Goal: Task Accomplishment & Management: Manage account settings

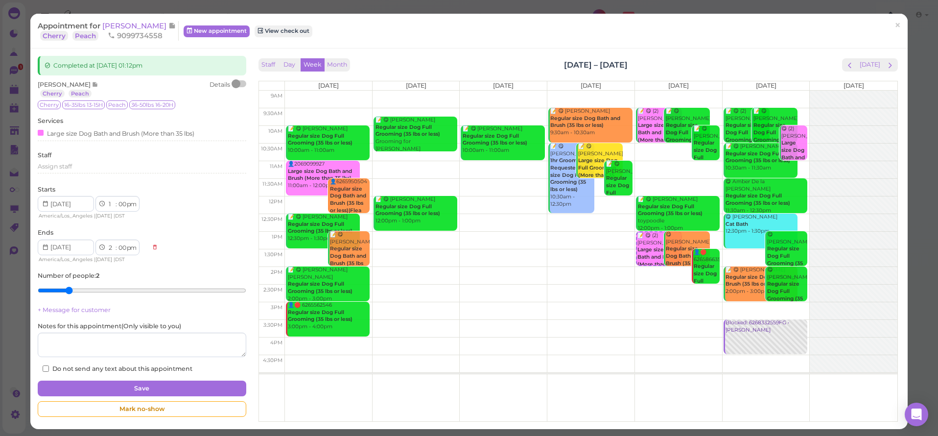
click at [895, 24] on span "×" at bounding box center [898, 26] width 6 height 14
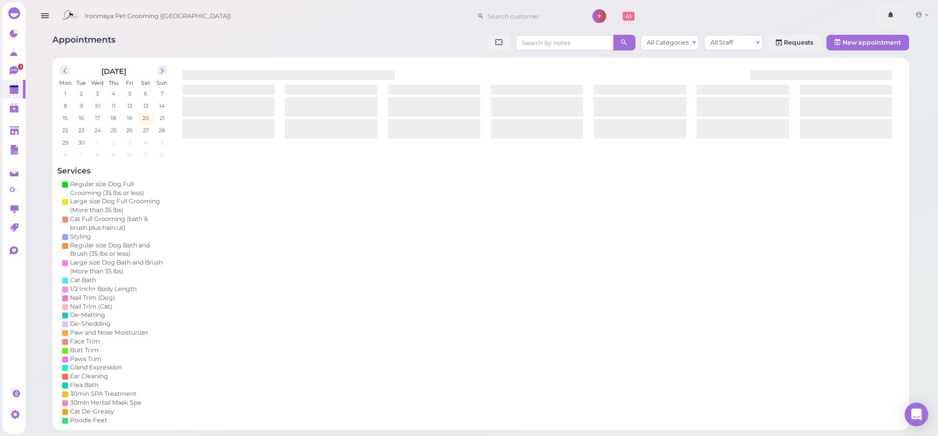
click at [891, 28] on link at bounding box center [891, 15] width 28 height 27
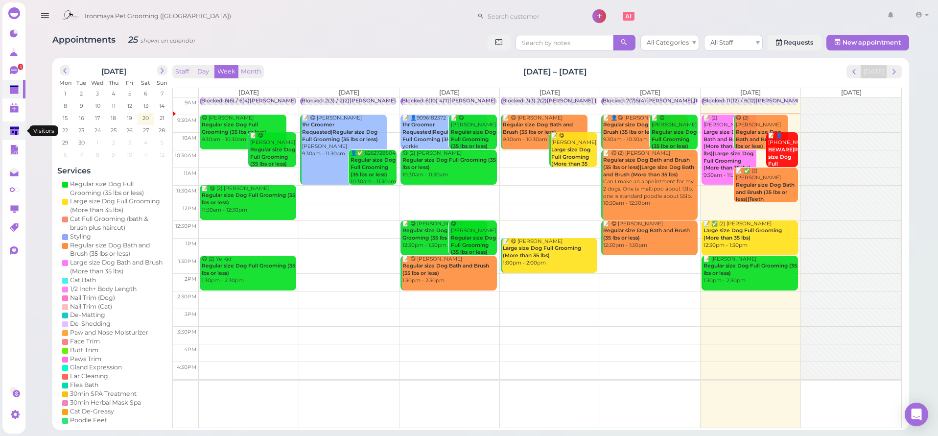
click at [4, 131] on link at bounding box center [13, 130] width 23 height 19
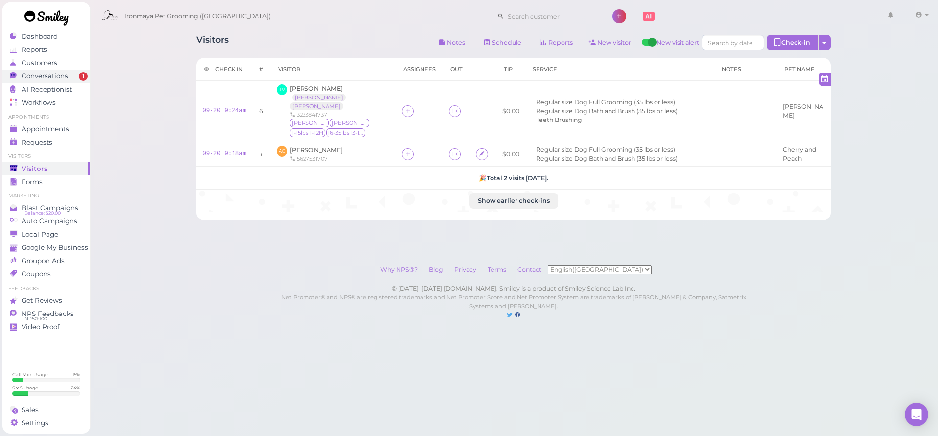
click at [75, 74] on div "Conversations" at bounding box center [45, 76] width 71 height 8
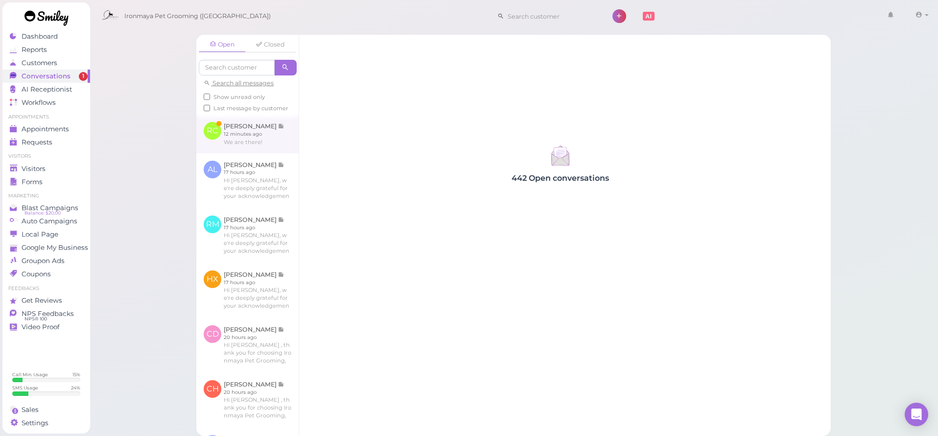
click at [215, 151] on link at bounding box center [247, 134] width 102 height 38
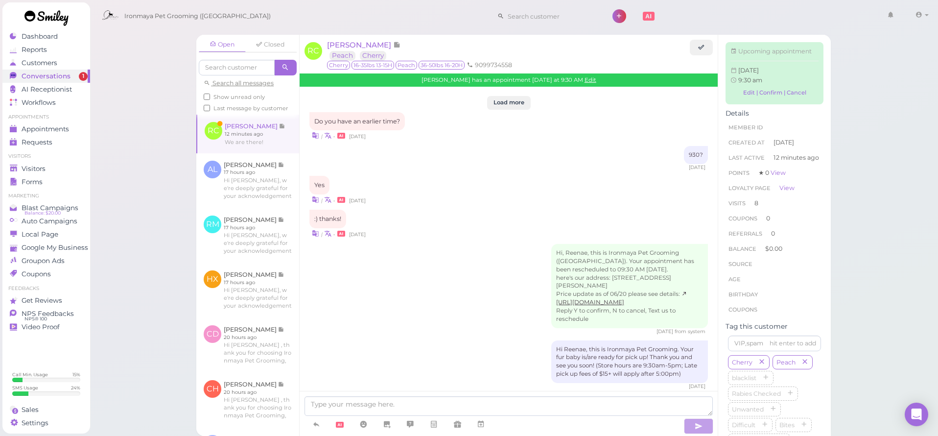
scroll to position [1670, 0]
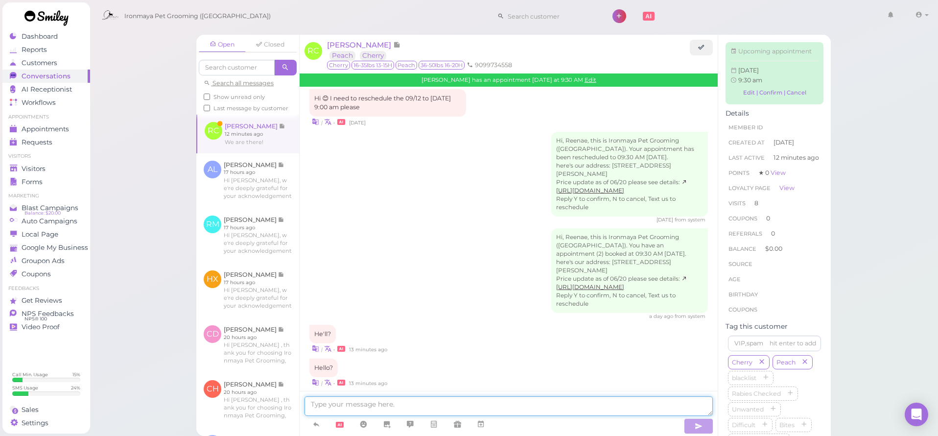
click at [420, 407] on textarea at bounding box center [509, 406] width 408 height 20
type textarea "Good morning Reenae, your appointment was set at 9:30 am. Did you want to do ve…"
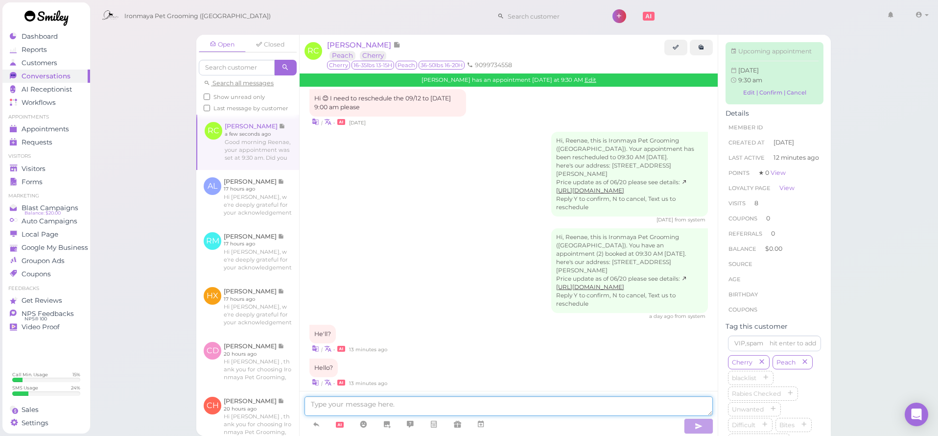
scroll to position [1708, 0]
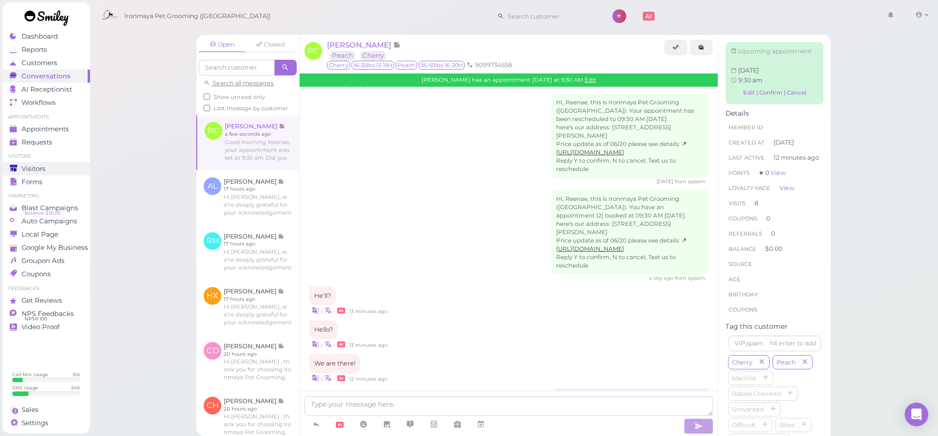
click at [53, 163] on link "Visitors" at bounding box center [46, 168] width 88 height 13
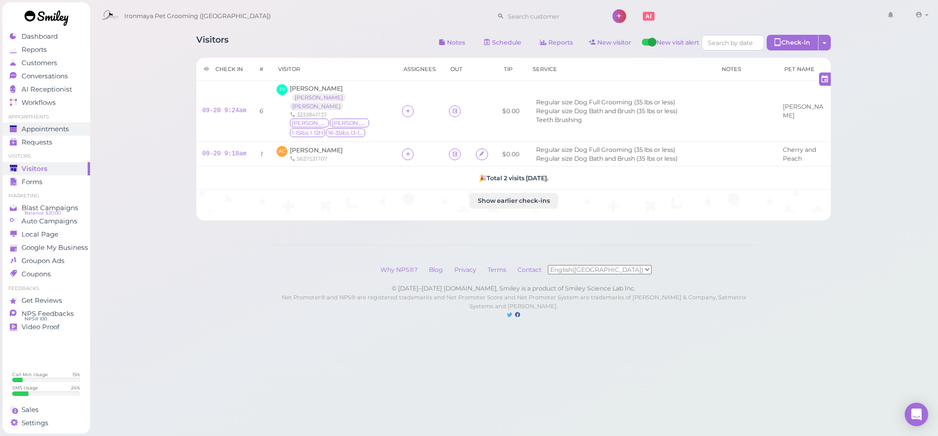
click at [69, 130] on span "Appointments" at bounding box center [45, 129] width 47 height 8
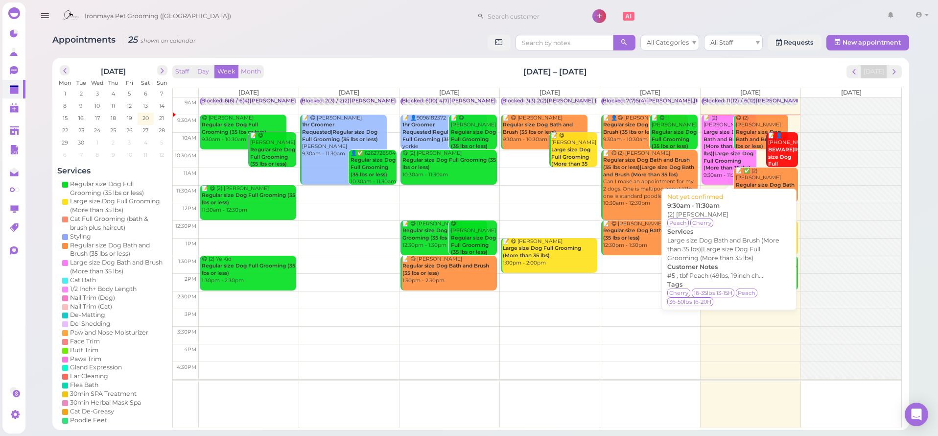
click at [726, 155] on b "Large size Dog Bath and Brush (More than 35 lbs)|Large size Dog Full Grooming (…" at bounding box center [729, 150] width 50 height 42
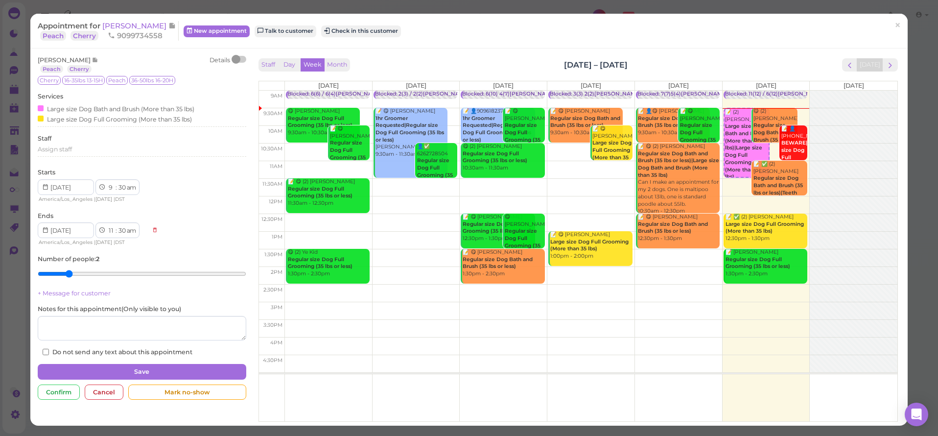
drag, startPoint x: 889, startPoint y: 26, endPoint x: 423, endPoint y: 13, distance: 466.4
click at [895, 26] on span "×" at bounding box center [898, 26] width 6 height 14
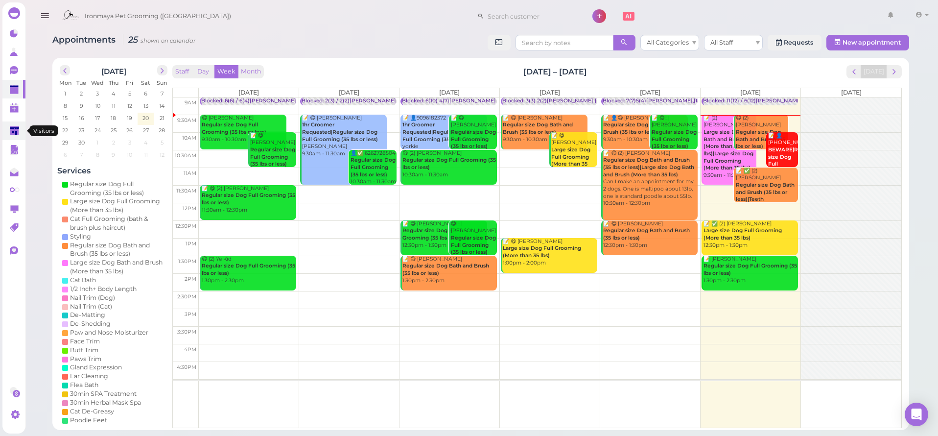
click at [16, 127] on polygon at bounding box center [14, 130] width 9 height 8
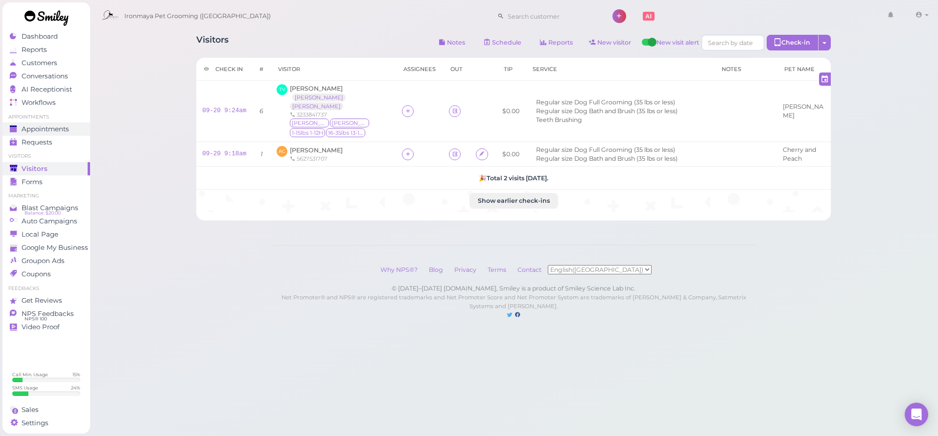
click at [56, 132] on span "Appointments" at bounding box center [45, 129] width 47 height 8
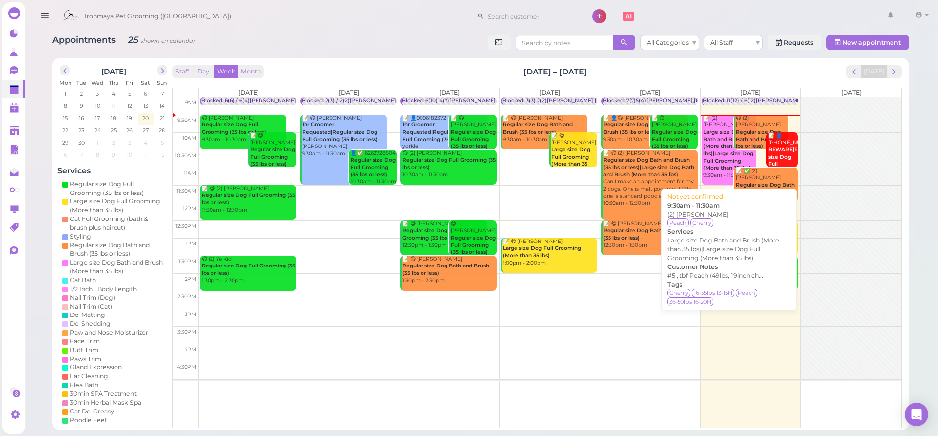
click at [725, 138] on b "Large size Dog Bath and Brush (More than 35 lbs)|Large size Dog Full Grooming (…" at bounding box center [729, 150] width 50 height 42
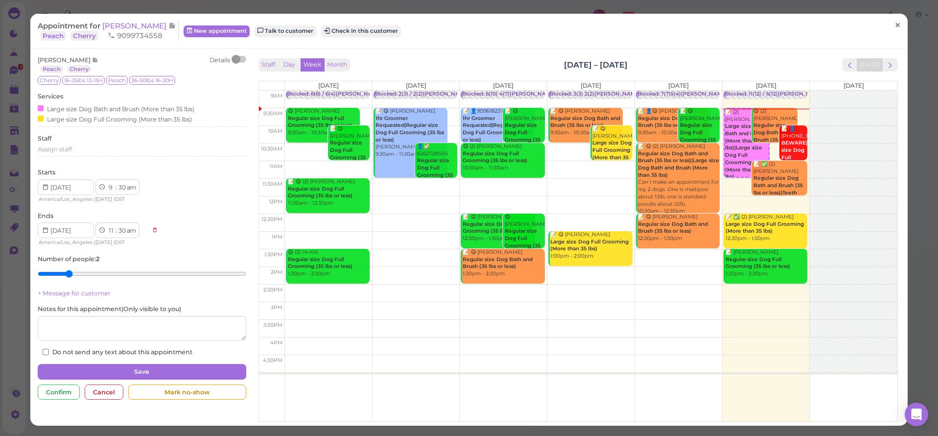
click at [889, 24] on link "×" at bounding box center [898, 25] width 18 height 23
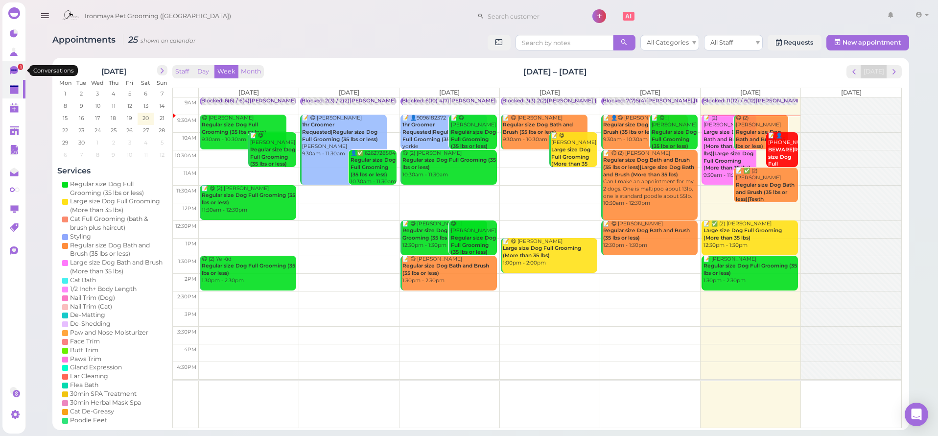
click at [15, 71] on icon at bounding box center [14, 70] width 8 height 9
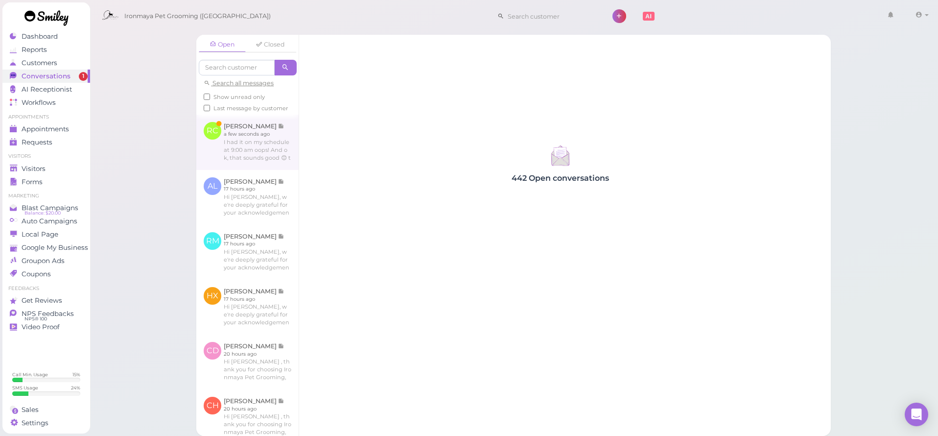
click at [260, 168] on link at bounding box center [247, 142] width 102 height 55
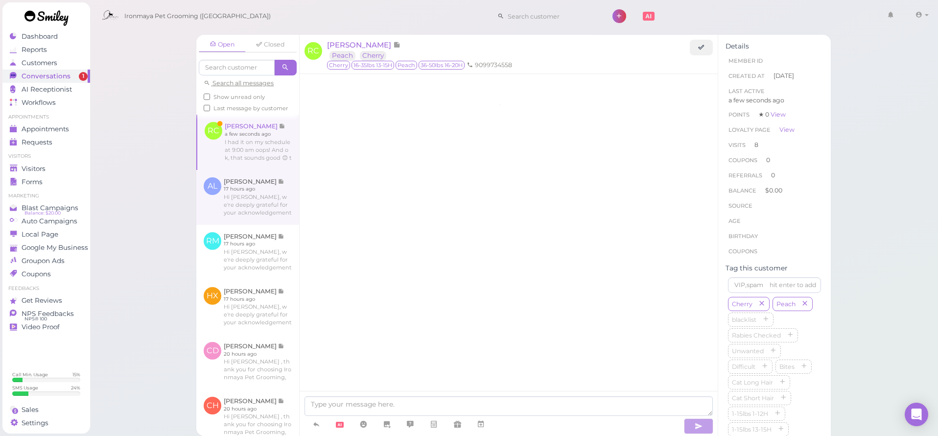
scroll to position [1698, 0]
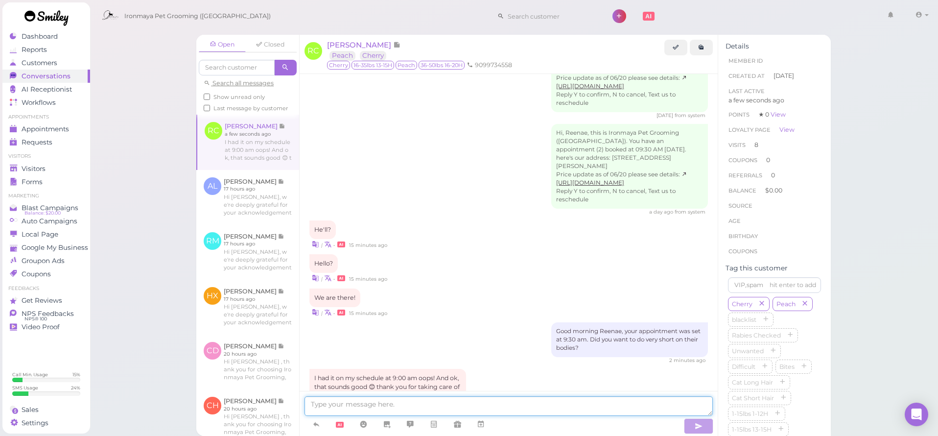
click at [417, 403] on textarea at bounding box center [509, 406] width 408 height 20
click at [67, 128] on span "Appointments" at bounding box center [45, 129] width 47 height 8
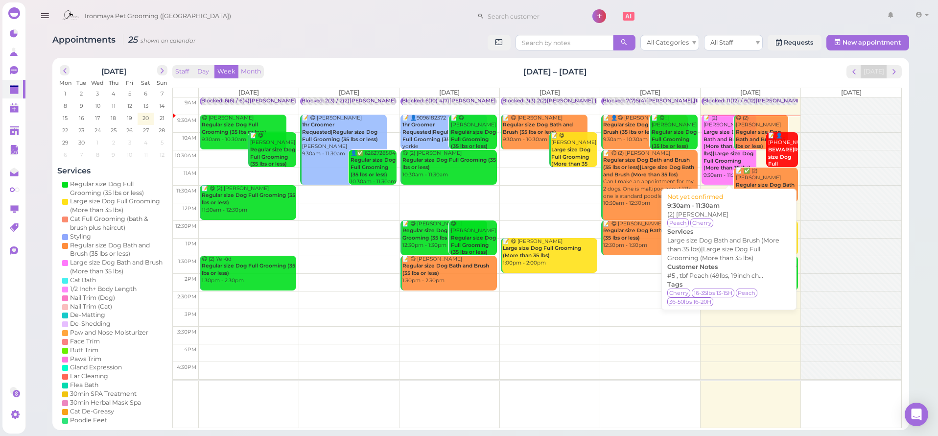
click at [724, 144] on b "Large size Dog Bath and Brush (More than 35 lbs)|Large size Dog Full Grooming (…" at bounding box center [729, 150] width 50 height 42
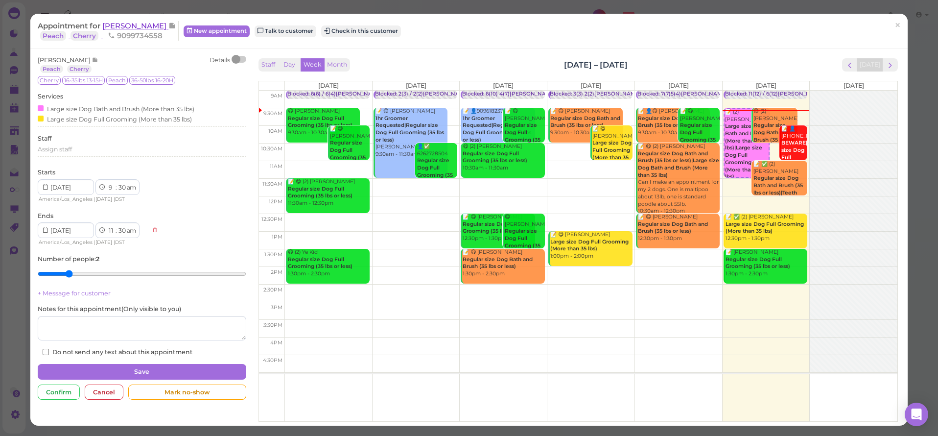
click at [139, 29] on span "[PERSON_NAME]" at bounding box center [135, 25] width 66 height 9
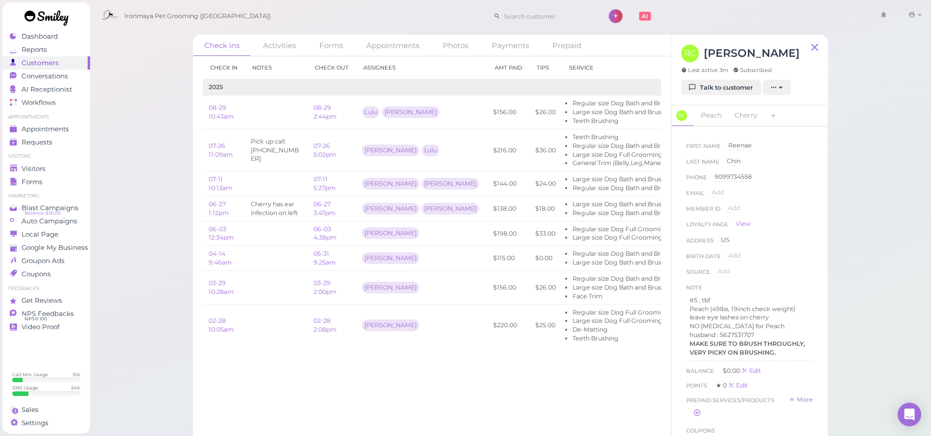
click at [733, 74] on div "Last active 3m Subscribed" at bounding box center [740, 70] width 119 height 9
click at [728, 84] on link "Talk to customer" at bounding box center [721, 88] width 80 height 16
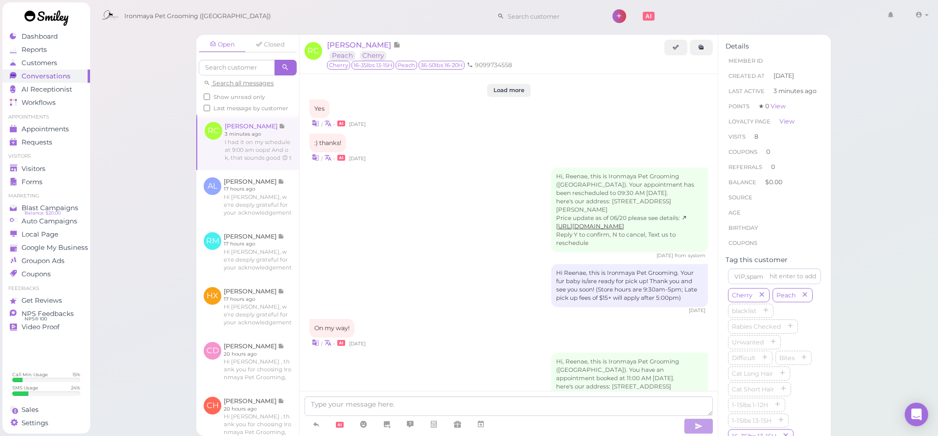
scroll to position [1698, 0]
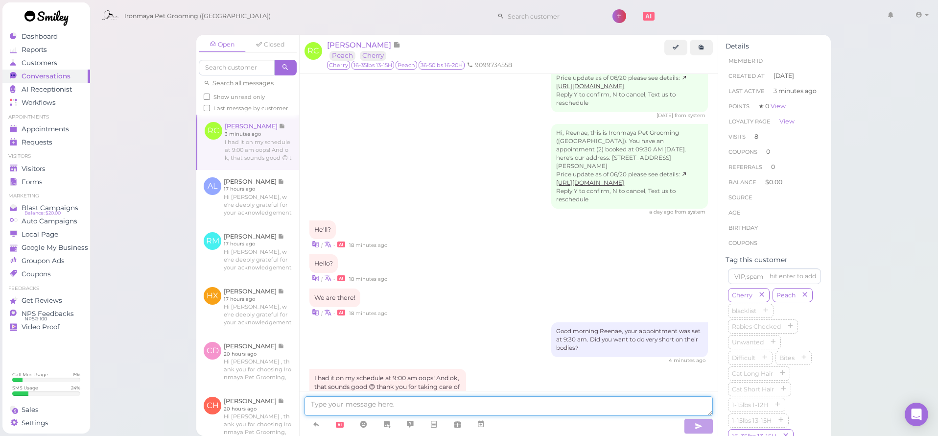
click at [363, 402] on textarea at bounding box center [509, 406] width 408 height 20
type textarea "No worries, we also wanted to go over todays appointment, is only for bath and …"
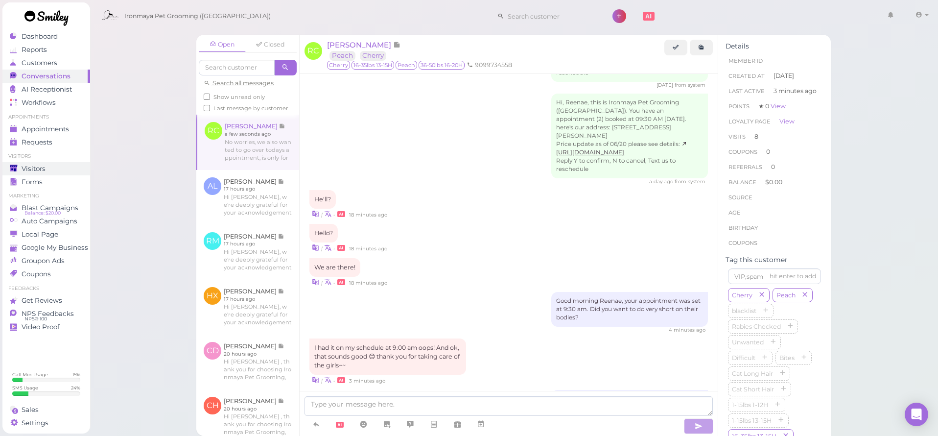
click at [44, 168] on span "Visitors" at bounding box center [34, 169] width 24 height 8
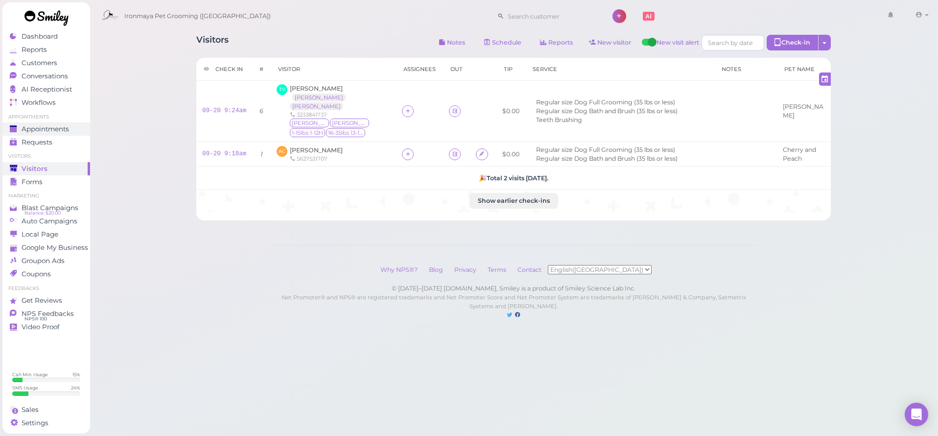
click at [37, 130] on span "Appointments" at bounding box center [45, 129] width 47 height 8
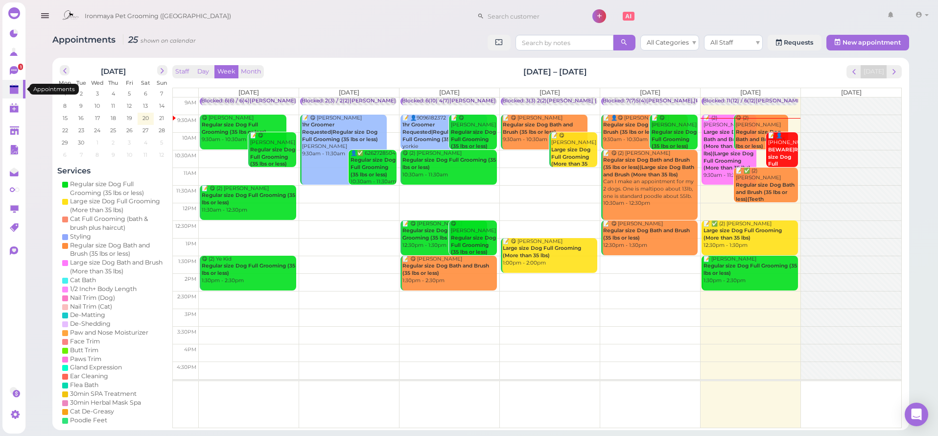
click at [8, 81] on link at bounding box center [13, 89] width 23 height 19
click at [9, 76] on link "1" at bounding box center [13, 70] width 23 height 19
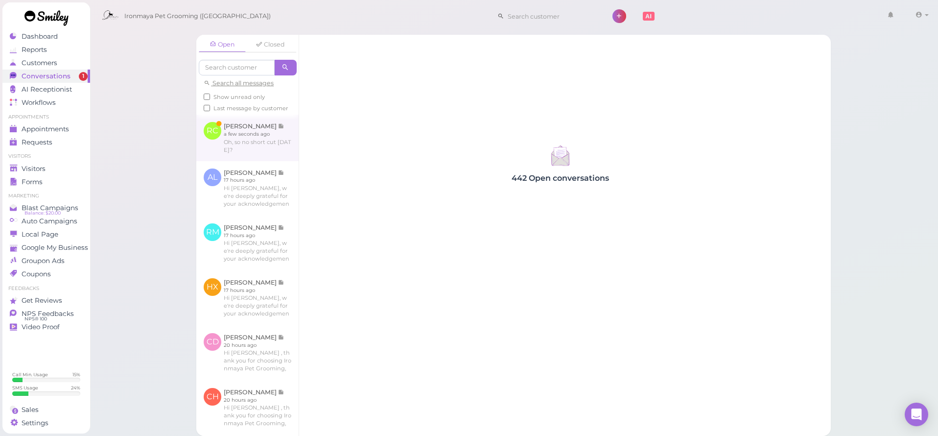
click at [262, 140] on link at bounding box center [247, 138] width 102 height 46
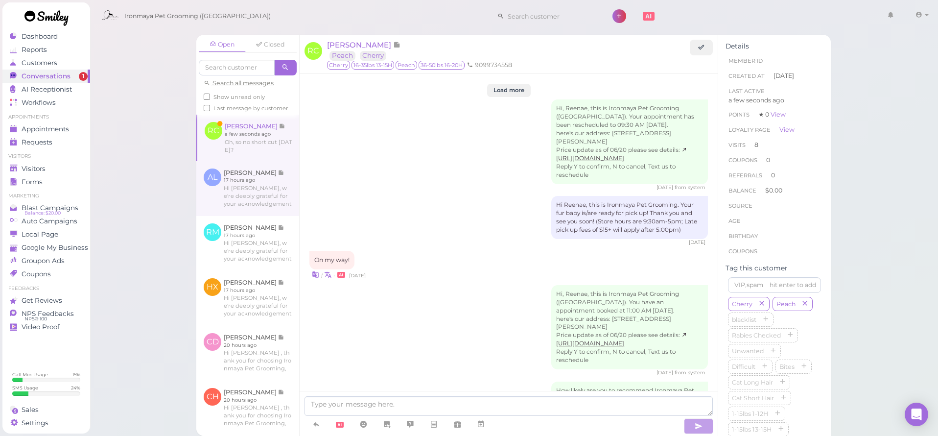
scroll to position [1702, 0]
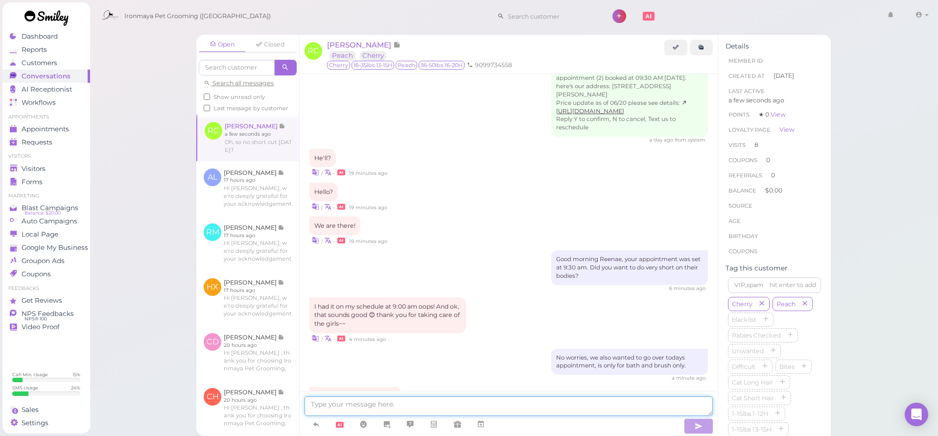
click at [402, 403] on textarea at bounding box center [509, 406] width 408 height 20
type textarea "W"
type textarea "y"
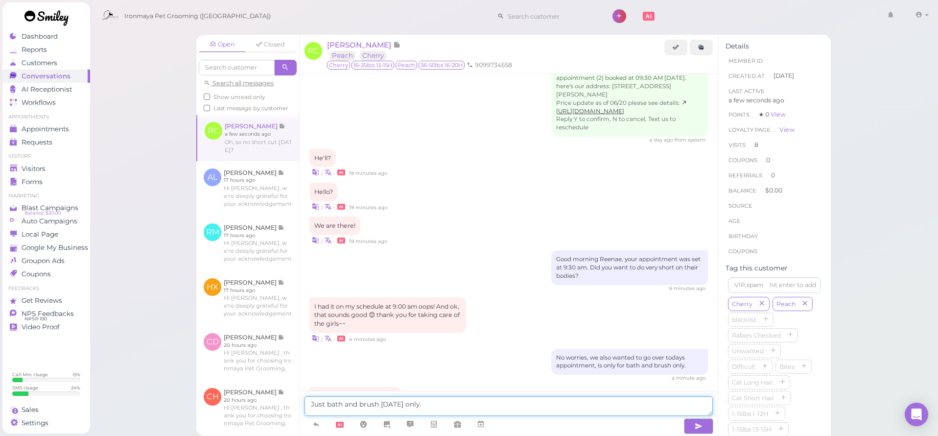
type textarea "Just bath and brush today only."
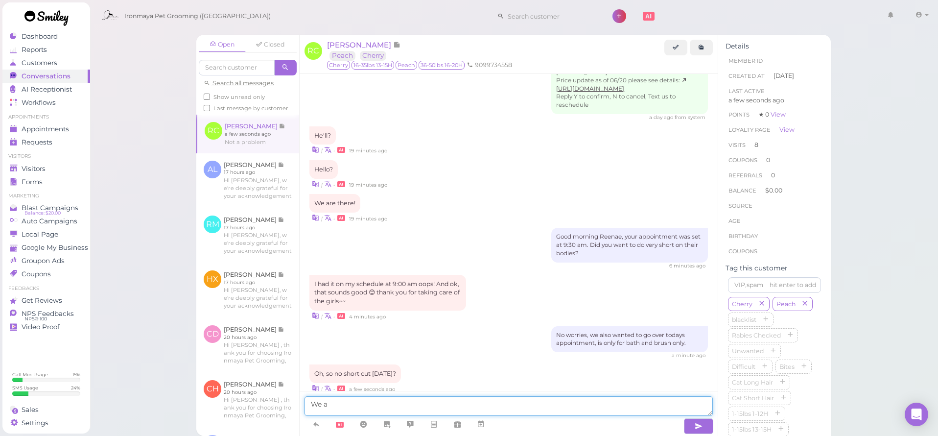
scroll to position [1764, 0]
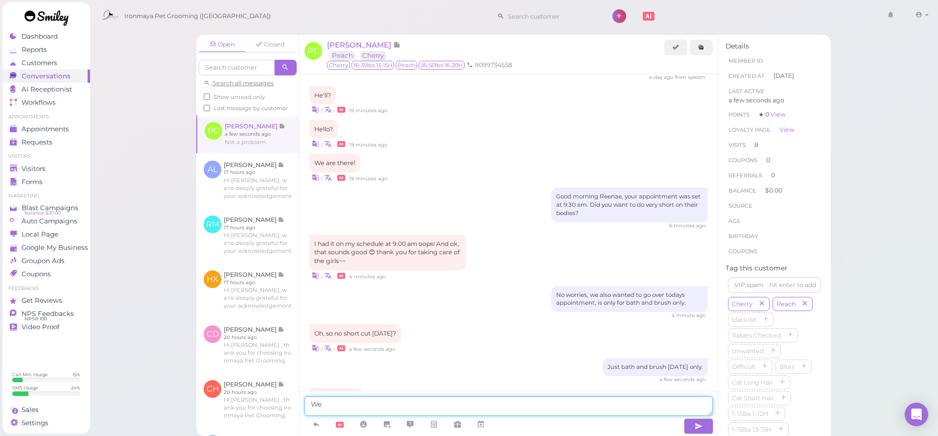
type textarea "W"
type textarea "i"
type textarea "Did you want to do teeth brushing"
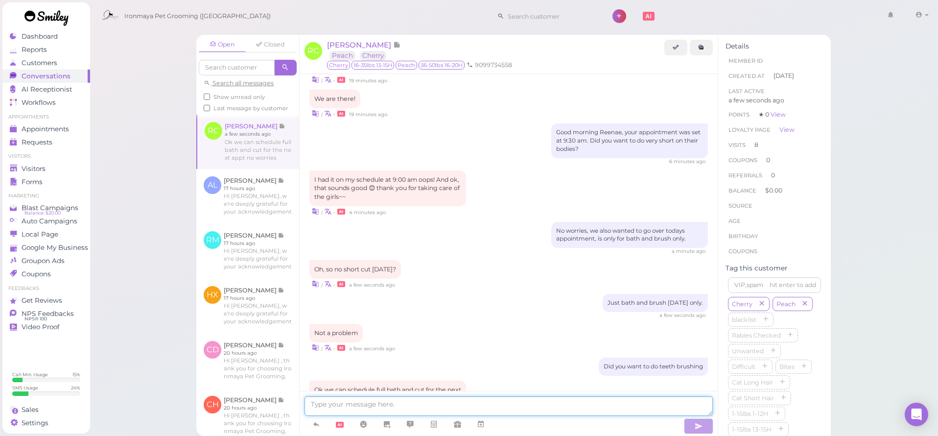
scroll to position [1862, 0]
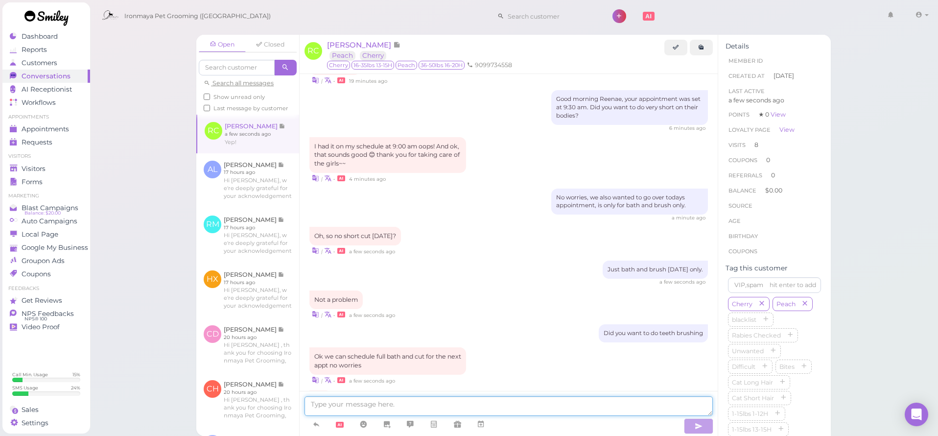
click at [365, 412] on textarea at bounding box center [509, 406] width 408 height 20
type textarea ":) sounds great thank you"
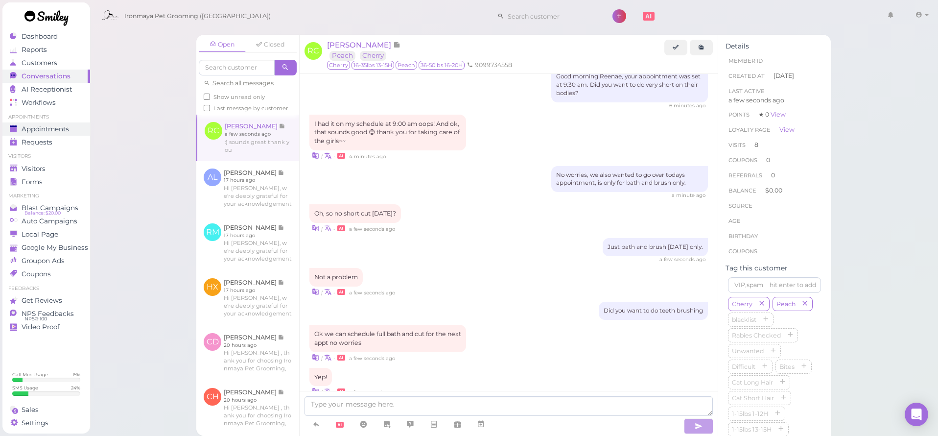
click at [51, 125] on span "Appointments" at bounding box center [45, 129] width 47 height 8
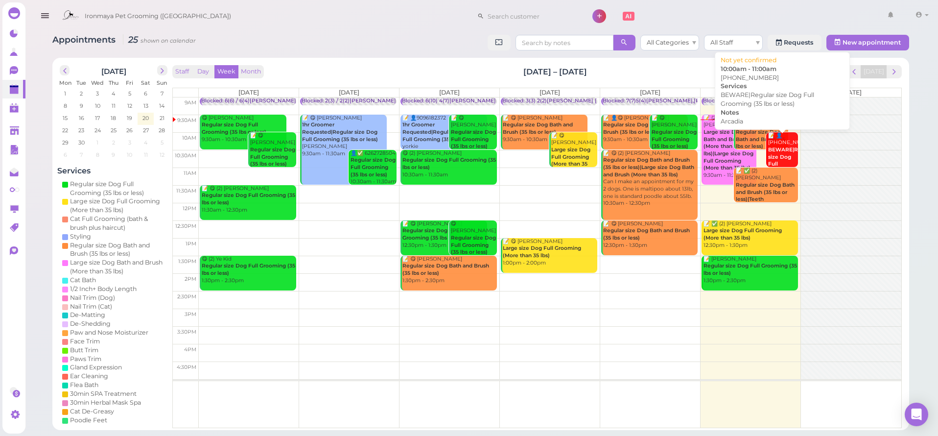
click at [783, 148] on b "BEWARE|Regular size Dog Full Grooming (35 lbs or less)" at bounding box center [791, 167] width 47 height 42
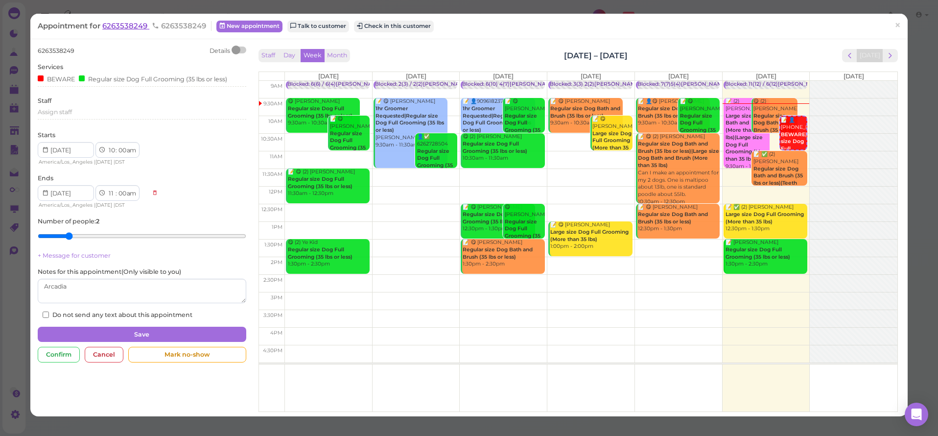
click at [126, 22] on span "6263538249" at bounding box center [125, 25] width 47 height 9
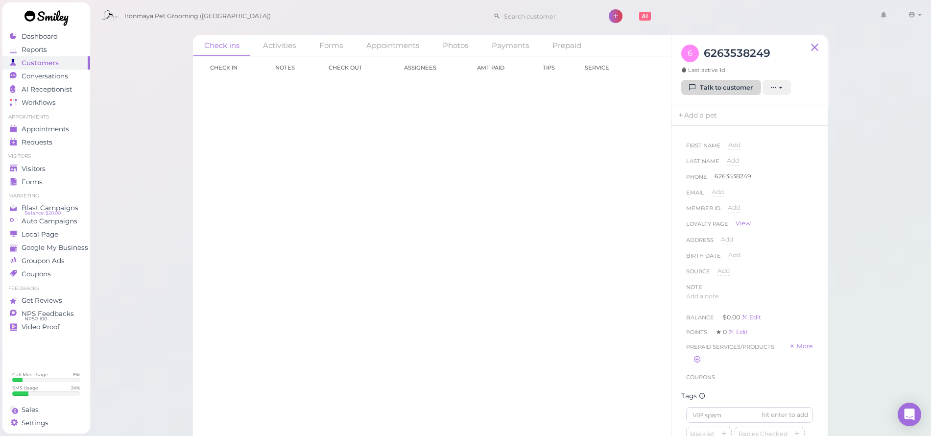
click at [721, 89] on link "Talk to customer" at bounding box center [721, 88] width 80 height 16
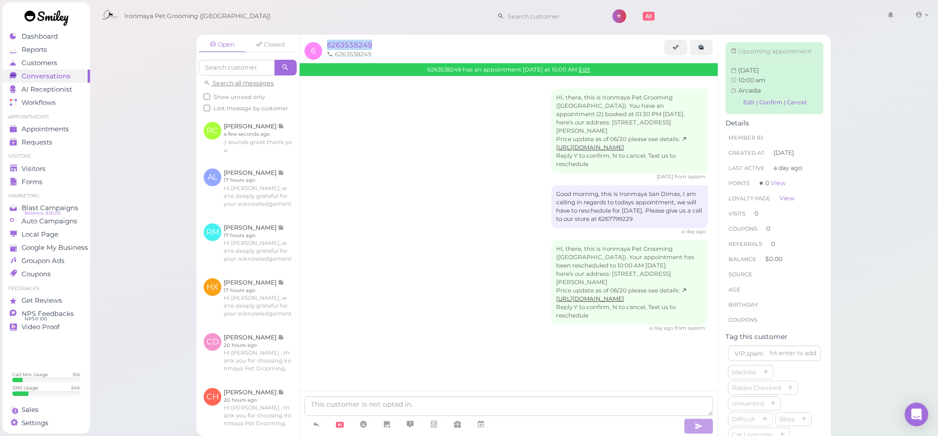
drag, startPoint x: 380, startPoint y: 47, endPoint x: 331, endPoint y: 40, distance: 49.6
click at [330, 39] on div "6 6263538249 6263538249 6263538249 has an appointment Today at 10:00 AM Edit" at bounding box center [509, 56] width 418 height 42
click at [391, 56] on ul "6263538249" at bounding box center [495, 54] width 340 height 9
drag, startPoint x: 381, startPoint y: 55, endPoint x: 337, endPoint y: 53, distance: 44.1
click at [336, 53] on ul "6263538249" at bounding box center [495, 54] width 340 height 9
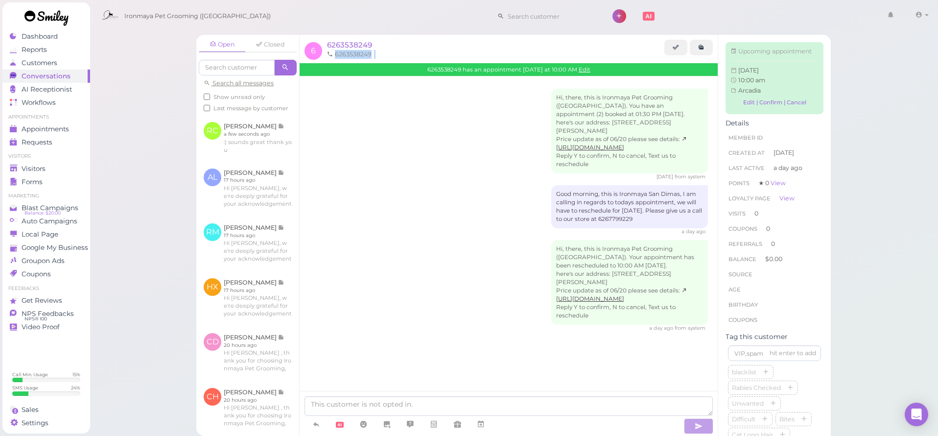
copy ul "6263538249"
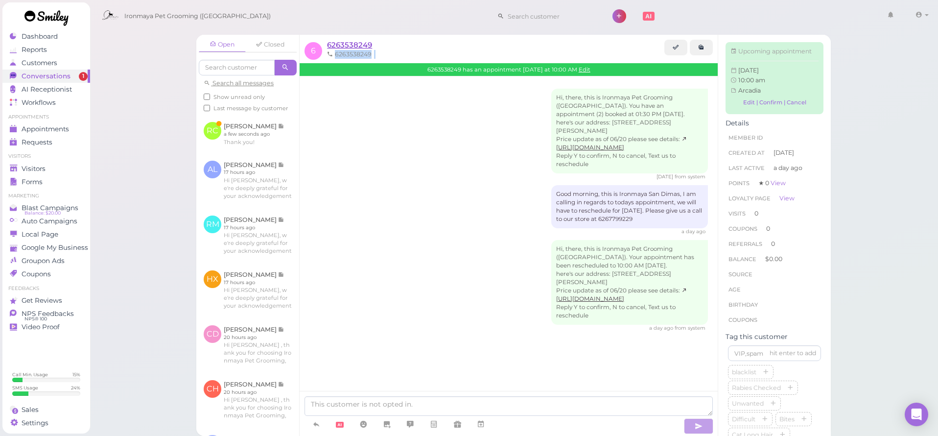
click at [341, 45] on span "6263538249" at bounding box center [349, 44] width 45 height 9
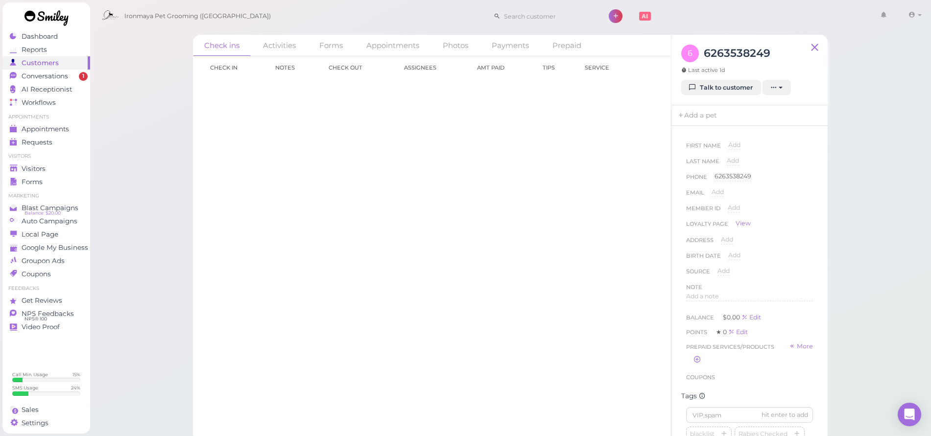
click at [713, 302] on div "Add a note" at bounding box center [749, 300] width 127 height 16
click at [707, 295] on span "Add a note" at bounding box center [702, 295] width 33 height 7
click at [704, 308] on div at bounding box center [750, 321] width 126 height 59
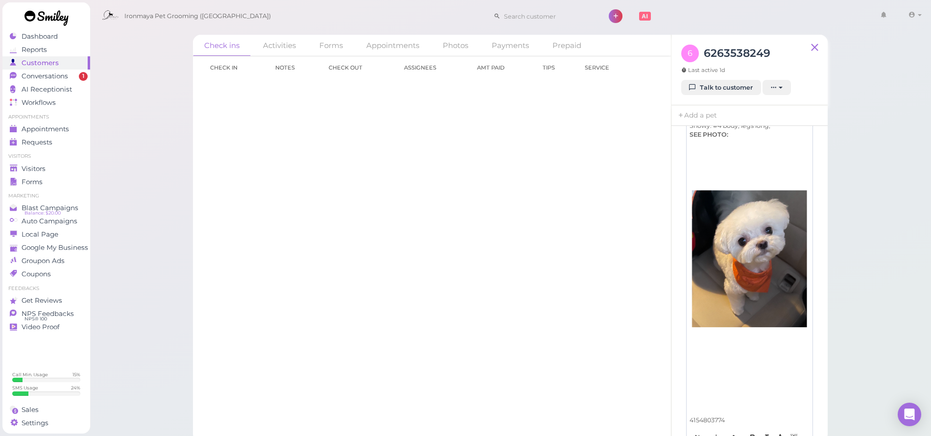
scroll to position [436, 0]
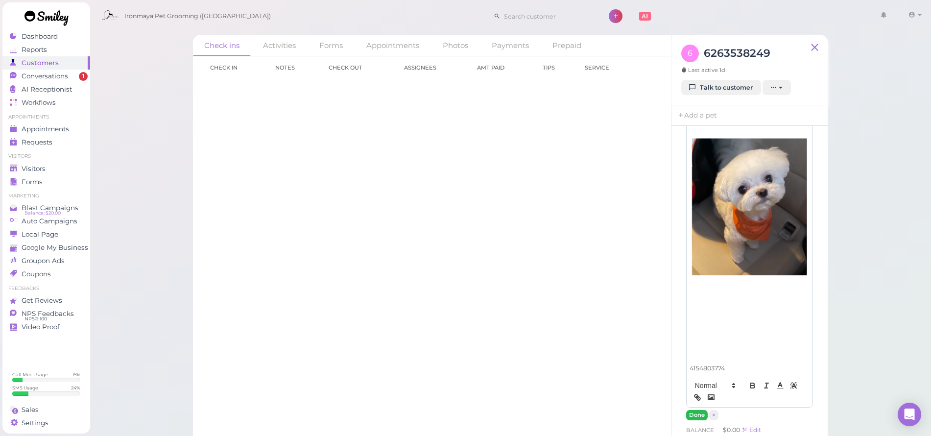
click at [689, 410] on button "Done" at bounding box center [697, 415] width 22 height 10
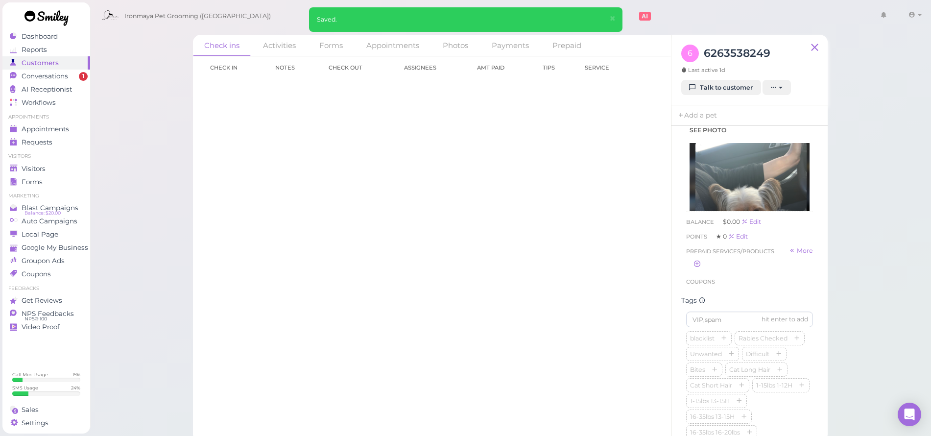
scroll to position [253, 0]
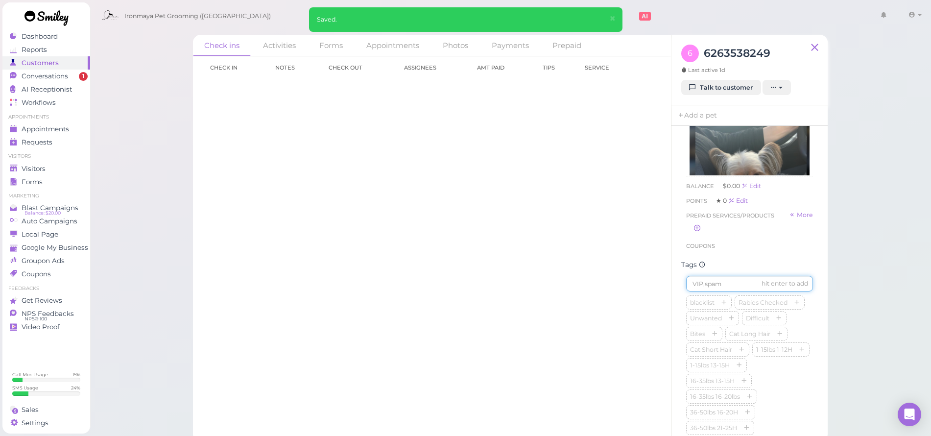
click at [735, 290] on input at bounding box center [749, 284] width 127 height 16
type input "MIa"
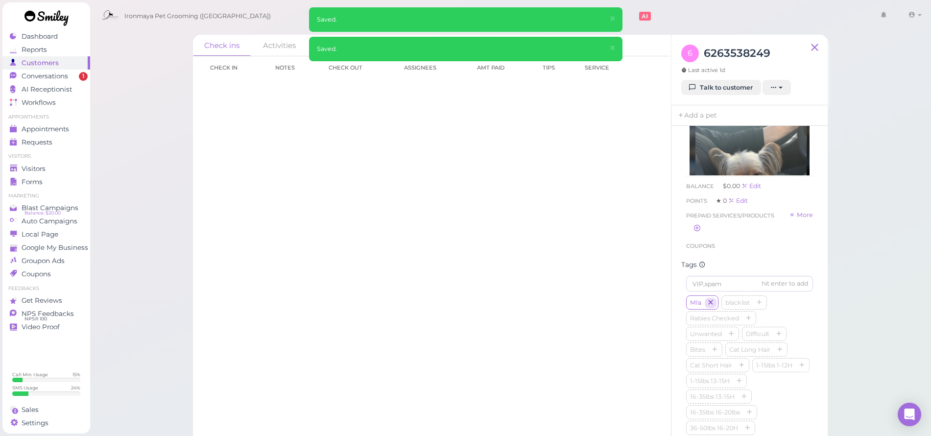
click at [712, 306] on icon "button" at bounding box center [711, 303] width 6 height 7
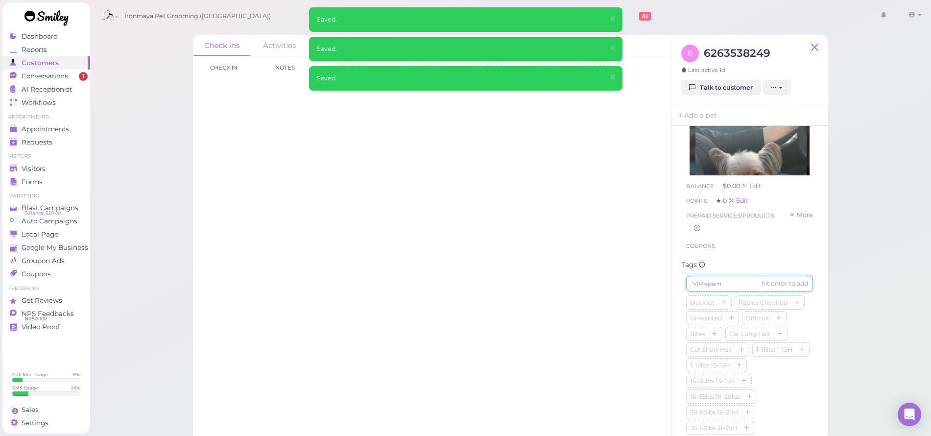
click at [715, 288] on input at bounding box center [749, 284] width 127 height 16
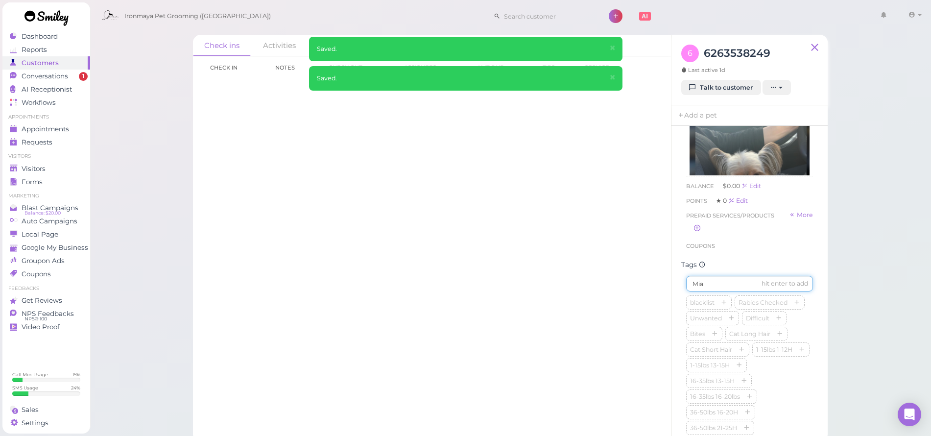
type input "Mia"
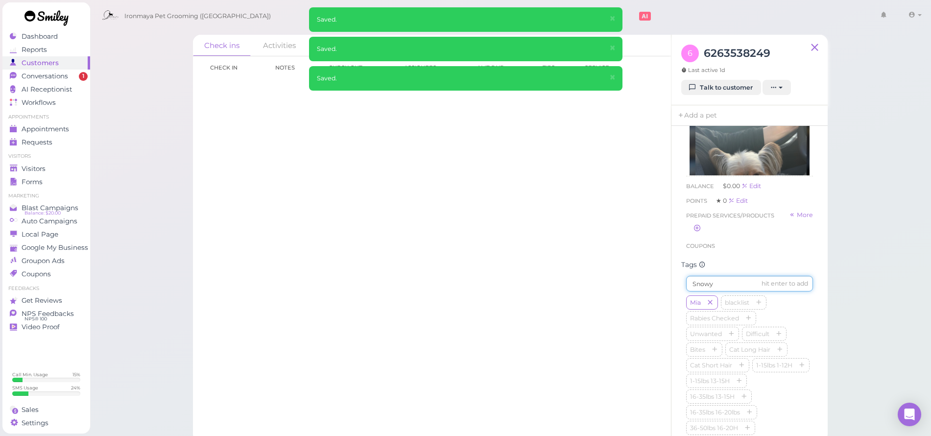
type input "Snowy"
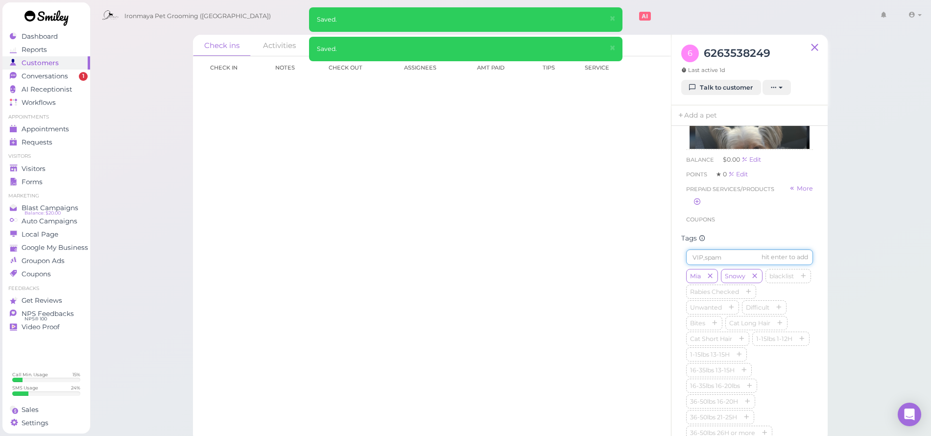
scroll to position [232, 0]
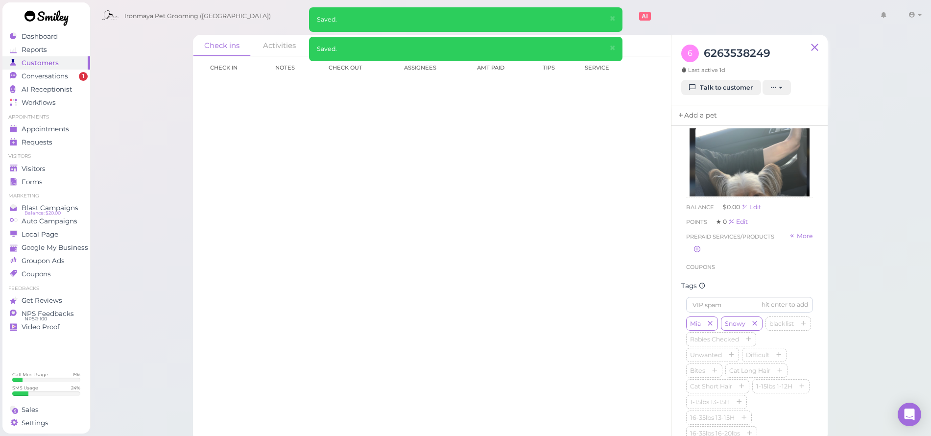
click at [704, 117] on link "Add a pet" at bounding box center [696, 115] width 51 height 21
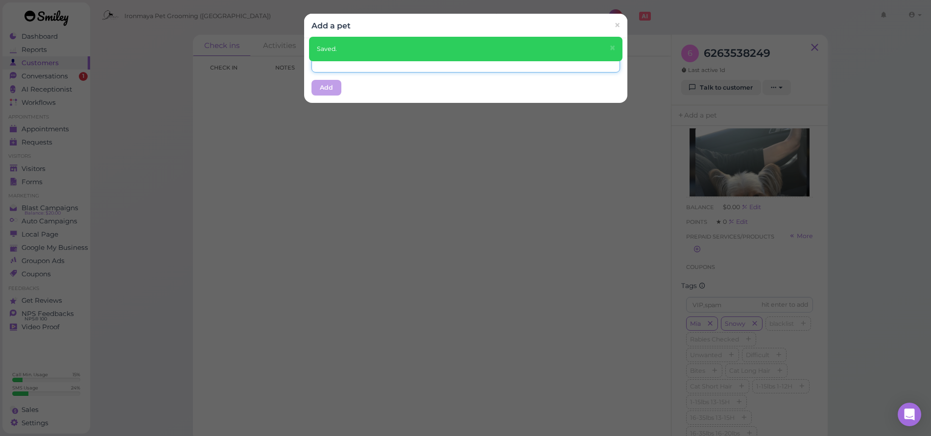
click at [377, 71] on input "text" at bounding box center [465, 65] width 308 height 16
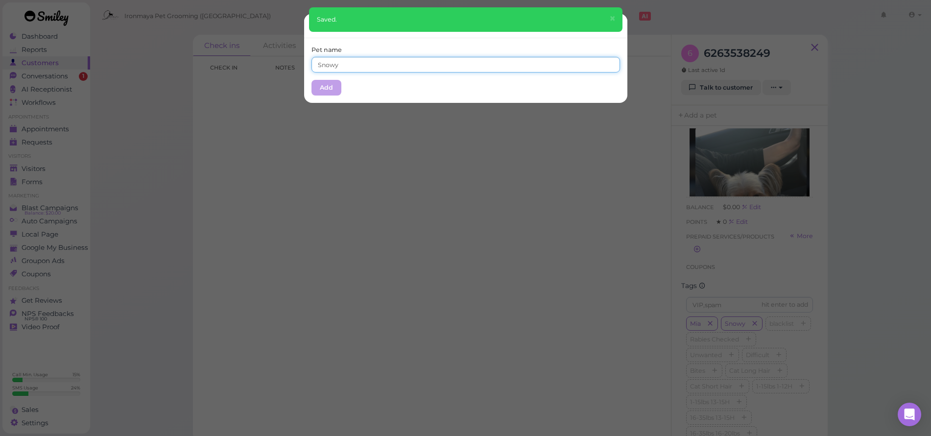
type input "Snowy"
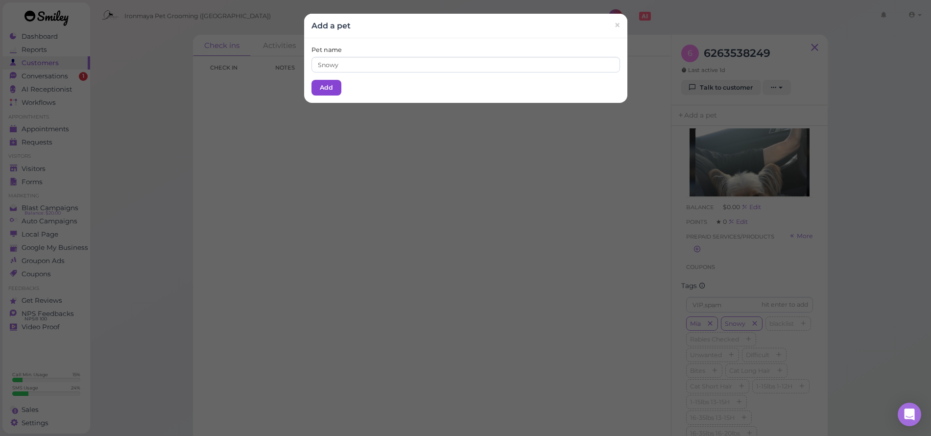
click at [331, 85] on button "Add" at bounding box center [326, 88] width 30 height 16
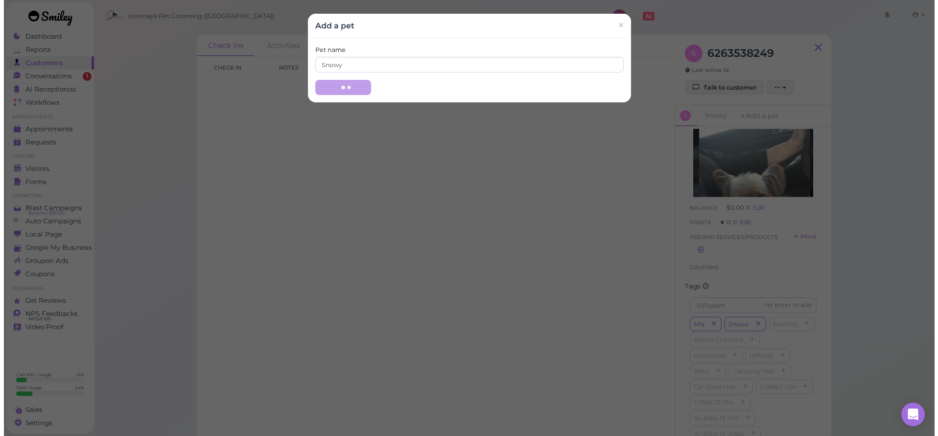
scroll to position [0, 0]
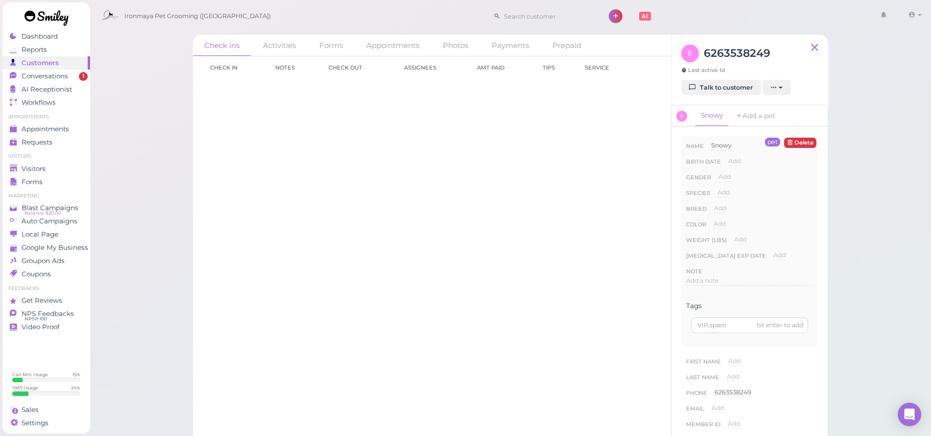
click at [724, 192] on span "Add" at bounding box center [723, 192] width 12 height 7
select select "Dog"
click at [726, 209] on button "Done" at bounding box center [729, 210] width 22 height 10
click at [719, 208] on span "Add" at bounding box center [720, 207] width 12 height 7
type input "m"
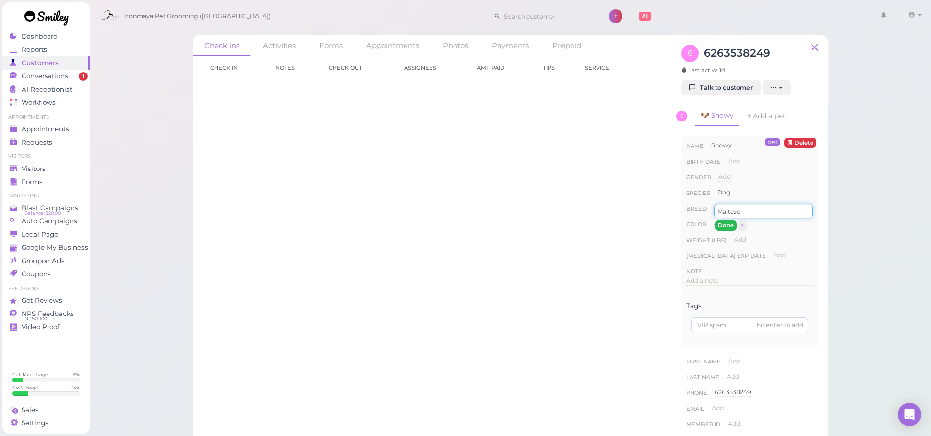
type input "Maltese"
click at [722, 222] on button "Done" at bounding box center [726, 225] width 22 height 10
click at [723, 224] on span "Add" at bounding box center [719, 223] width 12 height 7
type input "white"
click at [726, 239] on button "Done" at bounding box center [725, 241] width 22 height 10
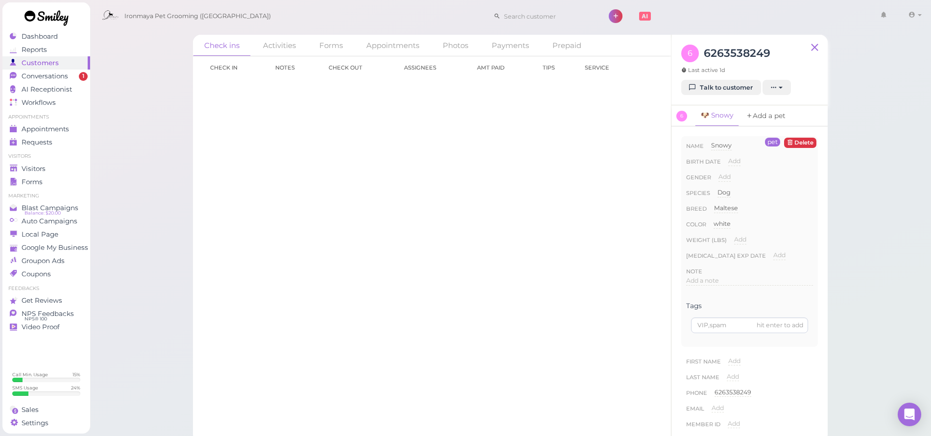
click at [767, 117] on link "Add a pet" at bounding box center [765, 115] width 51 height 21
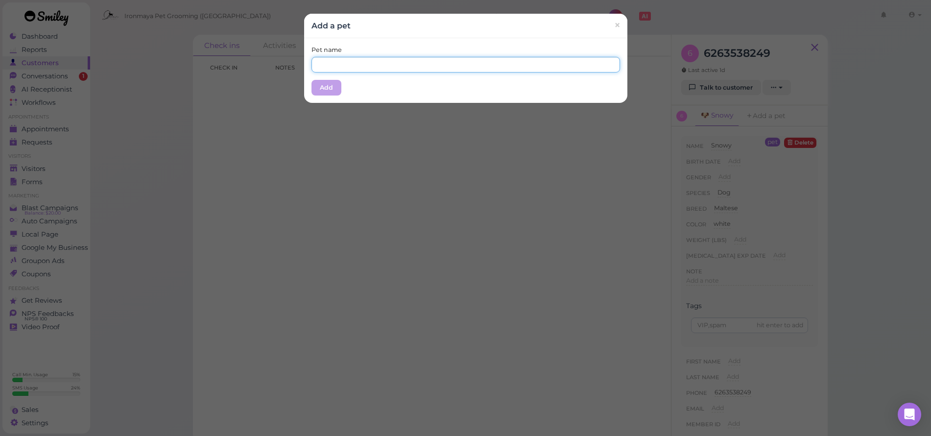
click at [401, 60] on input "text" at bounding box center [465, 65] width 308 height 16
type input "Mia"
click at [320, 93] on button "Add" at bounding box center [326, 88] width 30 height 16
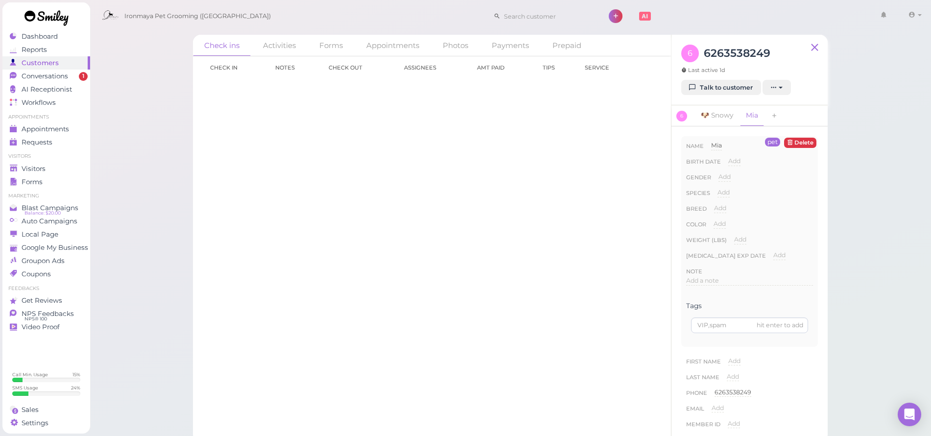
click at [725, 178] on span "Add" at bounding box center [724, 176] width 12 height 7
select select "Female"
click at [725, 192] on button "Done" at bounding box center [730, 194] width 22 height 10
click at [725, 192] on span "Add" at bounding box center [723, 192] width 12 height 7
select select "Dog"
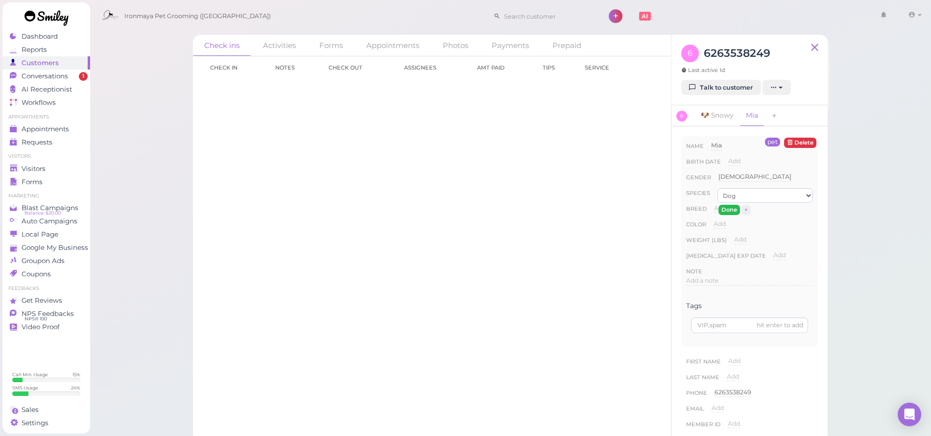
click at [730, 208] on button "Done" at bounding box center [729, 210] width 22 height 10
click at [724, 211] on span "Add" at bounding box center [720, 207] width 12 height 7
type input "Yorkie"
click at [725, 222] on button "Done" at bounding box center [726, 225] width 22 height 10
click at [722, 222] on span "Add" at bounding box center [719, 223] width 12 height 7
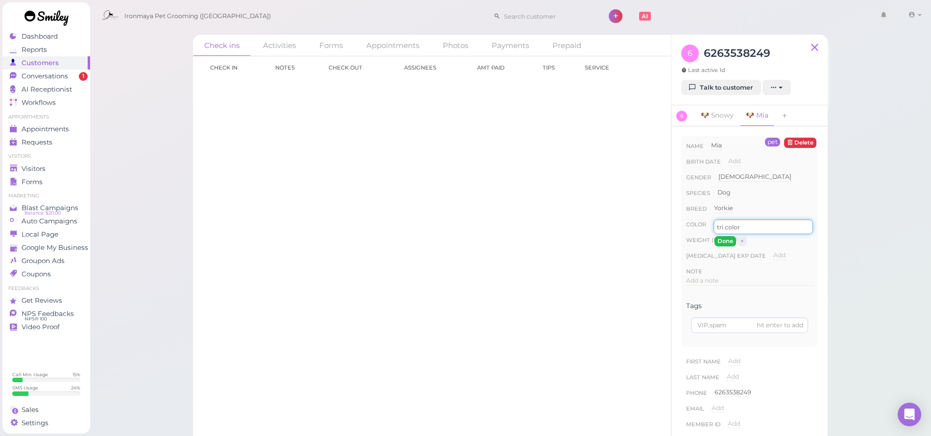
type input "tri color"
click at [730, 245] on button "Done" at bounding box center [725, 241] width 22 height 10
click at [37, 163] on link "Visitors" at bounding box center [46, 168] width 88 height 13
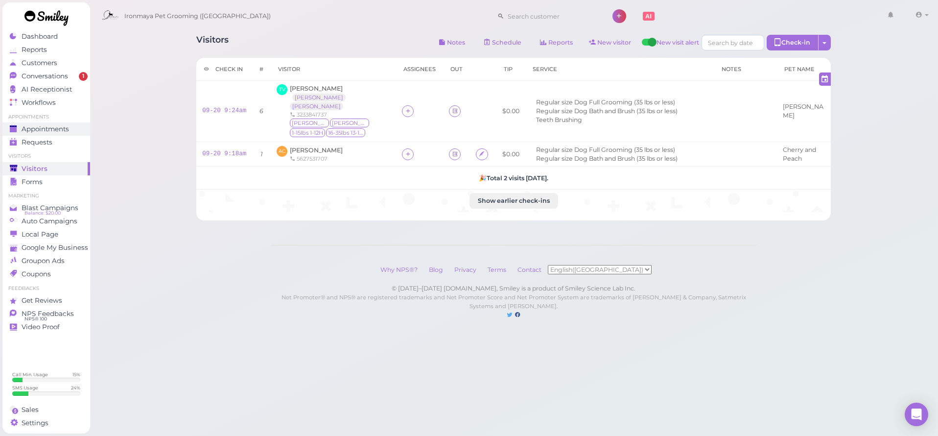
click at [60, 130] on span "Appointments" at bounding box center [45, 129] width 47 height 8
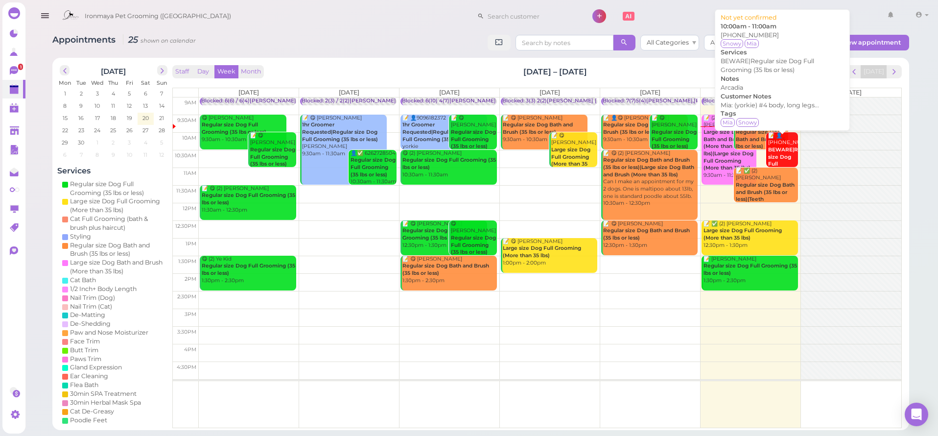
click at [782, 149] on b "BEWARE|Regular size Dog Full Grooming (35 lbs or less)" at bounding box center [791, 167] width 47 height 42
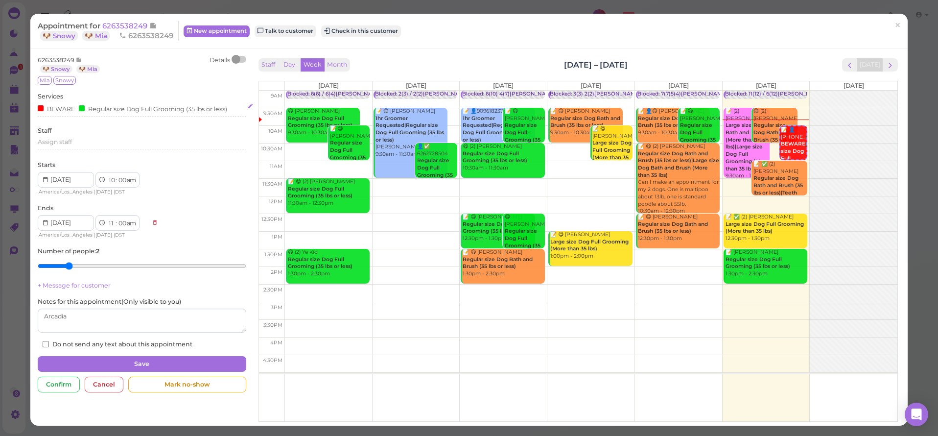
click at [110, 107] on div "Regular size Dog Full Grooming (35 lbs or less)" at bounding box center [153, 108] width 148 height 10
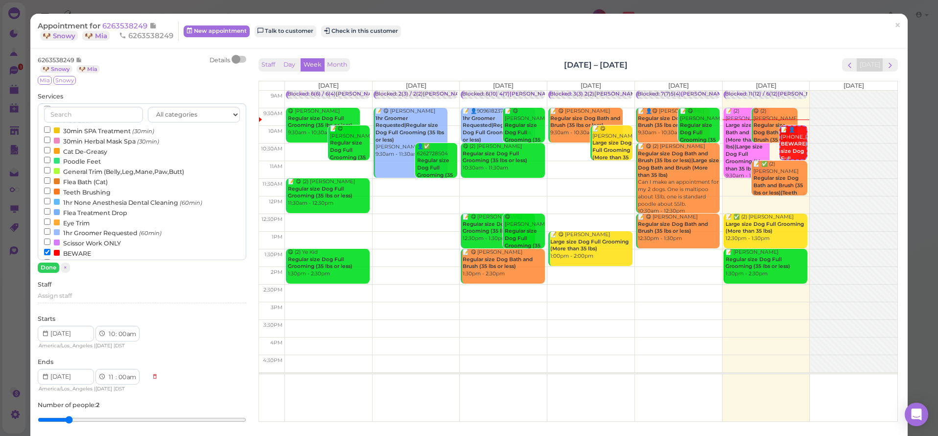
scroll to position [241, 0]
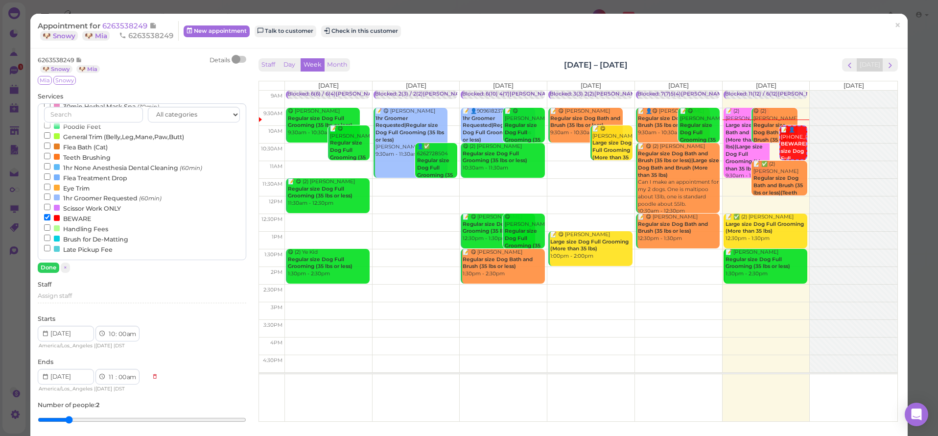
click at [71, 217] on label "BEWARE" at bounding box center [67, 218] width 47 height 10
click at [50, 217] on input "BEWARE" at bounding box center [47, 217] width 6 height 6
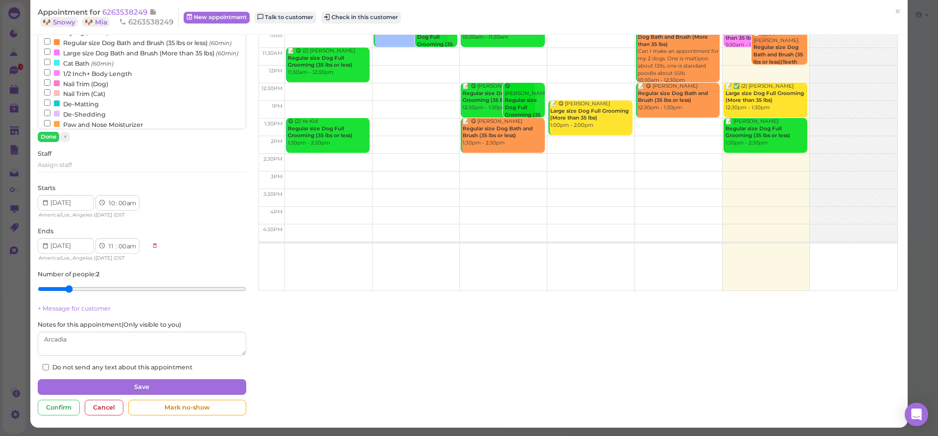
scroll to position [31, 0]
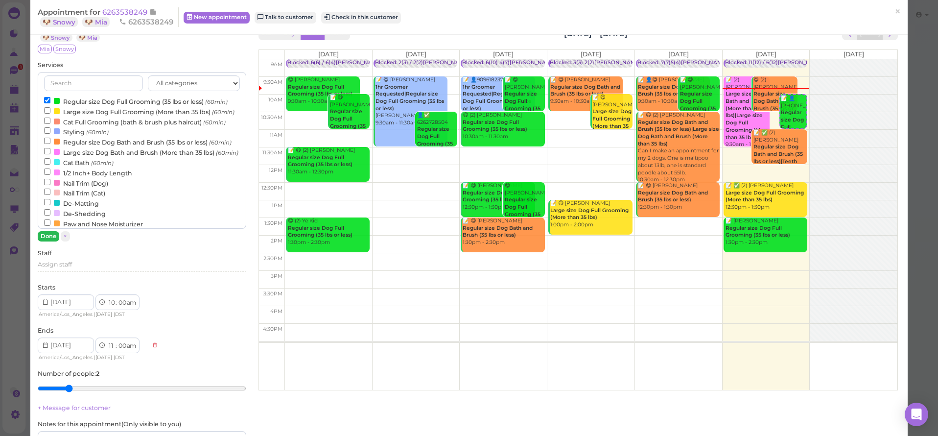
click at [43, 239] on button "Done" at bounding box center [49, 236] width 22 height 10
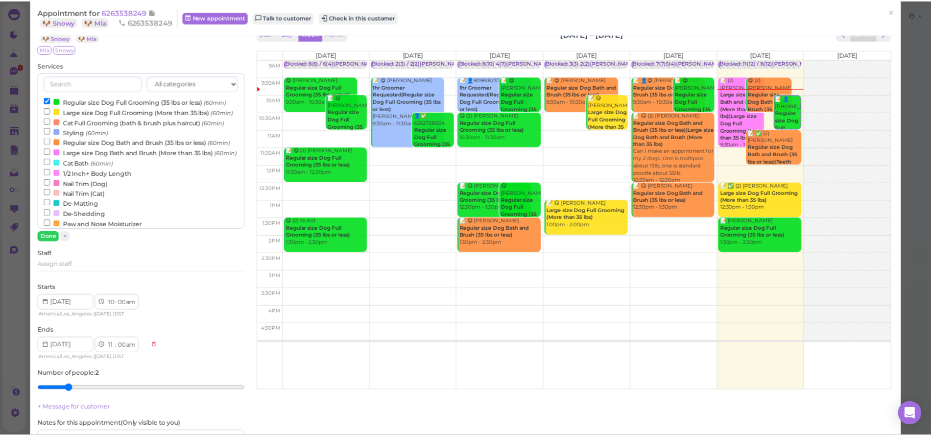
scroll to position [3, 0]
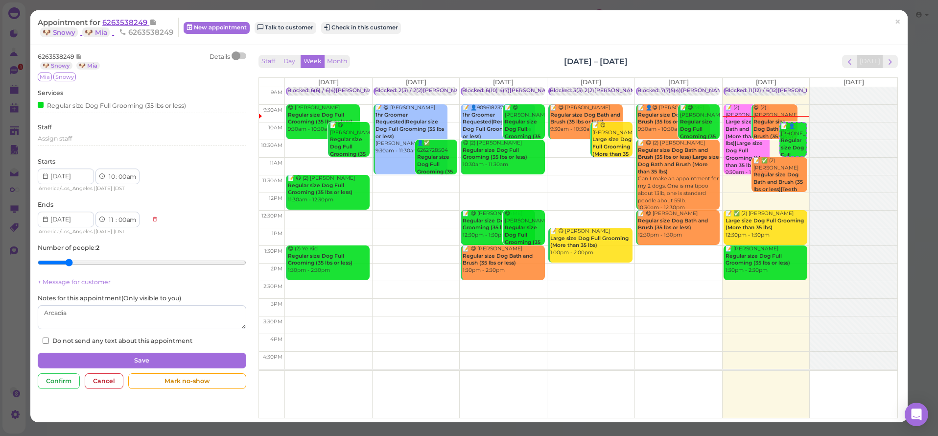
click at [130, 23] on span "6263538249" at bounding box center [125, 22] width 47 height 9
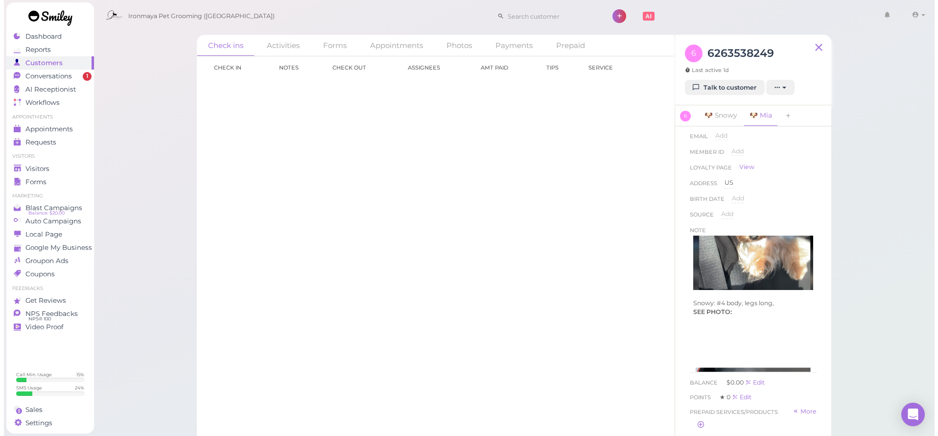
scroll to position [256, 0]
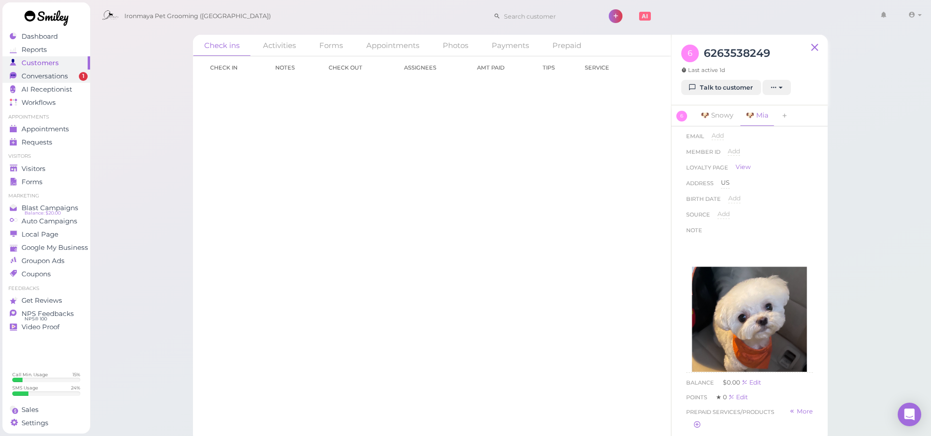
click at [80, 78] on span "1" at bounding box center [83, 76] width 9 height 9
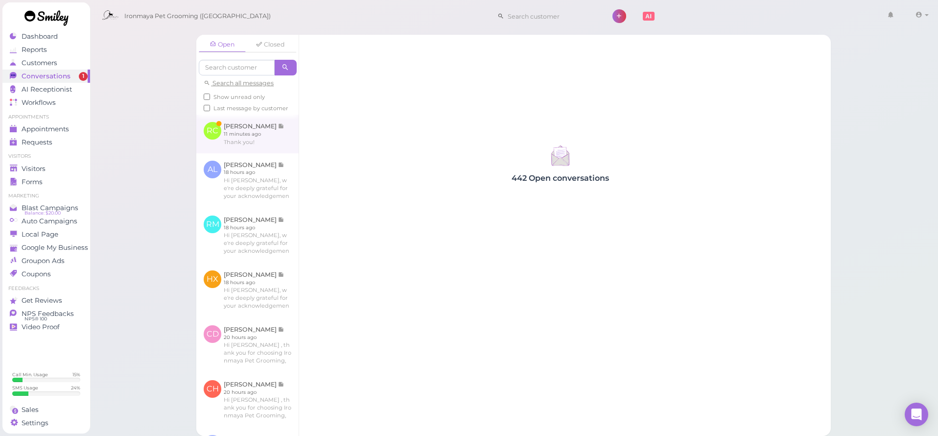
click at [232, 153] on link at bounding box center [247, 134] width 102 height 38
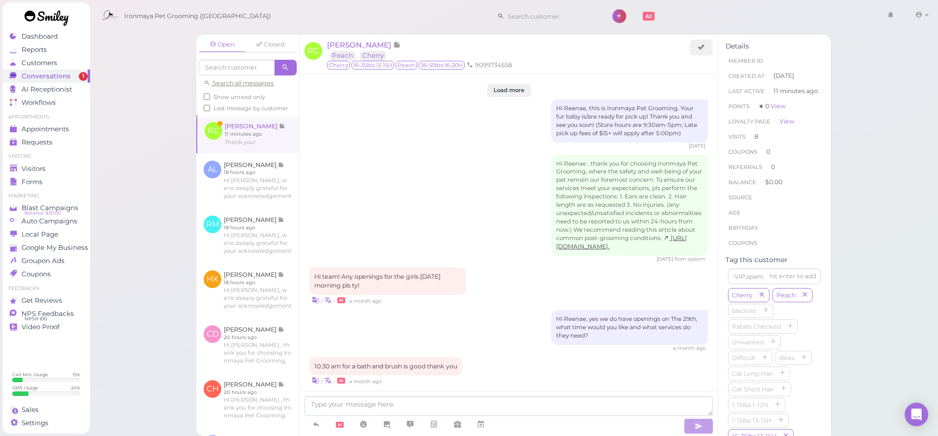
scroll to position [1316, 0]
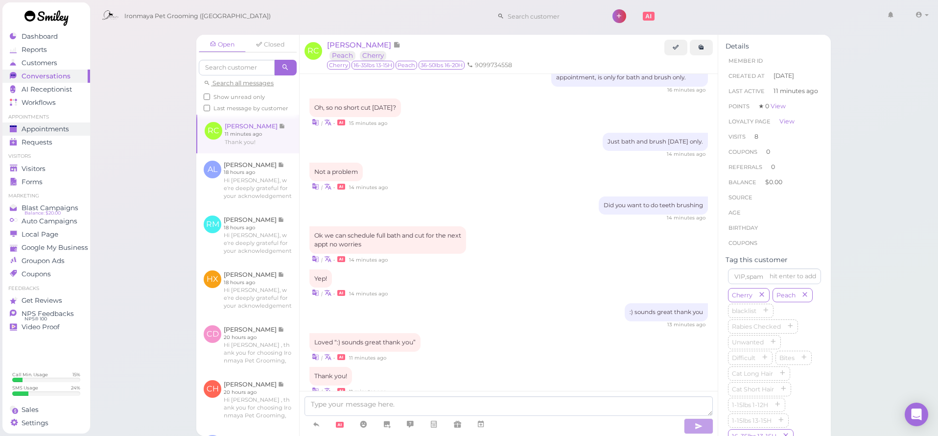
click at [42, 134] on link "Appointments" at bounding box center [46, 128] width 88 height 13
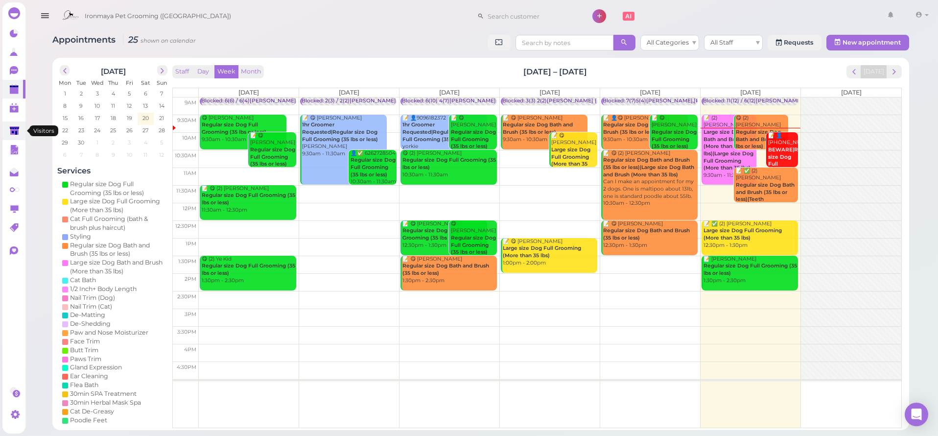
click at [13, 126] on icon at bounding box center [15, 131] width 10 height 10
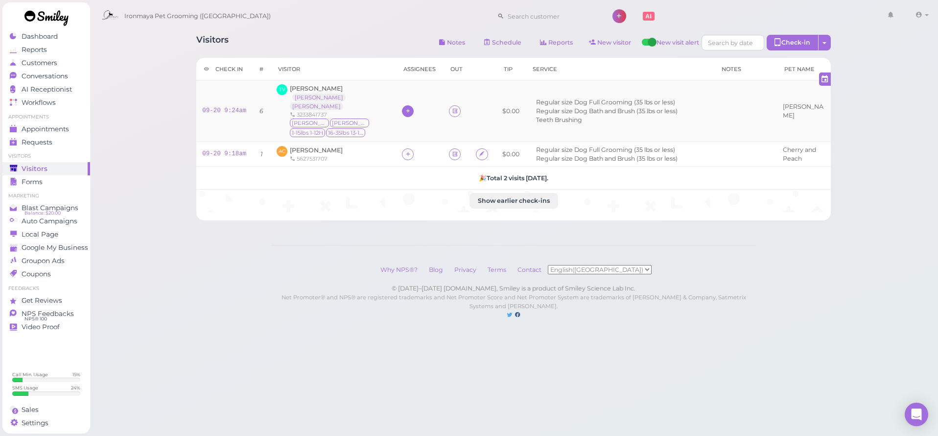
click at [402, 105] on div at bounding box center [408, 111] width 12 height 12
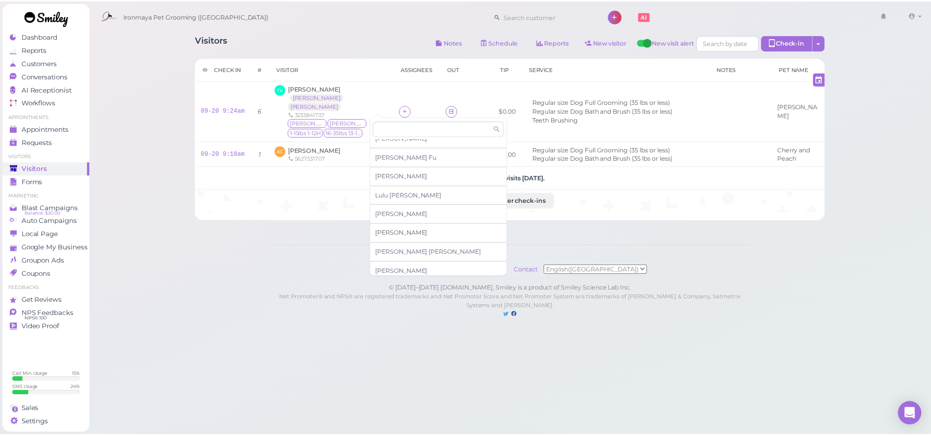
scroll to position [29, 0]
click at [398, 178] on span "Lulu Han" at bounding box center [411, 176] width 67 height 7
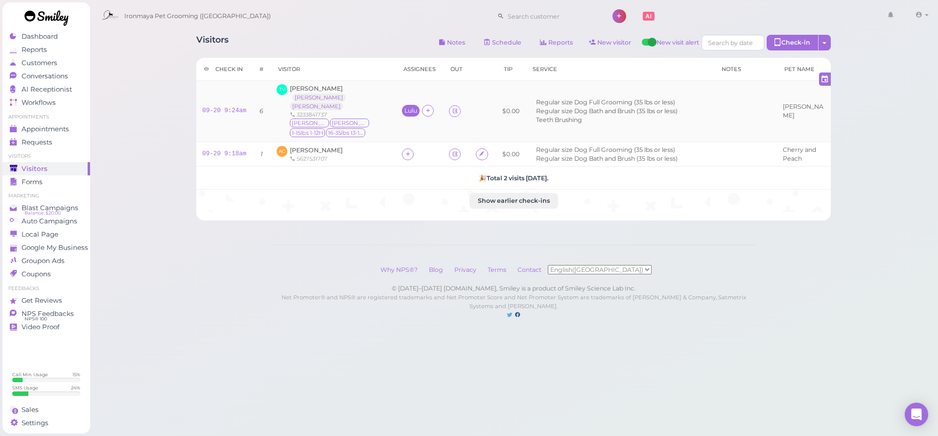
click at [404, 107] on div "Lulu" at bounding box center [410, 110] width 13 height 7
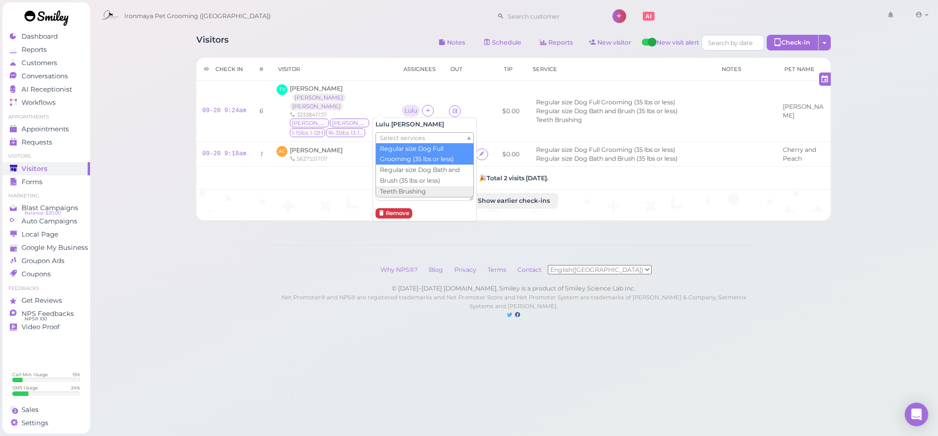
click at [395, 138] on span "Select services" at bounding box center [402, 138] width 45 height 11
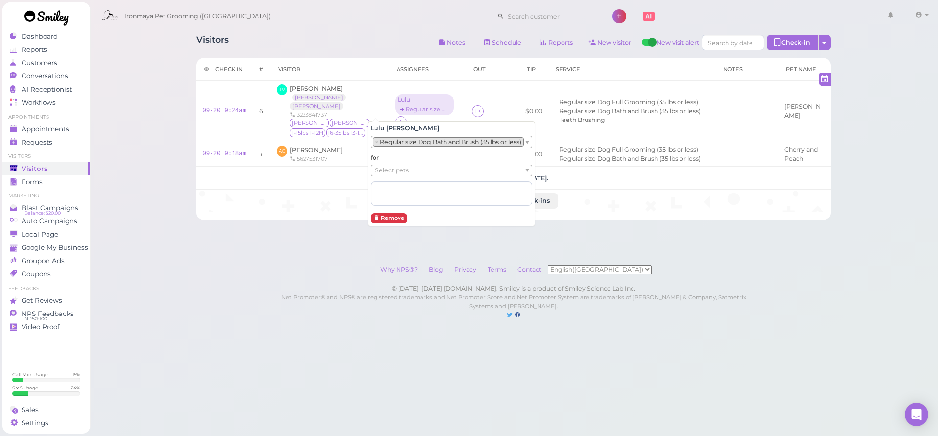
click at [398, 143] on li "× Regular size Dog Bath and Brush (35 lbs or less)" at bounding box center [448, 142] width 151 height 10
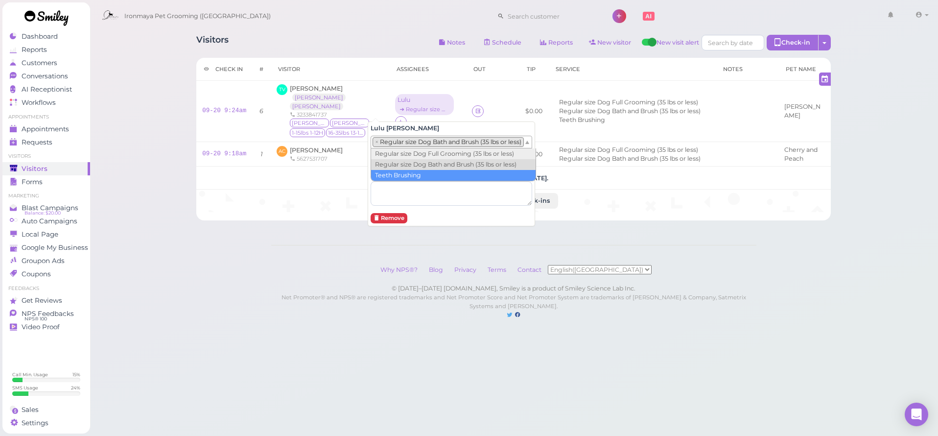
drag, startPoint x: 406, startPoint y: 177, endPoint x: 403, endPoint y: 172, distance: 6.0
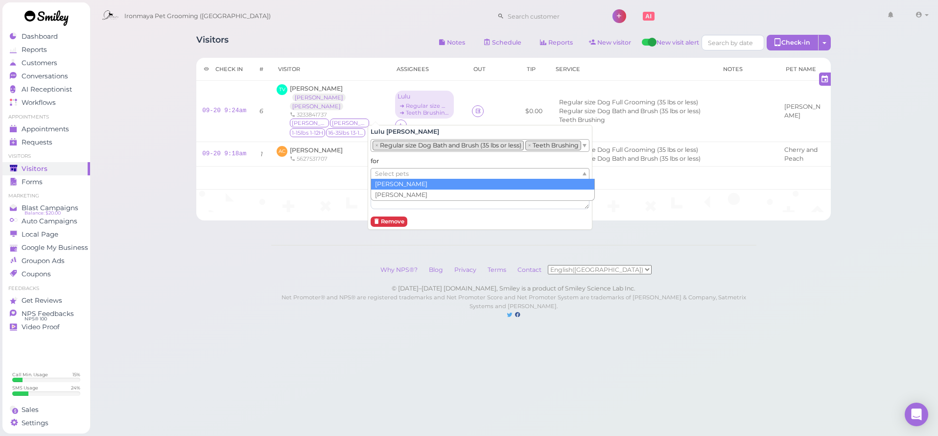
click at [401, 169] on span "Select pets" at bounding box center [392, 173] width 34 height 11
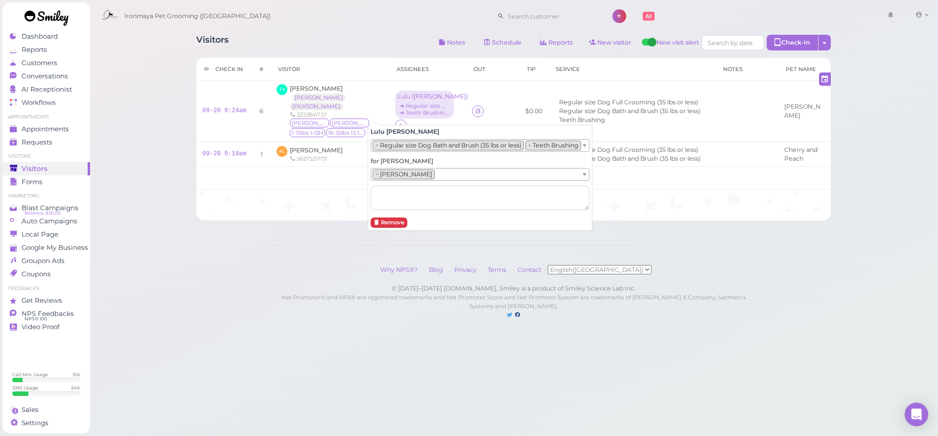
click at [182, 227] on div "Visitors Notes Schedule Reports New visitor New visit alert Check-in Customer c…" at bounding box center [514, 169] width 849 height 339
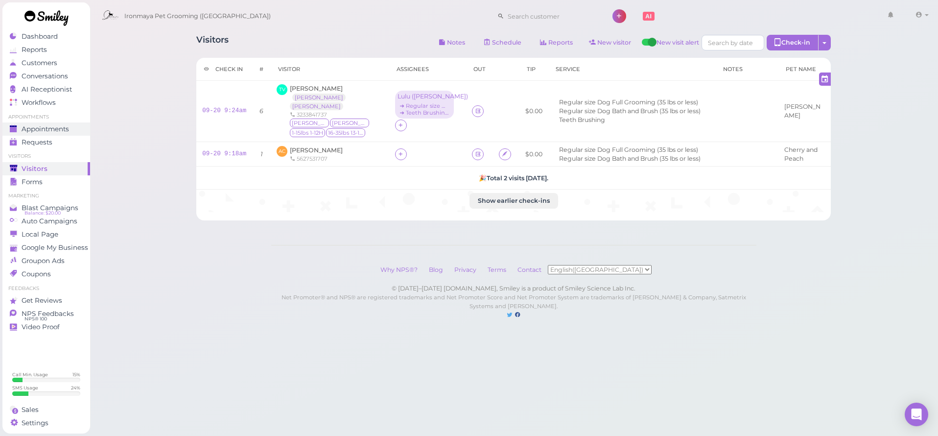
click at [50, 128] on span "Appointments" at bounding box center [45, 129] width 47 height 8
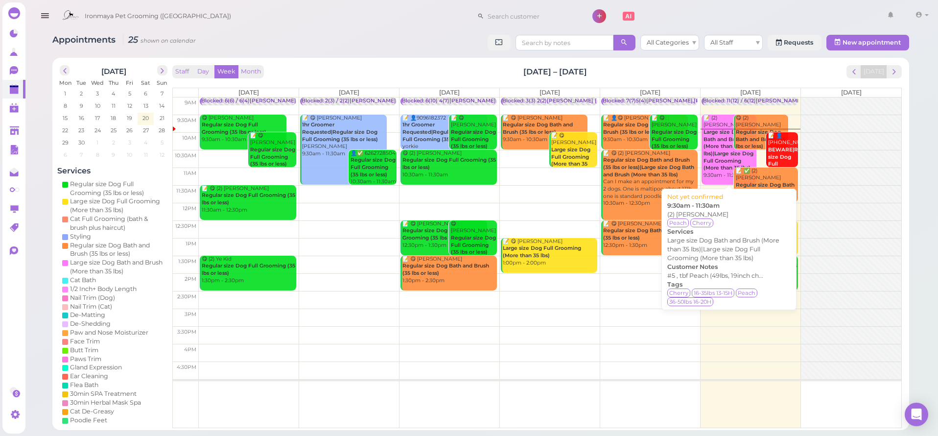
click at [716, 160] on b "Large size Dog Bath and Brush (More than 35 lbs)|Large size Dog Full Grooming (…" at bounding box center [729, 150] width 50 height 42
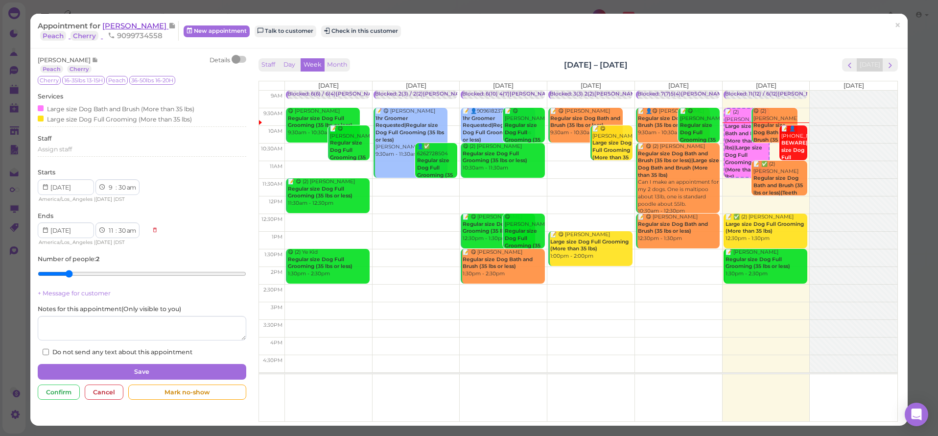
click at [128, 27] on span "[PERSON_NAME]" at bounding box center [135, 25] width 66 height 9
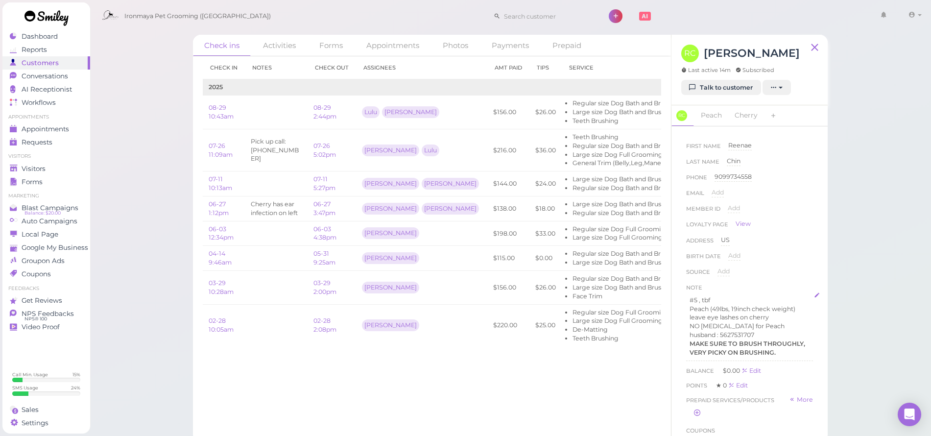
click at [751, 340] on strong "MAKE SURE TO BRUSH THROUGHLY, VERY PICKY ON BRUSHING." at bounding box center [747, 348] width 116 height 16
drag, startPoint x: 732, startPoint y: 362, endPoint x: 684, endPoint y: 291, distance: 85.7
click at [684, 292] on div "First Name Reenae Reenae Last Name Chin Chin Phone 9099734558 9099734558 Email …" at bounding box center [749, 309] width 137 height 347
copy div "#5 , tbf Peach (49lbs, 19inch check weight) leave eye lashes on cherry NO Anal …"
click at [884, 245] on div "Check ins Activities Forms Appointments Photos Payments Prepaid Check in Notes …" at bounding box center [511, 221] width 842 height 442
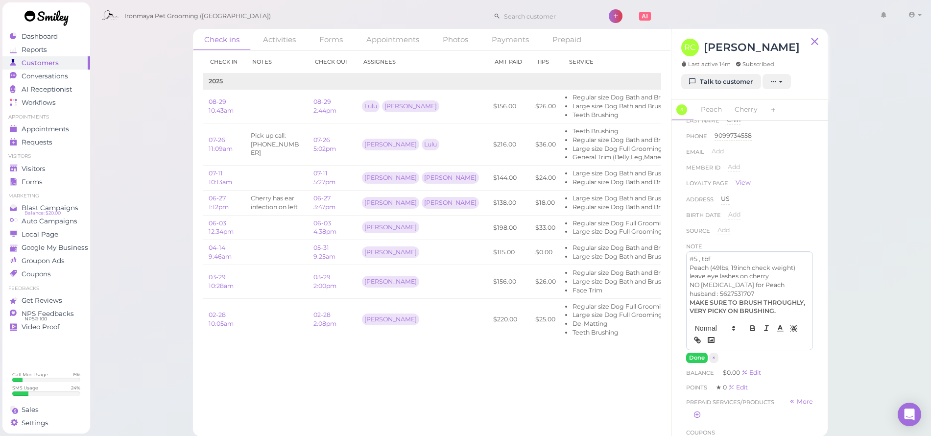
scroll to position [105, 0]
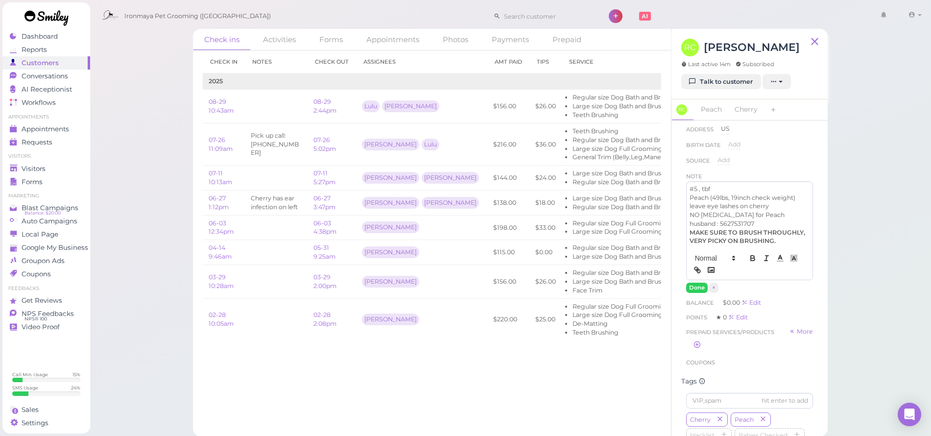
drag, startPoint x: 697, startPoint y: 290, endPoint x: 701, endPoint y: 282, distance: 8.8
click at [697, 290] on button "Done" at bounding box center [697, 288] width 22 height 10
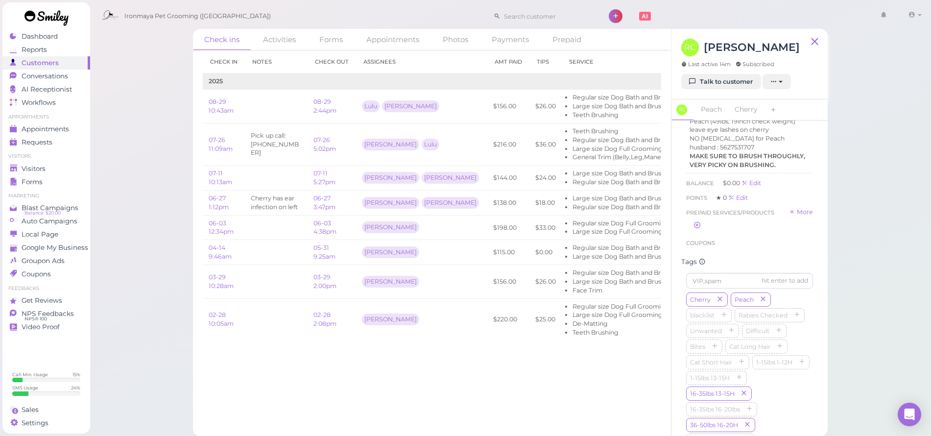
scroll to position [244, 0]
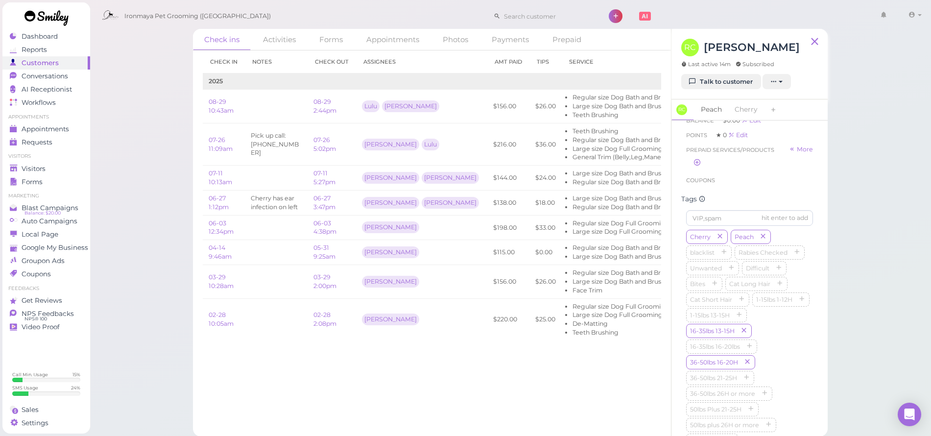
click at [720, 112] on link "Peach" at bounding box center [711, 109] width 33 height 21
click at [739, 110] on link "Cherry" at bounding box center [746, 110] width 34 height 21
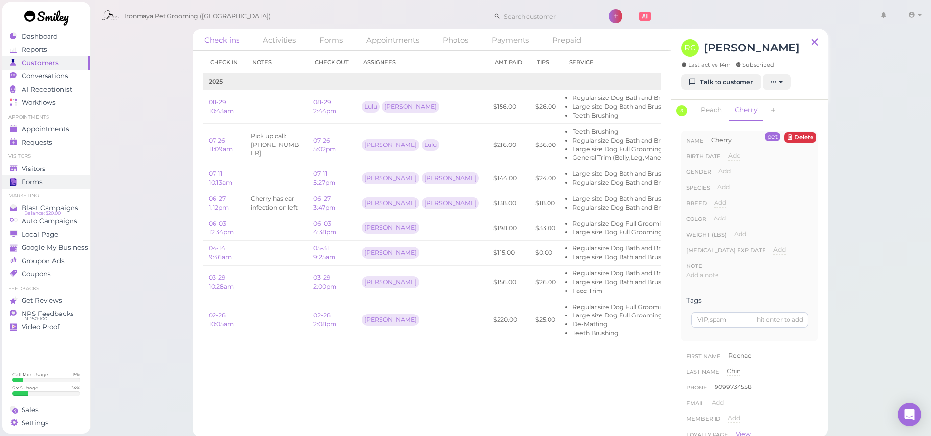
click at [14, 176] on link "Forms" at bounding box center [46, 181] width 88 height 13
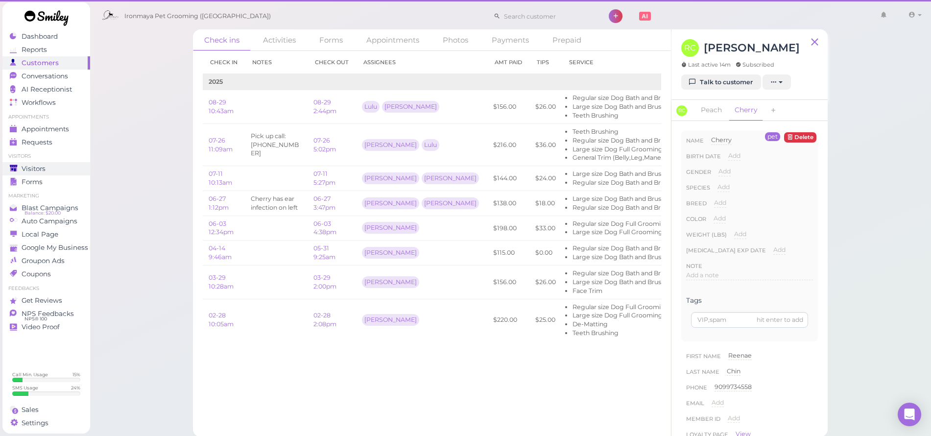
click at [33, 162] on link "Visitors" at bounding box center [46, 168] width 88 height 13
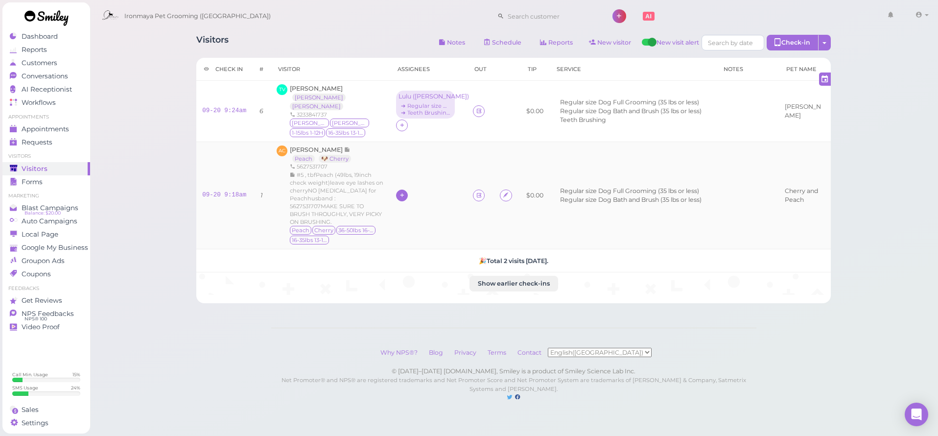
click at [399, 191] on icon at bounding box center [402, 194] width 6 height 7
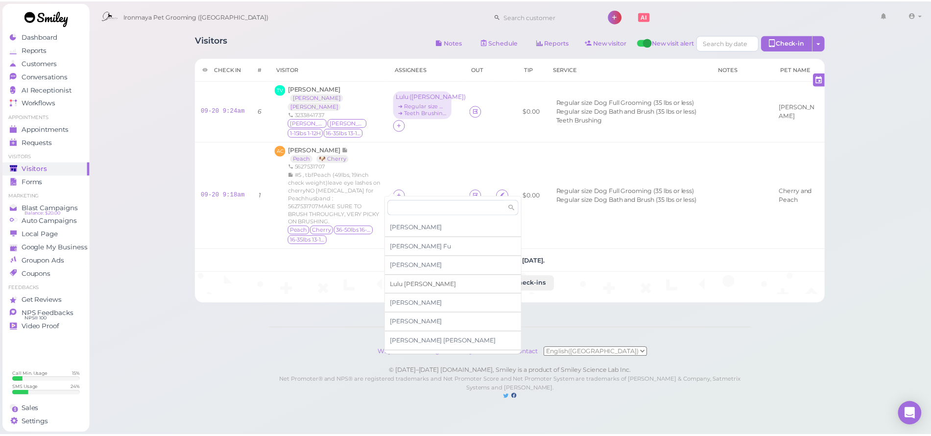
scroll to position [2, 0]
click at [404, 285] on div "Lulu Han" at bounding box center [456, 282] width 137 height 19
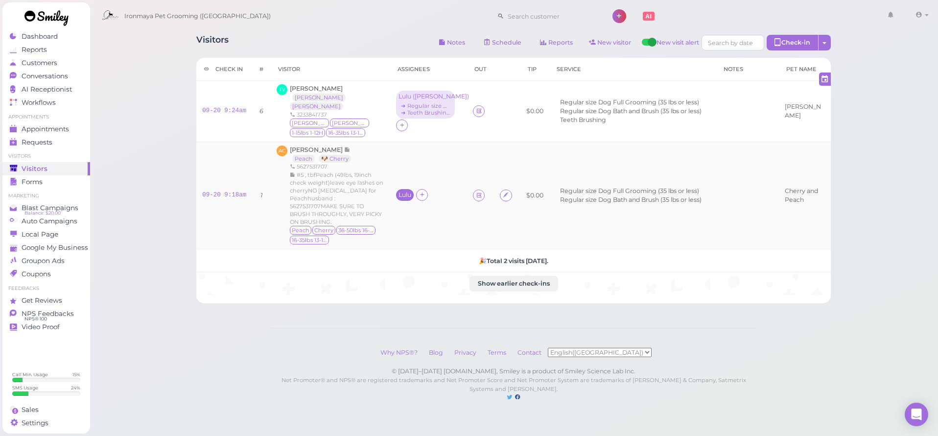
click at [399, 191] on div "Lulu" at bounding box center [405, 194] width 13 height 7
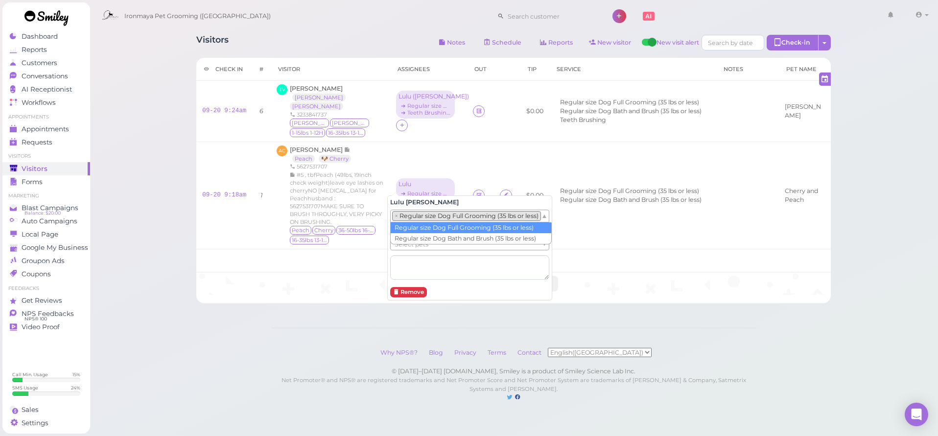
click at [415, 218] on li "× Regular size Dog Full Grooming (35 lbs or less)" at bounding box center [466, 216] width 149 height 10
click at [411, 244] on span "Select pets" at bounding box center [412, 244] width 34 height 11
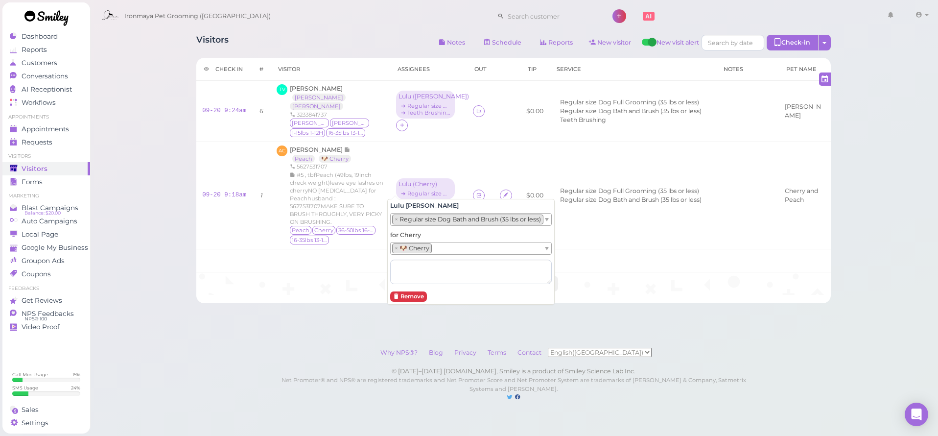
drag, startPoint x: 338, startPoint y: 322, endPoint x: 341, endPoint y: 314, distance: 8.2
click at [338, 322] on div "Visitors Notes Schedule Reports New visitor New visit alert Check-in Customer c…" at bounding box center [514, 210] width 849 height 421
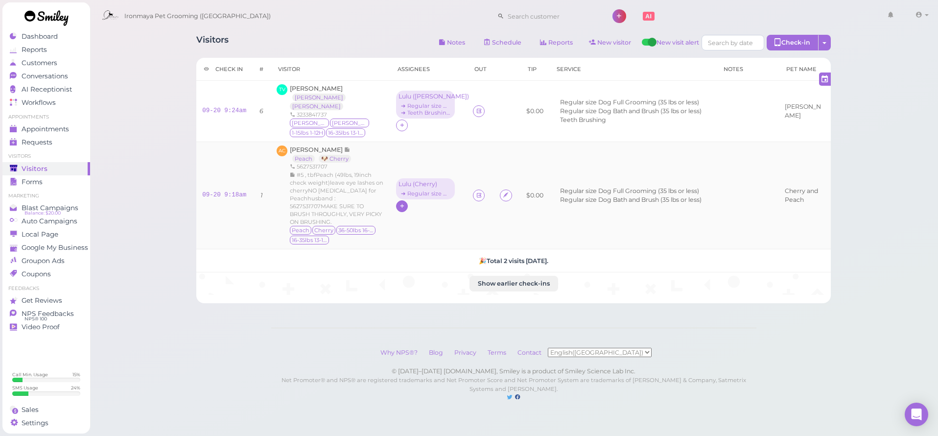
click at [399, 202] on icon at bounding box center [402, 205] width 6 height 7
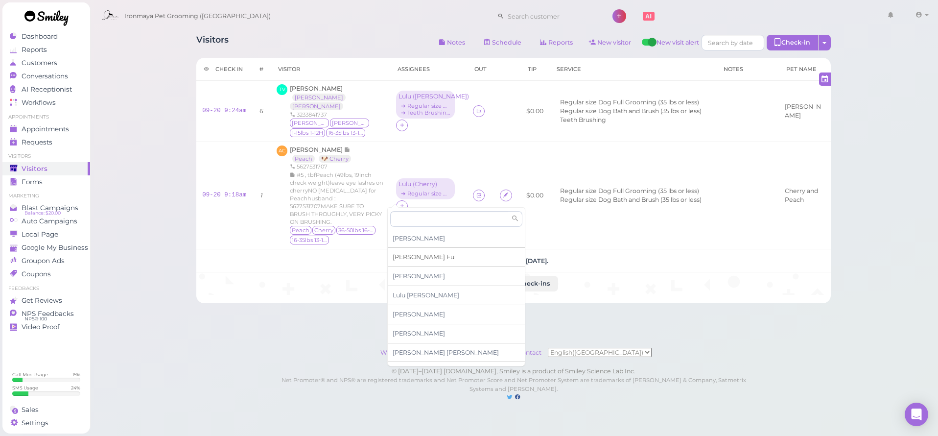
click at [403, 258] on span "[PERSON_NAME]" at bounding box center [424, 256] width 62 height 7
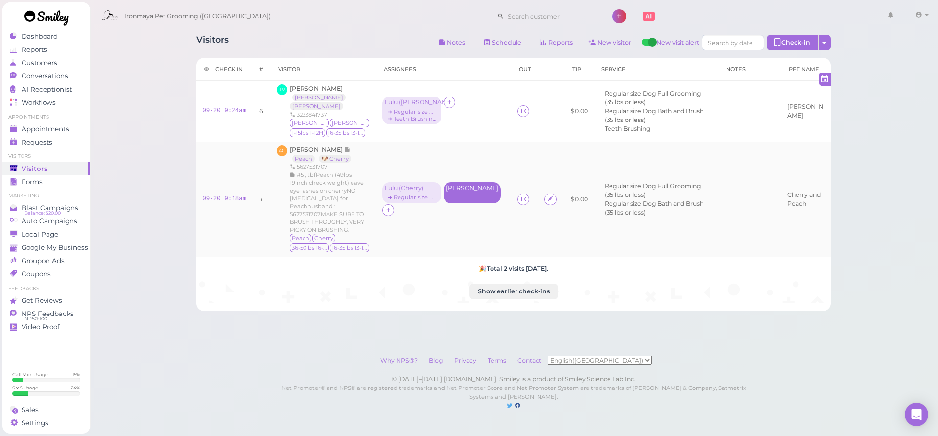
click at [451, 185] on div "[PERSON_NAME]" at bounding box center [472, 192] width 57 height 21
click at [459, 217] on ul "Select services" at bounding box center [432, 215] width 90 height 11
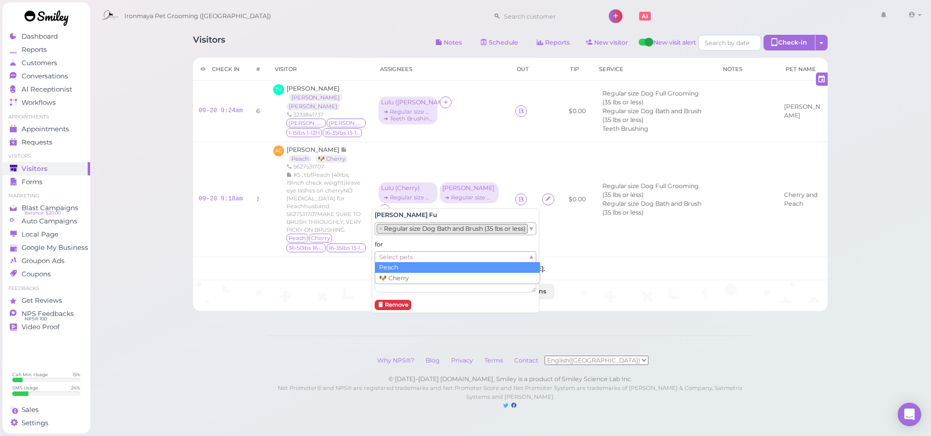
click at [427, 257] on ul "Select pets" at bounding box center [451, 257] width 153 height 11
click at [173, 421] on div "Visitors Notes Schedule Reports New visitor New visit alert Check-in Customer c…" at bounding box center [511, 214] width 842 height 429
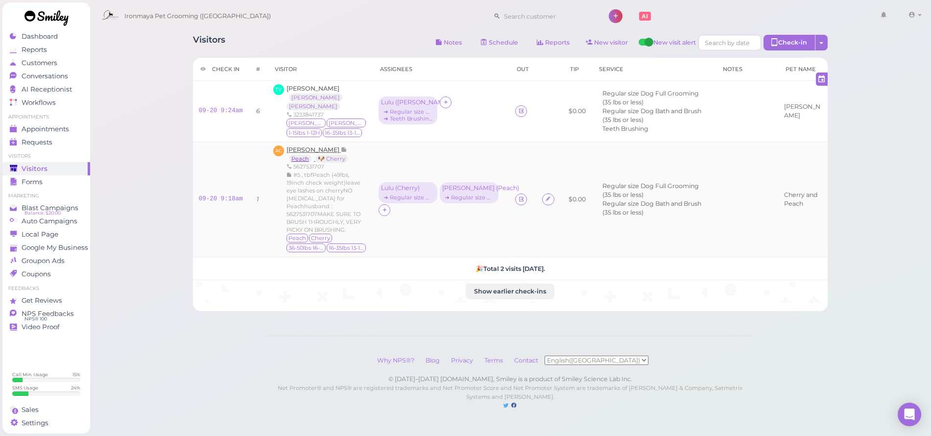
click at [306, 155] on link "Peach" at bounding box center [300, 159] width 23 height 8
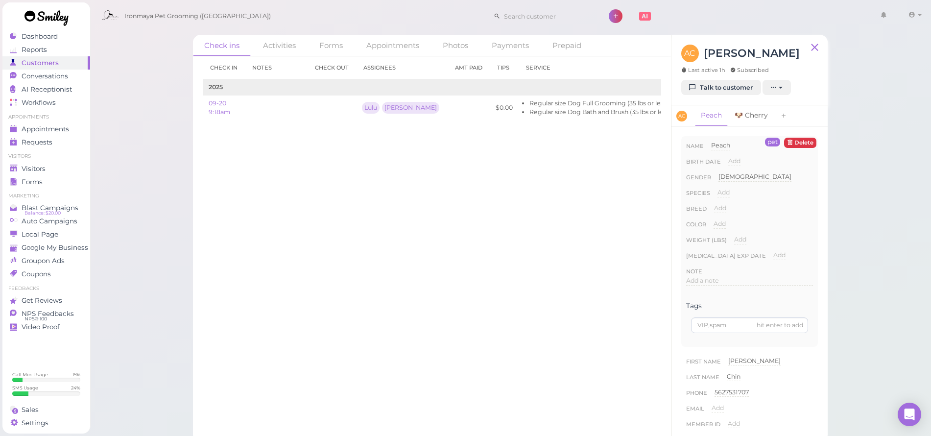
click at [752, 118] on link "🐶 Cherry" at bounding box center [751, 115] width 45 height 21
click at [707, 117] on link "Peach" at bounding box center [711, 115] width 33 height 21
click at [722, 192] on span "Add" at bounding box center [723, 192] width 12 height 7
select select "Dog"
click at [725, 207] on button "Done" at bounding box center [729, 210] width 22 height 10
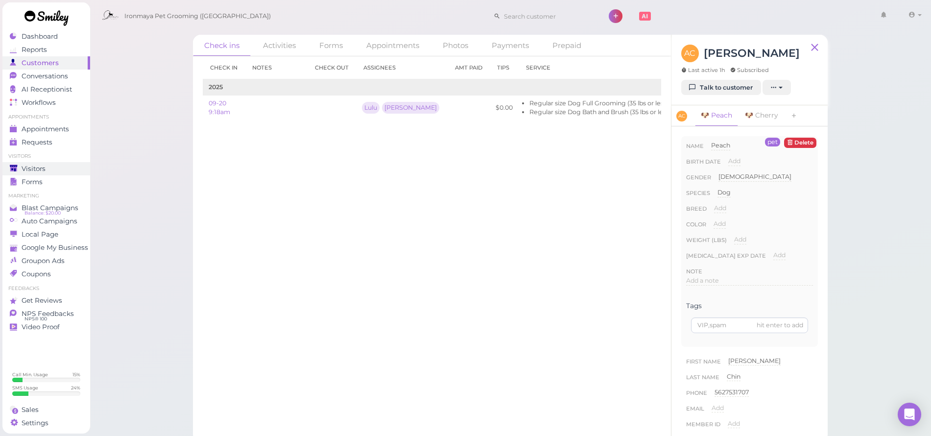
click at [58, 167] on div "Visitors" at bounding box center [45, 169] width 71 height 8
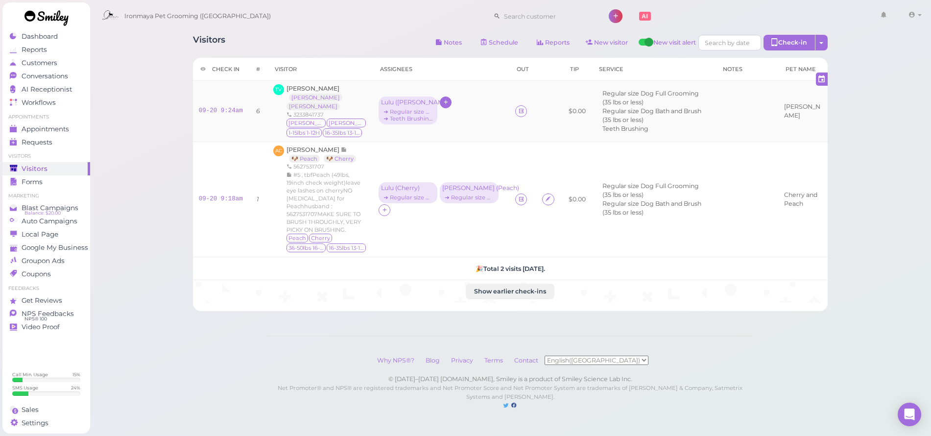
click at [443, 98] on icon at bounding box center [446, 101] width 6 height 7
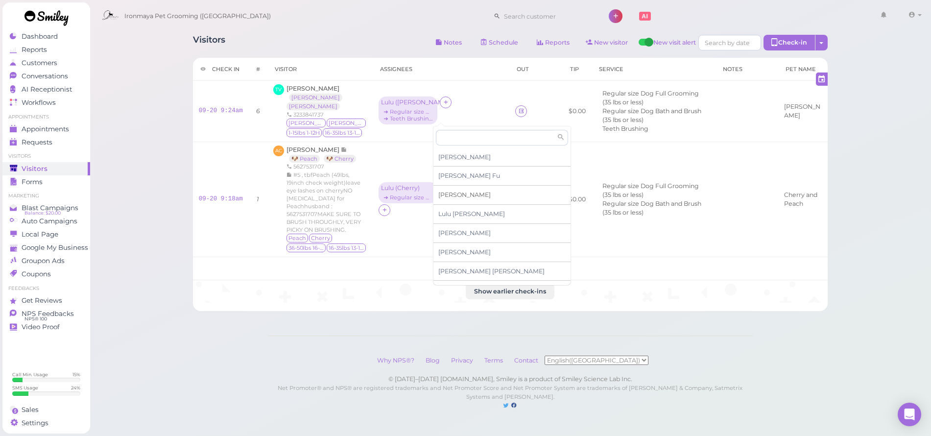
click at [449, 193] on span "[PERSON_NAME]" at bounding box center [464, 194] width 52 height 7
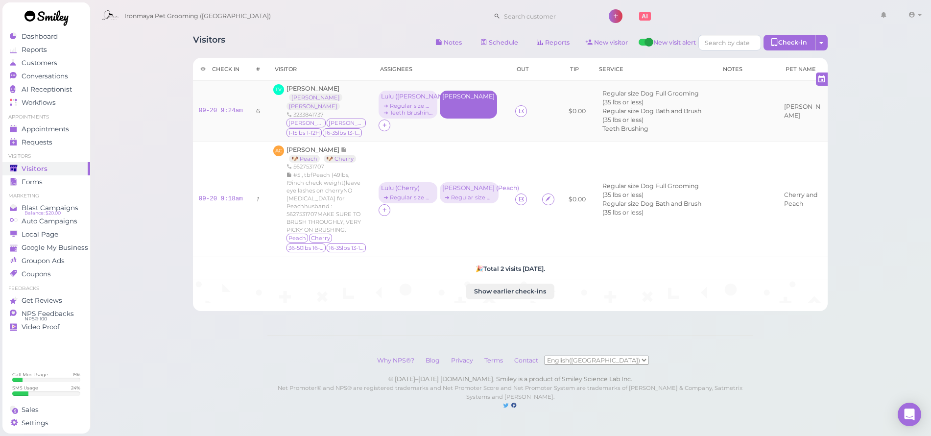
click at [442, 102] on div "[PERSON_NAME]" at bounding box center [468, 105] width 57 height 28
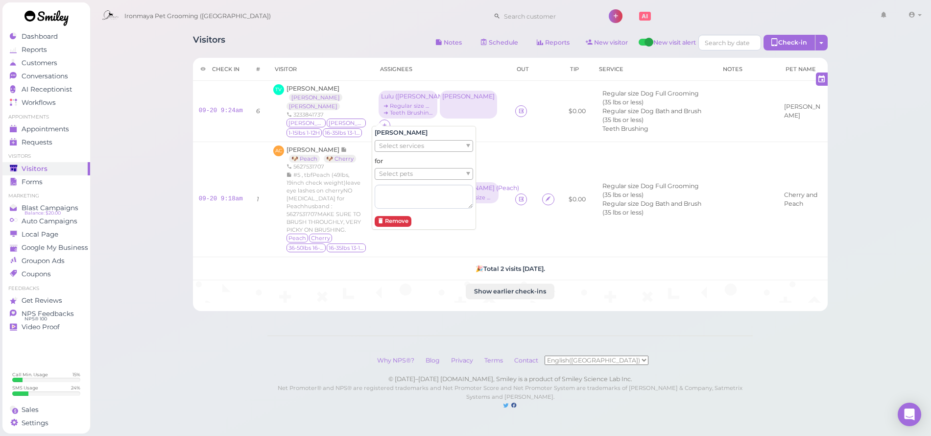
click at [439, 148] on ul "Select services" at bounding box center [420, 146] width 90 height 11
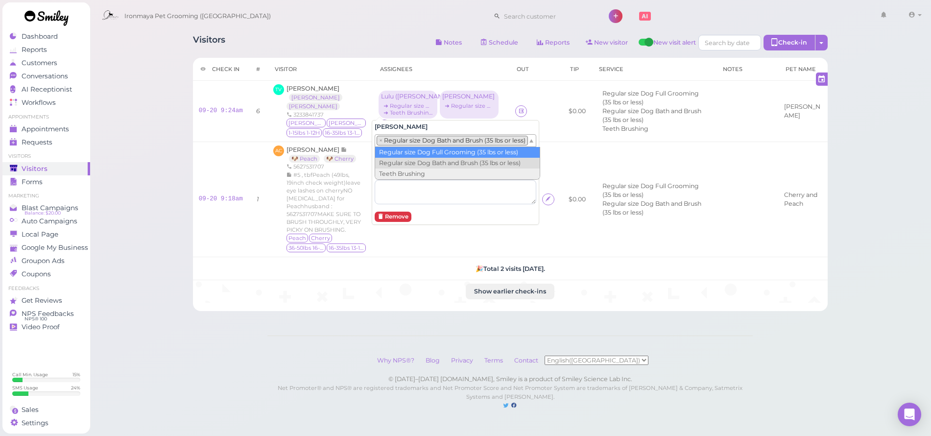
click at [427, 140] on li "× Regular size Dog Bath and Brush (35 lbs or less)" at bounding box center [452, 141] width 151 height 10
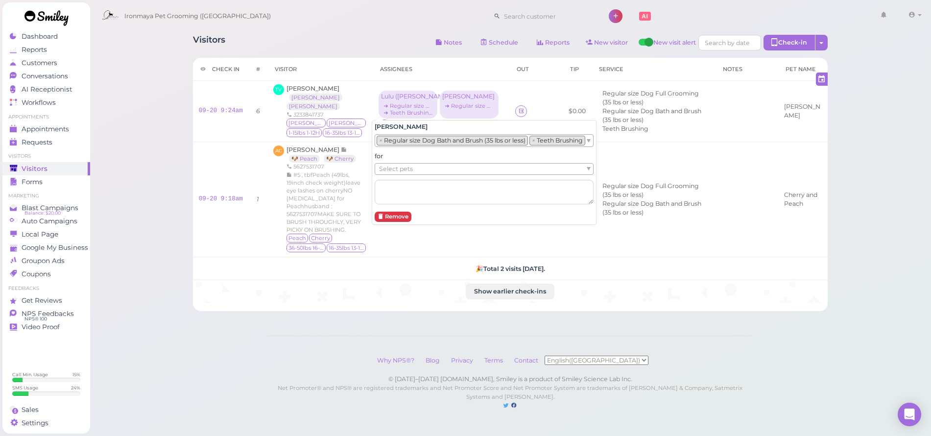
click at [430, 167] on ul "Select pets" at bounding box center [480, 169] width 210 height 11
click at [106, 187] on div "Visitors Notes Schedule Reports New visitor New visit alert Check-in Customer c…" at bounding box center [511, 214] width 842 height 429
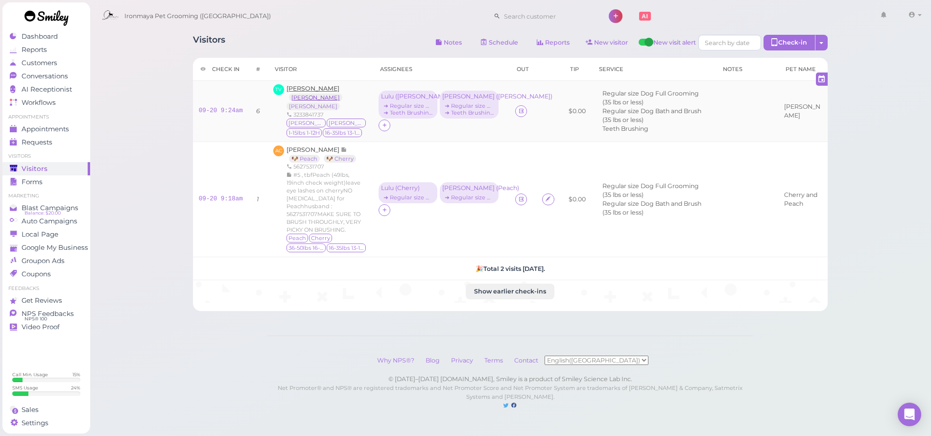
click at [300, 98] on link "[PERSON_NAME]" at bounding box center [315, 98] width 53 height 8
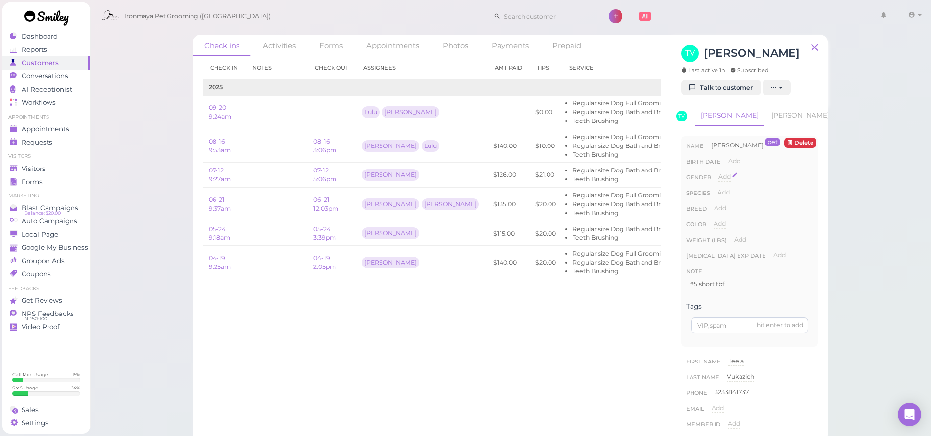
click at [727, 179] on span "Add" at bounding box center [724, 176] width 12 height 7
select select "Male"
click at [728, 192] on button "Done" at bounding box center [730, 194] width 22 height 10
click at [727, 193] on span "Add" at bounding box center [723, 192] width 12 height 7
select select "Dog"
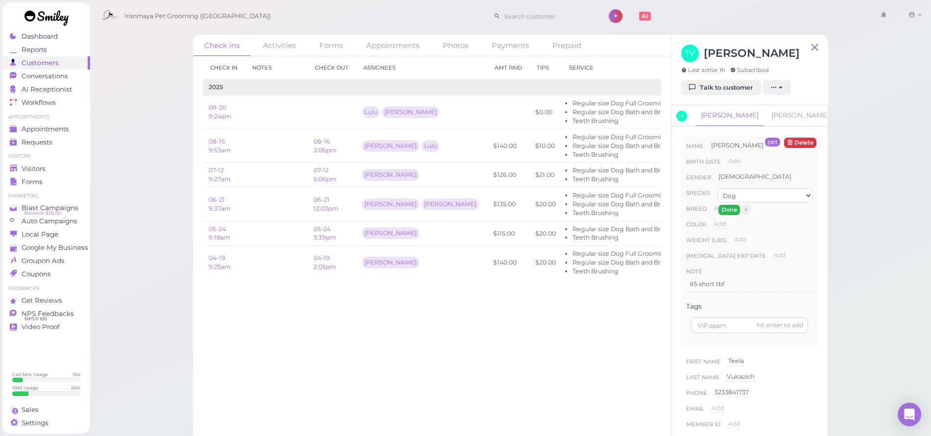
click at [723, 207] on button "Done" at bounding box center [729, 210] width 22 height 10
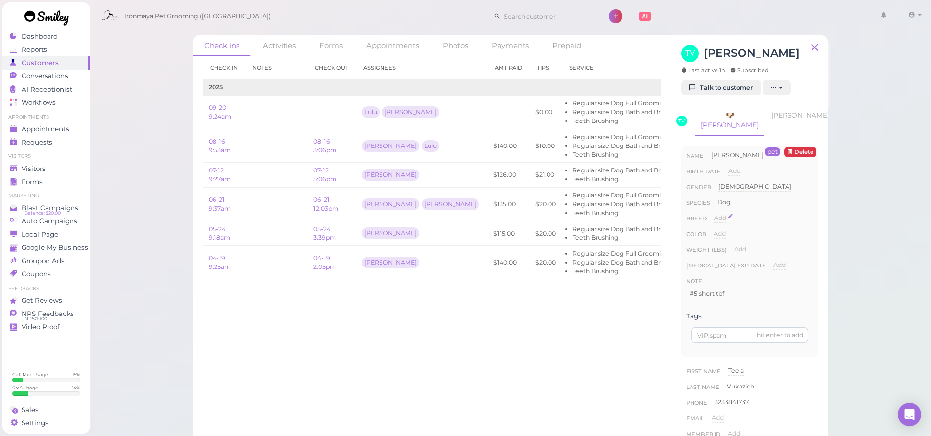
click at [721, 214] on span "Add" at bounding box center [720, 217] width 12 height 7
type input "a"
type input "maltese"
click at [722, 230] on button "Done" at bounding box center [726, 235] width 22 height 10
click at [726, 230] on span "Add" at bounding box center [719, 233] width 12 height 7
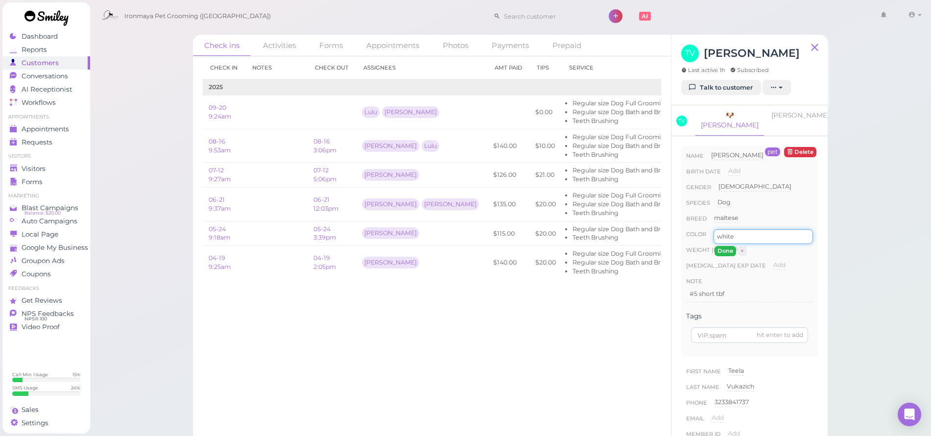
type input "white"
click at [726, 246] on button "Done" at bounding box center [725, 251] width 22 height 10
click at [765, 111] on link "[PERSON_NAME]" at bounding box center [800, 115] width 70 height 21
click at [724, 182] on span "Add" at bounding box center [724, 185] width 12 height 7
select select "Female"
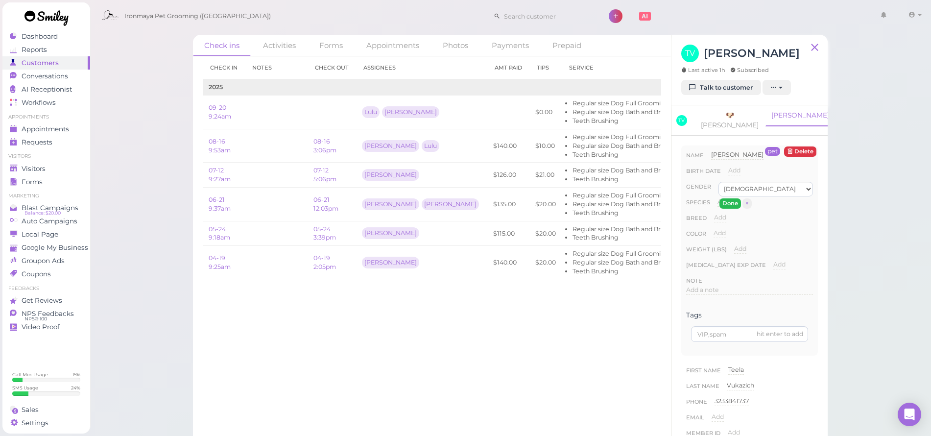
click at [723, 198] on button "Done" at bounding box center [730, 203] width 22 height 10
click at [723, 198] on span "Add" at bounding box center [723, 201] width 12 height 7
select select "Dog"
click at [727, 214] on button "Done" at bounding box center [729, 219] width 22 height 10
click at [716, 214] on span "Add" at bounding box center [720, 217] width 12 height 7
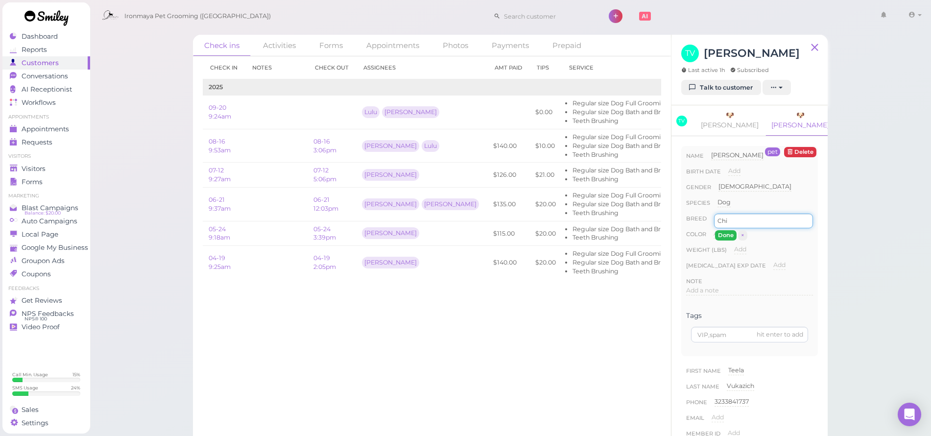
type input "Chi"
click at [732, 230] on button "Done" at bounding box center [726, 235] width 22 height 10
click at [726, 230] on span "Add" at bounding box center [719, 233] width 12 height 7
type input "tan"
click at [722, 246] on button "Done" at bounding box center [725, 251] width 22 height 10
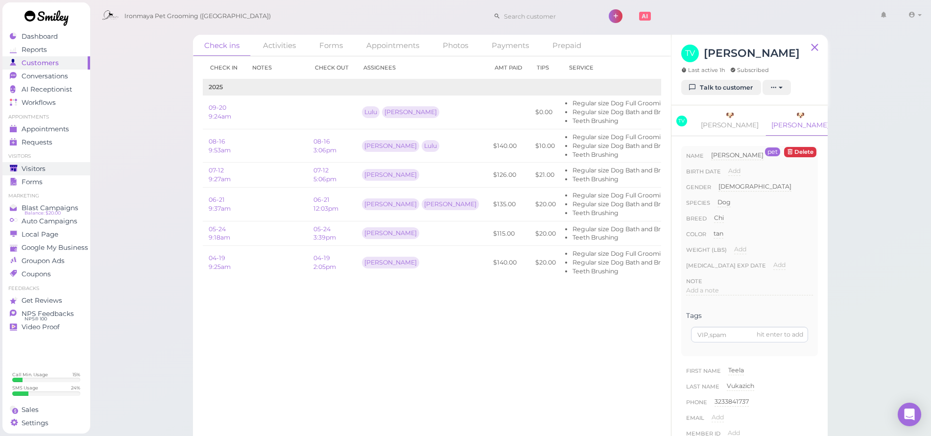
click at [11, 172] on link "Visitors" at bounding box center [46, 168] width 88 height 13
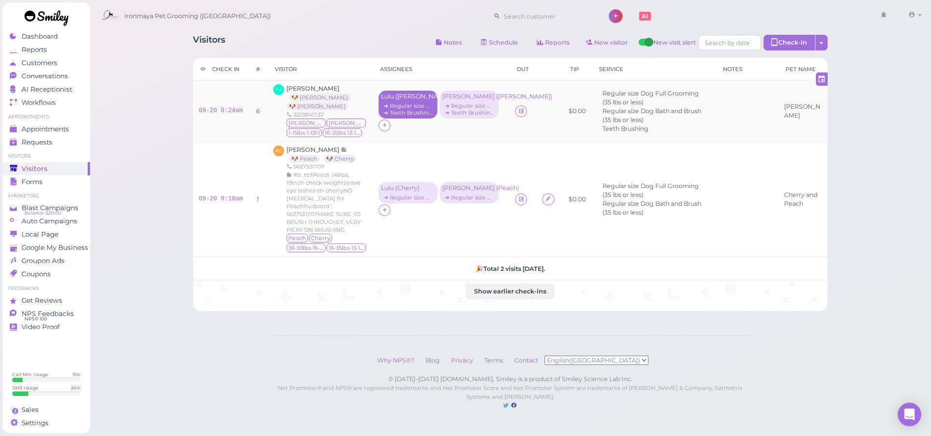
click at [404, 103] on div "➔ Regular size Dog Bath and Brush (35 lbs or less)" at bounding box center [408, 105] width 54 height 7
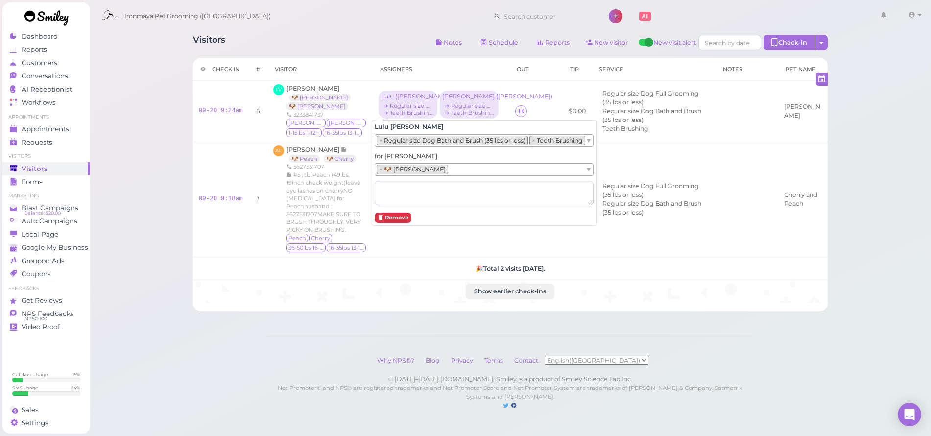
click at [145, 114] on div "Visitors Notes Schedule Reports New visitor New visit alert Check-in Customer c…" at bounding box center [511, 214] width 842 height 429
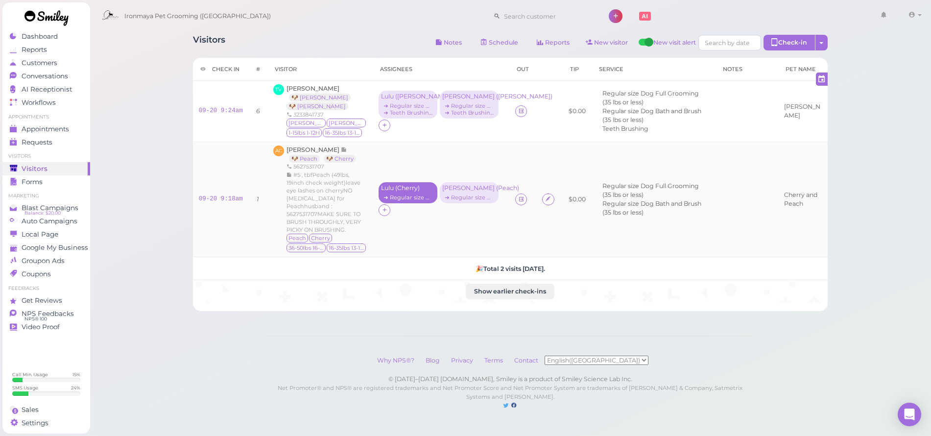
click at [395, 196] on div "➔ Regular size Dog Bath and Brush (35 lbs or less)" at bounding box center [408, 197] width 54 height 7
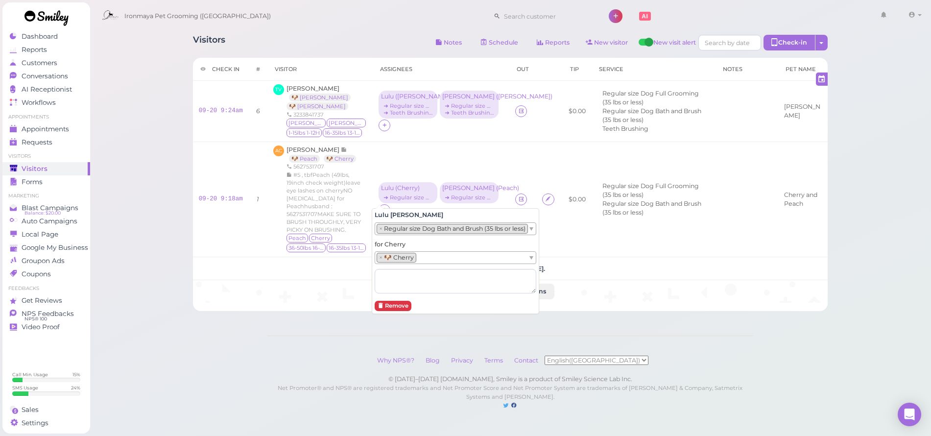
click at [116, 214] on div "Visitors Notes Schedule Reports New visitor New visit alert Check-in Customer c…" at bounding box center [511, 214] width 842 height 429
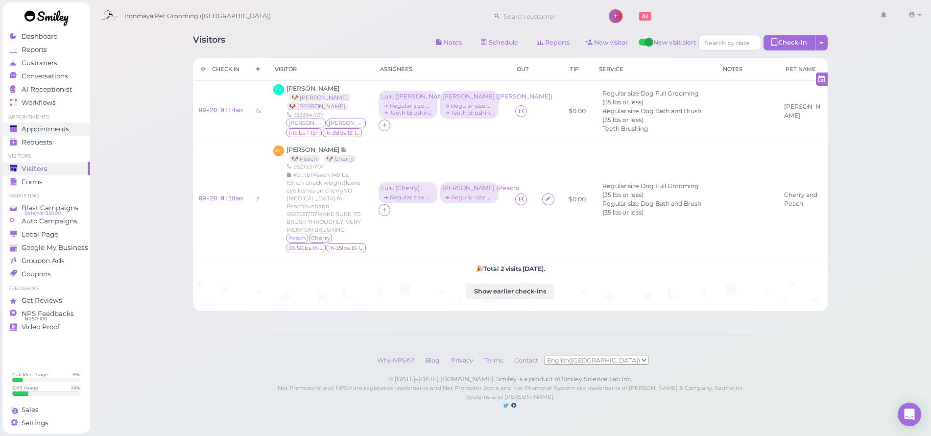
click at [71, 133] on link "Appointments" at bounding box center [46, 128] width 88 height 13
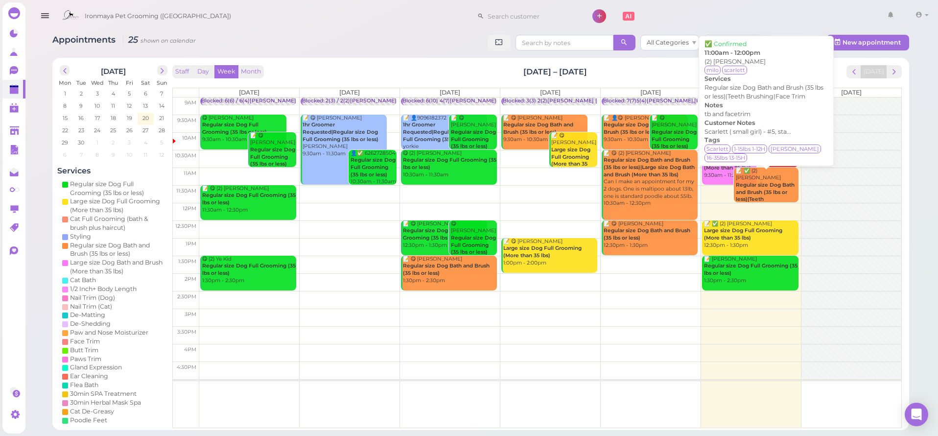
click at [776, 179] on div "📝 ✅ (2) Gabriel Padilla Regular size Dog Bath and Brush (35 lbs or less)|Teeth …" at bounding box center [767, 196] width 63 height 58
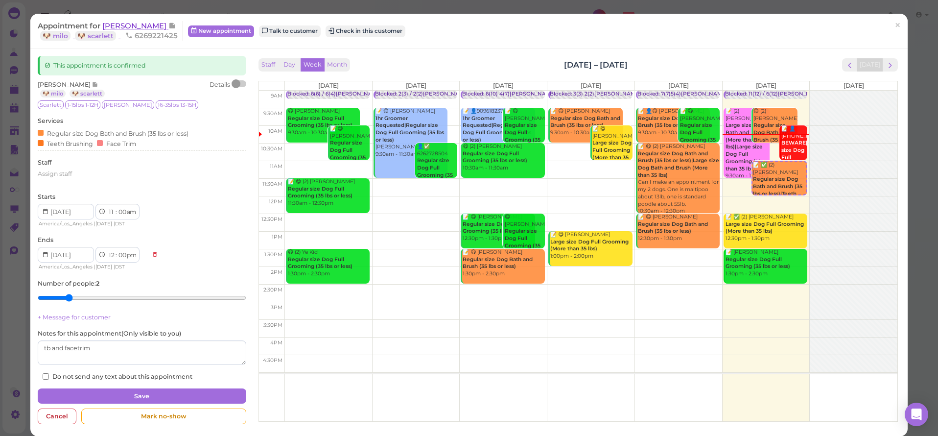
click at [131, 24] on span "[PERSON_NAME]" at bounding box center [135, 25] width 66 height 9
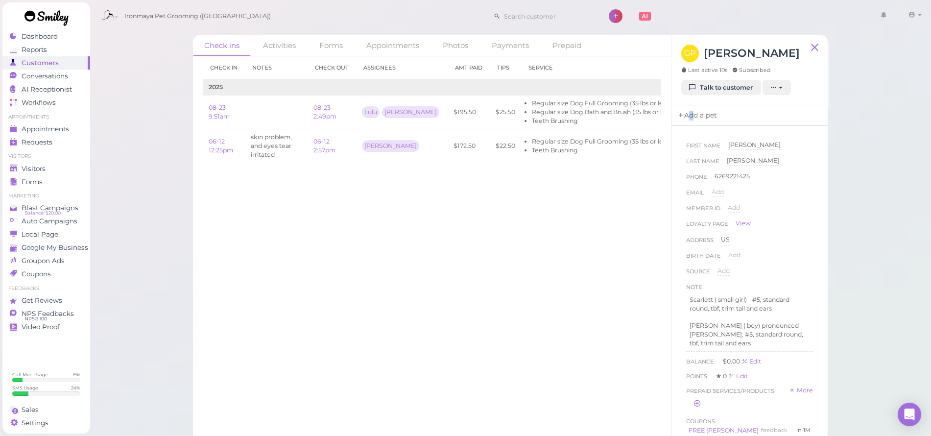
click at [690, 114] on link "Add a pet" at bounding box center [696, 115] width 51 height 21
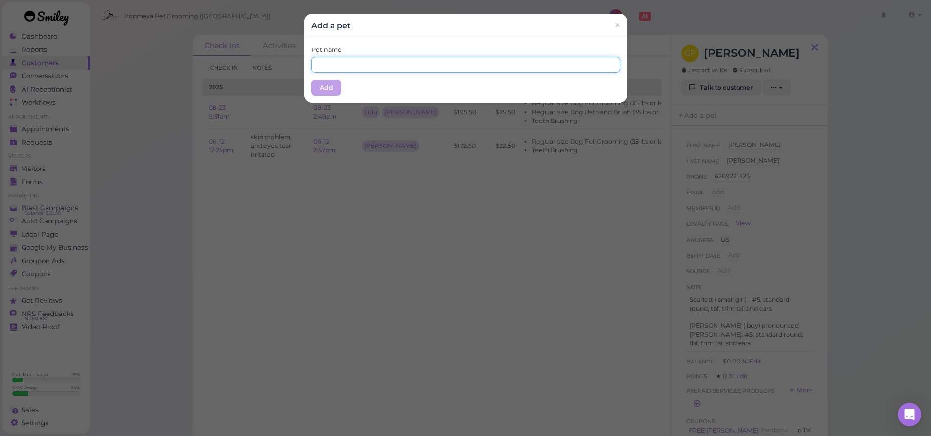
click at [416, 57] on input "text" at bounding box center [465, 65] width 308 height 16
type input "Scarlett"
click at [316, 90] on button "Add" at bounding box center [326, 88] width 30 height 16
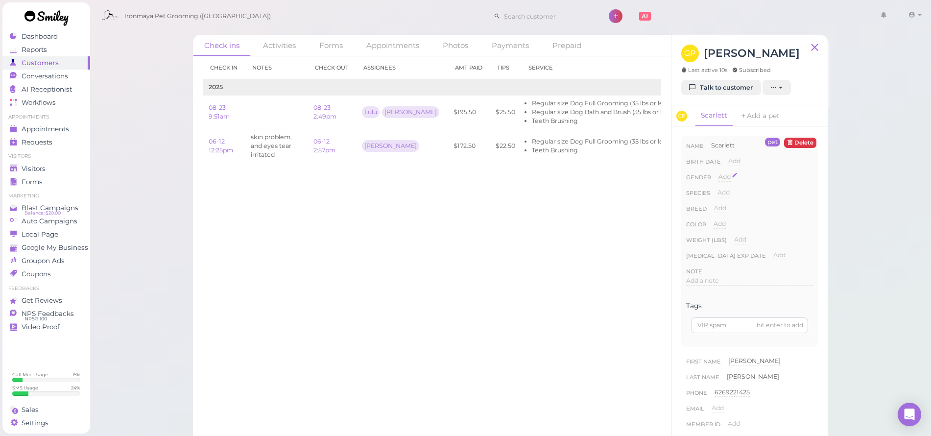
click at [722, 177] on span "Add" at bounding box center [724, 176] width 12 height 7
select select "Female"
click at [729, 193] on button "Done" at bounding box center [730, 194] width 22 height 10
click at [724, 193] on span "Add" at bounding box center [723, 192] width 12 height 7
select select "Dog"
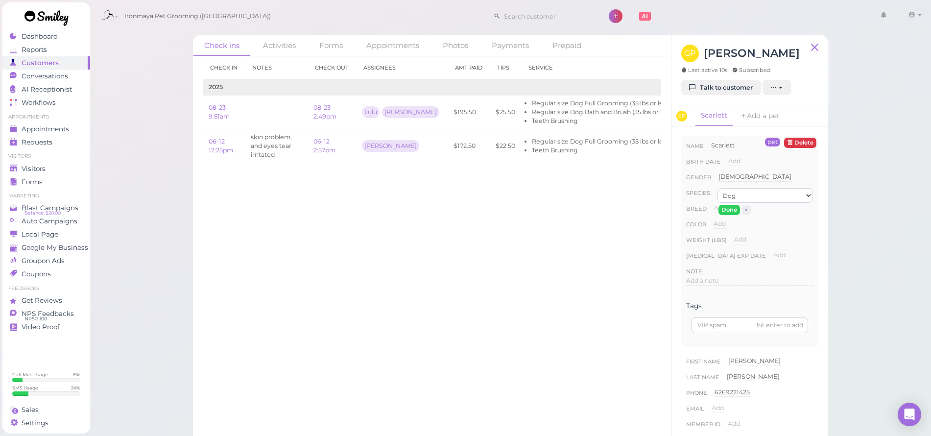
click at [726, 204] on div "Done ×" at bounding box center [734, 210] width 34 height 12
click at [727, 210] on button "Done" at bounding box center [729, 210] width 22 height 10
click at [723, 210] on span "Add" at bounding box center [720, 207] width 12 height 7
click at [723, 209] on input at bounding box center [763, 211] width 99 height 15
type input "poodle"
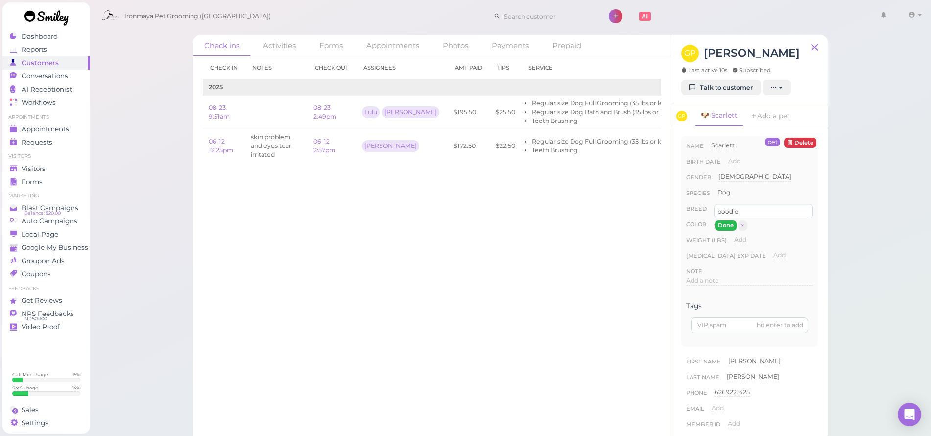
click at [729, 221] on button "Done" at bounding box center [726, 225] width 22 height 10
click at [728, 226] on div "Color Add" at bounding box center [749, 227] width 127 height 16
click at [725, 223] on span "Add" at bounding box center [719, 223] width 12 height 7
click at [727, 232] on input at bounding box center [762, 226] width 99 height 15
type input "tri"
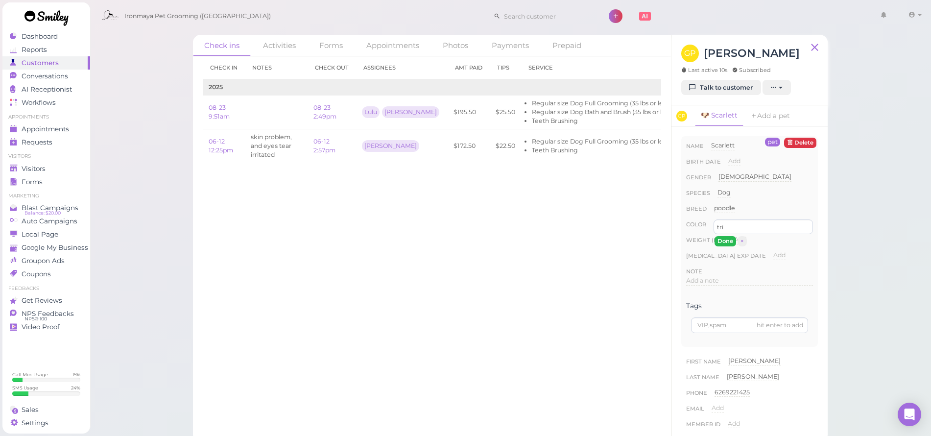
click at [726, 240] on button "Done" at bounding box center [725, 241] width 22 height 10
click at [778, 120] on link "Add a pet" at bounding box center [769, 115] width 51 height 21
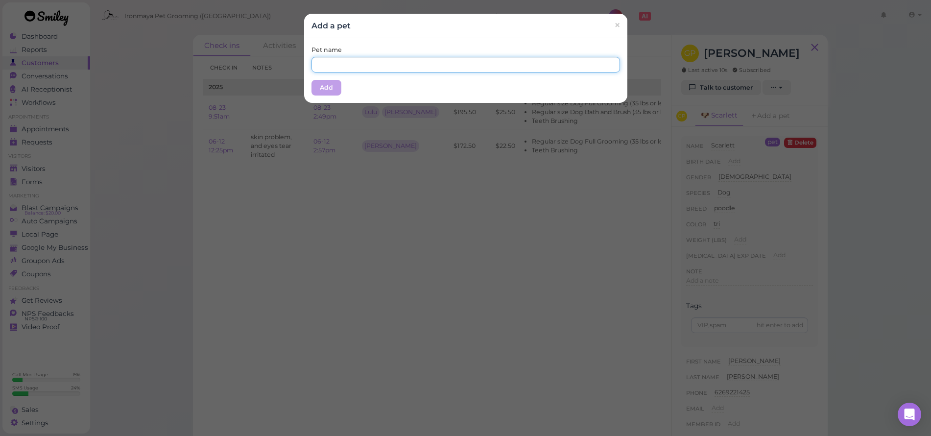
click at [360, 69] on input "text" at bounding box center [465, 65] width 308 height 16
type input "[PERSON_NAME]"
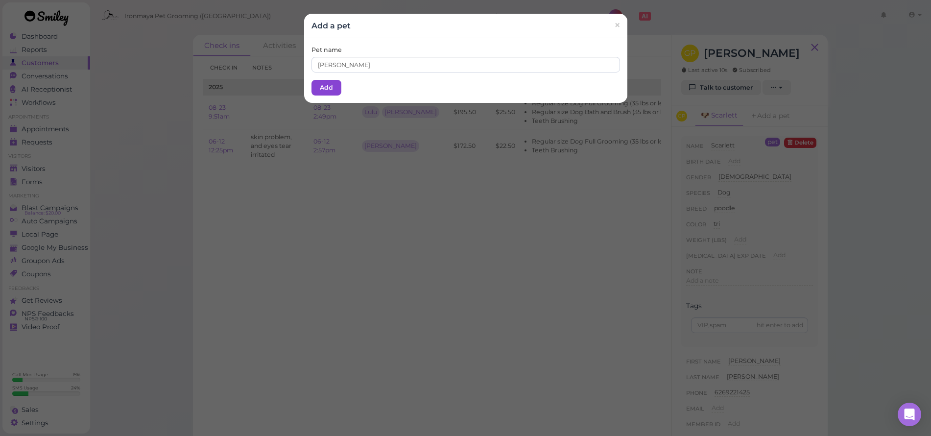
click at [311, 93] on button "Add" at bounding box center [326, 88] width 30 height 16
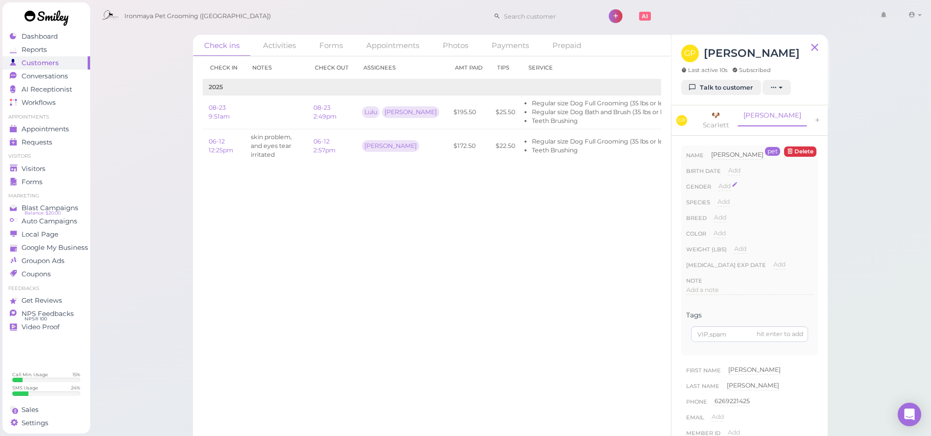
click at [724, 182] on span "Add" at bounding box center [724, 185] width 12 height 7
select select "Male"
click at [730, 198] on button "Done" at bounding box center [730, 203] width 22 height 10
click at [729, 198] on button "Done" at bounding box center [730, 203] width 22 height 10
click at [726, 198] on span "Add" at bounding box center [723, 201] width 12 height 7
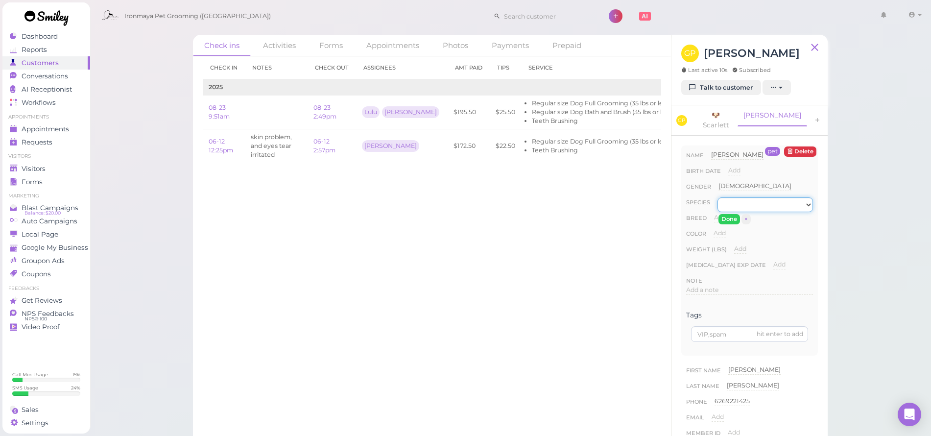
select select "Dog"
click at [727, 214] on button "Done" at bounding box center [729, 219] width 22 height 10
click at [721, 214] on span "Add" at bounding box center [720, 217] width 12 height 7
type input "poodle"
click at [723, 230] on button "Done" at bounding box center [726, 235] width 22 height 10
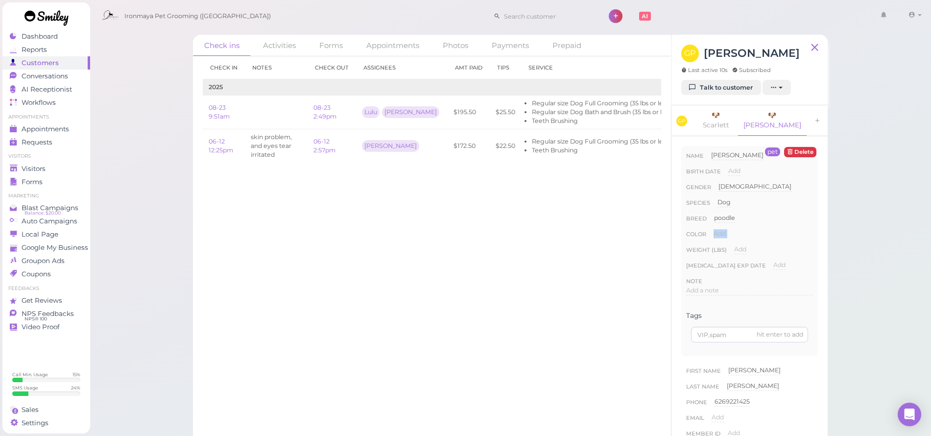
click at [723, 230] on span "Add" at bounding box center [719, 233] width 12 height 7
type input "white"
click at [724, 246] on button "Done" at bounding box center [725, 251] width 22 height 10
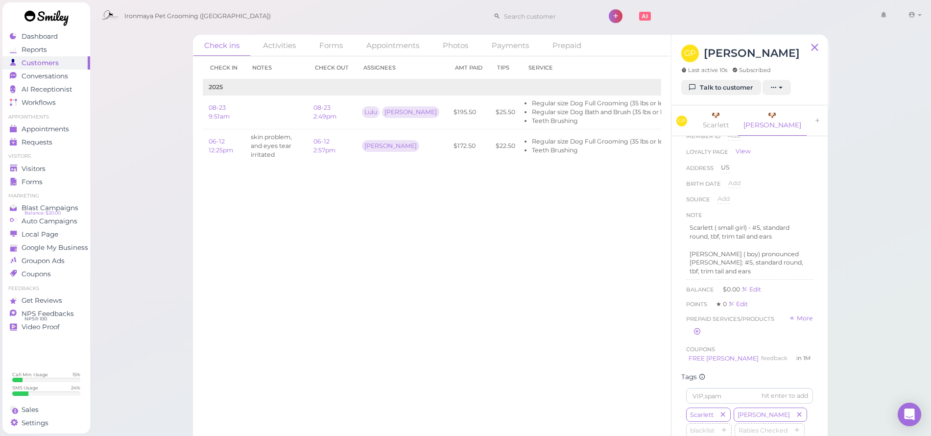
scroll to position [513, 0]
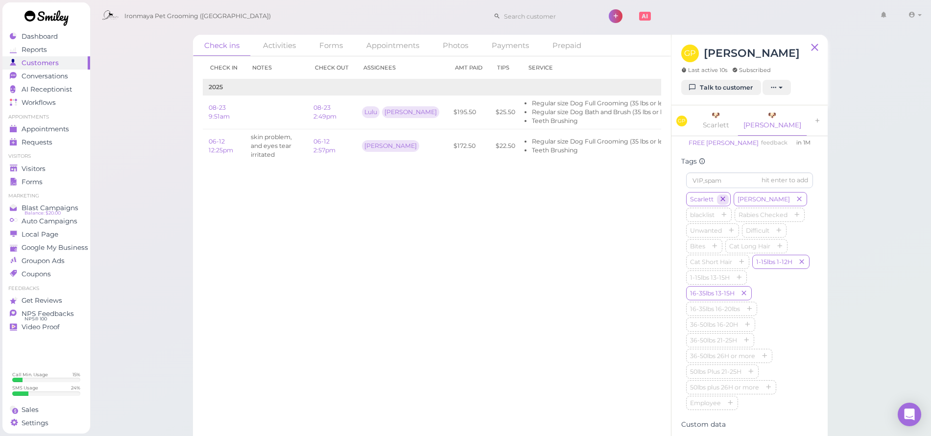
click at [724, 196] on icon "button" at bounding box center [723, 199] width 6 height 7
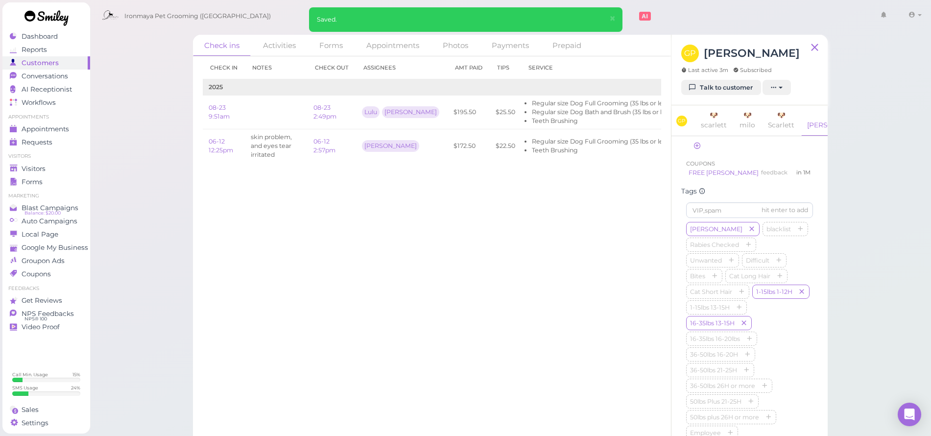
scroll to position [492, 0]
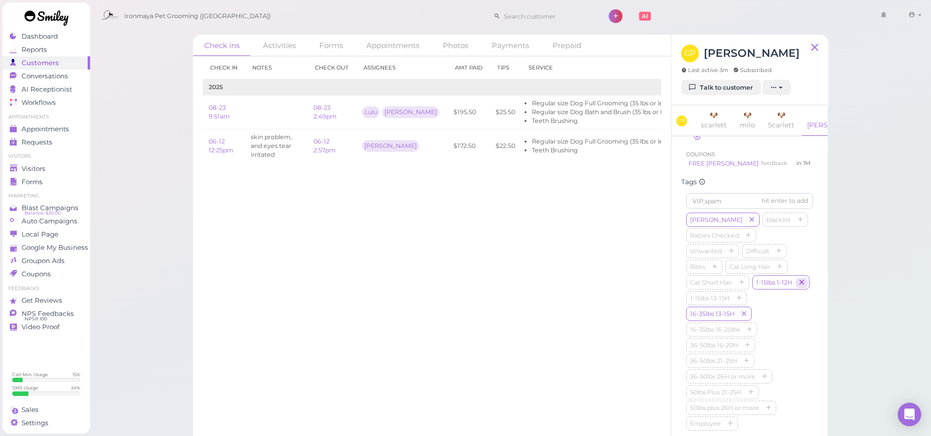
click at [799, 286] on icon "button" at bounding box center [802, 283] width 6 height 7
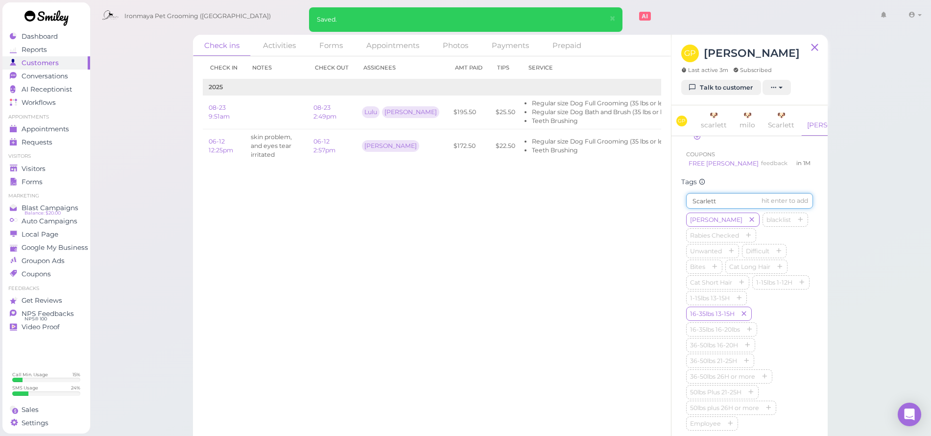
type input "Scarlett"
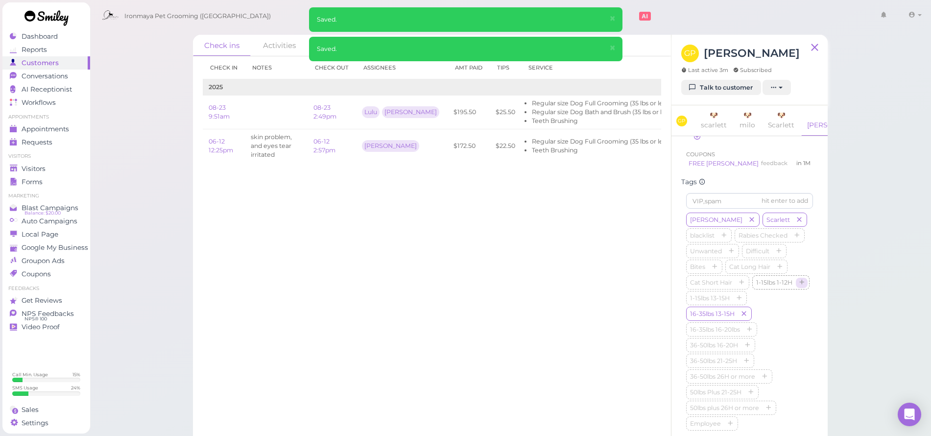
click at [799, 286] on icon "button" at bounding box center [802, 283] width 6 height 7
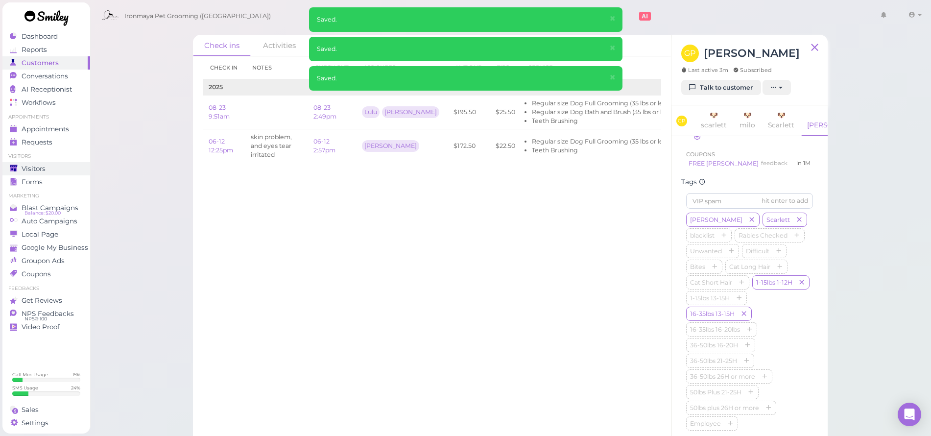
click at [34, 168] on span "Visitors" at bounding box center [34, 169] width 24 height 8
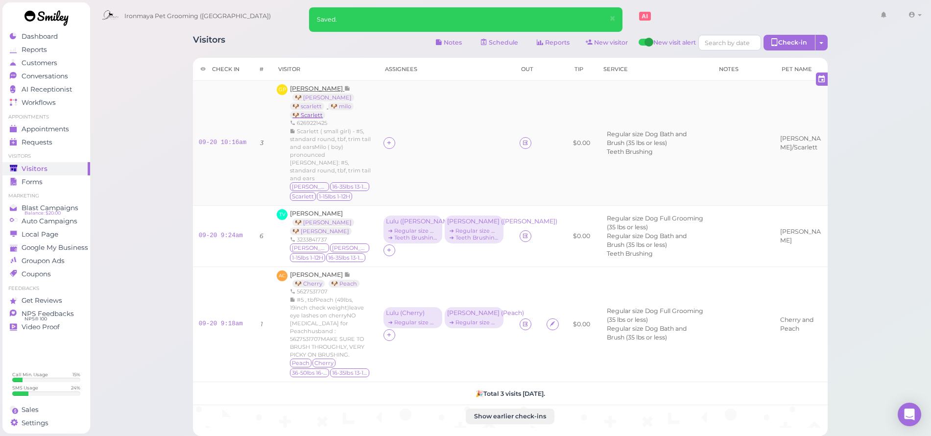
click at [325, 111] on link "🐶 Scarlett" at bounding box center [307, 115] width 35 height 8
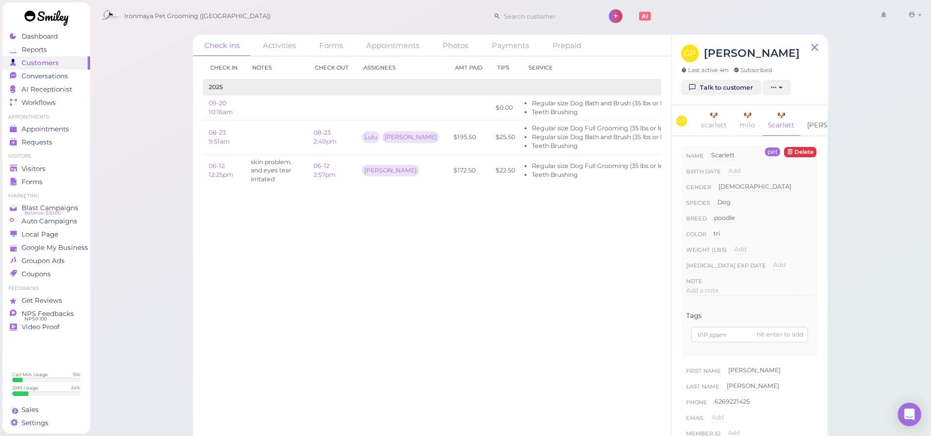
click at [810, 117] on link "🐶 Milo" at bounding box center [836, 120] width 70 height 30
click at [791, 118] on link "🐶 Scarlett" at bounding box center [781, 120] width 38 height 30
click at [741, 121] on link "🐶 milo" at bounding box center [747, 120] width 27 height 30
click at [710, 118] on link "🐶 scarlett" at bounding box center [714, 120] width 38 height 30
click at [774, 120] on link "🐶 Scarlett" at bounding box center [781, 120] width 38 height 30
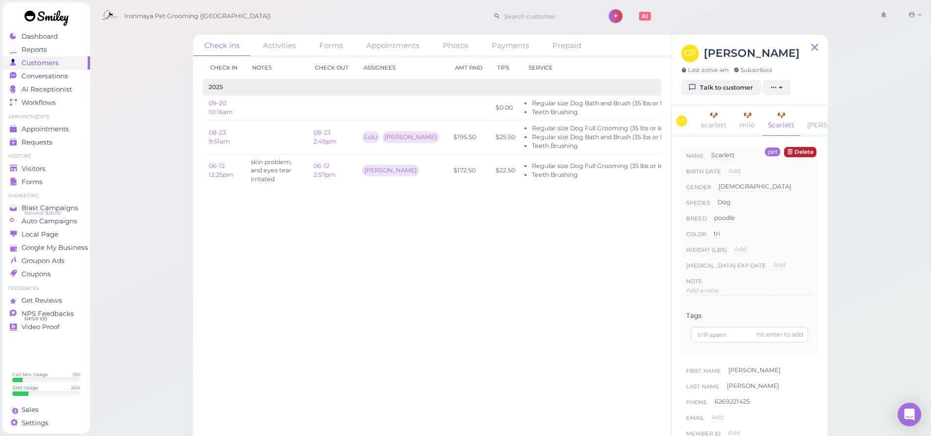
click at [796, 157] on button "Delete" at bounding box center [800, 152] width 32 height 10
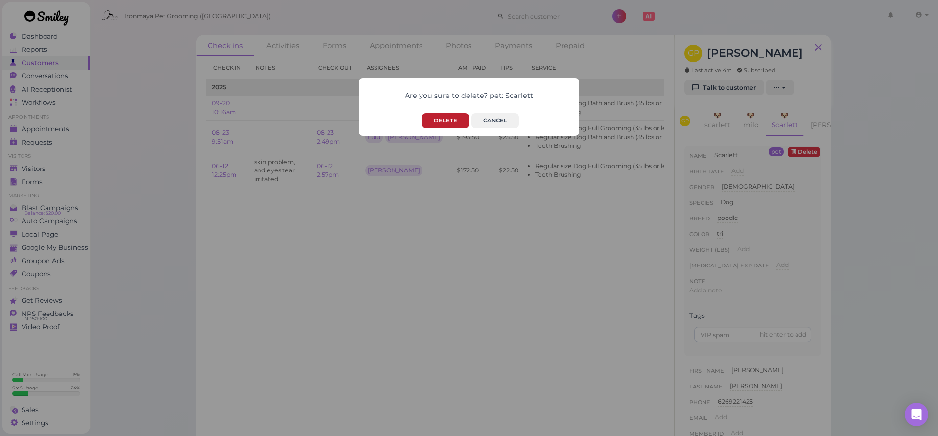
click at [444, 119] on button "Delete" at bounding box center [445, 120] width 47 height 15
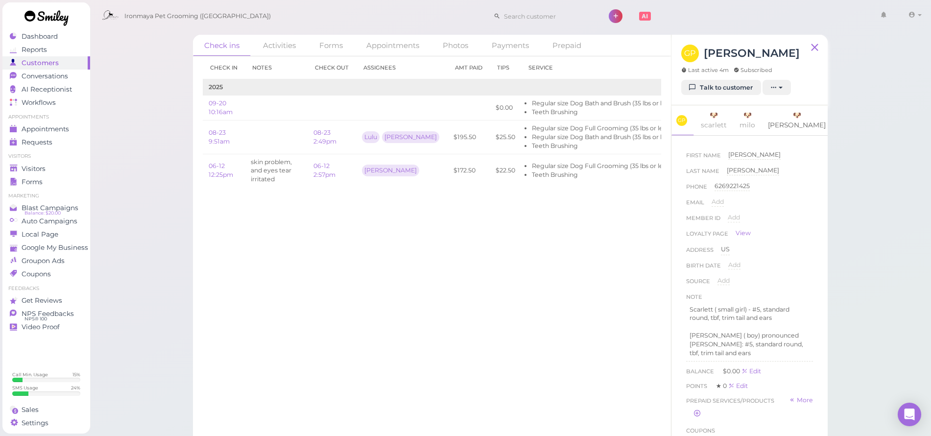
click at [792, 121] on link "🐶 Milo" at bounding box center [797, 120] width 70 height 30
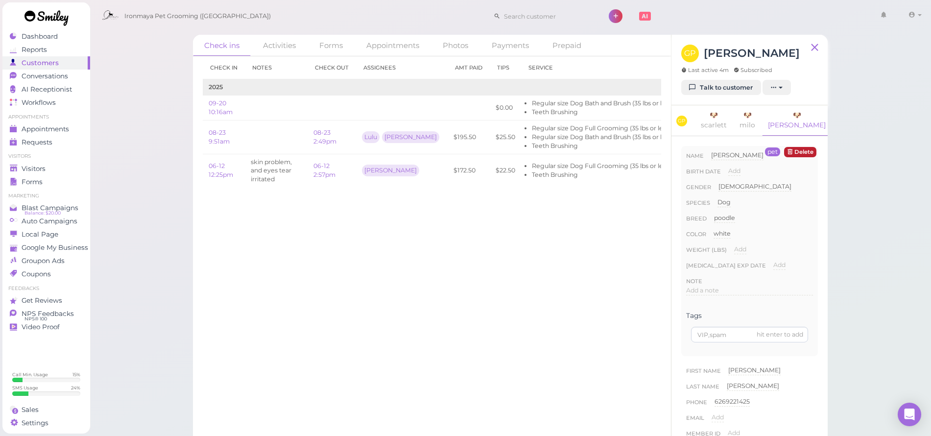
click at [800, 148] on button "Delete" at bounding box center [800, 152] width 32 height 10
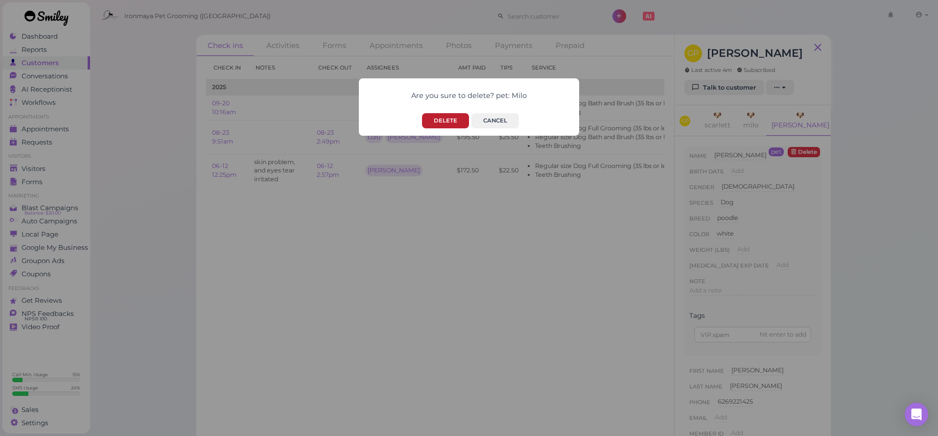
click at [434, 122] on button "Delete" at bounding box center [445, 120] width 47 height 15
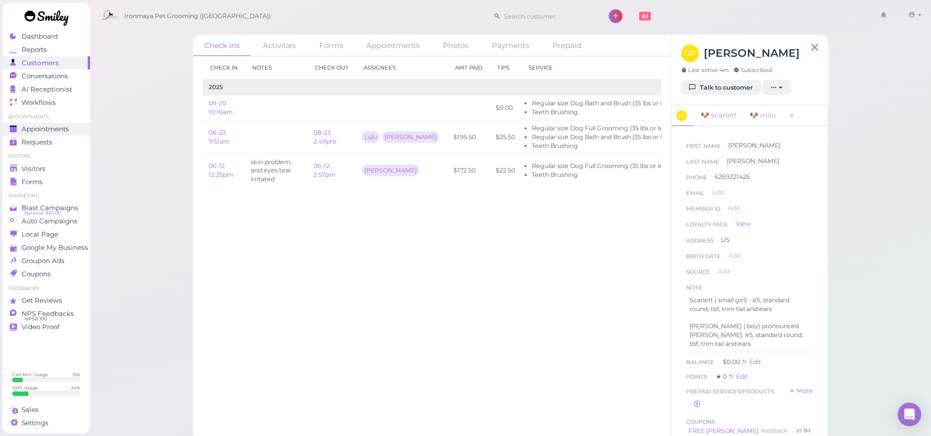
click at [62, 130] on span "Appointments" at bounding box center [45, 129] width 47 height 8
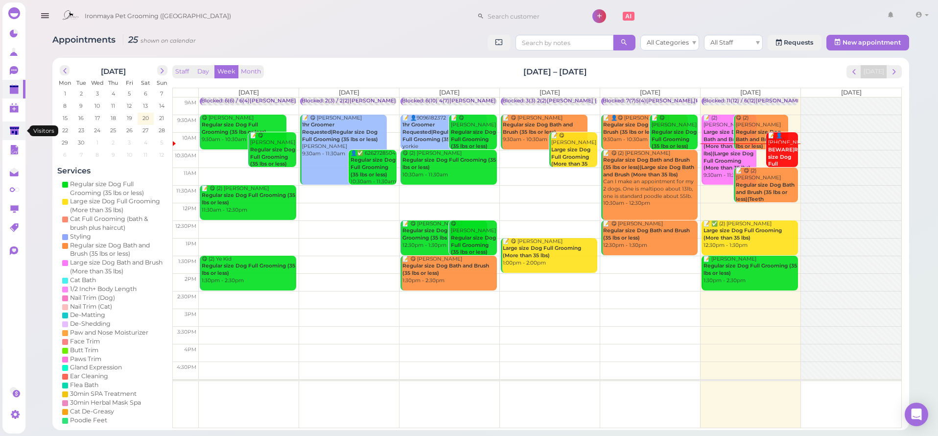
click at [18, 133] on polygon at bounding box center [14, 130] width 9 height 8
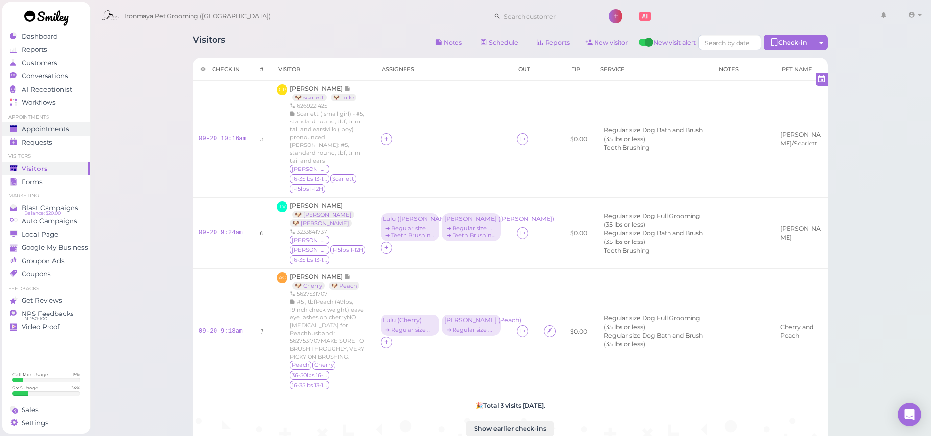
click at [55, 126] on span "Appointments" at bounding box center [45, 129] width 47 height 8
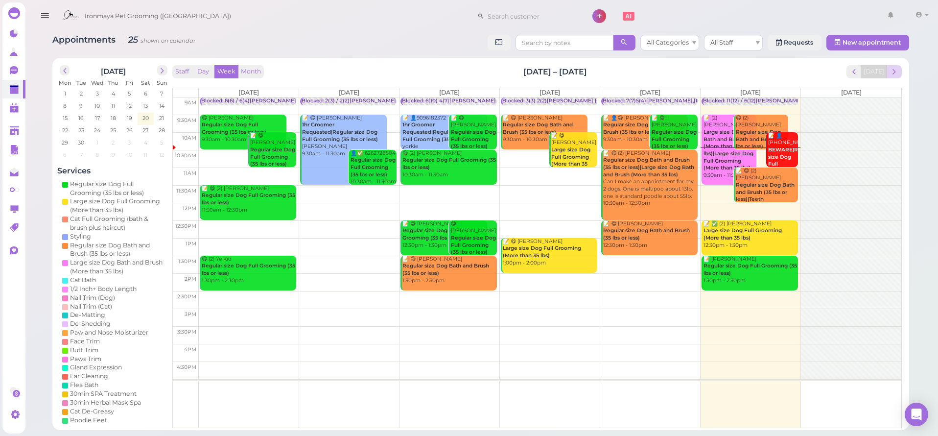
click at [900, 68] on button "next" at bounding box center [894, 71] width 15 height 13
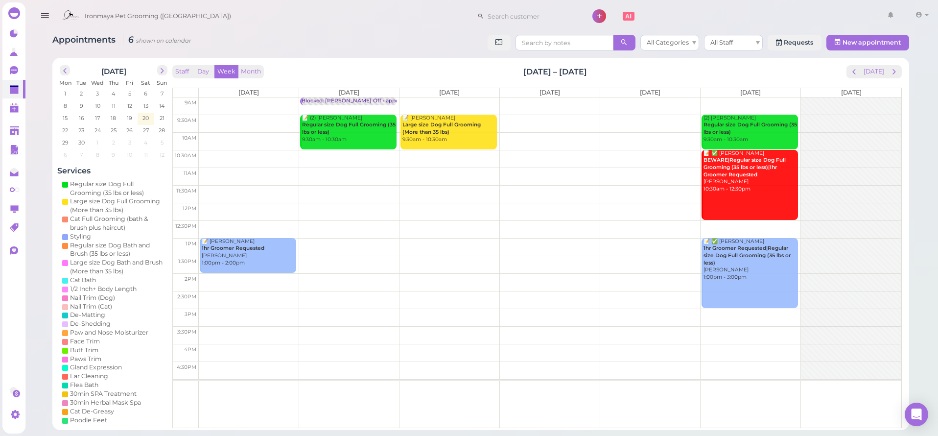
click at [244, 123] on td at bounding box center [550, 124] width 703 height 18
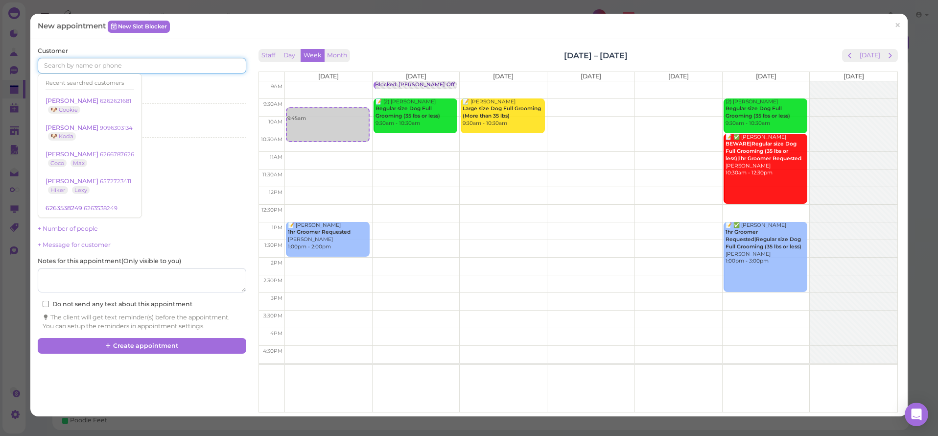
click at [116, 65] on input at bounding box center [142, 66] width 208 height 16
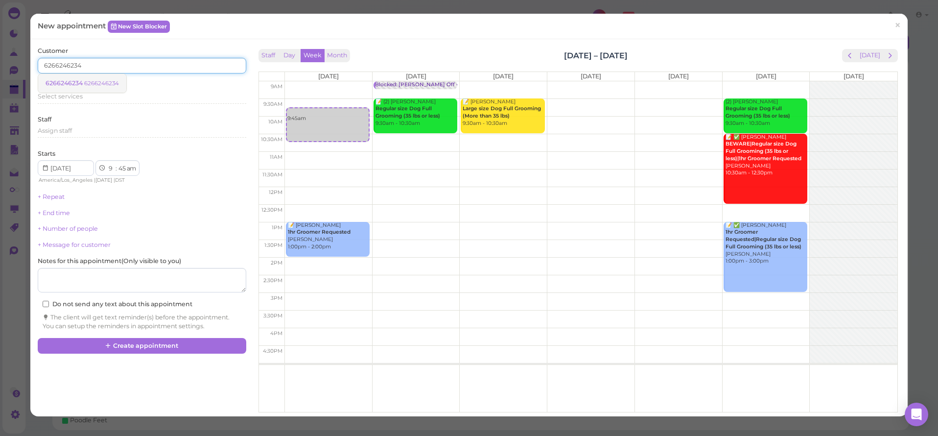
type input "6266246234"
click at [62, 77] on link "6266246234 6266246234" at bounding box center [82, 83] width 88 height 19
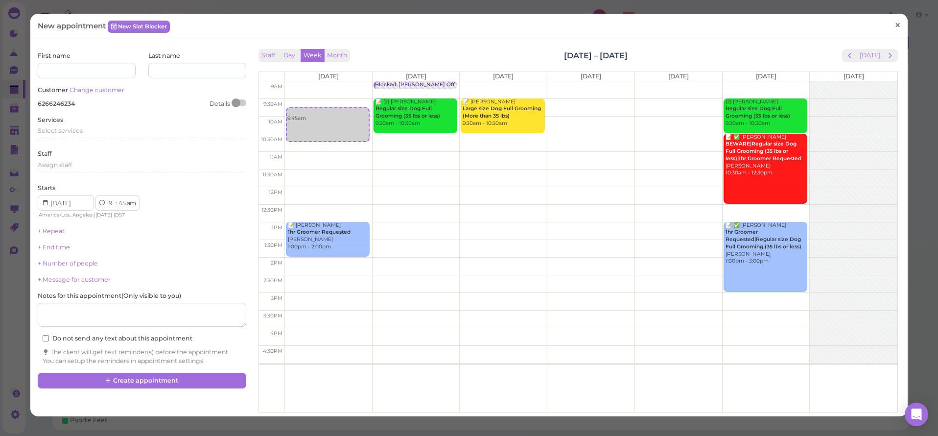
click at [895, 24] on link "×" at bounding box center [898, 25] width 18 height 23
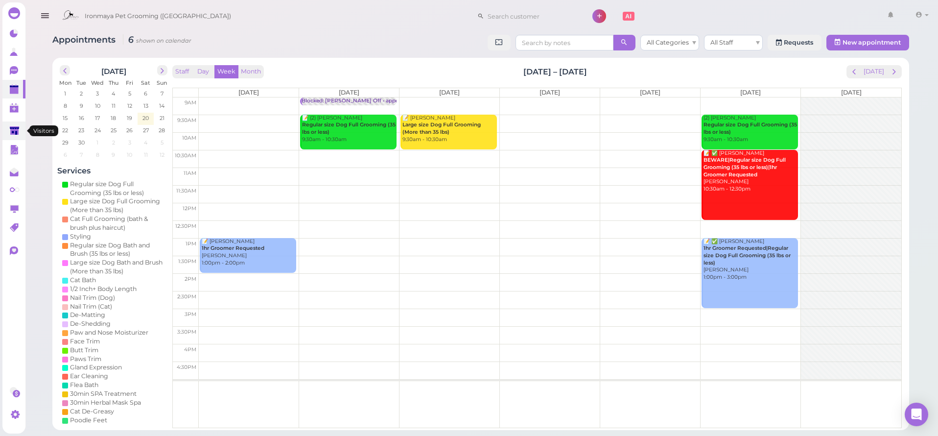
click at [22, 127] on link at bounding box center [13, 130] width 23 height 19
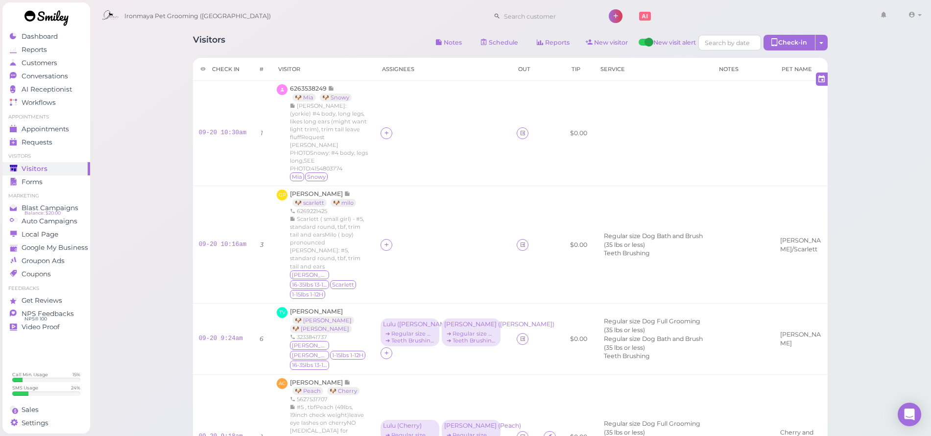
click at [313, 89] on span "6263538249" at bounding box center [309, 88] width 38 height 7
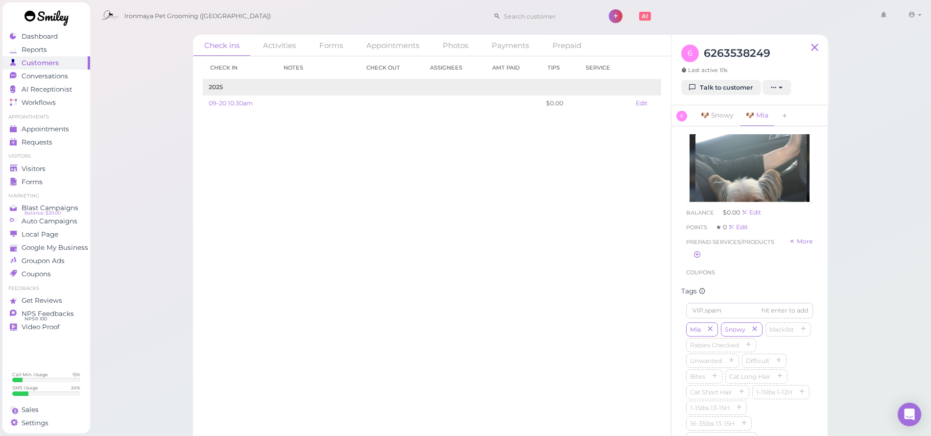
scroll to position [455, 0]
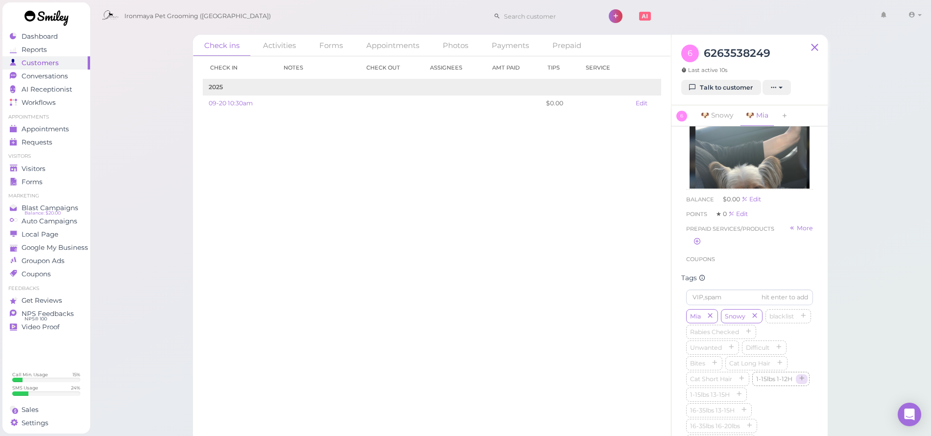
click at [799, 382] on icon "button" at bounding box center [802, 379] width 6 height 7
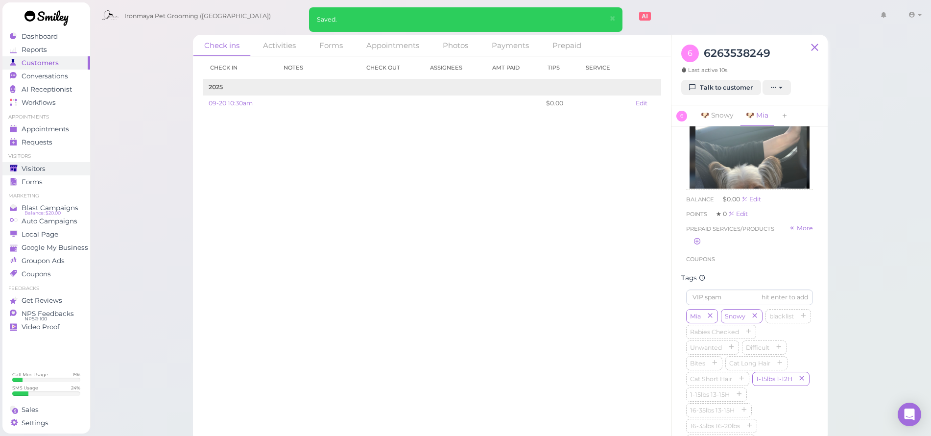
click at [40, 166] on span "Visitors" at bounding box center [34, 169] width 24 height 8
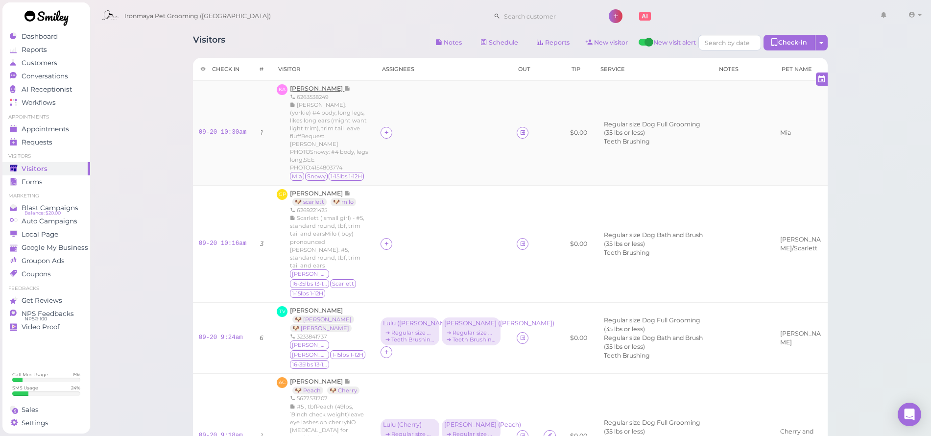
click at [327, 90] on span "Krystal Alvarez" at bounding box center [317, 88] width 54 height 7
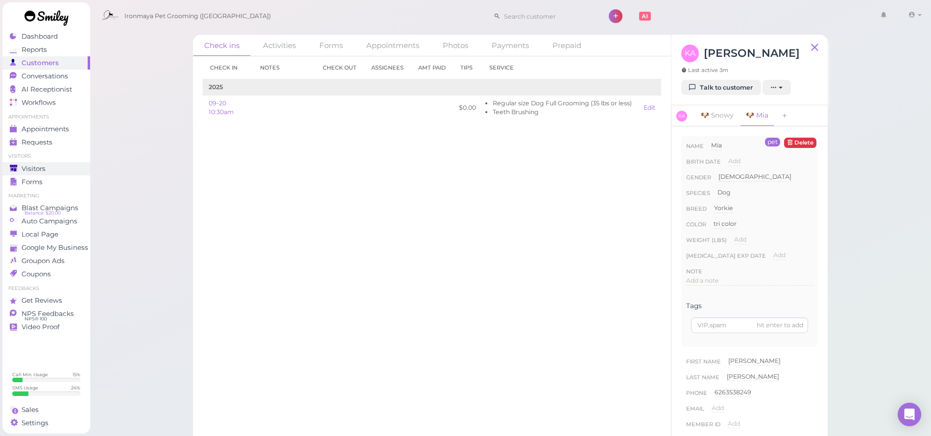
click at [67, 169] on div "Visitors" at bounding box center [45, 169] width 71 height 8
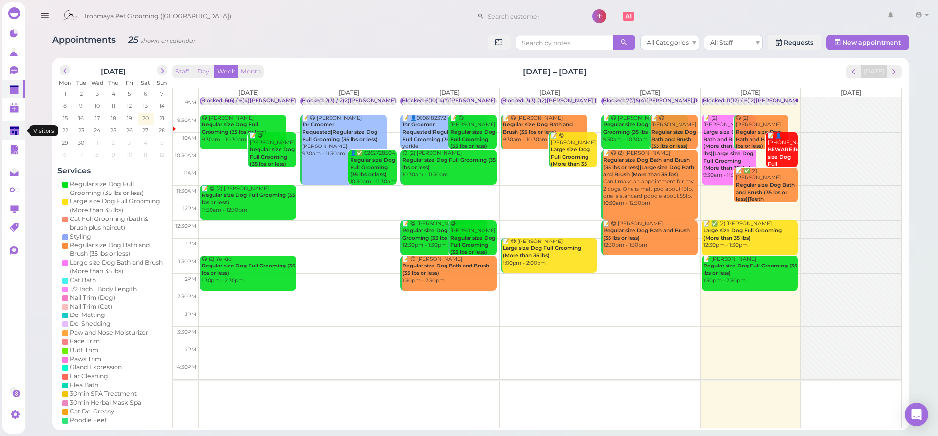
click at [22, 129] on link at bounding box center [13, 130] width 23 height 19
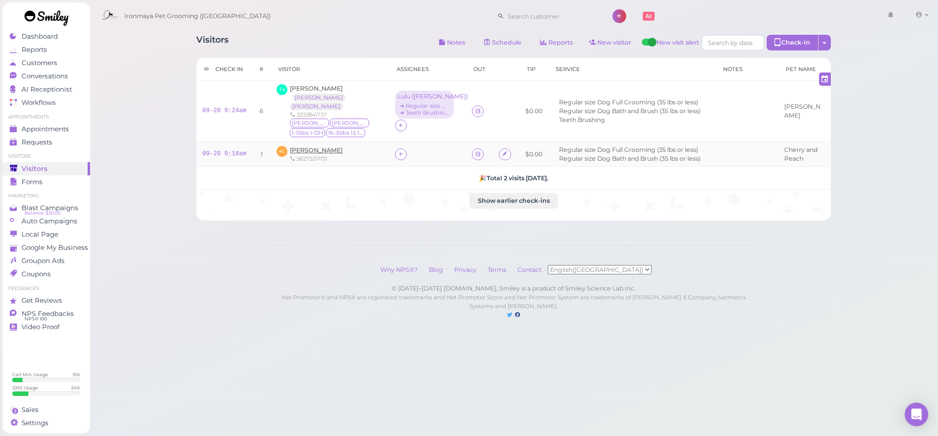
click at [314, 152] on span "[PERSON_NAME]" at bounding box center [316, 149] width 53 height 7
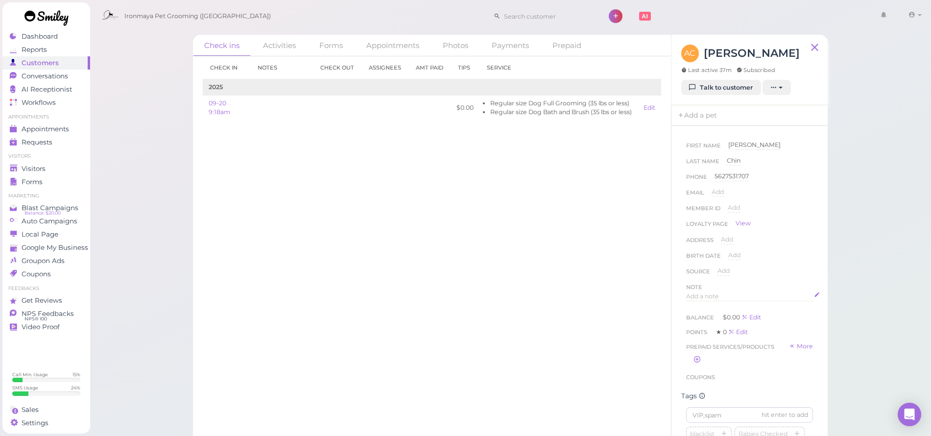
click at [718, 298] on div "Add a note" at bounding box center [749, 296] width 127 height 9
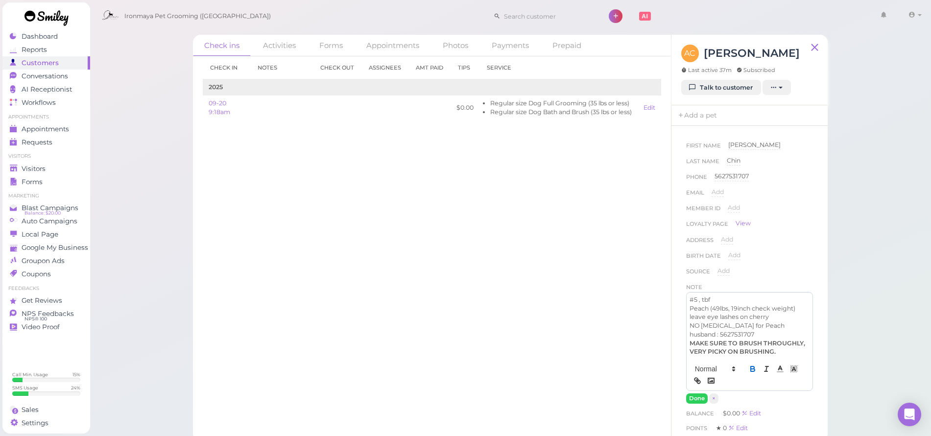
scroll to position [8, 0]
click at [702, 402] on button "Done" at bounding box center [697, 398] width 22 height 10
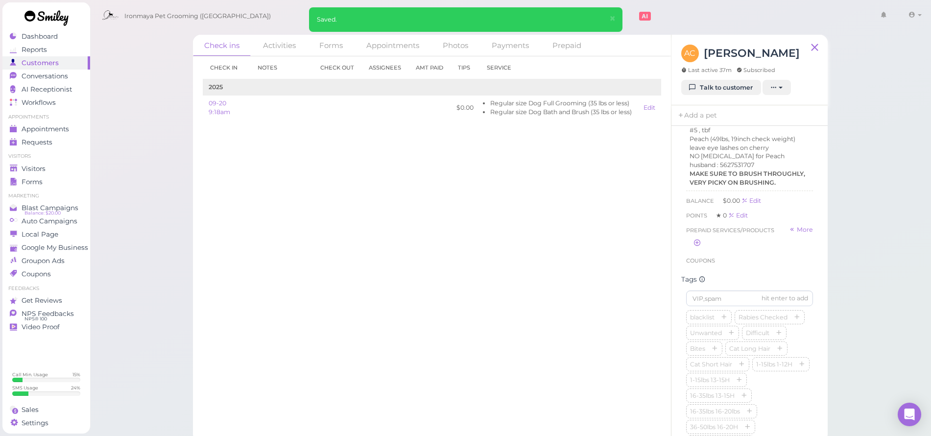
scroll to position [175, 0]
click at [761, 297] on div "hit enter to add" at bounding box center [784, 292] width 47 height 9
click at [747, 300] on input at bounding box center [749, 293] width 127 height 16
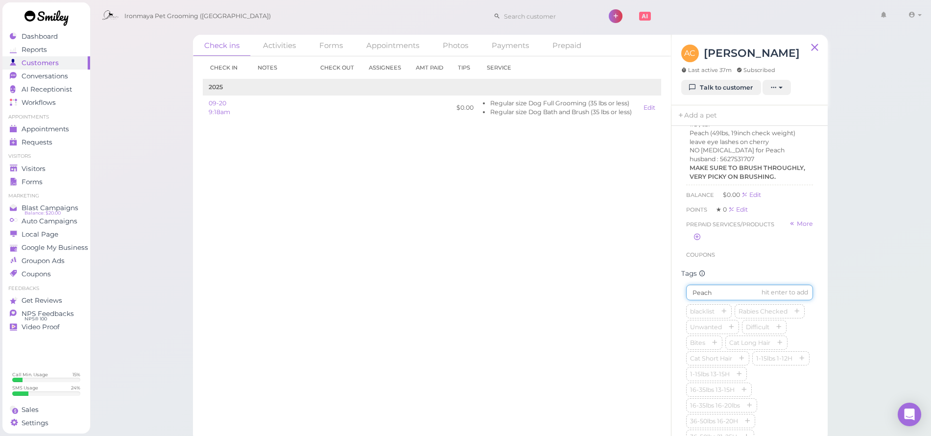
type input "Peach"
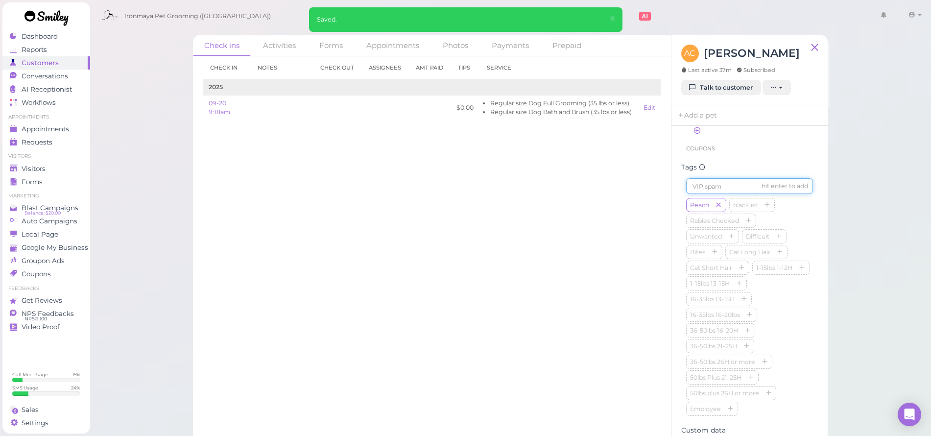
scroll to position [370, 0]
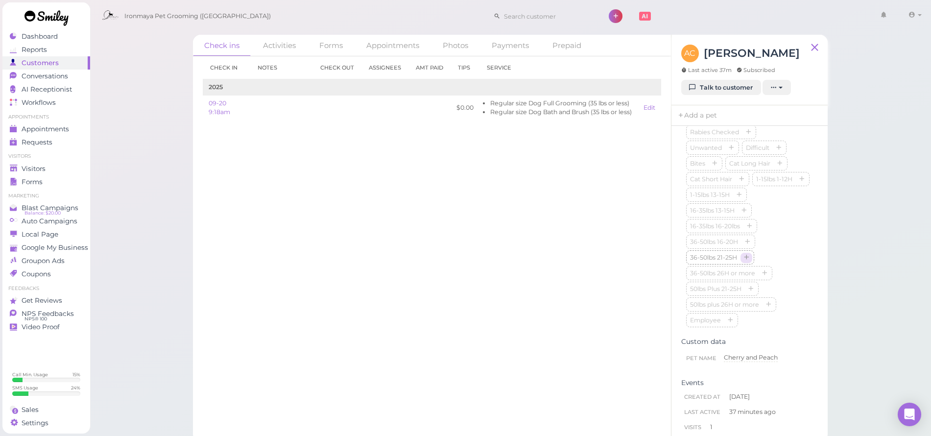
click at [745, 261] on icon "button" at bounding box center [746, 258] width 6 height 7
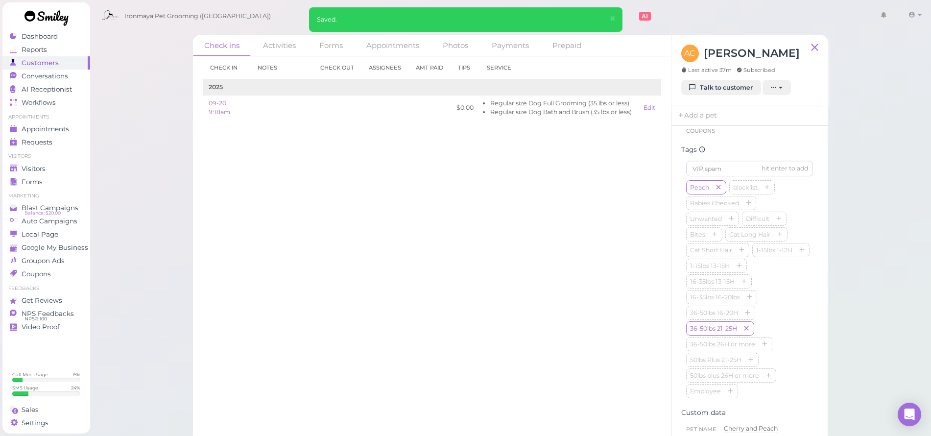
scroll to position [229, 0]
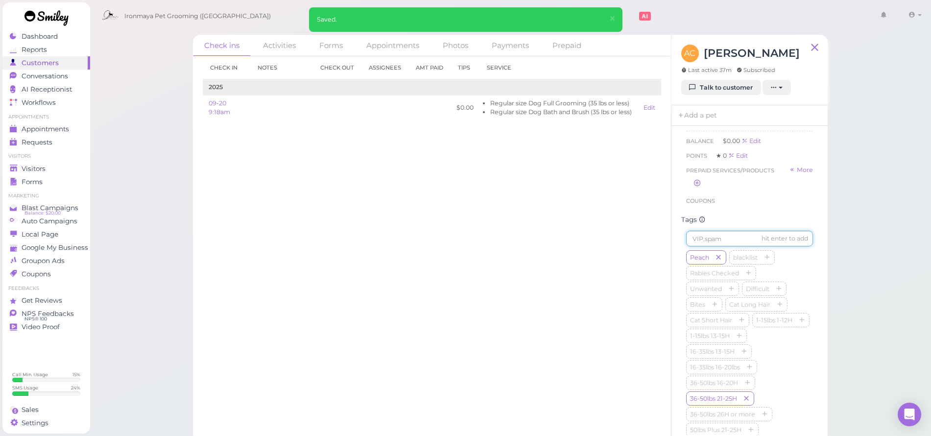
click at [729, 246] on input at bounding box center [749, 239] width 127 height 16
type input "Cherry"
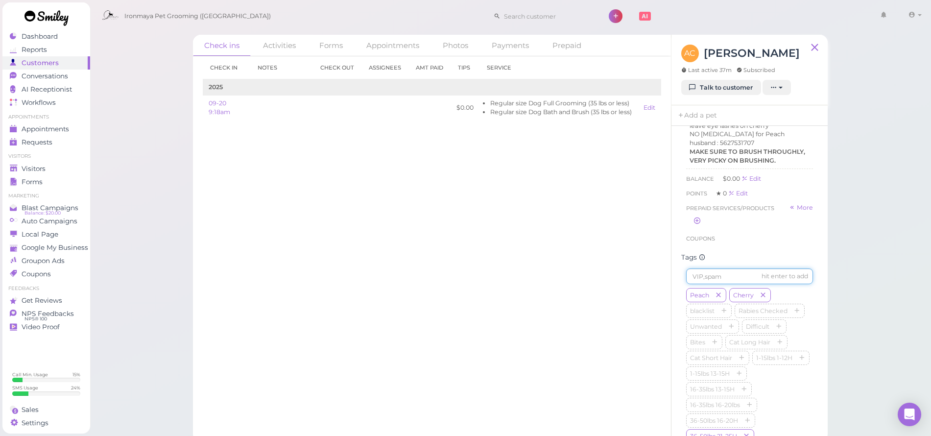
scroll to position [434, 0]
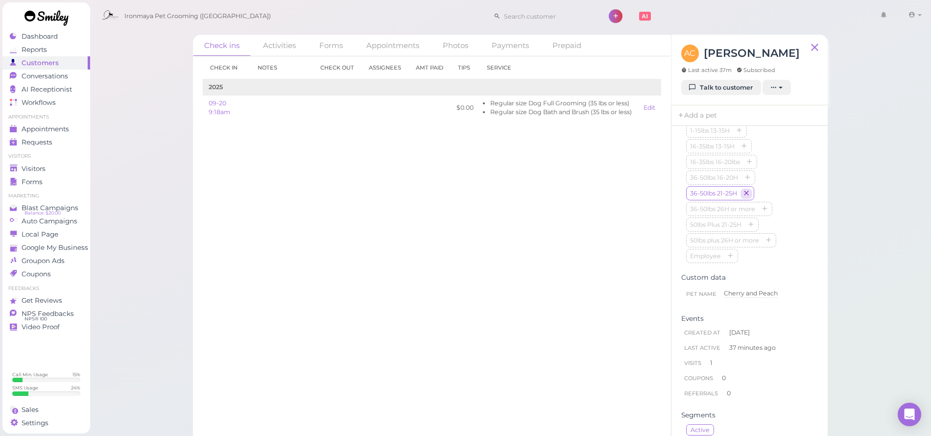
click at [749, 197] on icon "button" at bounding box center [746, 193] width 6 height 7
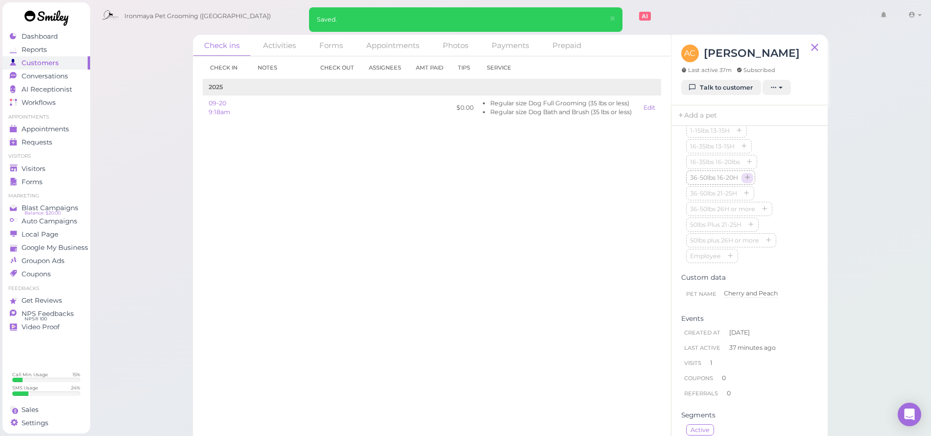
click at [748, 182] on icon "button" at bounding box center [747, 178] width 6 height 7
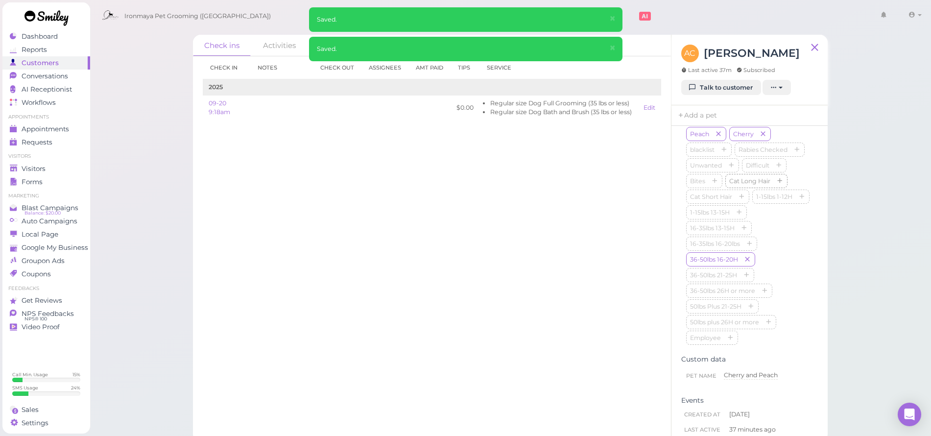
scroll to position [355, 0]
click at [741, 230] on icon "button" at bounding box center [744, 226] width 6 height 7
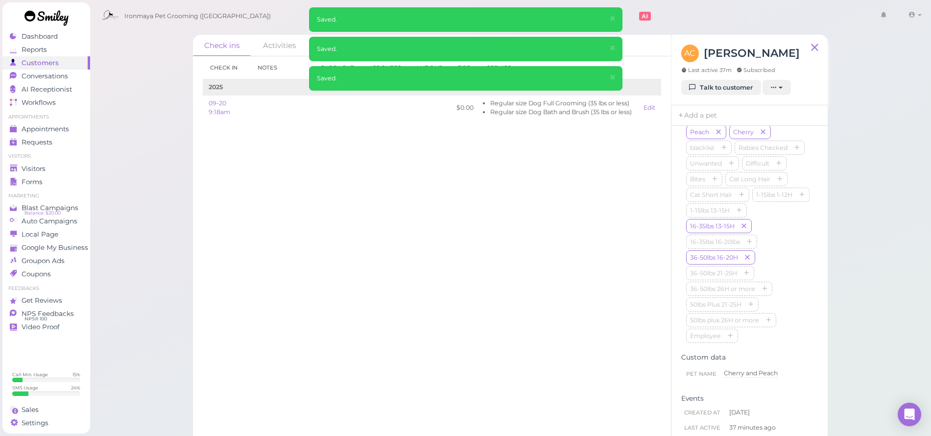
click at [208, 0] on div "Ironmaya Pet Grooming (San Dimas) 1 Account" at bounding box center [511, 13] width 843 height 27
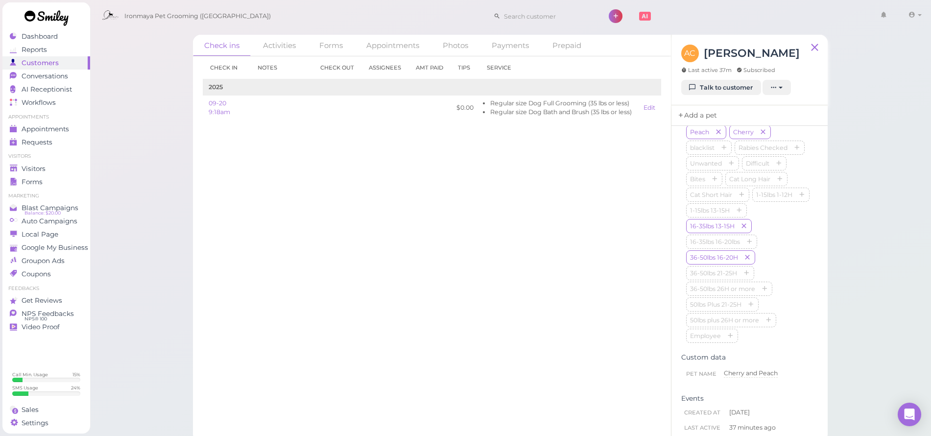
click at [709, 113] on link "Add a pet" at bounding box center [696, 115] width 51 height 21
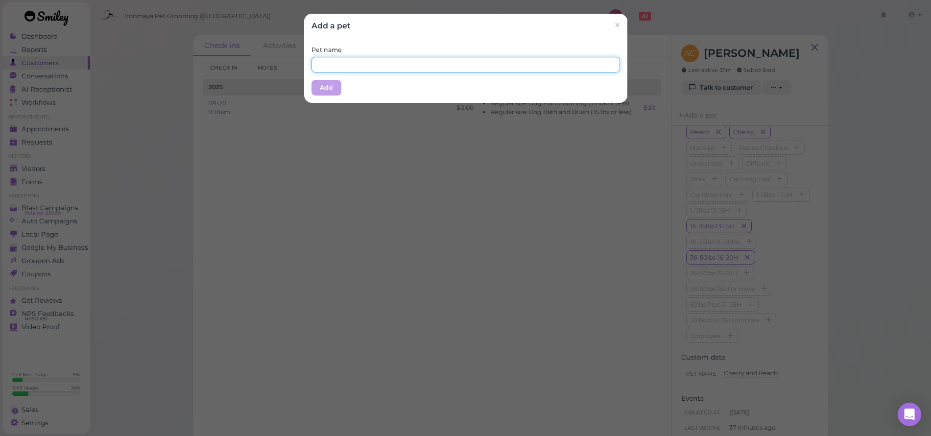
click at [384, 68] on input "text" at bounding box center [465, 65] width 308 height 16
type input "Peach"
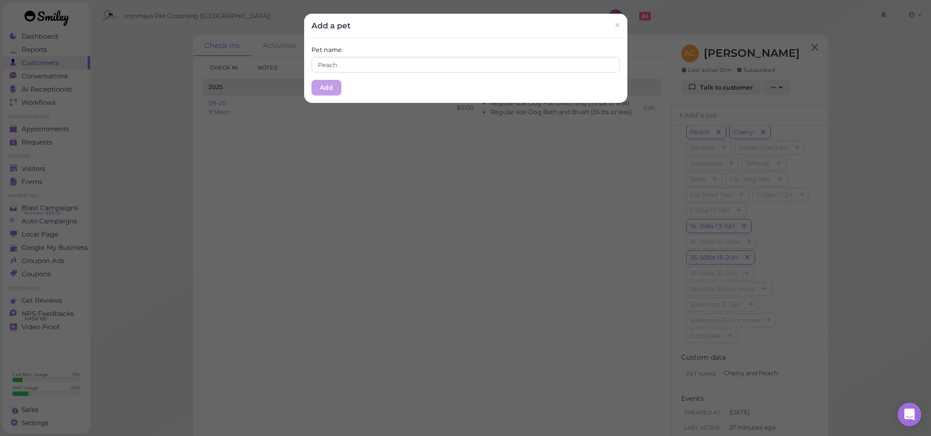
click at [329, 86] on button "Add" at bounding box center [326, 88] width 30 height 16
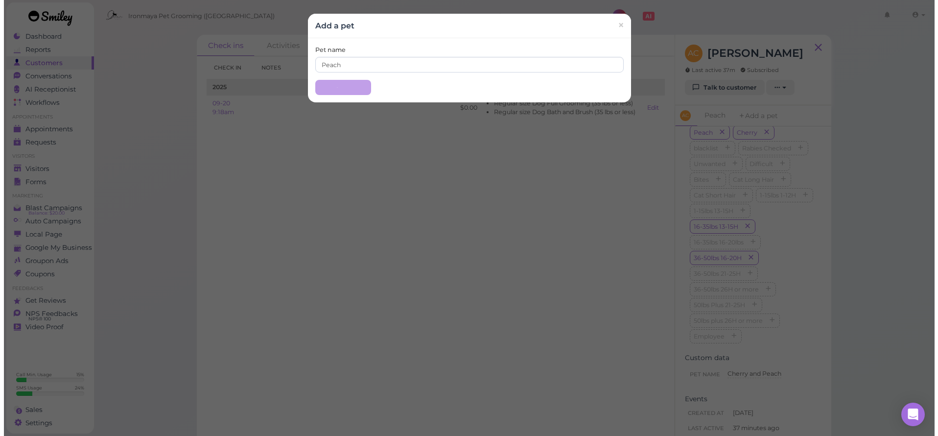
scroll to position [0, 0]
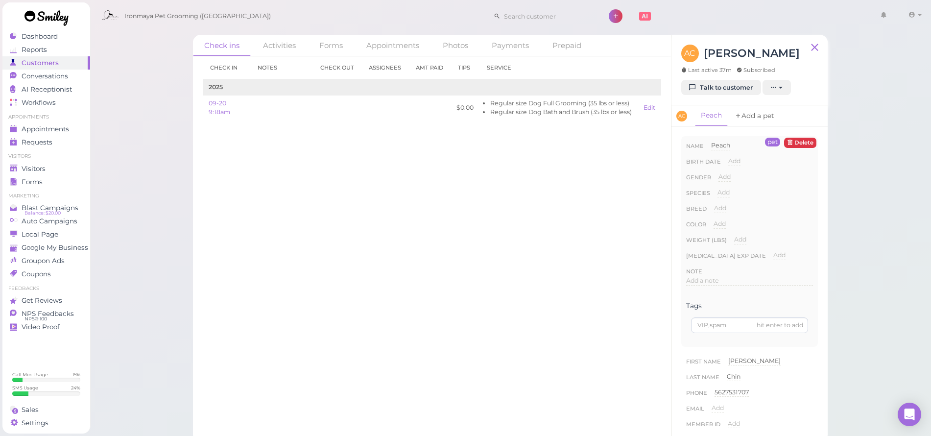
click at [741, 122] on link "Add a pet" at bounding box center [754, 115] width 51 height 21
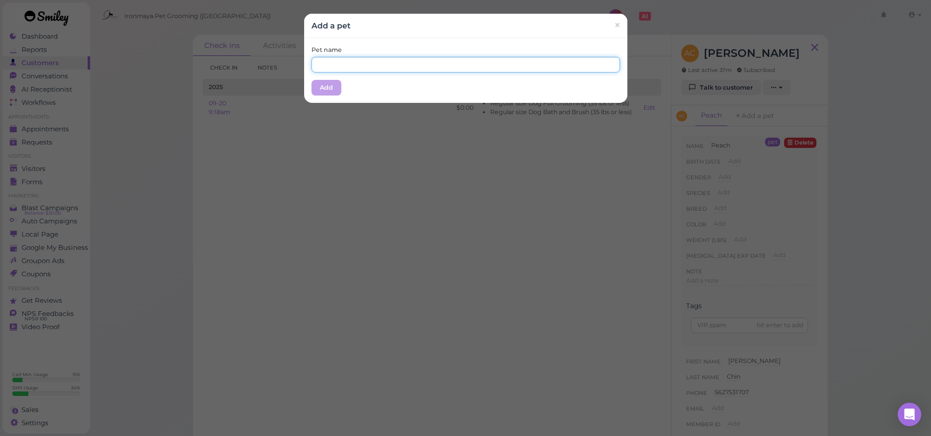
click at [346, 61] on input "text" at bounding box center [465, 65] width 308 height 16
type input "h"
type input "Cherry"
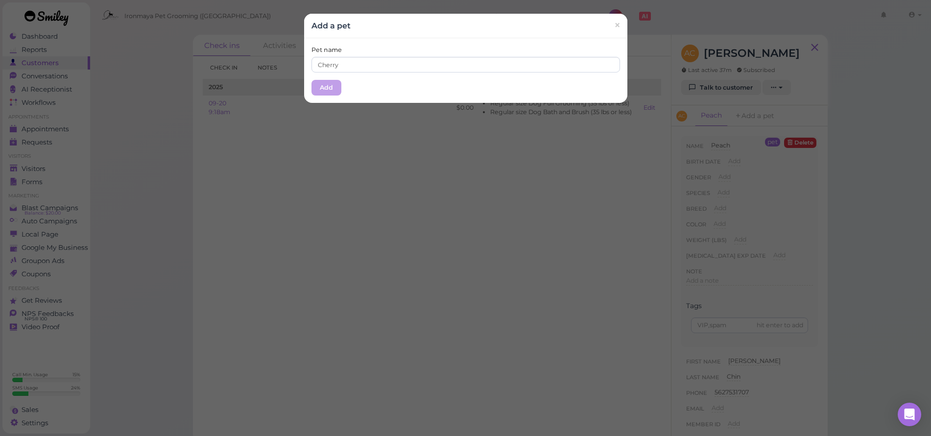
click at [329, 84] on button "Add" at bounding box center [326, 88] width 30 height 16
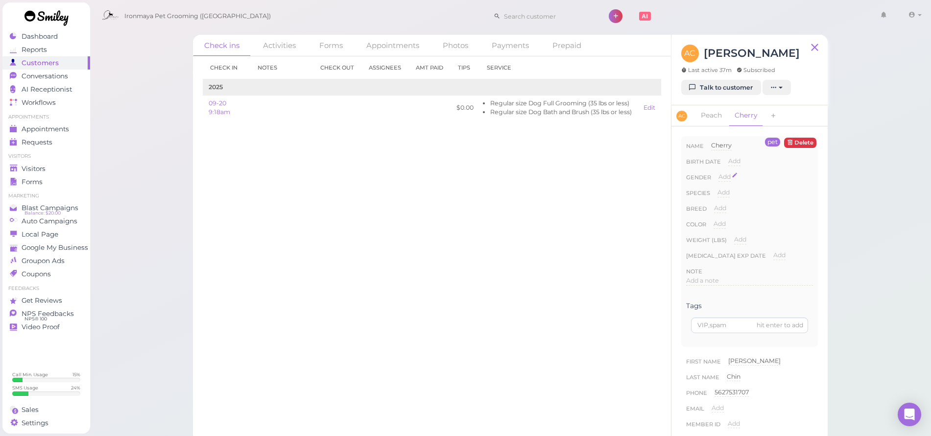
click at [722, 180] on div "Add" at bounding box center [724, 176] width 12 height 9
select select "Female"
click at [727, 193] on button "Done" at bounding box center [730, 194] width 22 height 10
click at [726, 194] on span "Add" at bounding box center [723, 192] width 12 height 7
select select "Dog"
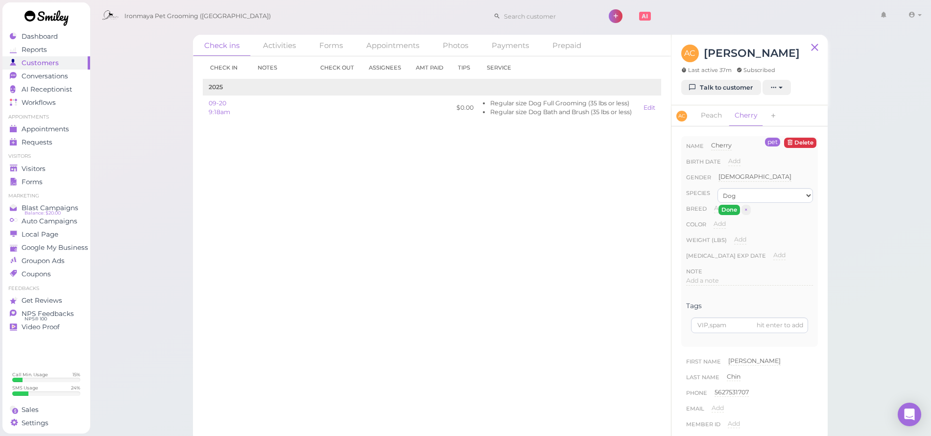
click at [723, 208] on button "Done" at bounding box center [729, 210] width 22 height 10
click at [710, 118] on link "Peach" at bounding box center [711, 115] width 33 height 21
click at [727, 177] on span "Add" at bounding box center [724, 176] width 12 height 7
select select "Female"
click at [727, 196] on button "Done" at bounding box center [730, 194] width 22 height 10
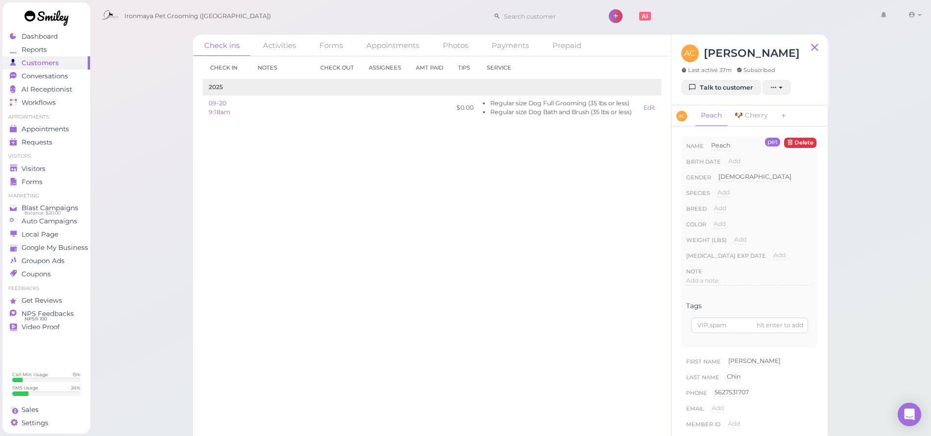
click at [720, 190] on span "Add" at bounding box center [723, 192] width 12 height 7
select select "Dog"
click at [508, 225] on div "Check in Notes Check out Assignees Amt Paid Tips Service 2025 09-20 9:18am $0.0…" at bounding box center [432, 246] width 478 height 380
drag, startPoint x: 28, startPoint y: 168, endPoint x: 32, endPoint y: 191, distance: 23.3
click at [28, 168] on span "Visitors" at bounding box center [34, 169] width 24 height 8
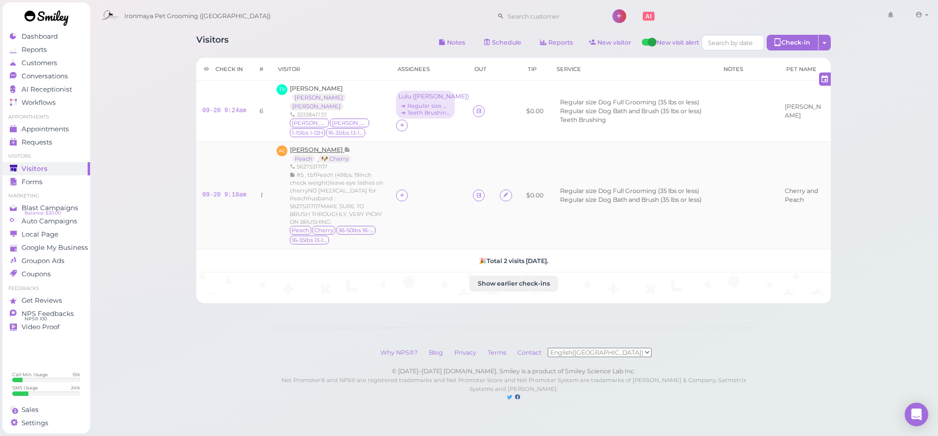
click at [314, 146] on span "Andy Chin" at bounding box center [317, 149] width 54 height 7
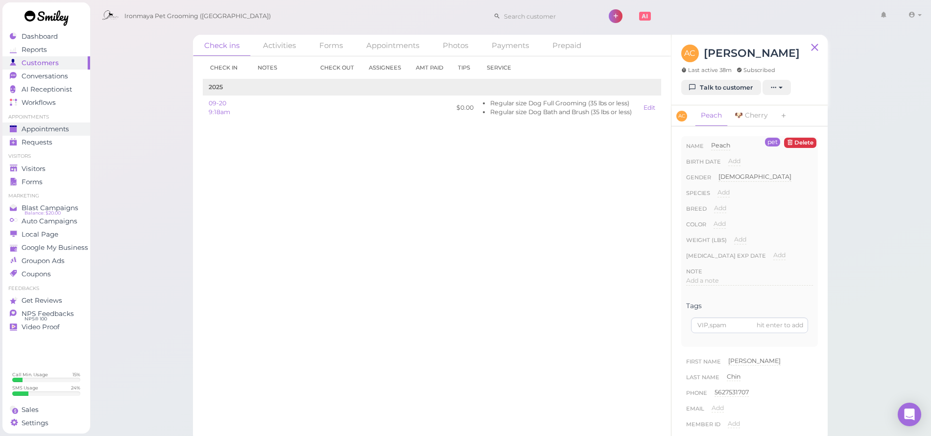
click at [64, 132] on span "Appointments" at bounding box center [45, 129] width 47 height 8
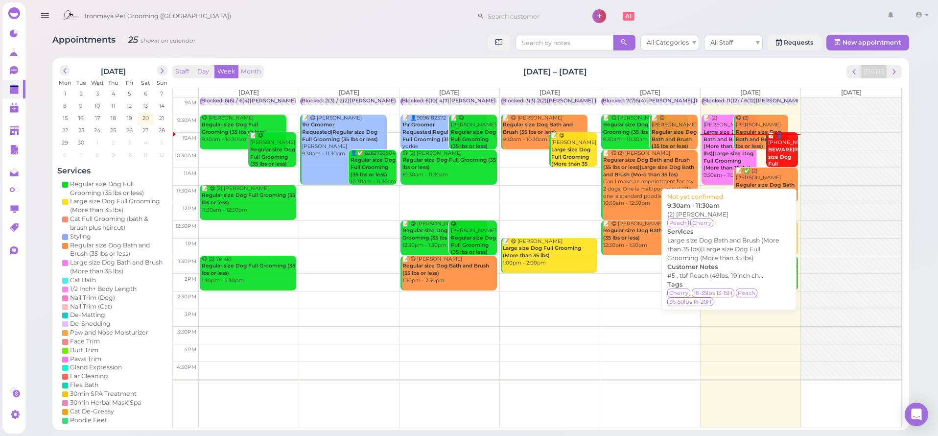
click at [727, 137] on b "Large size Dog Bath and Brush (More than 35 lbs)|Large size Dog Full Grooming (…" at bounding box center [729, 150] width 50 height 42
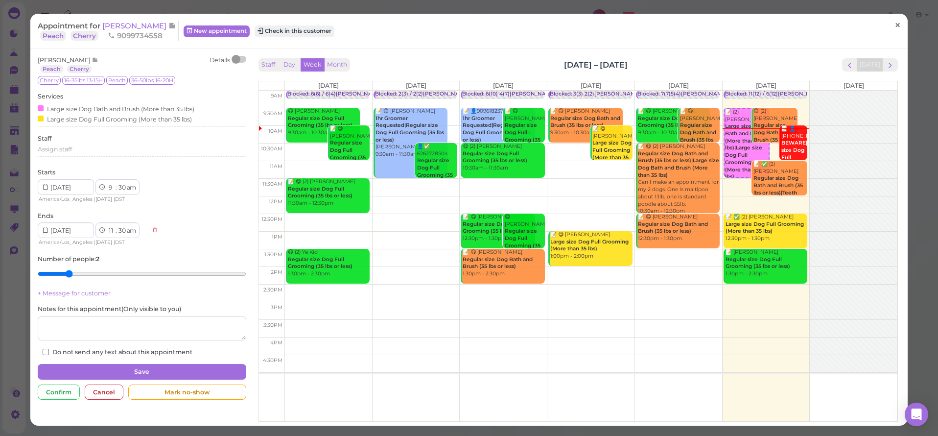
click at [895, 28] on span "×" at bounding box center [898, 26] width 6 height 14
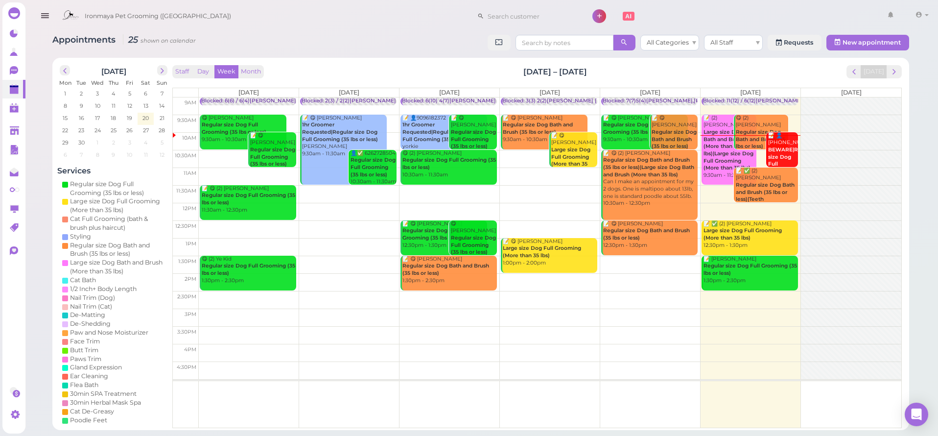
click at [55, 20] on button "button" at bounding box center [44, 15] width 25 height 27
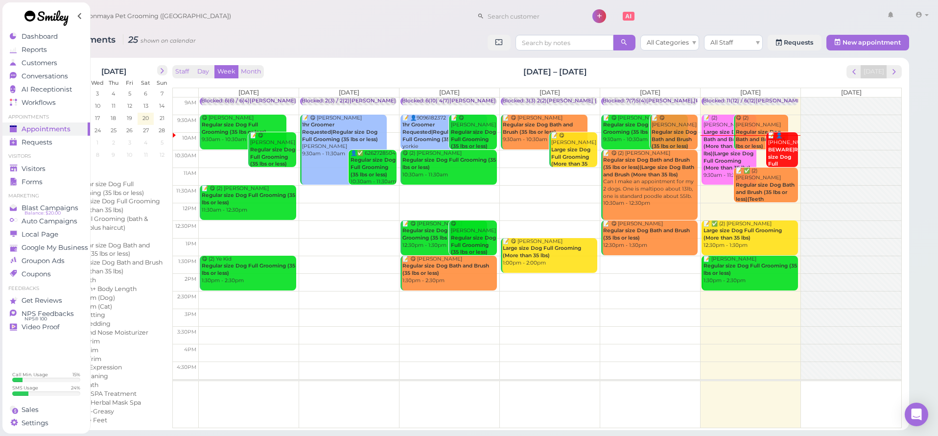
click at [68, 137] on link "Requests 0" at bounding box center [46, 142] width 88 height 13
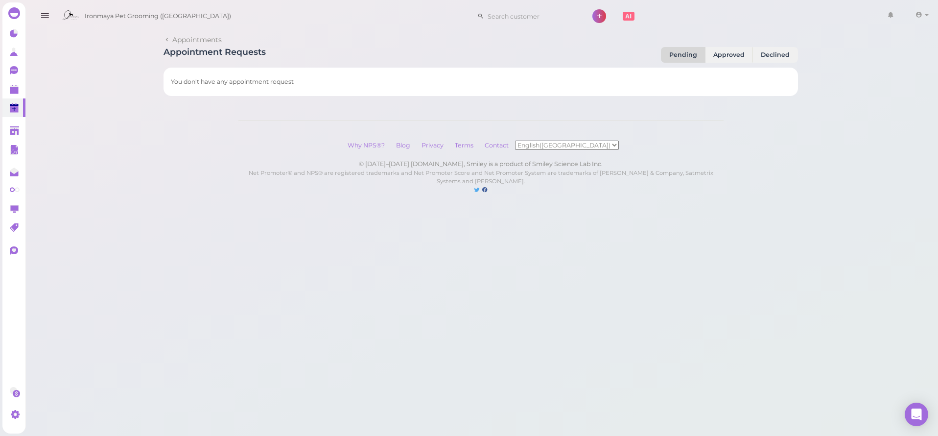
drag, startPoint x: 44, startPoint y: 18, endPoint x: 46, endPoint y: 30, distance: 12.4
click at [44, 18] on icon "button" at bounding box center [45, 16] width 10 height 12
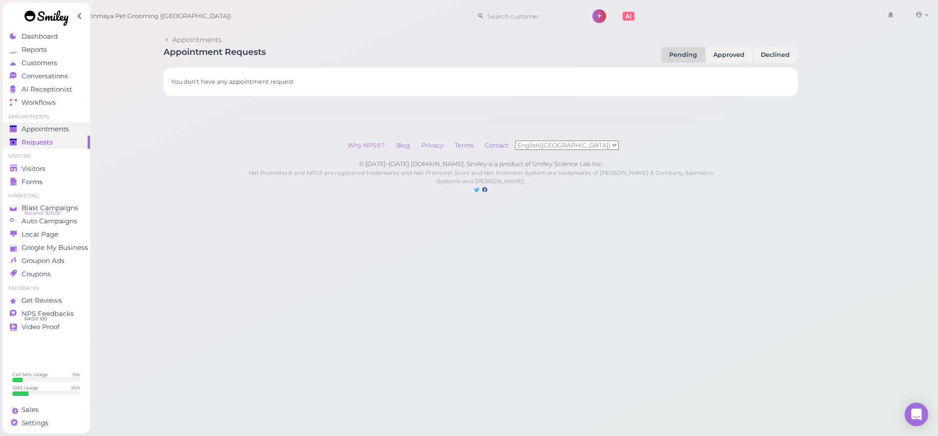
click at [57, 126] on span "Appointments" at bounding box center [45, 129] width 47 height 8
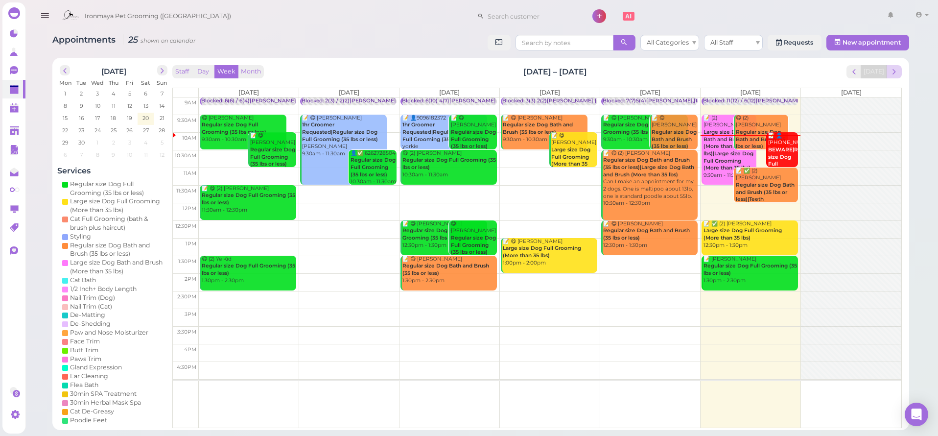
click at [901, 71] on button "next" at bounding box center [894, 71] width 15 height 13
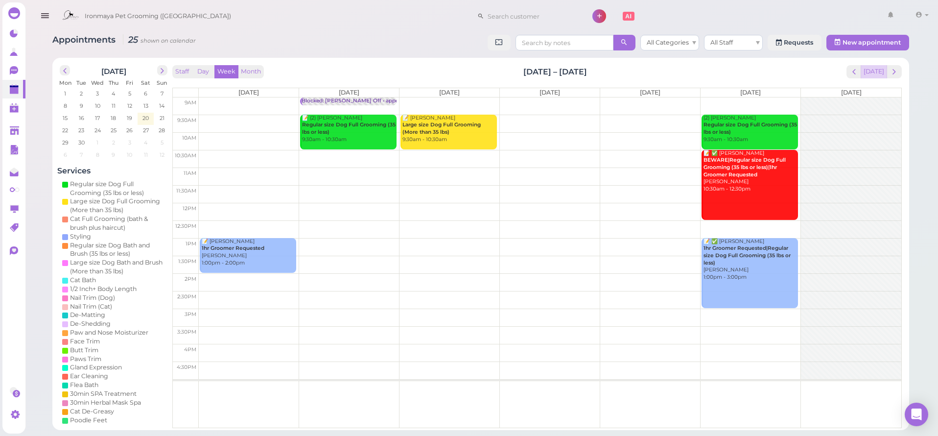
click at [875, 71] on button "[DATE]" at bounding box center [874, 71] width 26 height 13
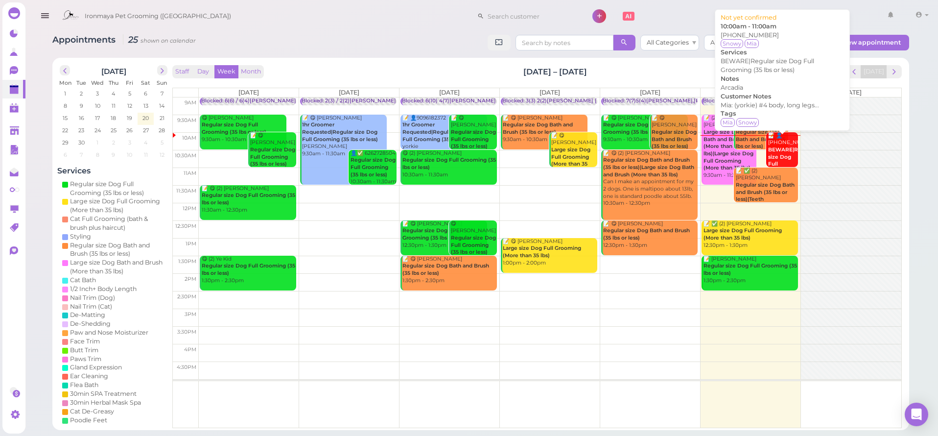
click at [790, 142] on div "📝 👤(2) 6263538249 BEWARE|Regular size Dog Full Grooming (35 lbs or less) Arcadi…" at bounding box center [783, 171] width 31 height 79
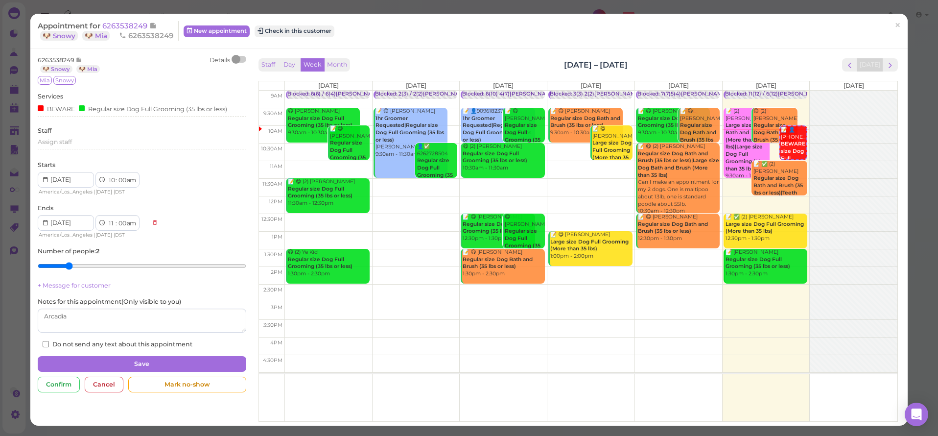
click at [133, 24] on span "6263538249" at bounding box center [125, 25] width 47 height 9
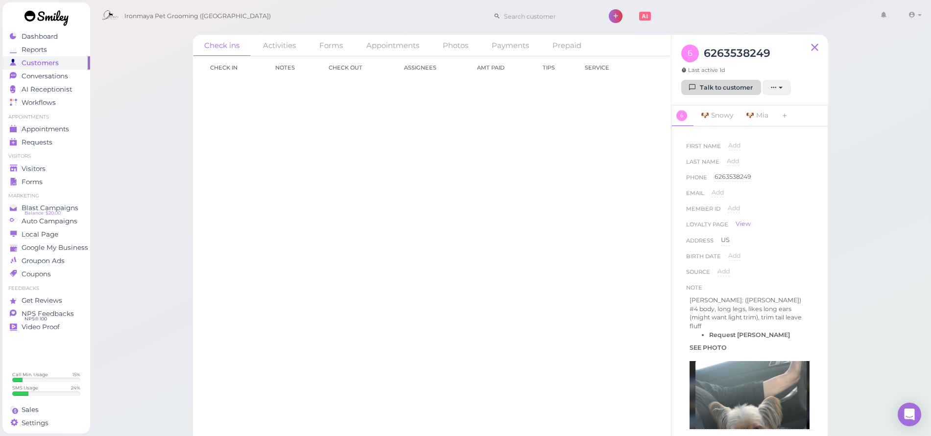
click at [718, 92] on link "Talk to customer" at bounding box center [721, 88] width 80 height 16
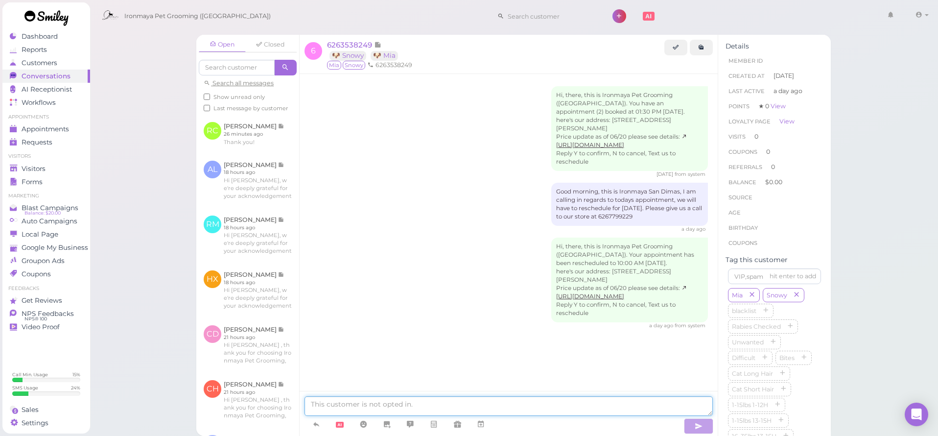
click at [363, 403] on textarea at bounding box center [509, 406] width 408 height 20
click at [318, 420] on icon at bounding box center [316, 424] width 8 height 10
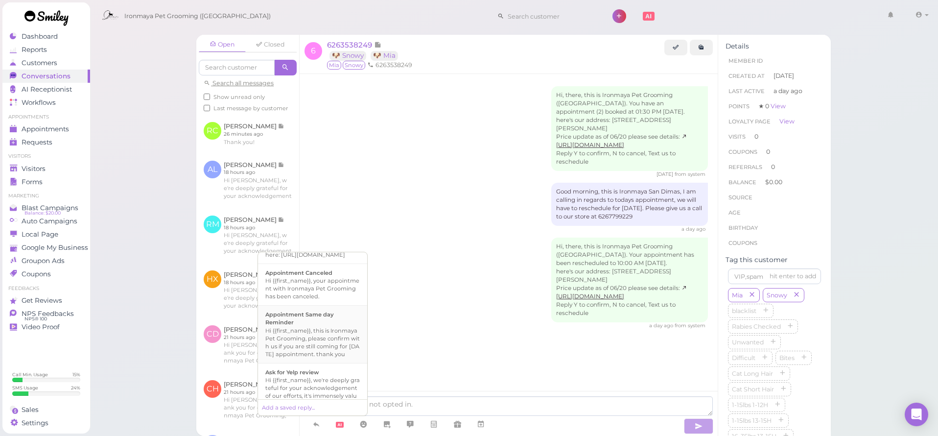
scroll to position [24, 0]
click at [337, 356] on div "Hi {{first_name}}, this is Ironmaya Pet Grooming, please confirm with us if you…" at bounding box center [312, 340] width 95 height 31
type textarea "Hi {{first_name}}, this is Ironmaya Pet Grooming, please confirm with us if you…"
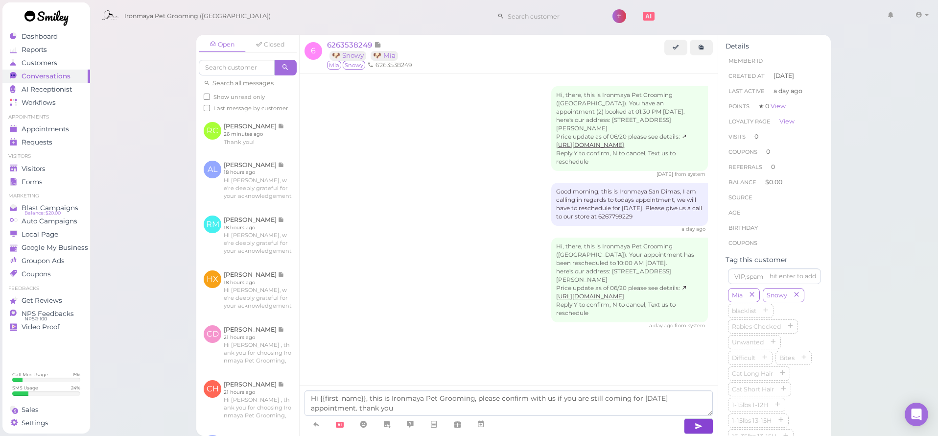
click at [710, 424] on button "button" at bounding box center [698, 426] width 29 height 16
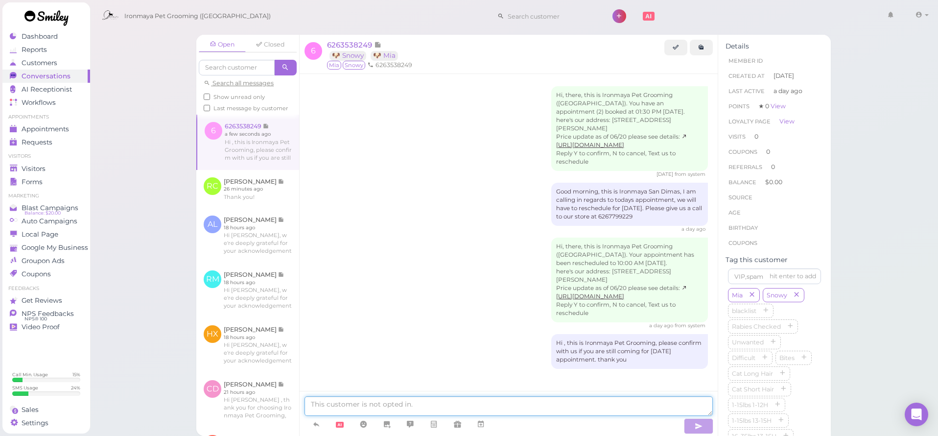
click at [469, 407] on textarea at bounding box center [509, 406] width 408 height 20
type textarea "Hello, we"
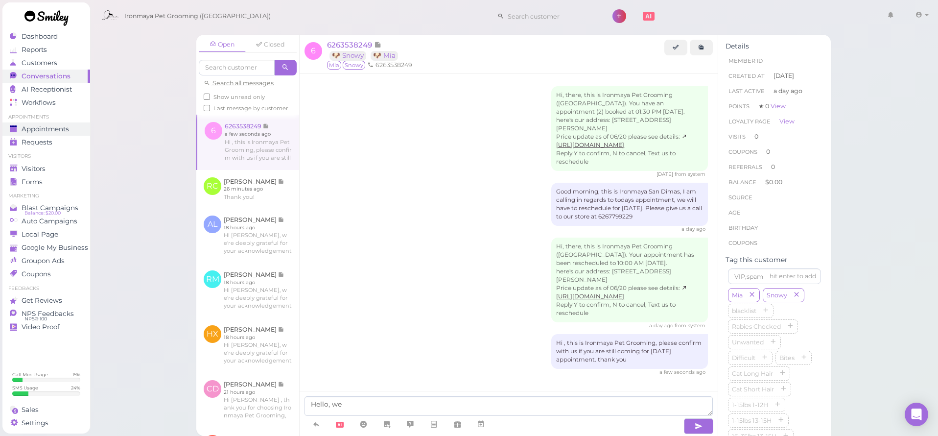
click at [46, 125] on span "Appointments" at bounding box center [45, 129] width 47 height 8
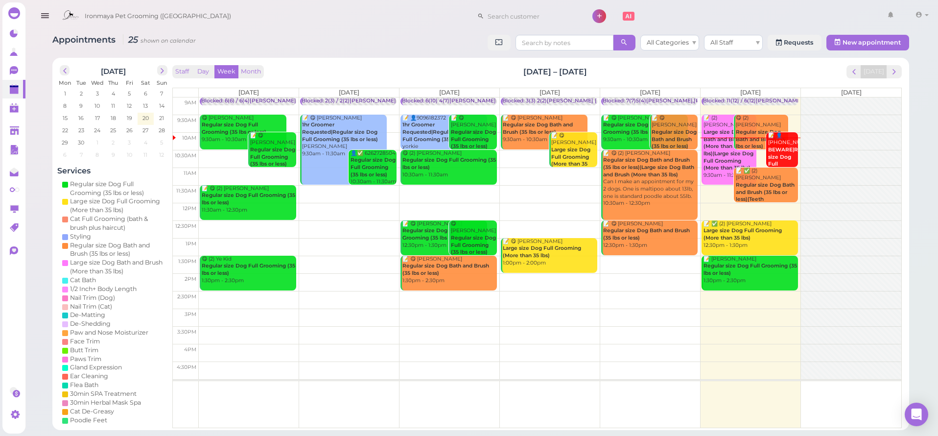
click at [715, 151] on b "Large size Dog Bath and Brush (More than 35 lbs)|Large size Dog Full Grooming (…" at bounding box center [729, 150] width 50 height 42
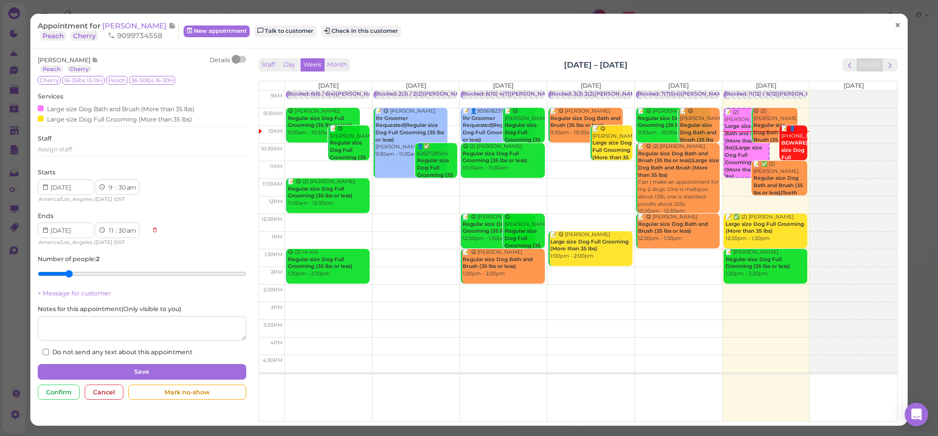
click at [889, 34] on link "×" at bounding box center [898, 25] width 18 height 23
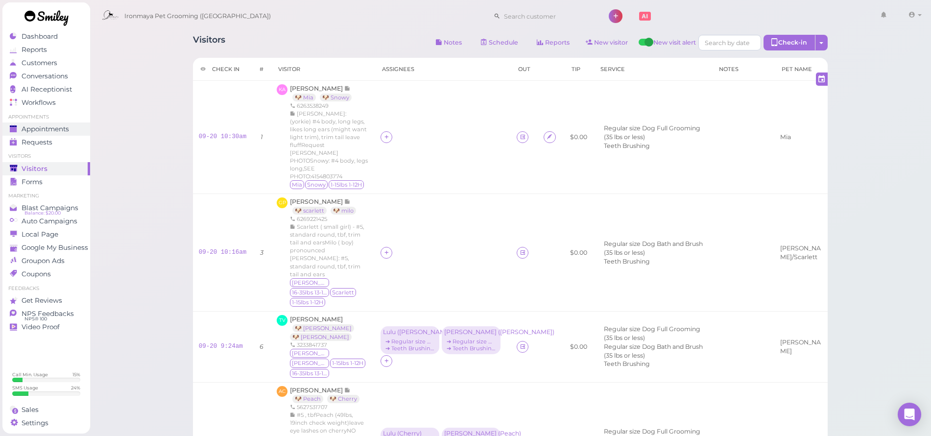
click at [66, 130] on span "Appointments" at bounding box center [45, 129] width 47 height 8
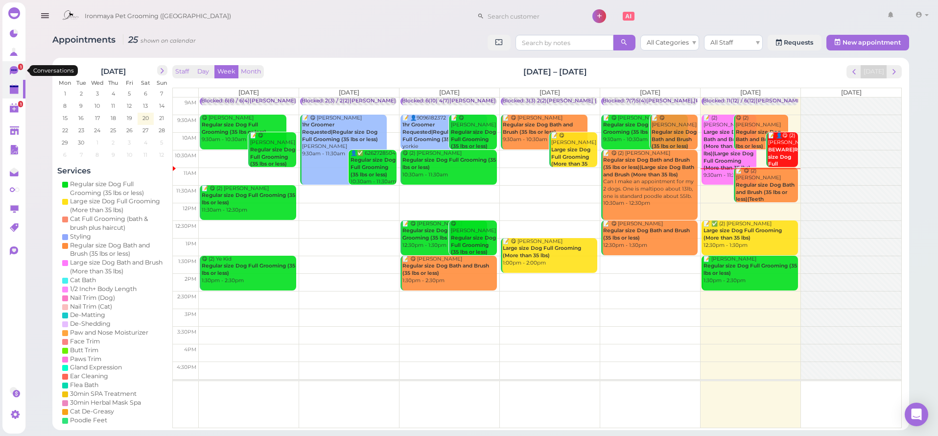
click at [17, 73] on icon at bounding box center [15, 71] width 10 height 10
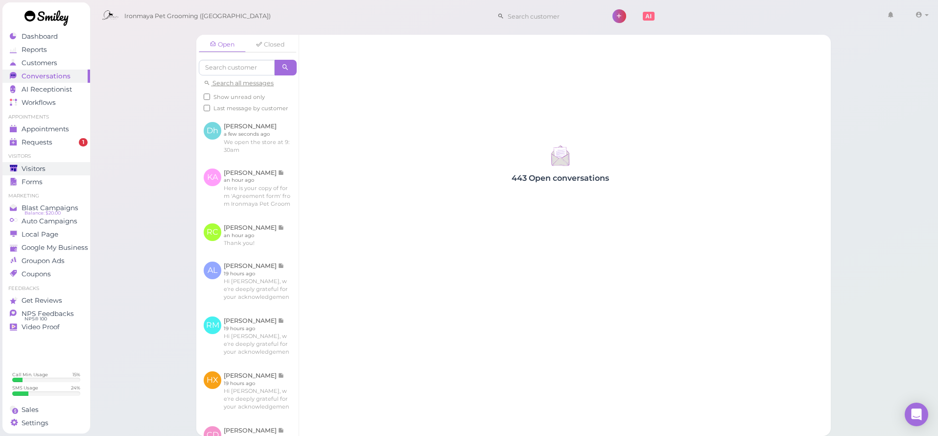
click at [43, 170] on span "Visitors" at bounding box center [34, 169] width 24 height 8
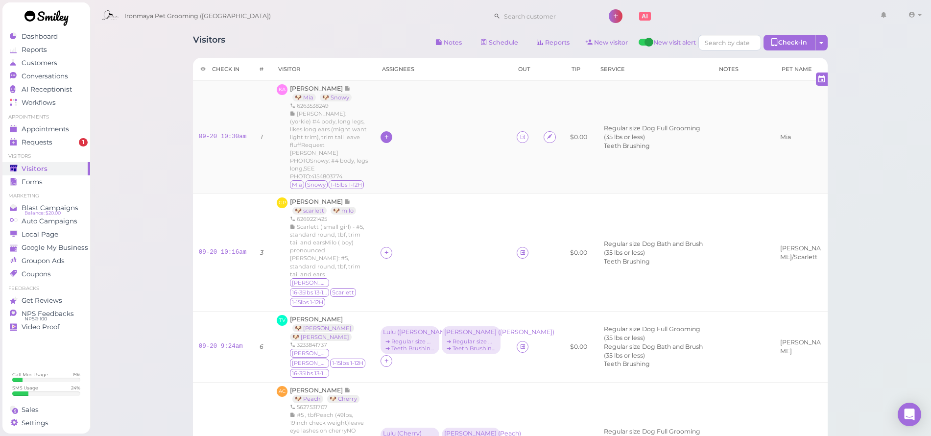
click at [387, 132] on div at bounding box center [386, 137] width 12 height 12
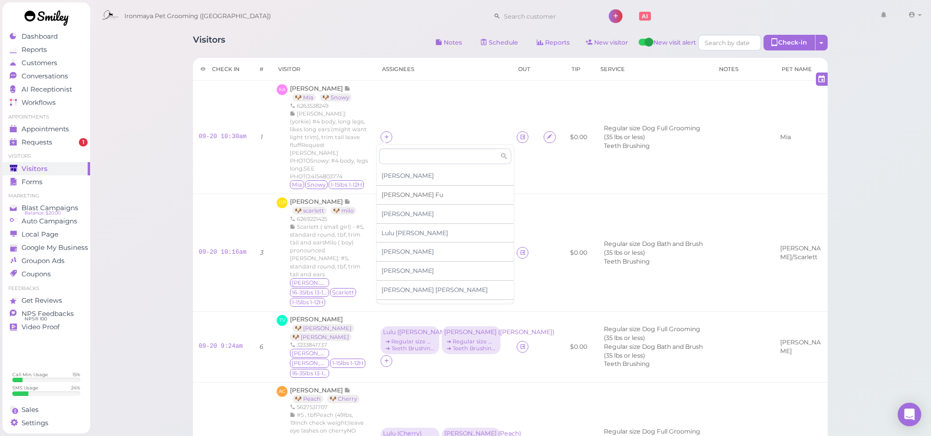
click at [388, 193] on span "[PERSON_NAME]" at bounding box center [412, 194] width 62 height 7
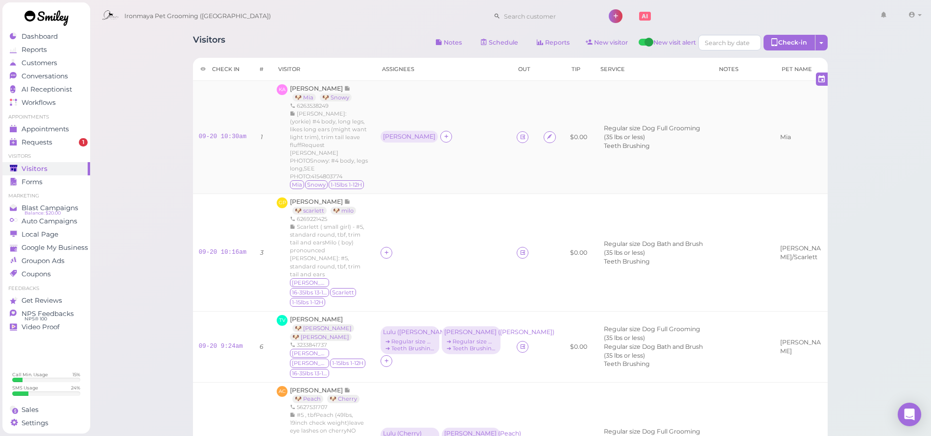
click at [382, 139] on div "[PERSON_NAME]" at bounding box center [410, 137] width 60 height 13
click at [383, 133] on div "[PERSON_NAME]" at bounding box center [409, 136] width 52 height 7
click at [383, 134] on div "Ida" at bounding box center [409, 136] width 52 height 7
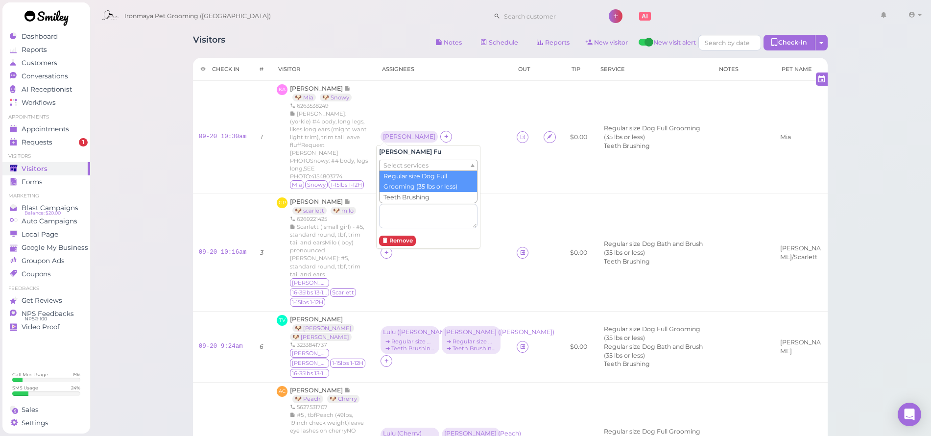
click at [401, 163] on span "Select services" at bounding box center [405, 165] width 45 height 11
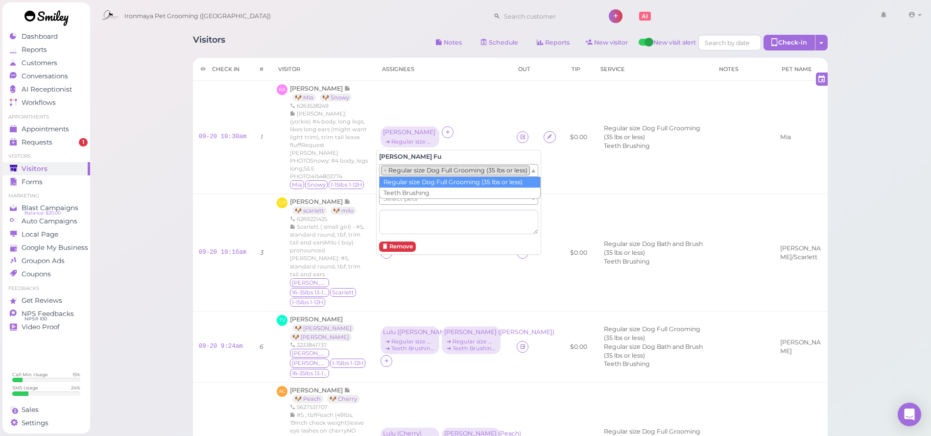
drag, startPoint x: 400, startPoint y: 171, endPoint x: 401, endPoint y: 178, distance: 7.4
click at [400, 171] on li "× Regular size Dog Full Grooming (35 lbs or less)" at bounding box center [455, 171] width 149 height 10
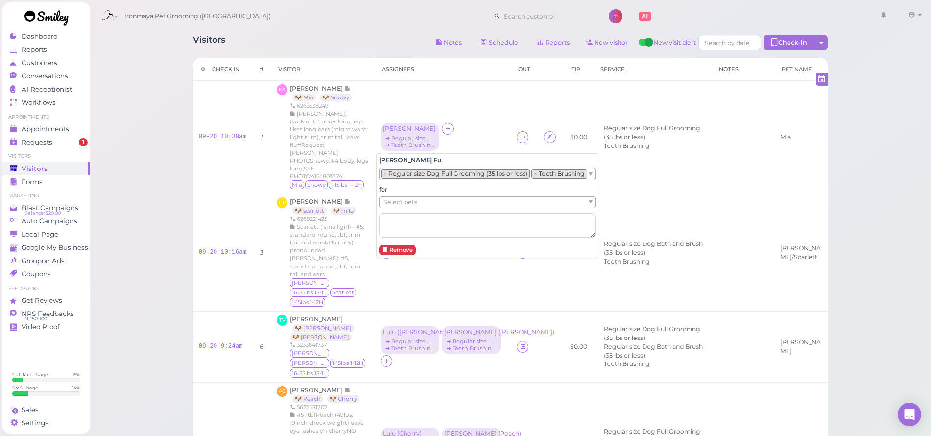
click at [420, 194] on div "for Select pets" at bounding box center [487, 211] width 216 height 52
click at [417, 199] on ul "Select pets" at bounding box center [484, 202] width 208 height 11
click at [445, 128] on icon at bounding box center [448, 128] width 6 height 7
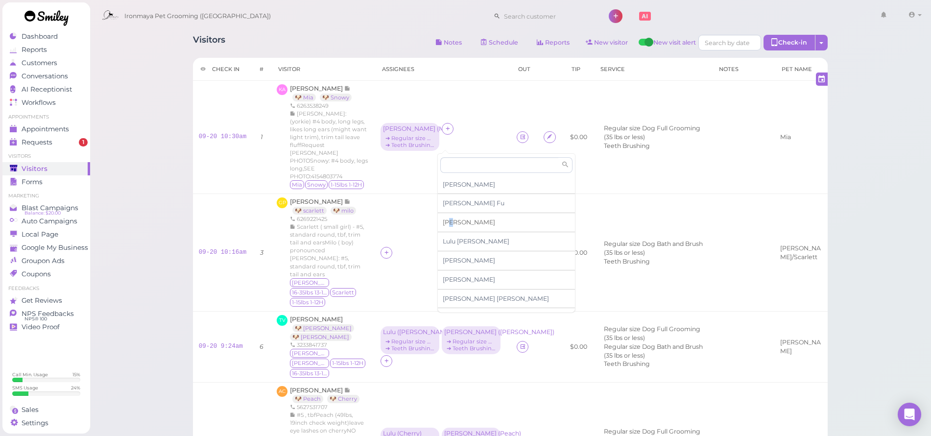
click at [449, 219] on span "[PERSON_NAME]" at bounding box center [469, 221] width 52 height 7
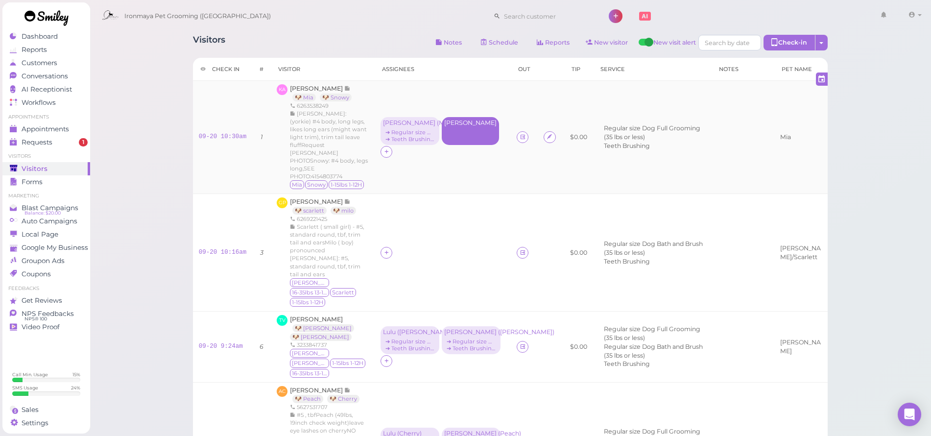
click at [443, 131] on div "[PERSON_NAME]" at bounding box center [470, 131] width 57 height 28
click at [452, 175] on ul "Select services" at bounding box center [425, 173] width 90 height 11
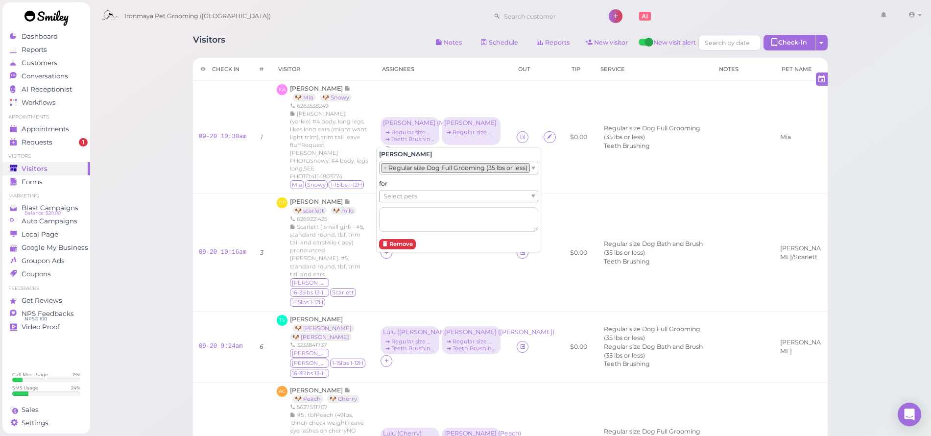
click at [466, 171] on li "× Regular size Dog Full Grooming (35 lbs or less)" at bounding box center [455, 168] width 149 height 10
click at [447, 196] on ul "Select pets" at bounding box center [484, 196] width 208 height 11
click at [147, 188] on div "Visitors Notes Schedule Reports New visitor New visit alert Check-in Customer c…" at bounding box center [511, 339] width 842 height 679
click at [383, 249] on icon at bounding box center [386, 252] width 6 height 7
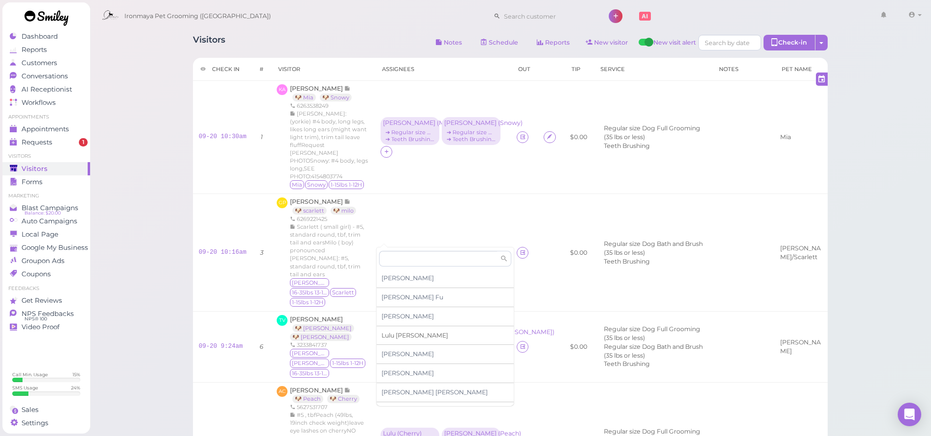
click at [390, 332] on span "Lulu Han" at bounding box center [414, 335] width 67 height 7
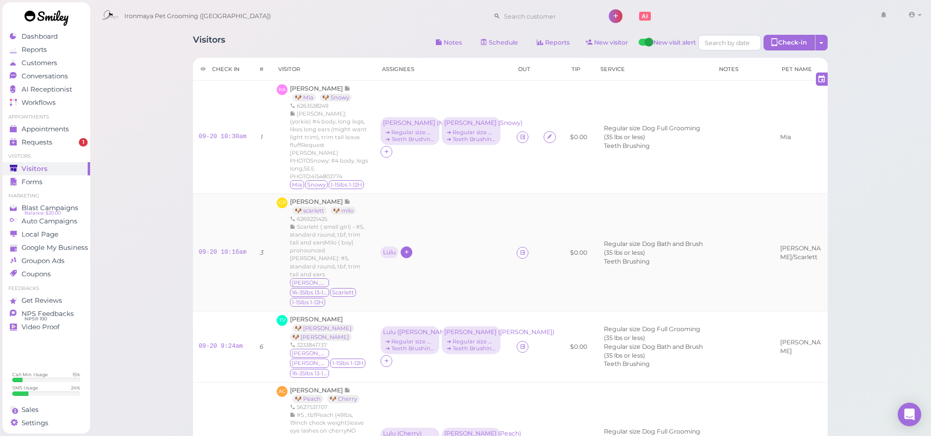
click at [406, 246] on div at bounding box center [407, 252] width 12 height 12
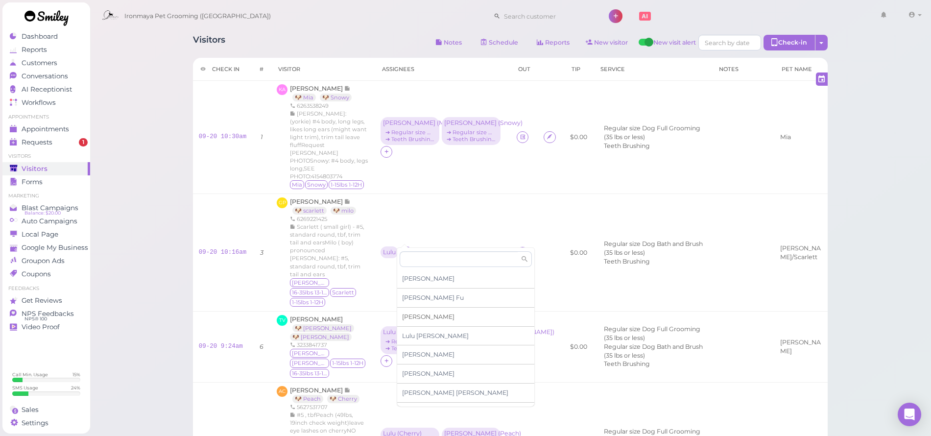
click at [419, 316] on div "[PERSON_NAME]" at bounding box center [465, 317] width 137 height 19
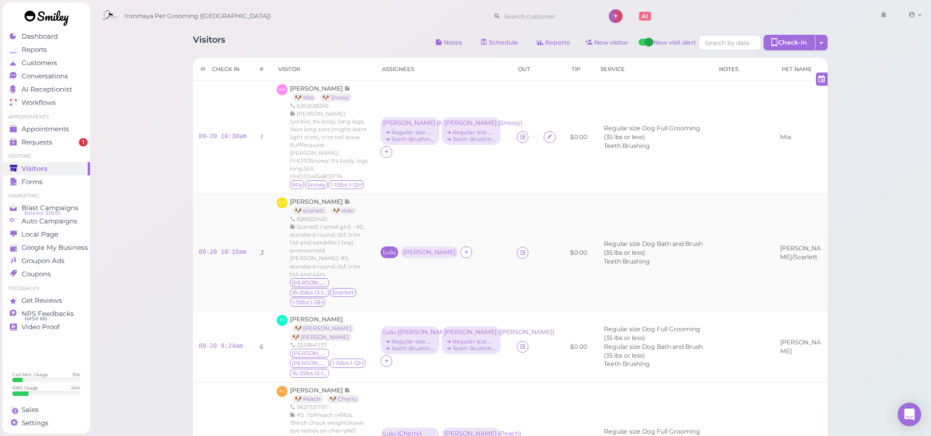
click at [385, 249] on div "Lulu" at bounding box center [389, 252] width 13 height 7
click at [395, 275] on div "Lulu Han Select services for Select pets Remove" at bounding box center [428, 299] width 104 height 104
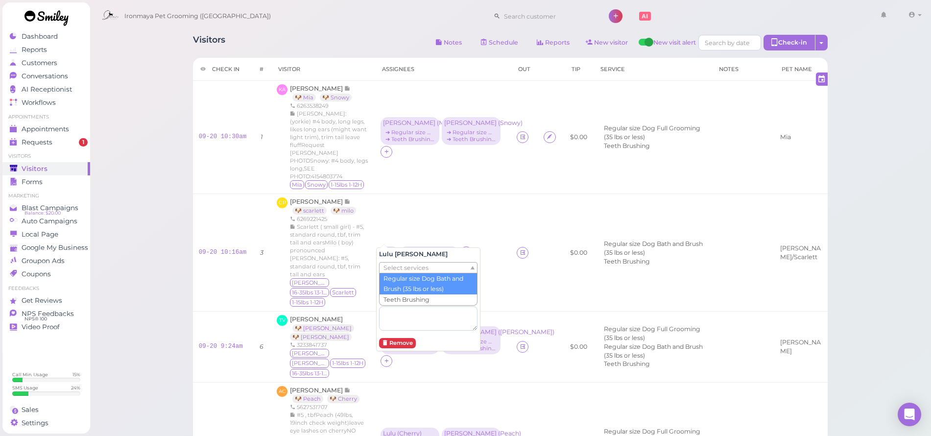
click at [395, 271] on span "Select services" at bounding box center [405, 267] width 45 height 11
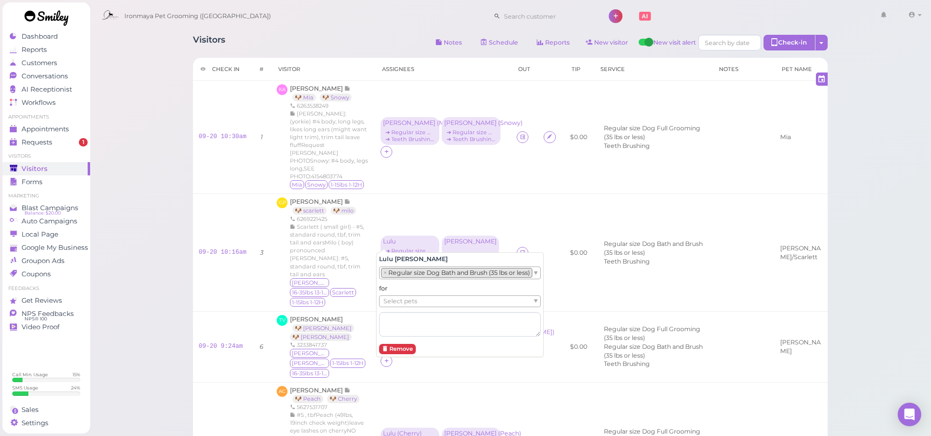
click at [399, 277] on li "× Regular size Dog Bath and Brush (35 lbs or less)" at bounding box center [456, 273] width 151 height 10
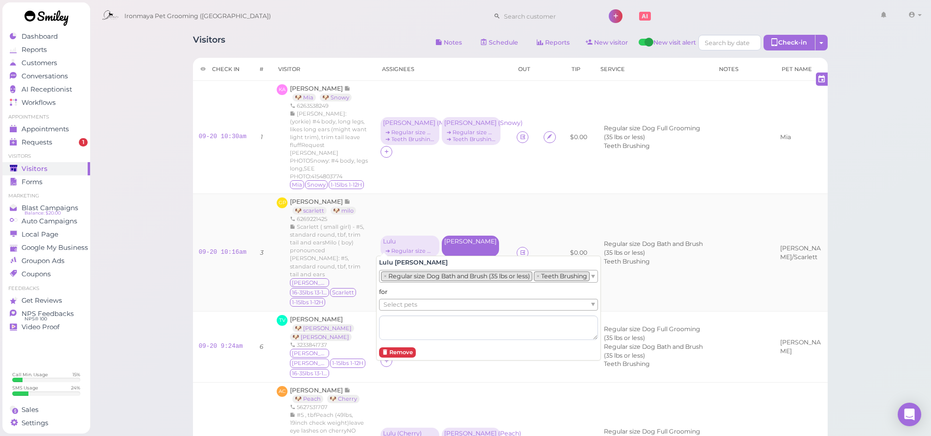
click at [452, 237] on div "[PERSON_NAME]" at bounding box center [470, 246] width 57 height 21
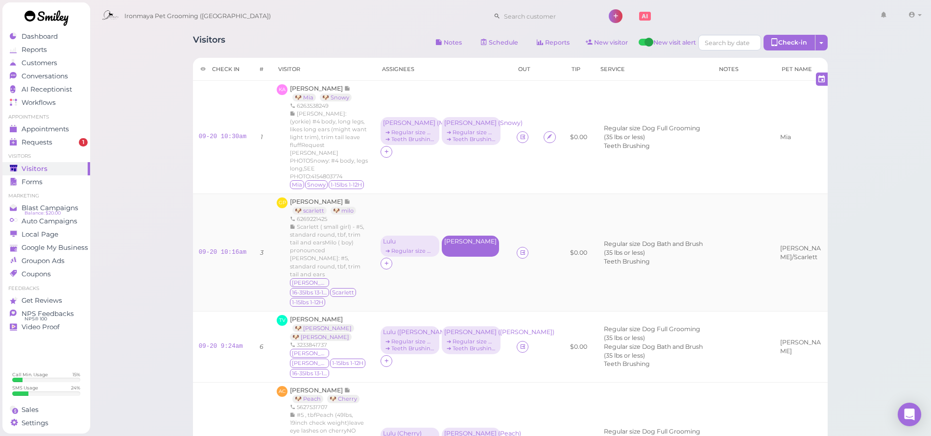
click at [451, 241] on div "[PERSON_NAME]" at bounding box center [470, 246] width 57 height 21
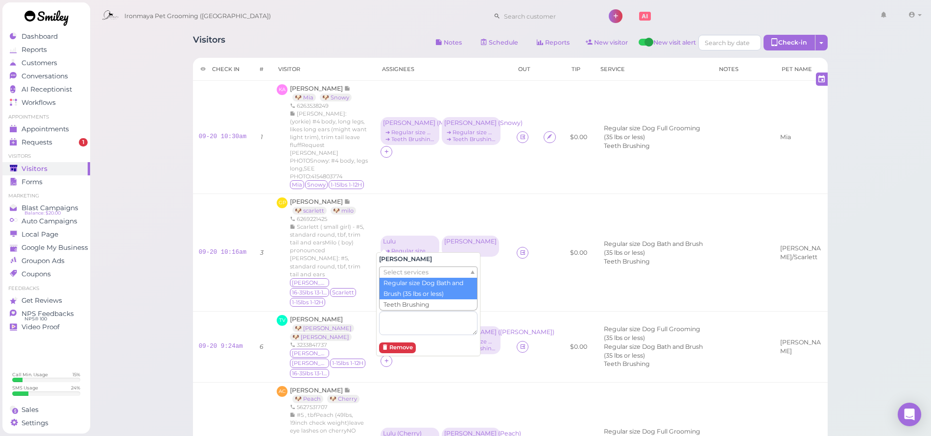
click at [450, 270] on ul "Select services" at bounding box center [425, 272] width 90 height 11
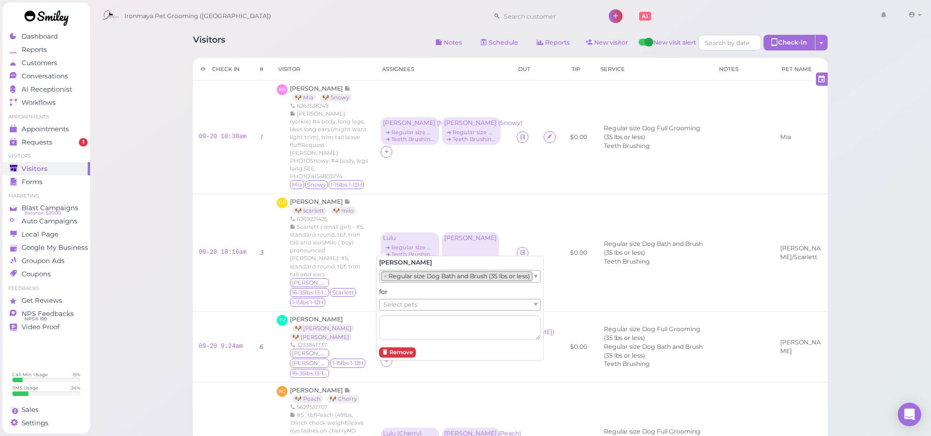
click at [442, 275] on li "× Regular size Dog Bath and Brush (35 lbs or less)" at bounding box center [456, 276] width 151 height 10
click at [403, 244] on div "➔ Regular size Dog Bath and Brush (35 lbs or less)" at bounding box center [410, 247] width 54 height 7
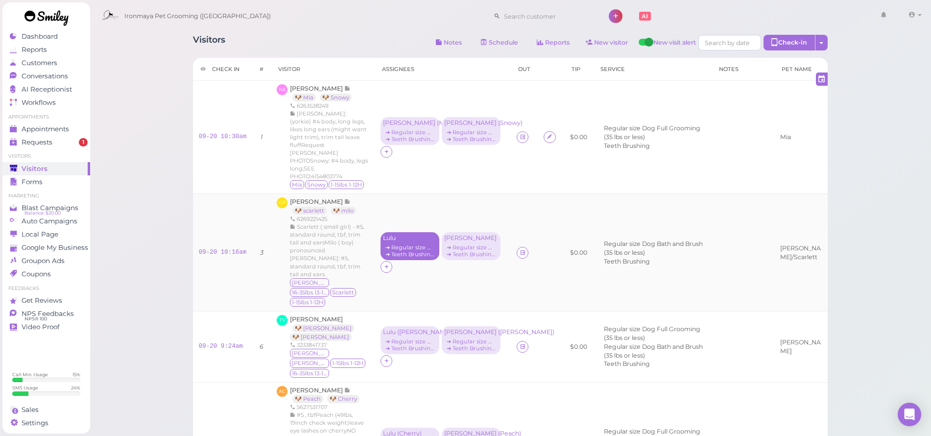
click at [400, 235] on div "Lulu" at bounding box center [410, 238] width 54 height 7
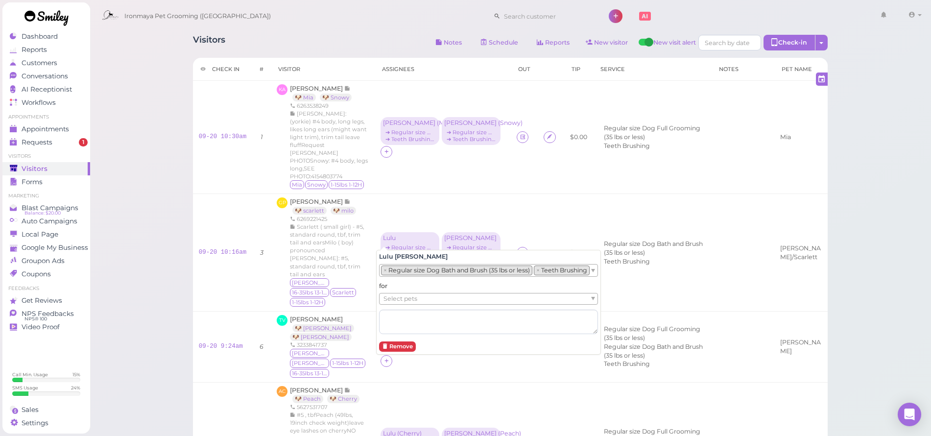
click at [399, 294] on span "Select pets" at bounding box center [400, 298] width 34 height 11
click at [466, 244] on div "➔ Regular size Dog Bath and Brush (35 lbs or less)" at bounding box center [471, 247] width 54 height 7
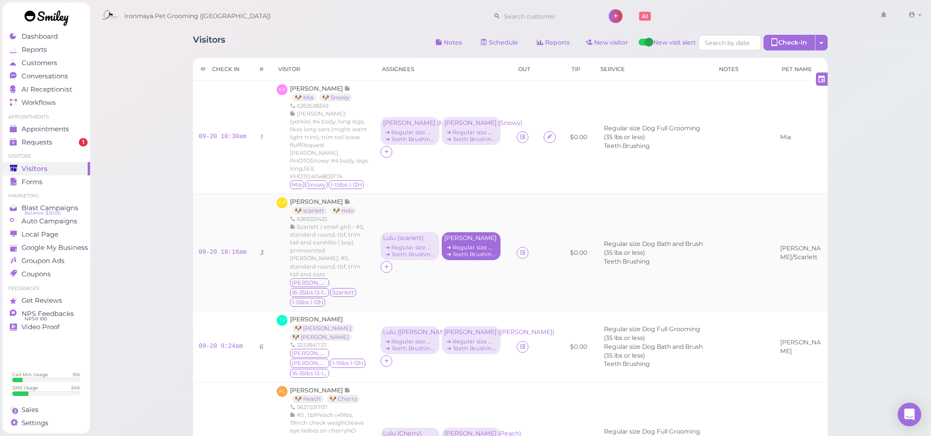
click at [463, 251] on div "➔ Teeth Brushing" at bounding box center [471, 254] width 54 height 7
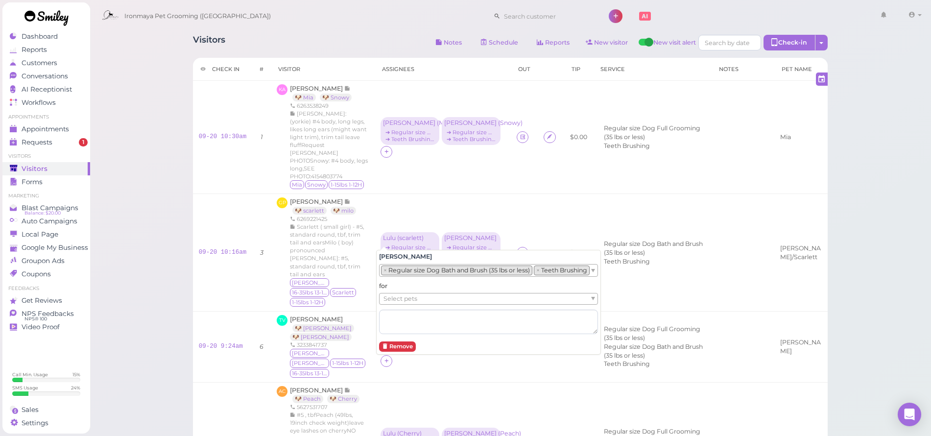
click at [450, 303] on div "Select pets" at bounding box center [488, 299] width 219 height 12
click at [395, 298] on span "Select pets" at bounding box center [400, 298] width 34 height 11
click at [176, 214] on div "Visitors Notes Schedule Reports New visitor New visit alert Check-in Customer c…" at bounding box center [511, 339] width 842 height 679
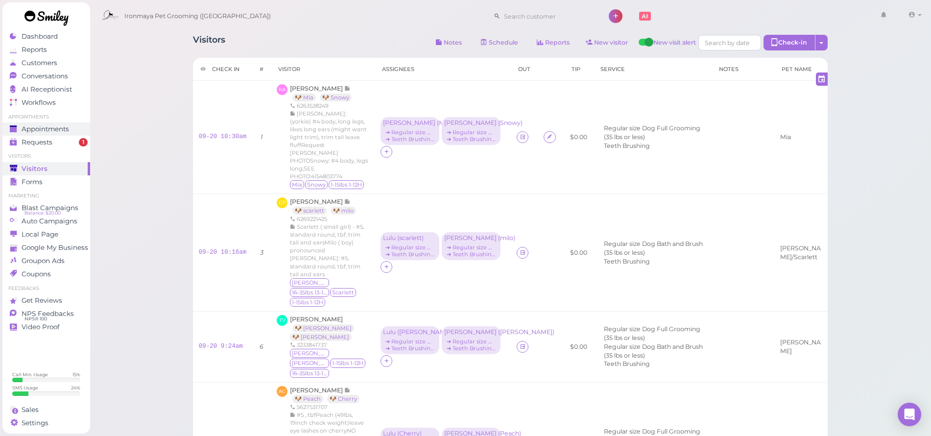
click at [65, 134] on link "Appointments" at bounding box center [46, 128] width 88 height 13
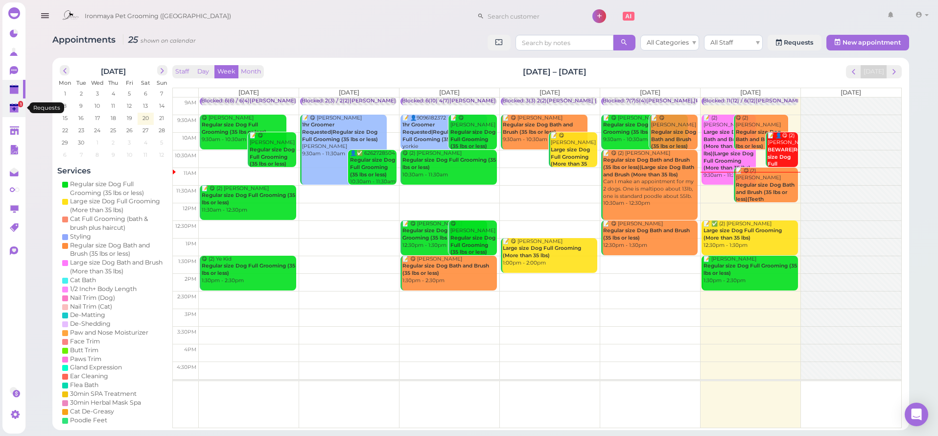
click at [2, 109] on link "1" at bounding box center [13, 107] width 23 height 19
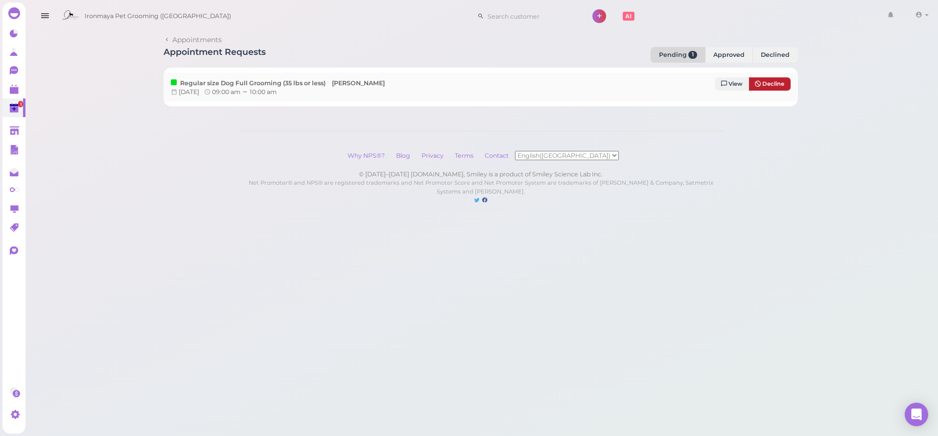
click at [781, 82] on span "Decline" at bounding box center [773, 83] width 22 height 7
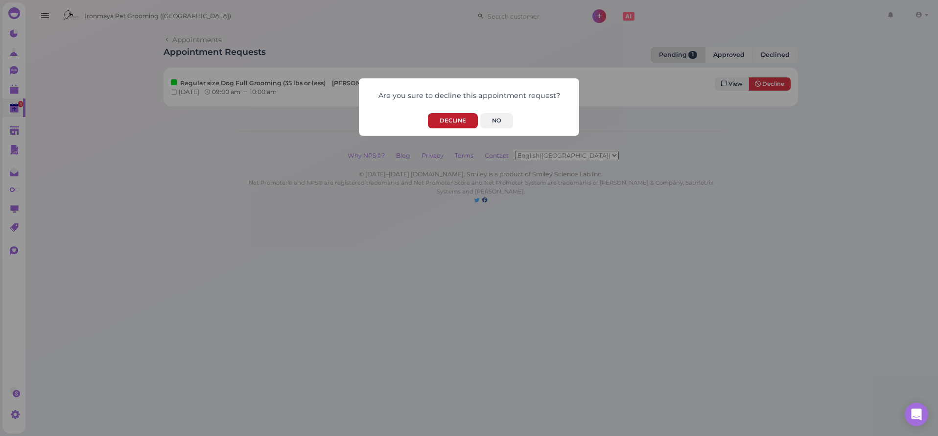
click at [450, 122] on button "Decline" at bounding box center [453, 120] width 50 height 15
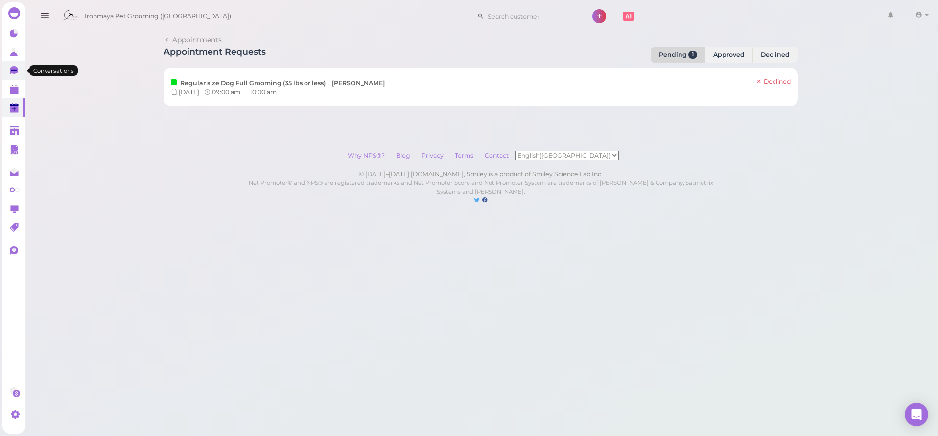
click at [17, 67] on icon at bounding box center [15, 71] width 10 height 10
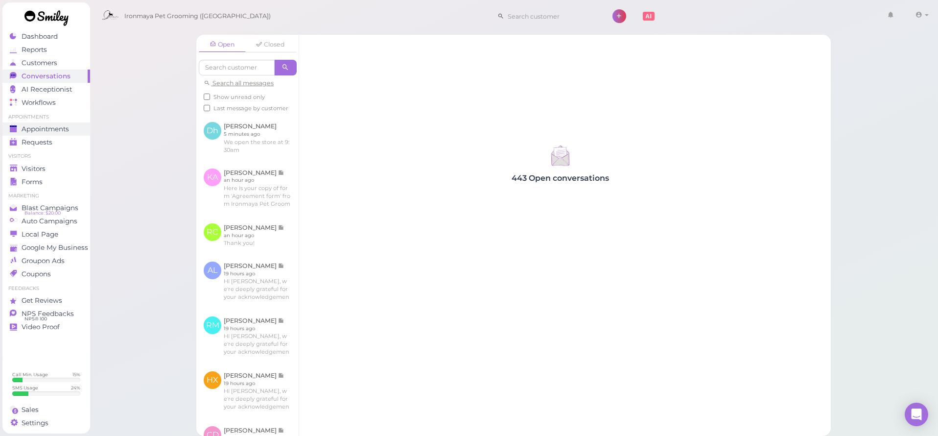
click at [45, 127] on span "Appointments" at bounding box center [45, 129] width 47 height 8
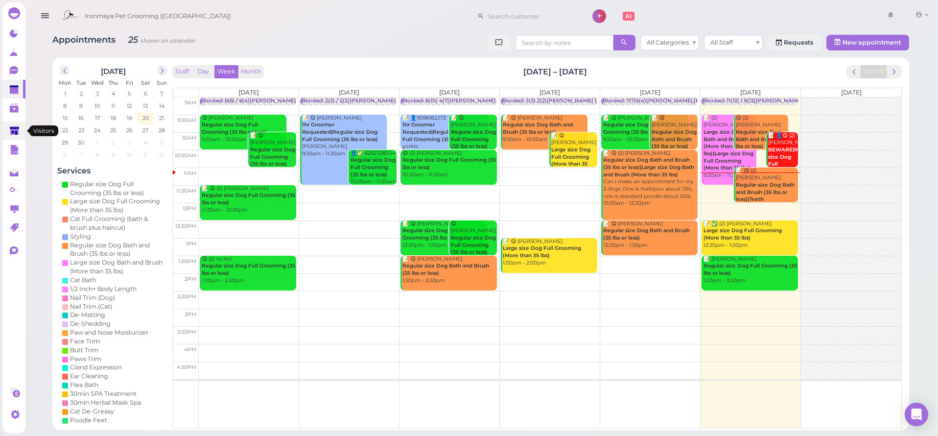
click at [16, 125] on link at bounding box center [13, 130] width 23 height 19
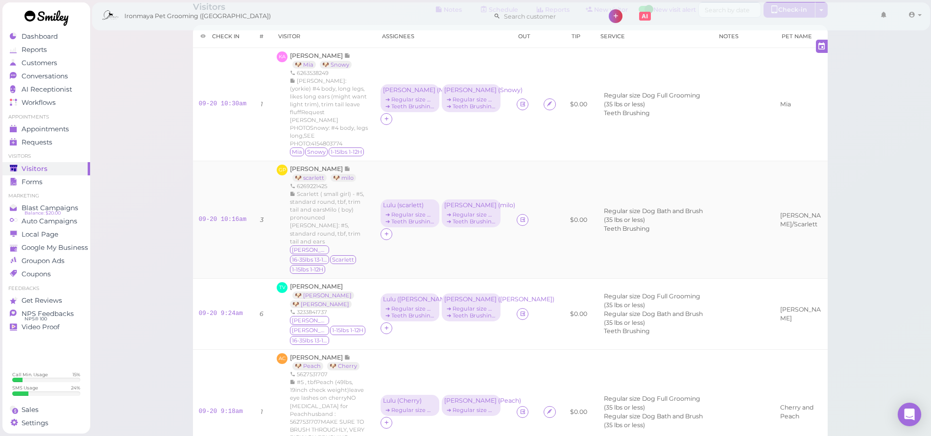
scroll to position [64, 0]
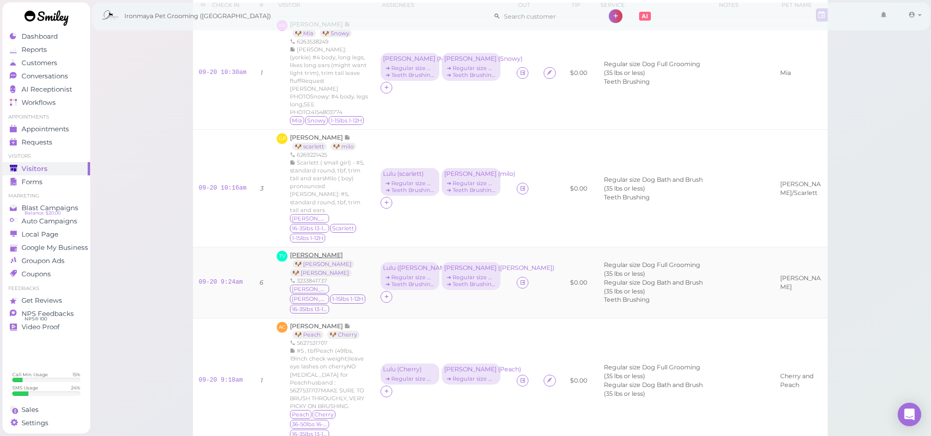
click at [325, 251] on span "Teela Vukazich" at bounding box center [316, 254] width 53 height 7
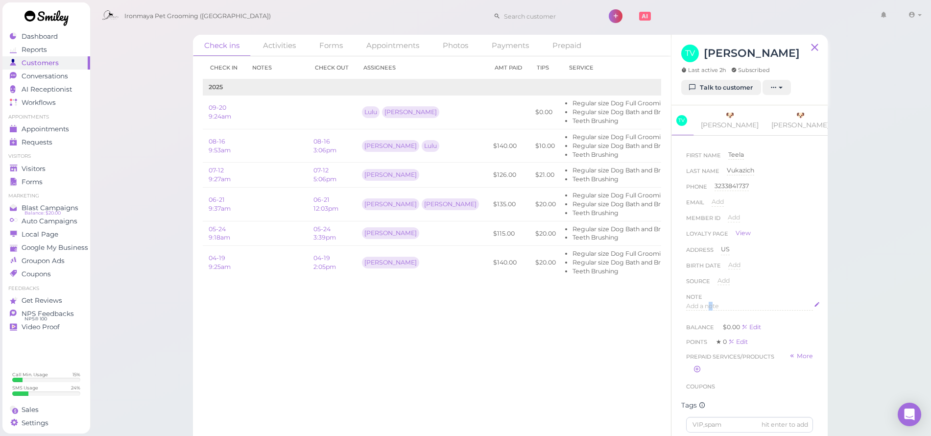
click at [708, 302] on span "Add a note" at bounding box center [702, 305] width 33 height 7
click at [705, 307] on div at bounding box center [750, 331] width 126 height 59
click at [693, 395] on button "Done" at bounding box center [697, 400] width 22 height 10
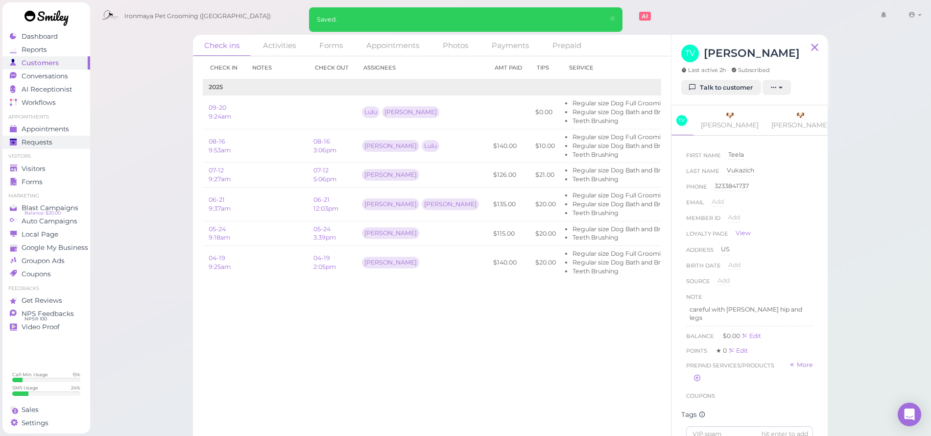
click at [58, 137] on link "Requests 0" at bounding box center [46, 142] width 88 height 13
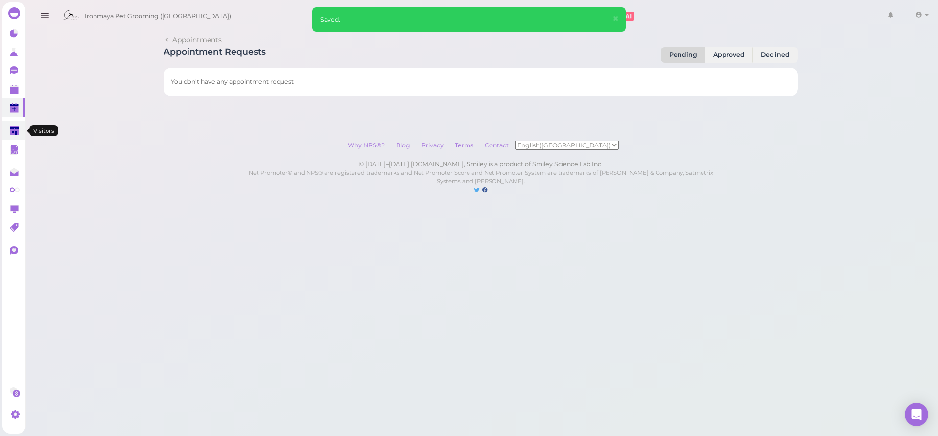
click at [21, 128] on link at bounding box center [13, 130] width 23 height 19
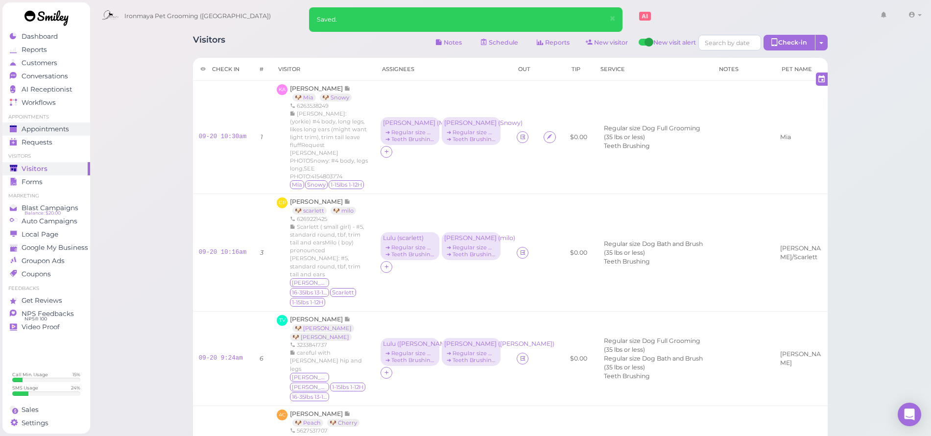
click at [42, 126] on span "Appointments" at bounding box center [45, 129] width 47 height 8
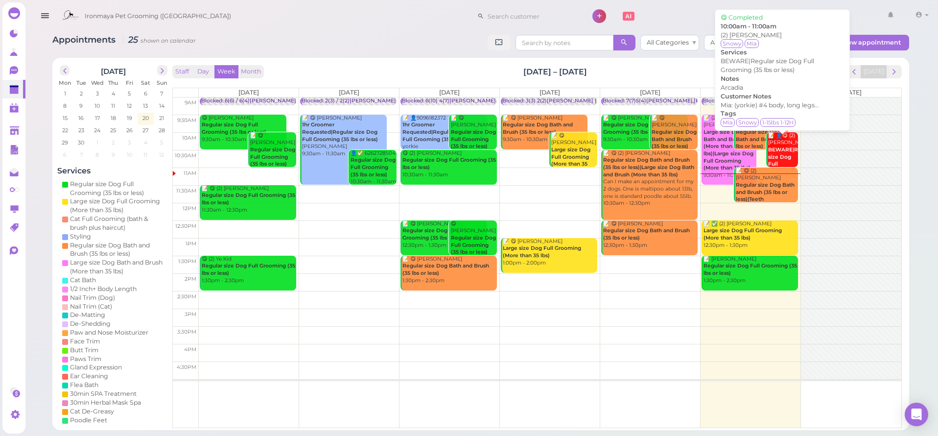
click at [785, 141] on div "📝 👤😋 (2) Krystal Alvarez BEWARE|Regular size Dog Full Grooming (35 lbs or less)…" at bounding box center [783, 171] width 31 height 79
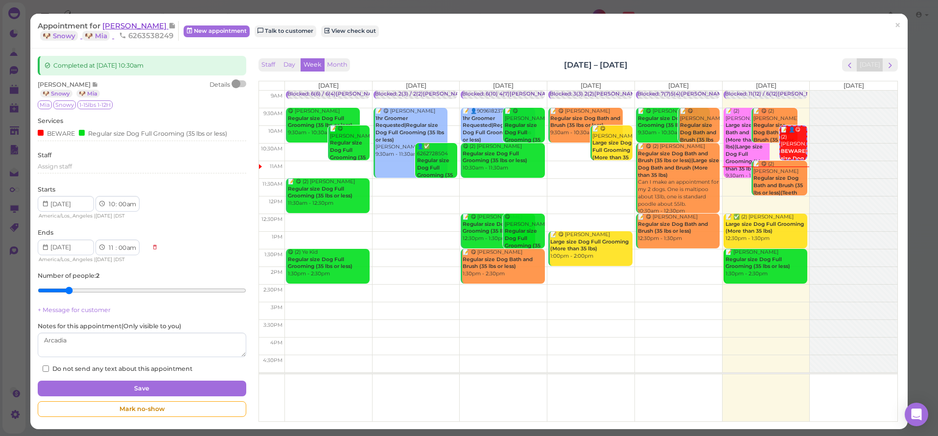
click at [119, 27] on span "[PERSON_NAME]" at bounding box center [135, 25] width 66 height 9
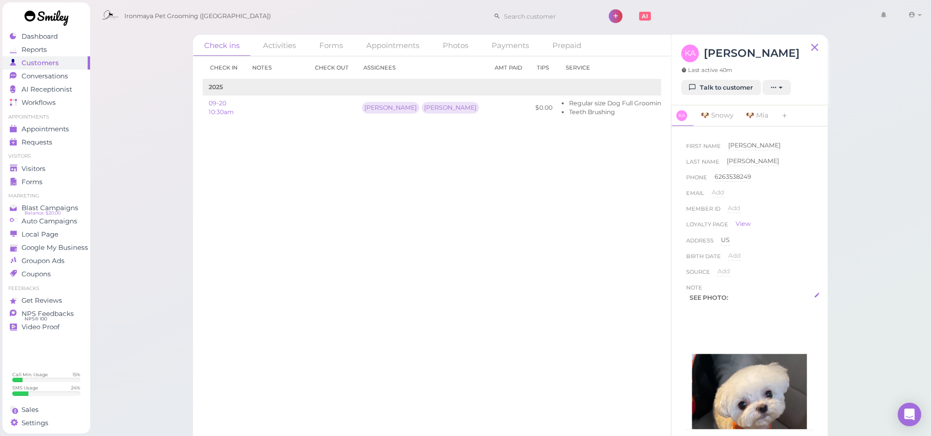
scroll to position [261, 0]
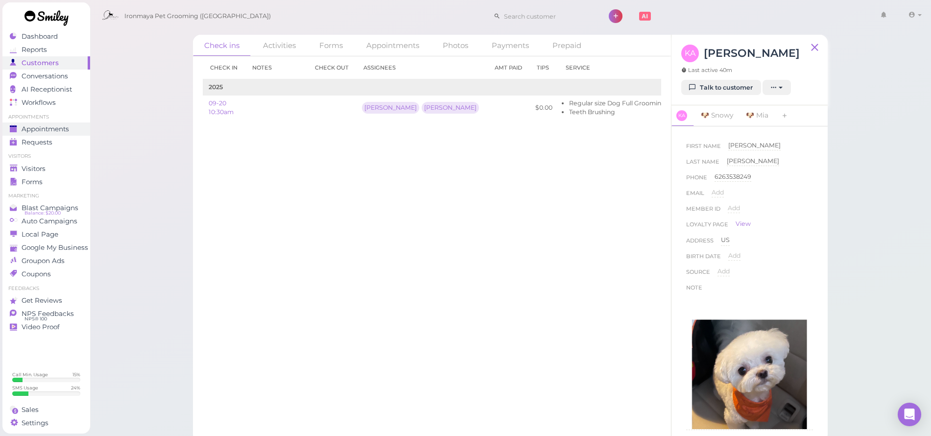
click at [66, 126] on span "Appointments" at bounding box center [45, 129] width 47 height 8
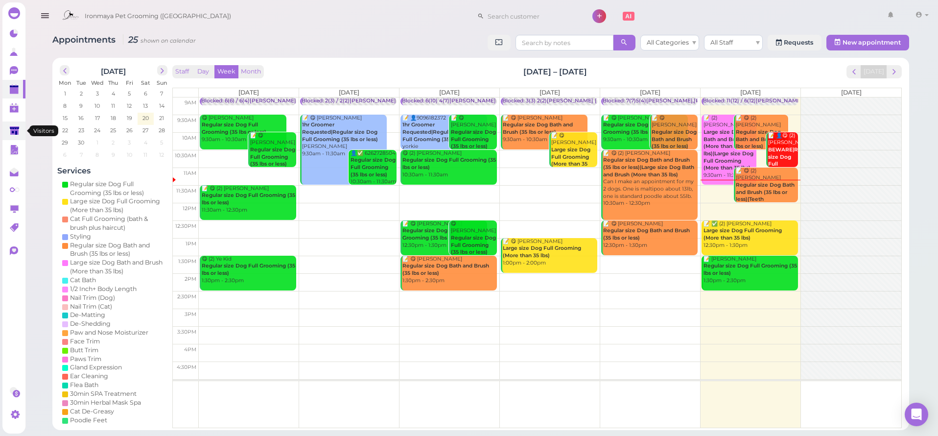
click at [13, 126] on polygon at bounding box center [14, 130] width 9 height 8
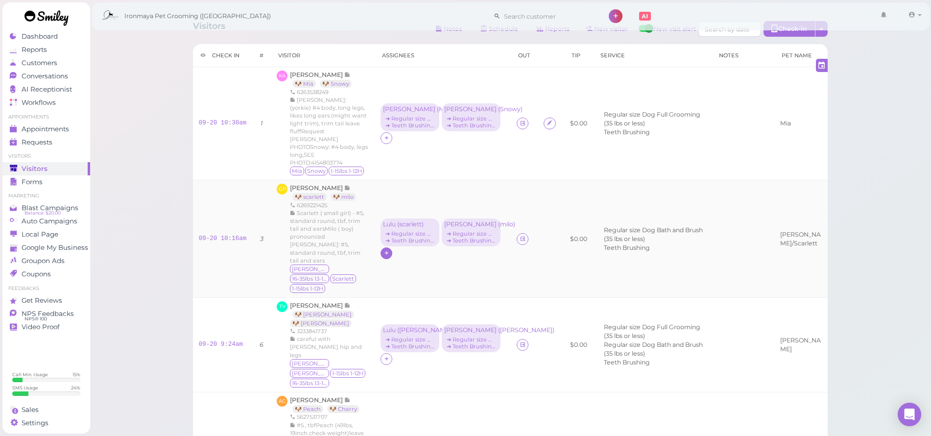
scroll to position [35, 0]
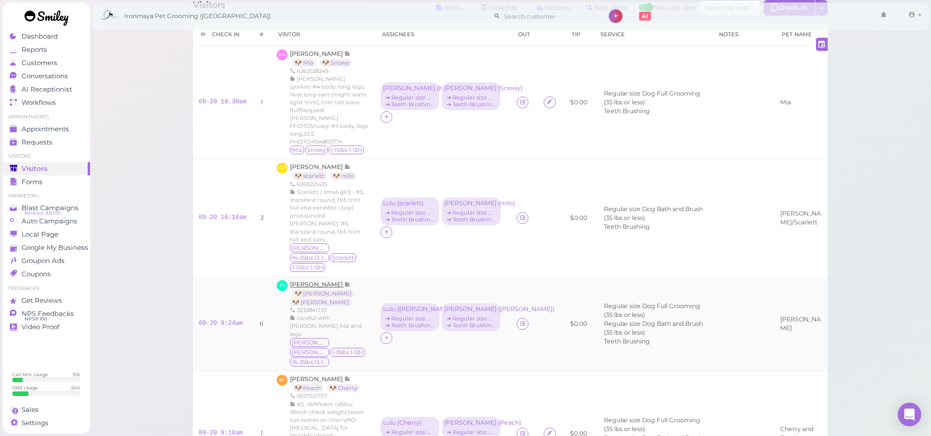
click at [319, 281] on span "Teela Vukazich" at bounding box center [317, 284] width 54 height 7
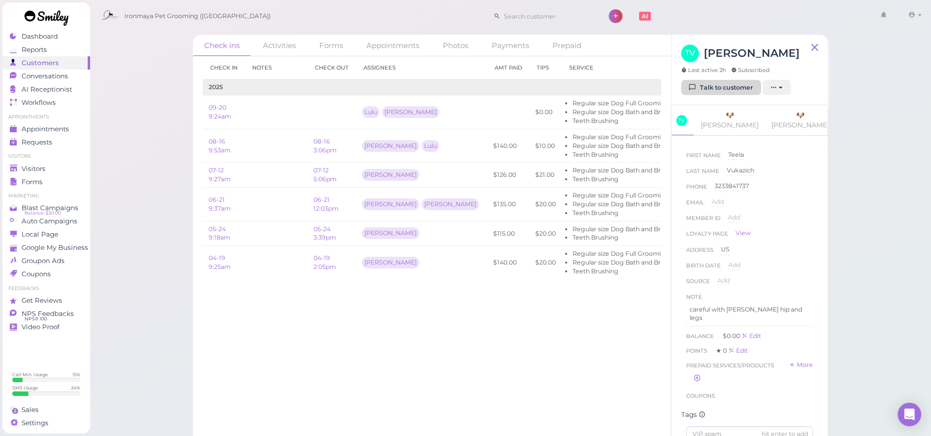
click at [688, 92] on link "Talk to customer" at bounding box center [721, 88] width 80 height 16
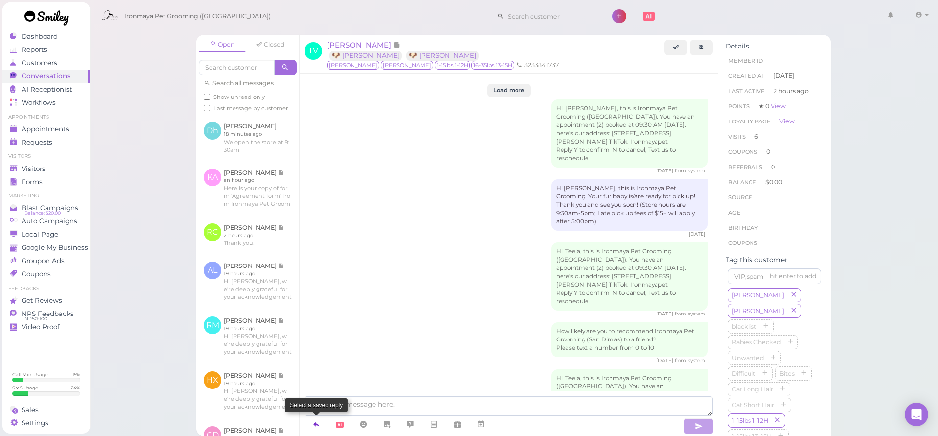
scroll to position [1853, 0]
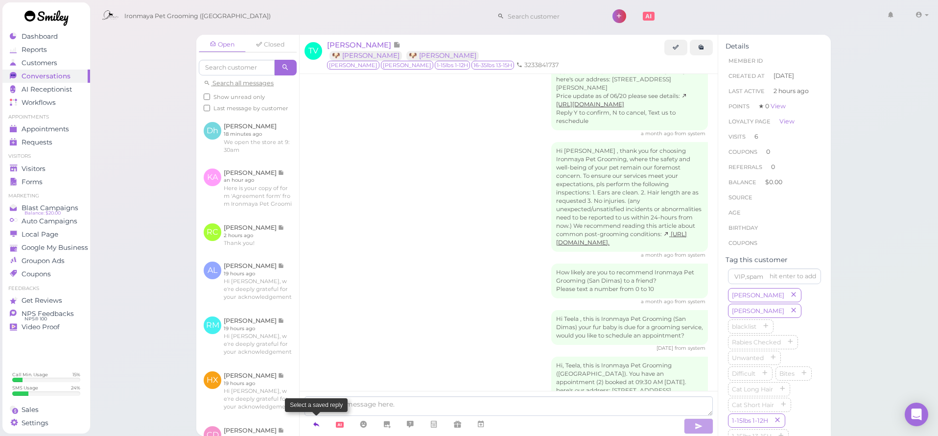
click at [313, 422] on icon at bounding box center [316, 424] width 8 height 10
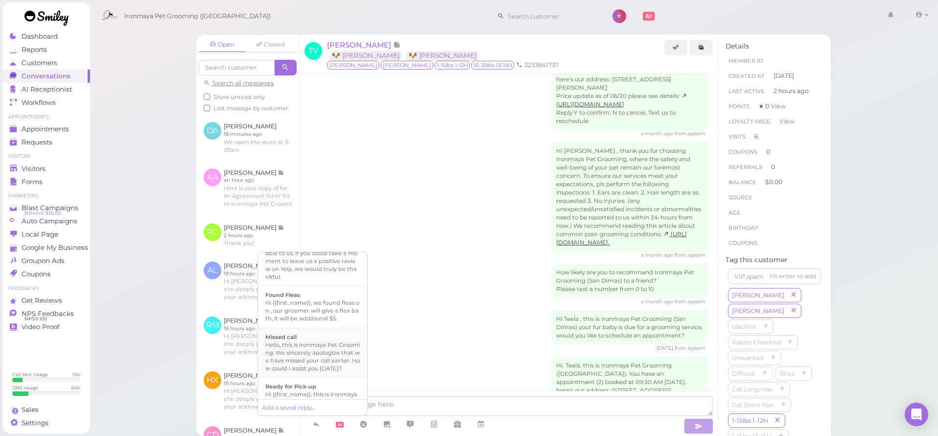
scroll to position [239, 0]
click at [310, 323] on b "Ready for Pick-up" at bounding box center [290, 319] width 51 height 7
type textarea "Hi {{first_name}}, this is Ironmaya Pet Grooming. Your fur baby is/are ready fo…"
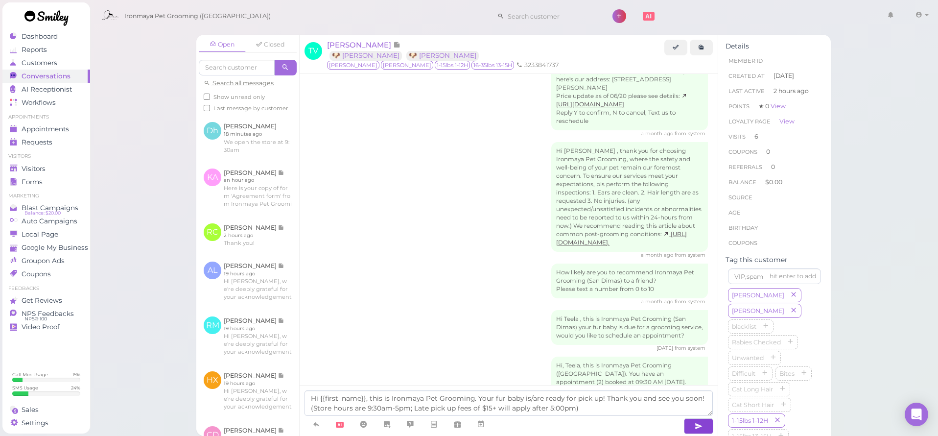
click at [691, 423] on button "button" at bounding box center [698, 426] width 29 height 16
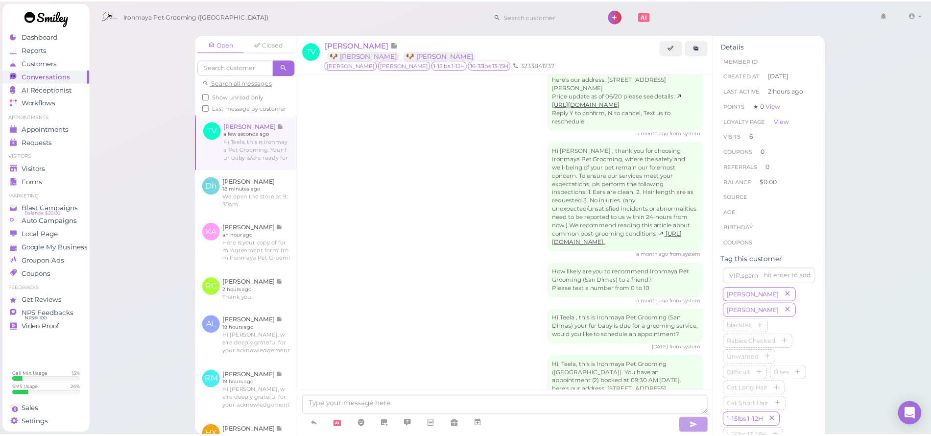
scroll to position [1899, 0]
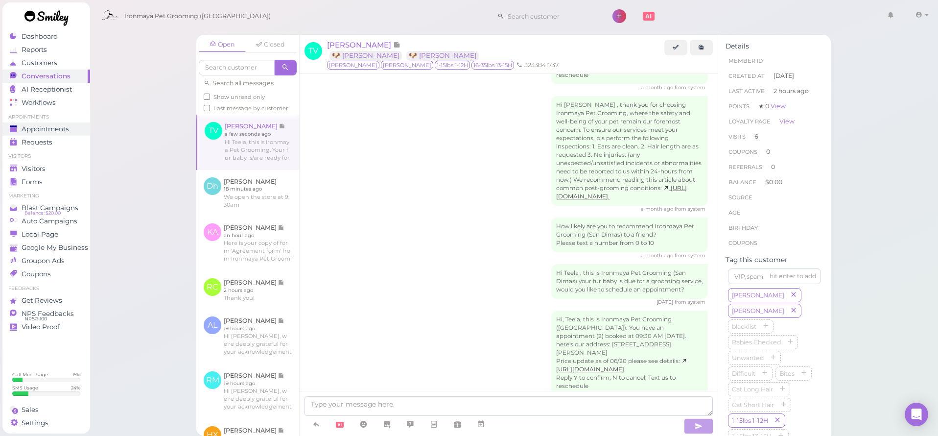
click at [55, 128] on span "Appointments" at bounding box center [45, 129] width 47 height 8
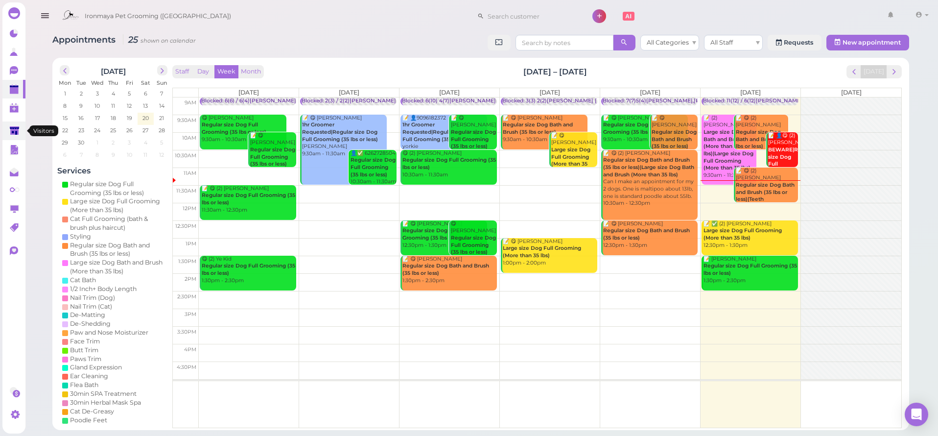
click at [13, 129] on polygon at bounding box center [14, 130] width 9 height 8
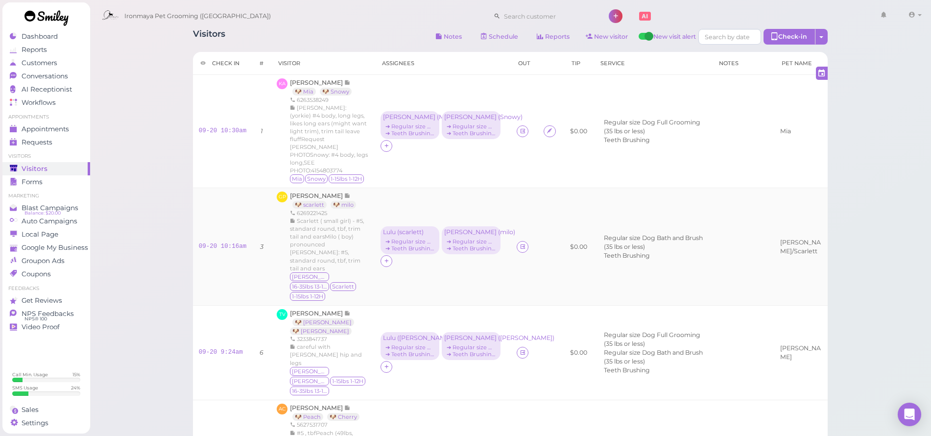
scroll to position [8, 0]
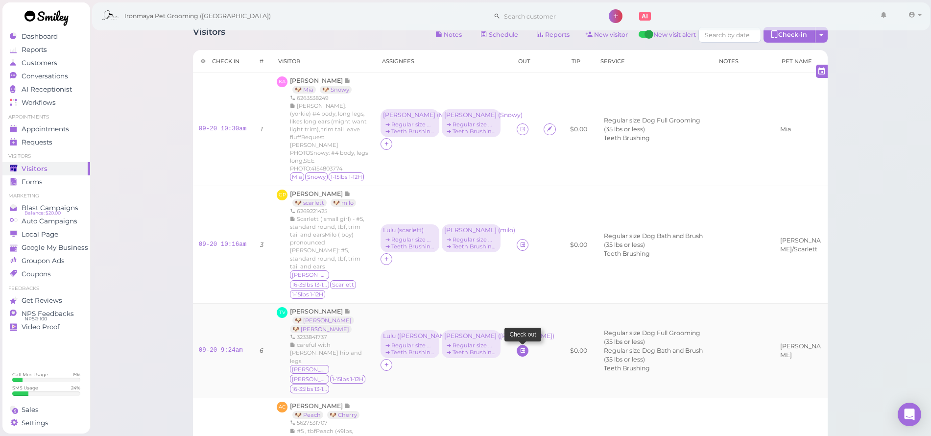
click at [520, 347] on icon at bounding box center [523, 350] width 6 height 7
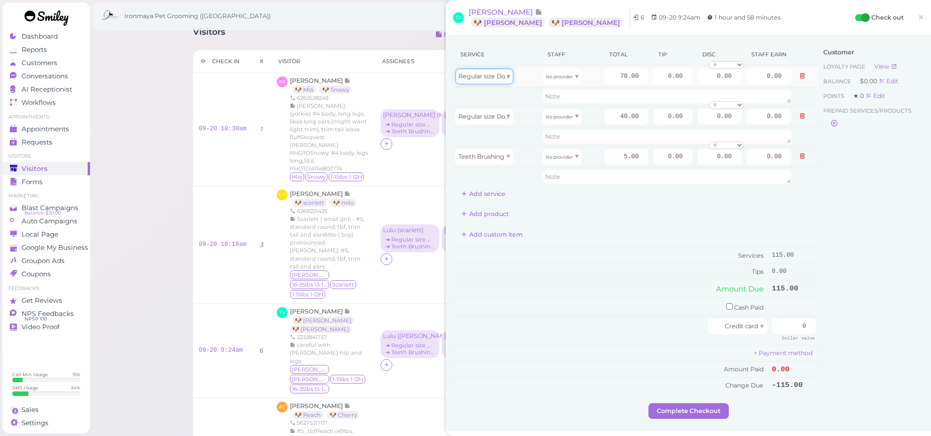
click at [503, 81] on div "Regular size Dog Full Grooming (35 lbs or less)" at bounding box center [484, 77] width 58 height 16
click at [796, 79] on button at bounding box center [802, 76] width 12 height 10
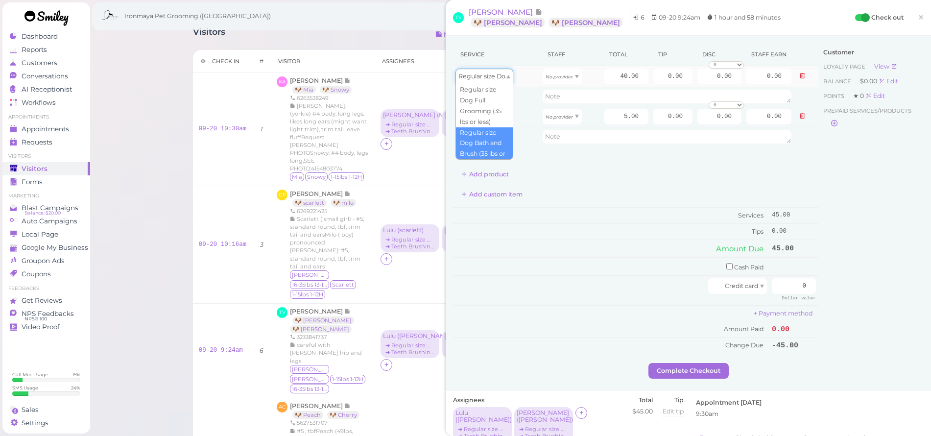
click at [465, 82] on div "Regular size Dog Bath and Brush (35 lbs or less)" at bounding box center [484, 77] width 58 height 16
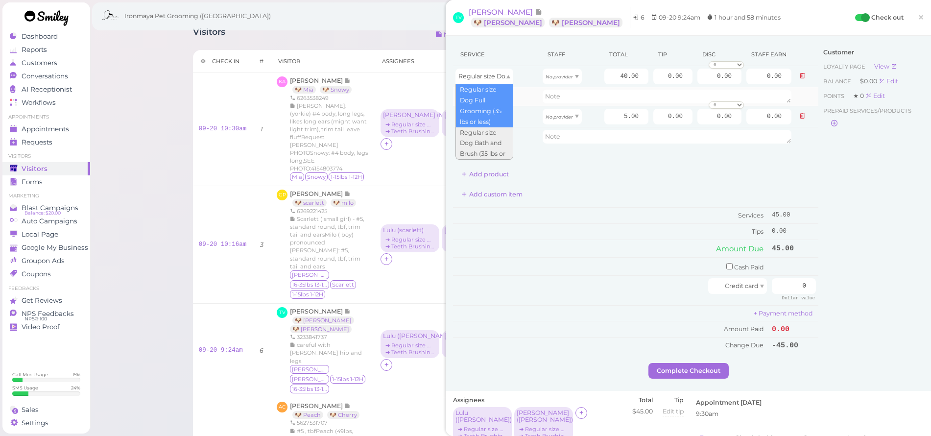
click at [524, 96] on td at bounding box center [496, 96] width 87 height 19
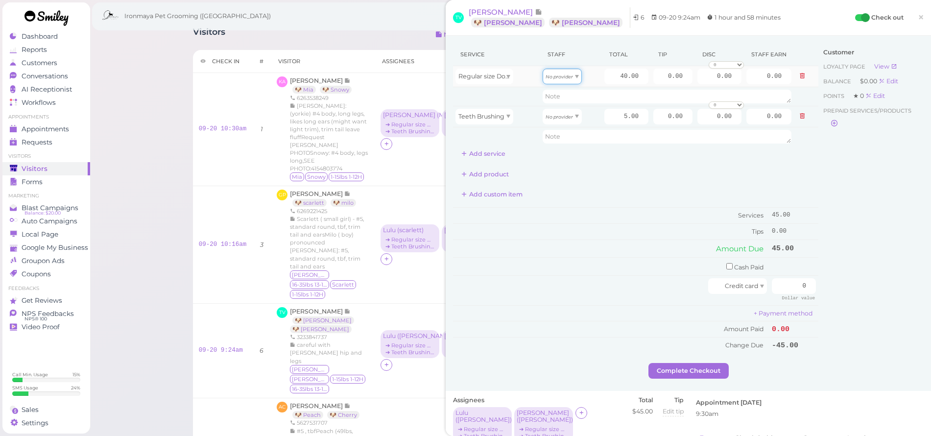
click at [546, 79] on icon "No provider" at bounding box center [559, 76] width 27 height 5
type input "18.00"
click at [612, 73] on input "40.00" at bounding box center [626, 77] width 44 height 16
type input "55"
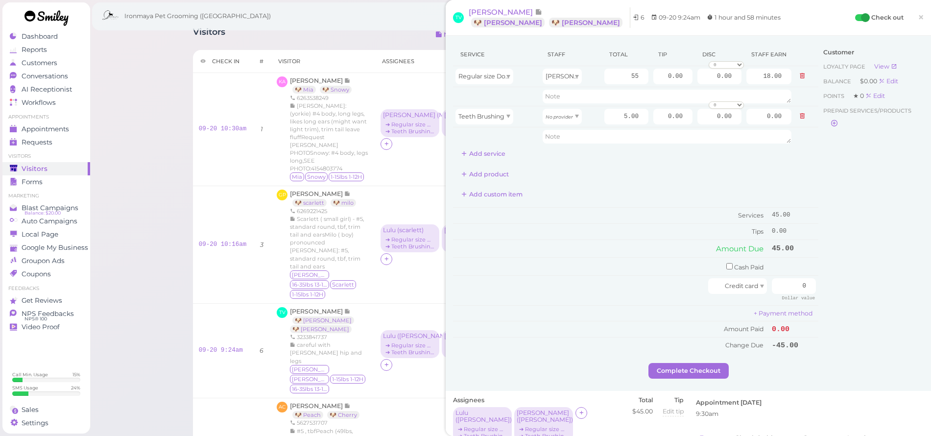
type input "24.75"
click at [844, 245] on div "Customer Loyalty page View Balance $0.00 Edit Points ★ 0 Edit Prepaid services/…" at bounding box center [870, 203] width 105 height 320
click at [500, 150] on button "Add service" at bounding box center [483, 154] width 61 height 16
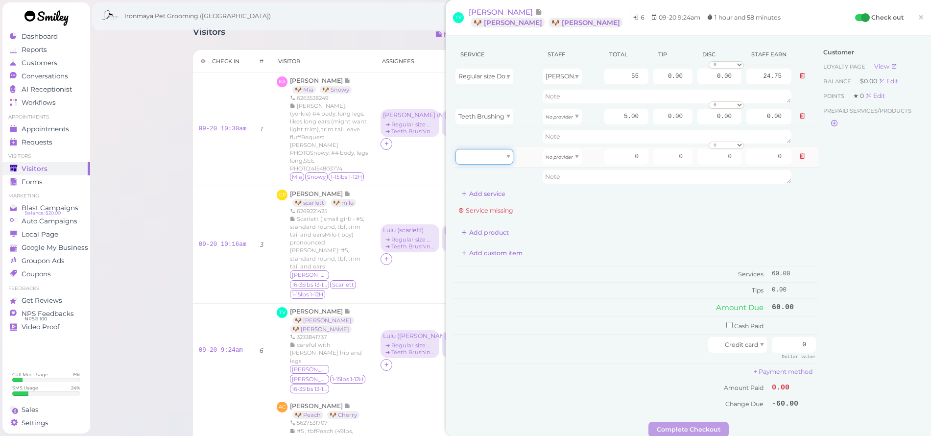
click at [500, 151] on div at bounding box center [484, 157] width 58 height 16
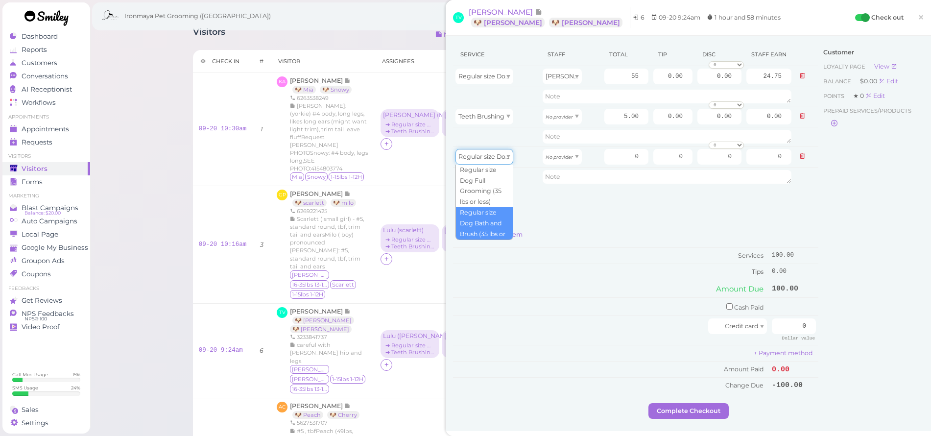
type input "40.00"
click at [486, 194] on button "Add service" at bounding box center [483, 194] width 61 height 16
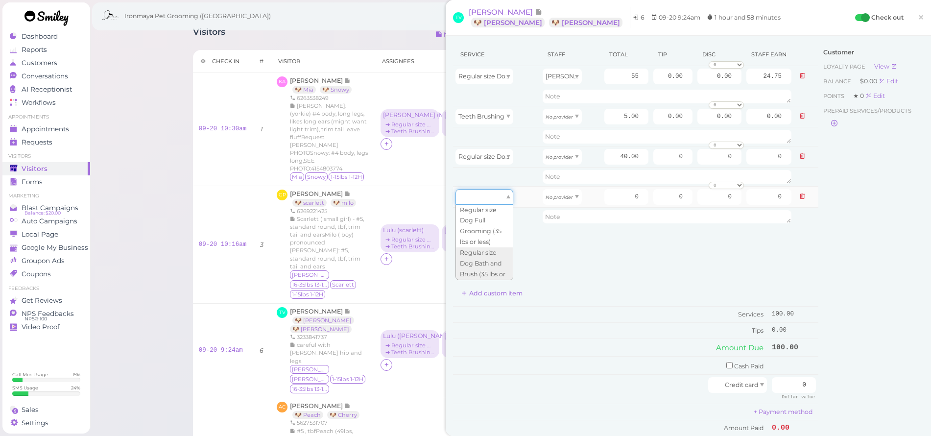
click at [486, 196] on div at bounding box center [484, 197] width 58 height 16
type input "5.00"
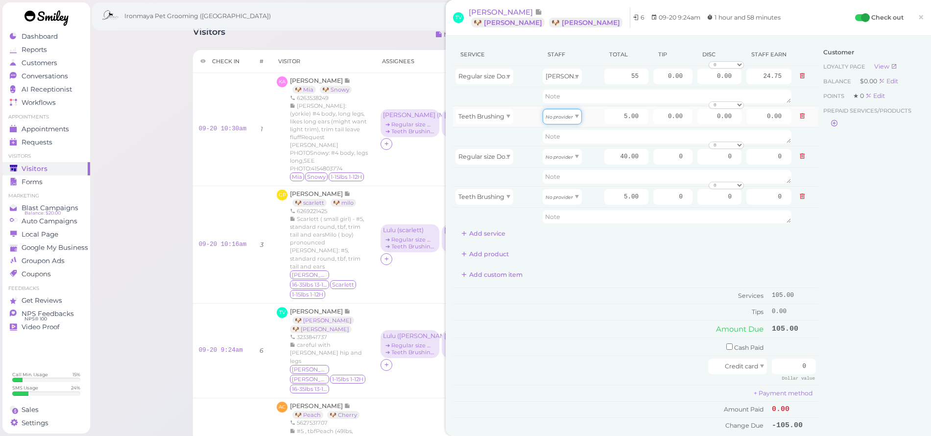
click at [567, 119] on span "No provider" at bounding box center [559, 116] width 27 height 7
type input "2.25"
drag, startPoint x: 569, startPoint y: 158, endPoint x: 568, endPoint y: 164, distance: 5.5
click at [569, 158] on div "No provider" at bounding box center [562, 157] width 39 height 16
type input "17.20"
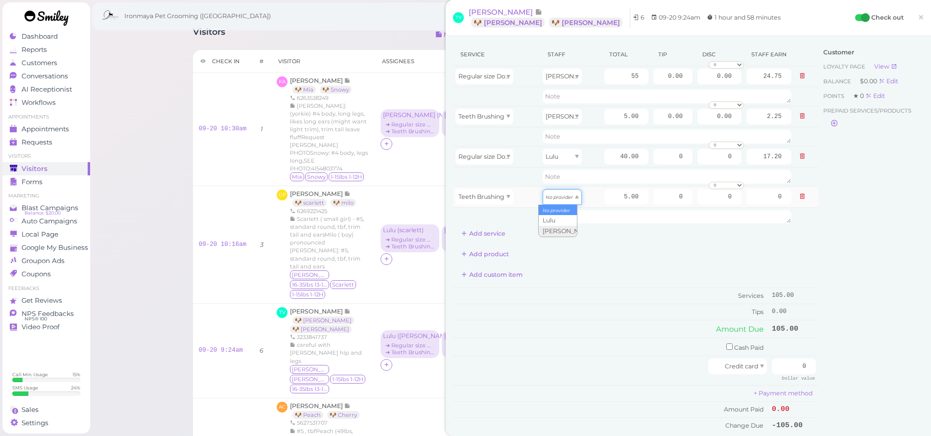
click at [567, 195] on icon "No provider" at bounding box center [559, 196] width 27 height 5
type input "2.15"
click at [835, 200] on div "Customer Loyalty page View Balance $0.00 Edit Points ★ 0 Edit Prepaid services/…" at bounding box center [870, 243] width 105 height 400
click at [918, 17] on span "×" at bounding box center [921, 17] width 6 height 14
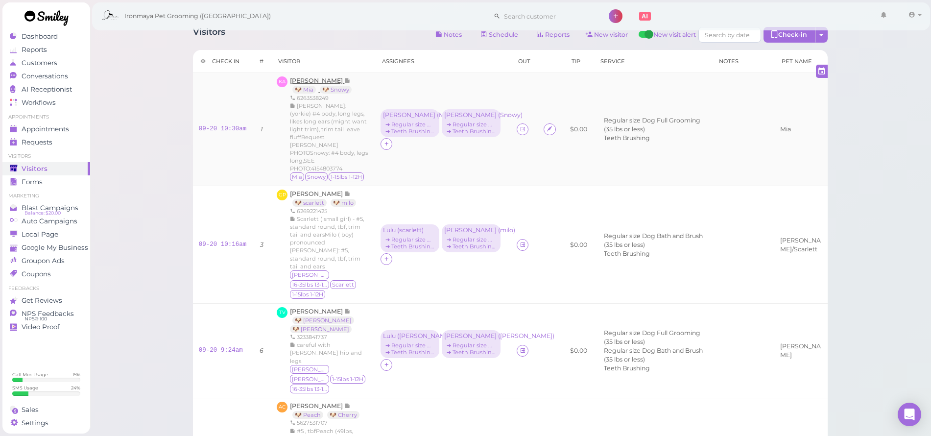
click at [309, 79] on span "[PERSON_NAME]" at bounding box center [317, 80] width 54 height 7
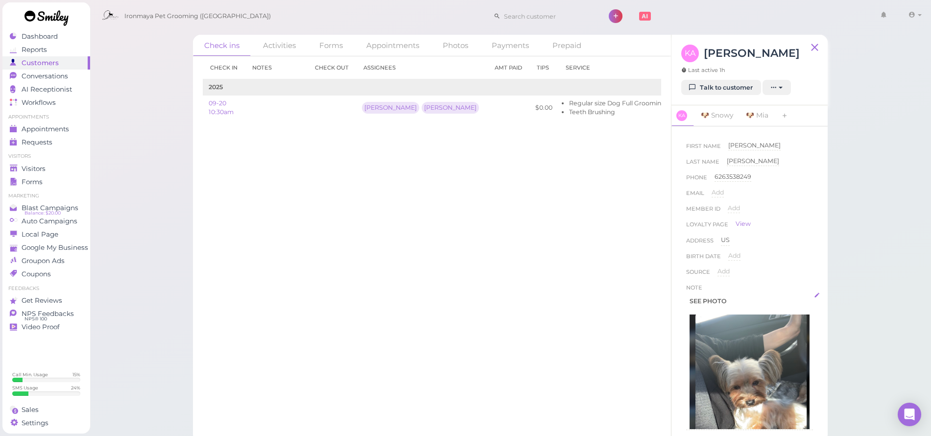
scroll to position [51, 0]
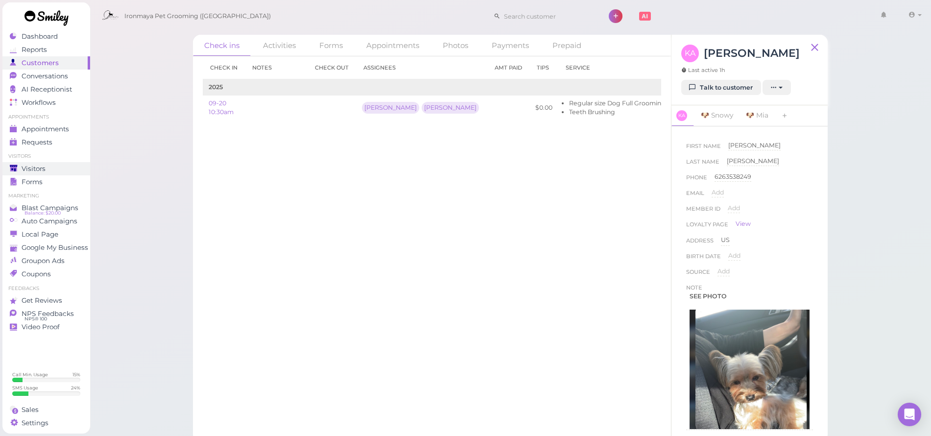
click at [25, 169] on span "Visitors" at bounding box center [34, 169] width 24 height 8
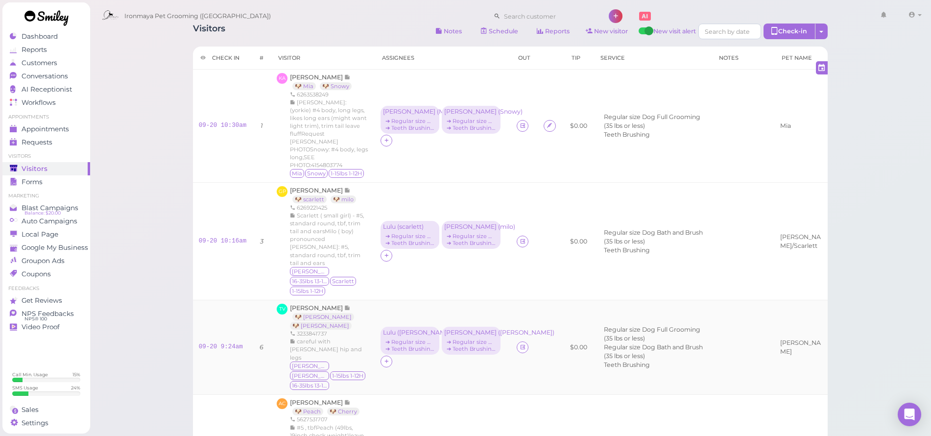
scroll to position [81, 0]
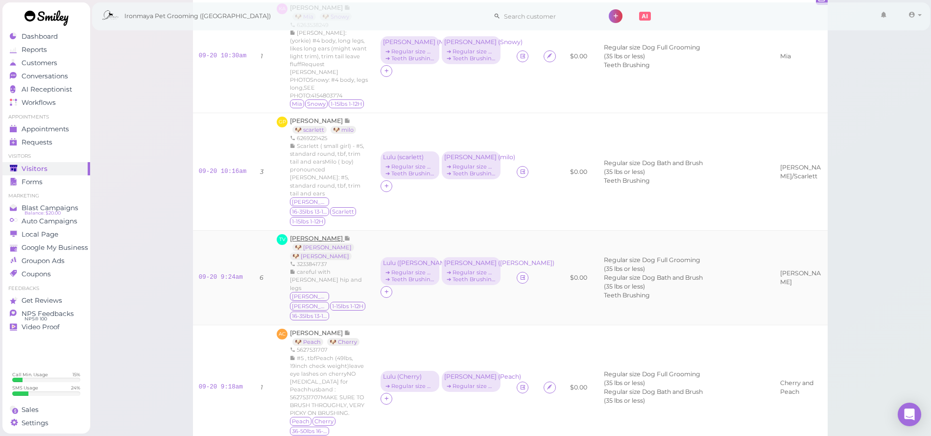
click at [329, 235] on span "[PERSON_NAME]" at bounding box center [317, 238] width 54 height 7
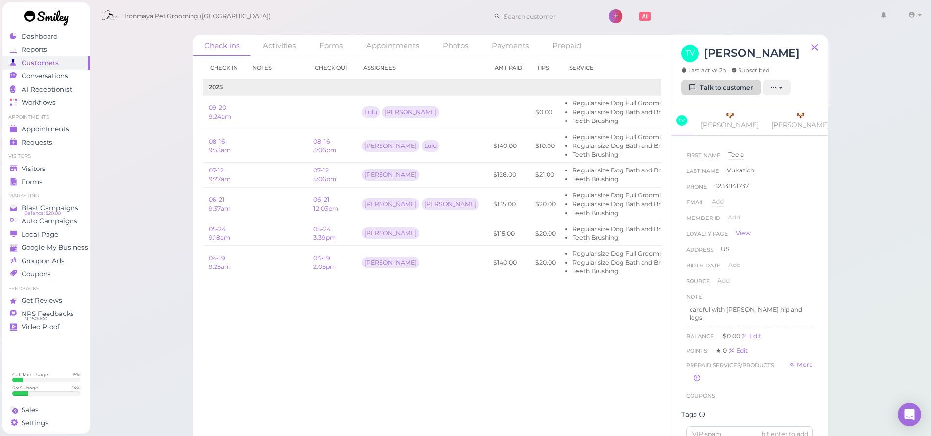
click at [731, 84] on link "Talk to customer" at bounding box center [721, 88] width 80 height 16
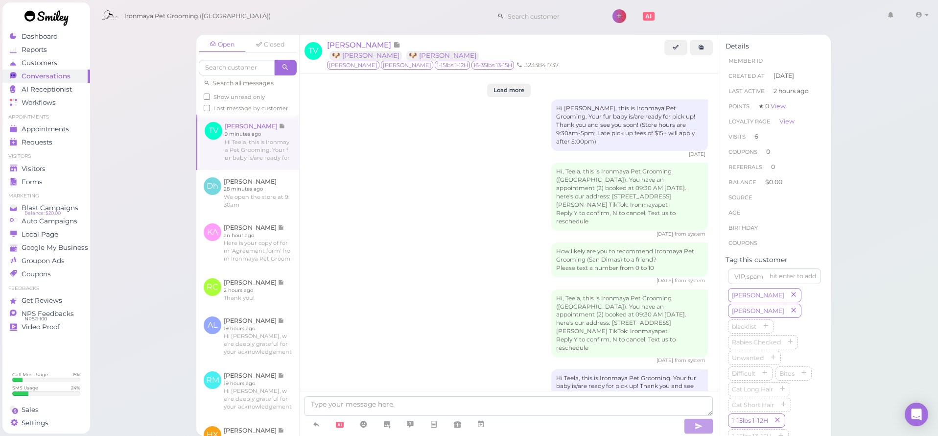
scroll to position [1830, 0]
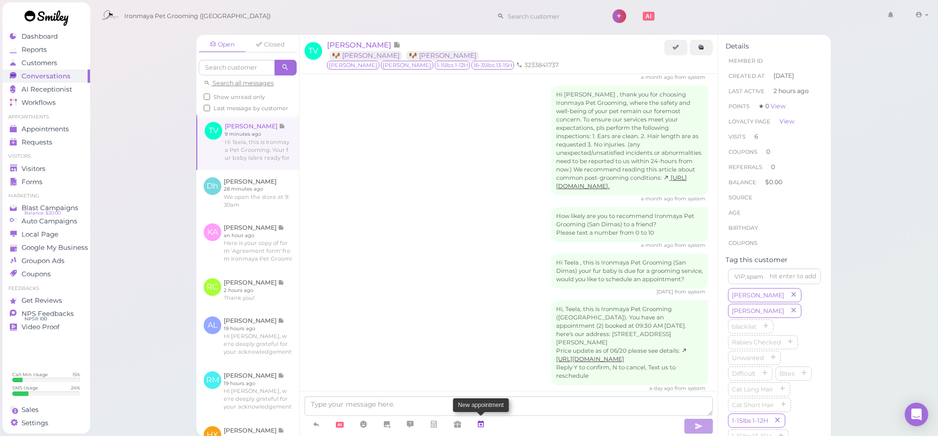
click at [486, 422] on link at bounding box center [481, 424] width 24 height 17
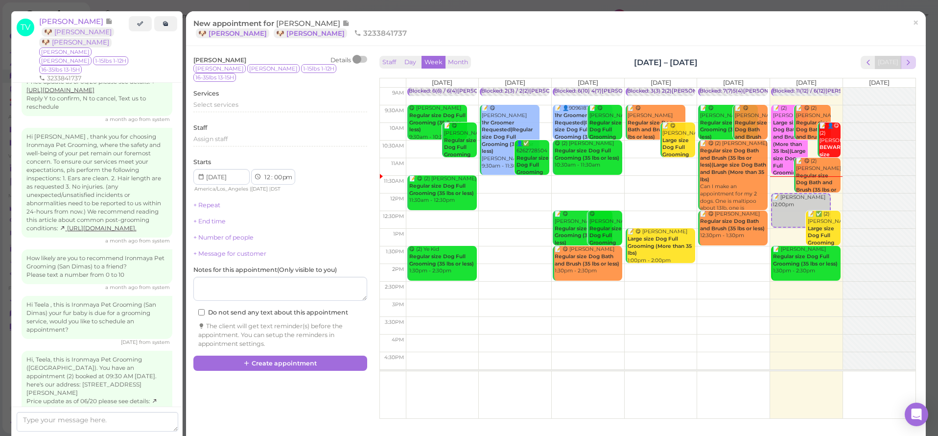
click at [904, 60] on span "next" at bounding box center [908, 62] width 9 height 9
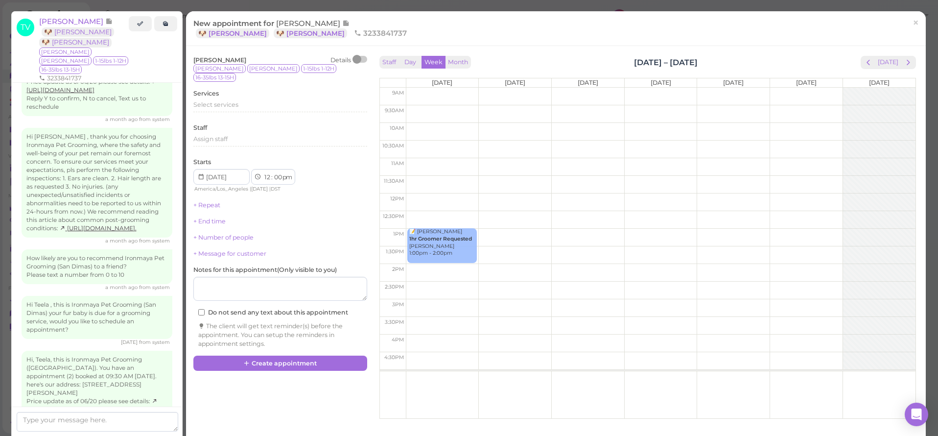
click at [904, 60] on span "next" at bounding box center [908, 62] width 9 height 9
click at [819, 108] on td at bounding box center [661, 114] width 510 height 18
type input "2025-10-11"
select select "9"
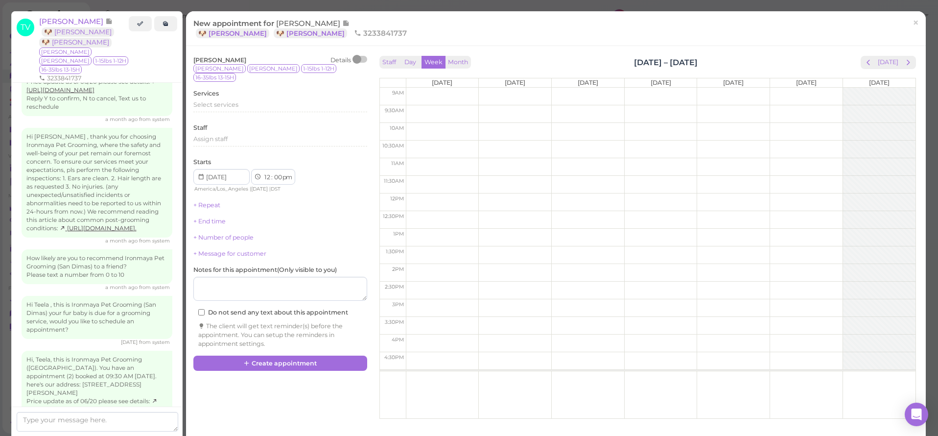
select select "30"
select select "am"
click at [215, 101] on span "Select services" at bounding box center [215, 104] width 45 height 7
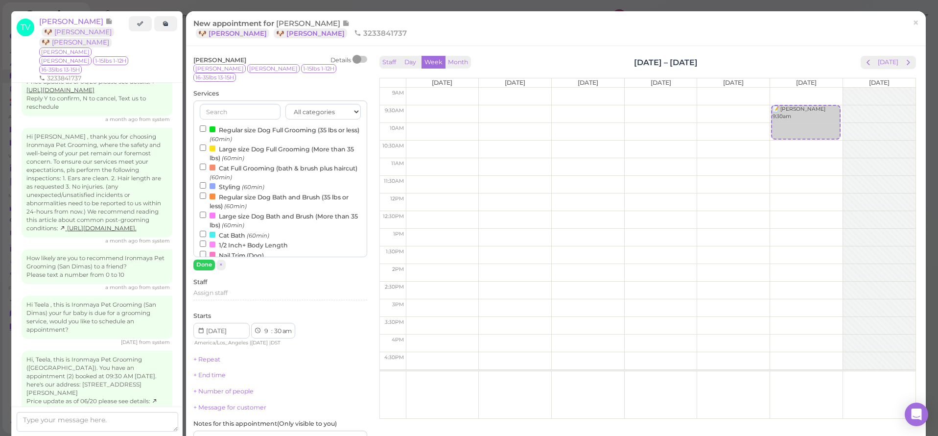
click at [227, 124] on label "Regular size Dog Full Grooming (35 lbs or less) (60min)" at bounding box center [280, 133] width 161 height 19
click at [206, 125] on input "Regular size Dog Full Grooming (35 lbs or less) (60min)" at bounding box center [203, 128] width 6 height 6
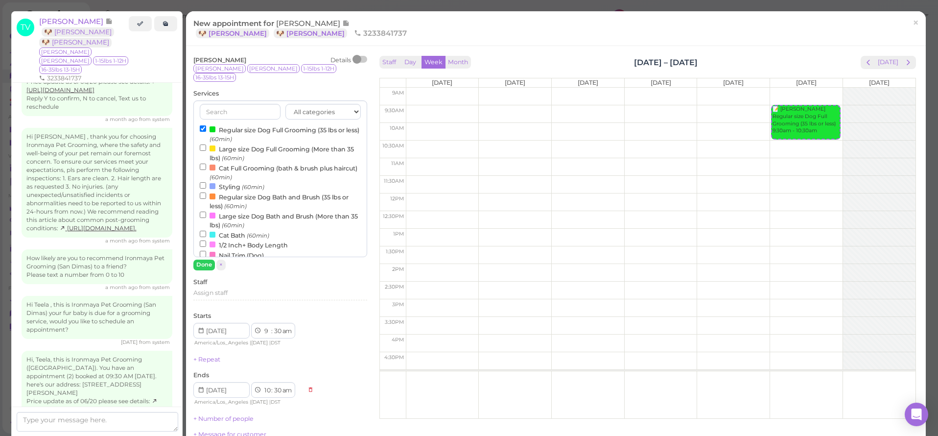
click at [228, 191] on label "Regular size Dog Bath and Brush (35 lbs or less) (60min)" at bounding box center [280, 200] width 161 height 19
click at [206, 192] on input "Regular size Dog Bath and Brush (35 lbs or less) (60min)" at bounding box center [203, 195] width 6 height 6
select select "11"
click at [206, 260] on button "Done" at bounding box center [204, 265] width 22 height 10
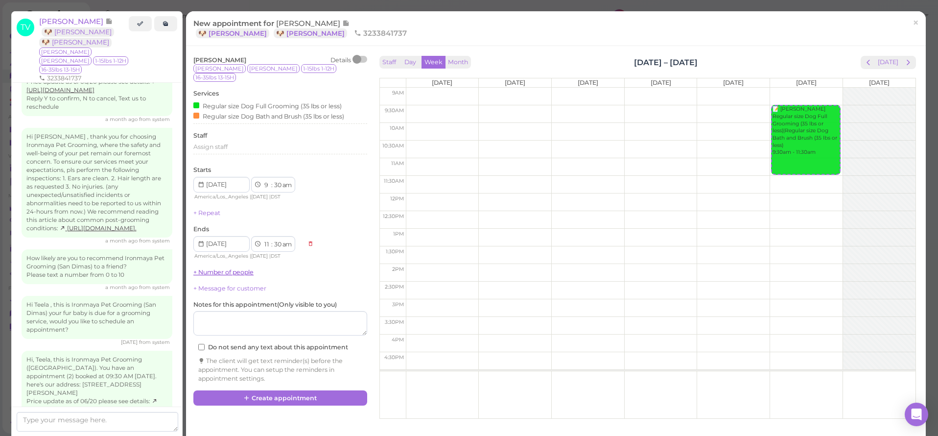
click at [213, 268] on link "+ Number of people" at bounding box center [223, 271] width 60 height 7
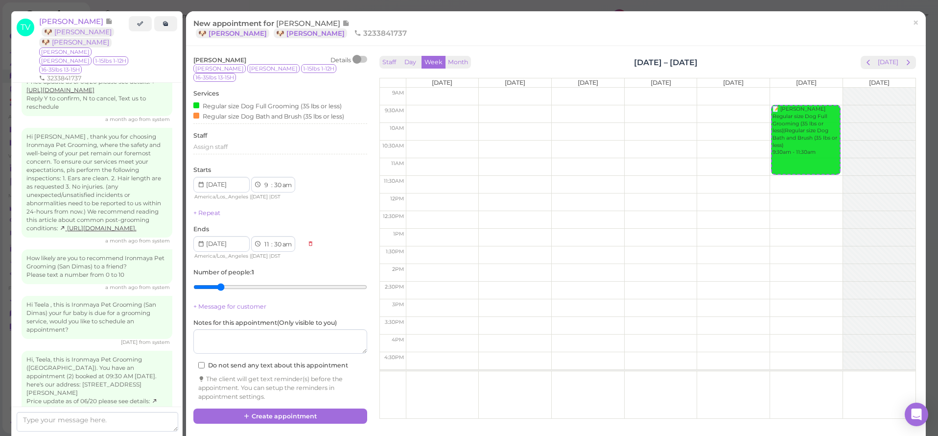
type input "2"
click at [215, 279] on input "range" at bounding box center [280, 287] width 174 height 16
click at [298, 409] on div "Teela Vukazich Details Milo Lila 1-15lbs 1-12H 16-35lbs 13-15H Services Regular…" at bounding box center [556, 238] width 735 height 371
click at [298, 408] on button "Create appointment" at bounding box center [280, 416] width 174 height 16
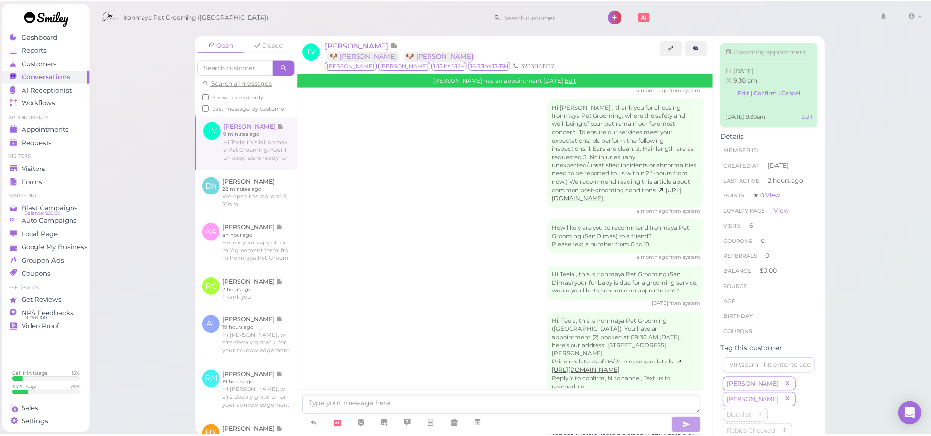
scroll to position [1926, 0]
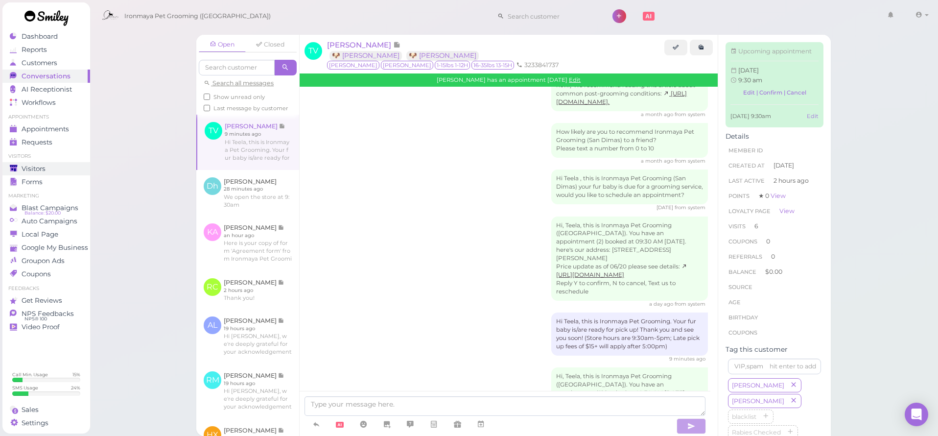
click at [44, 166] on span "Visitors" at bounding box center [34, 169] width 24 height 8
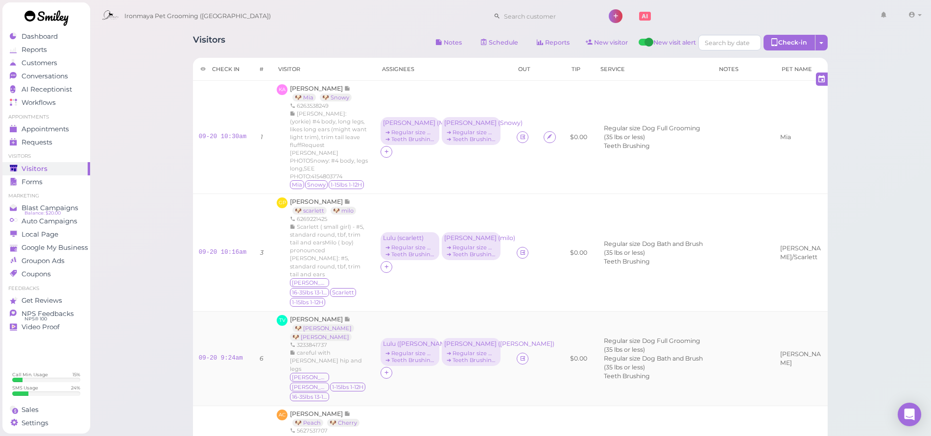
scroll to position [4, 0]
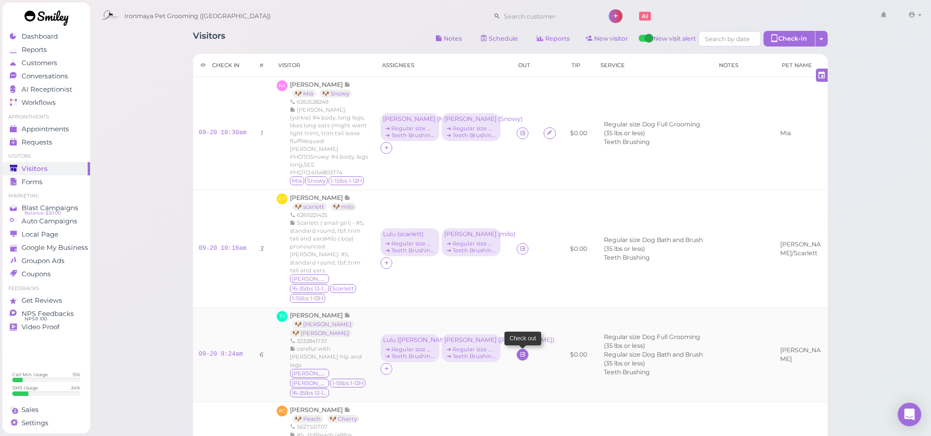
click at [520, 351] on icon at bounding box center [523, 354] width 6 height 7
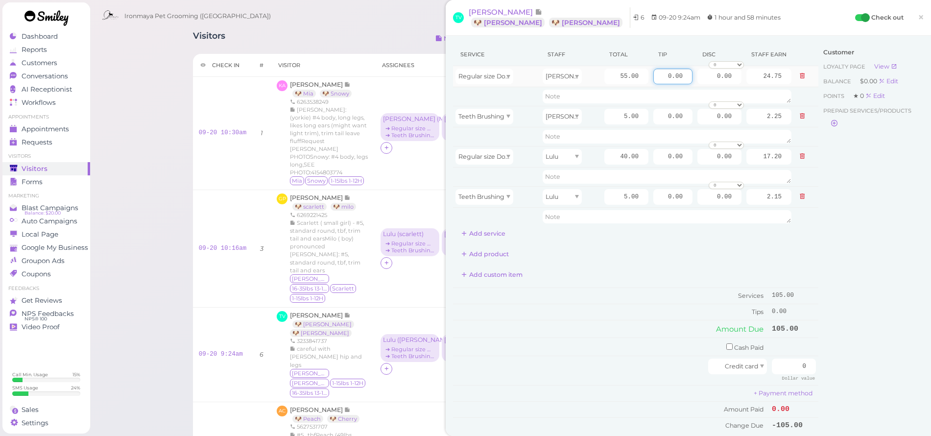
click at [660, 73] on input "0.00" at bounding box center [672, 77] width 39 height 16
type input "12"
click at [653, 157] on input "0.00" at bounding box center [672, 157] width 39 height 16
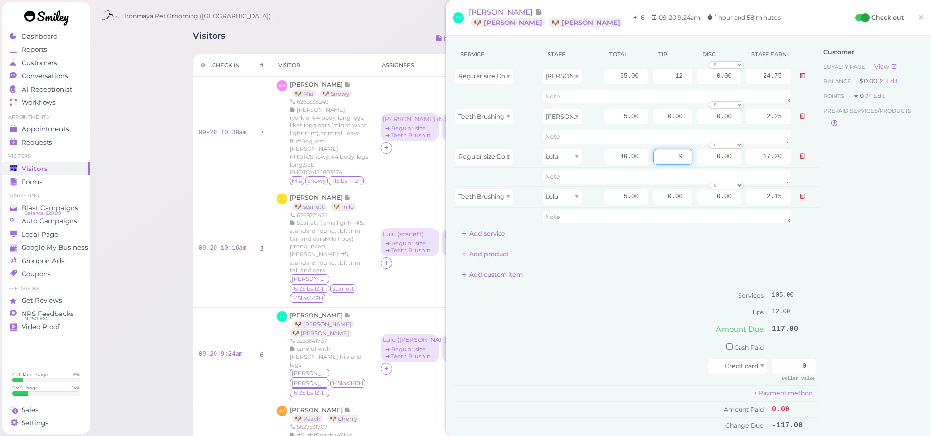
type input "9"
click at [883, 319] on div "Customer Loyalty page View Balance $0.00 Edit Points ★ 0 Edit Prepaid services/…" at bounding box center [870, 243] width 105 height 400
click at [782, 359] on input "0" at bounding box center [794, 366] width 44 height 16
click at [781, 358] on input "0" at bounding box center [794, 366] width 44 height 16
click at [792, 362] on input "120" at bounding box center [794, 366] width 44 height 16
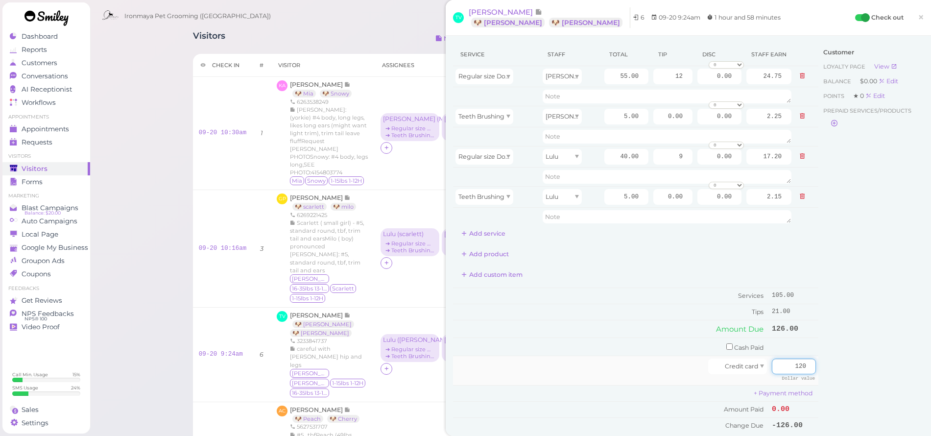
click at [792, 361] on input "120" at bounding box center [794, 366] width 44 height 16
drag, startPoint x: 787, startPoint y: 363, endPoint x: 798, endPoint y: 363, distance: 10.3
click at [798, 363] on input "120" at bounding box center [794, 366] width 44 height 16
type input "126"
click at [820, 411] on div "Customer Loyalty page View Balance $0.00 Edit Points ★ 0 Edit Prepaid services/…" at bounding box center [870, 243] width 105 height 400
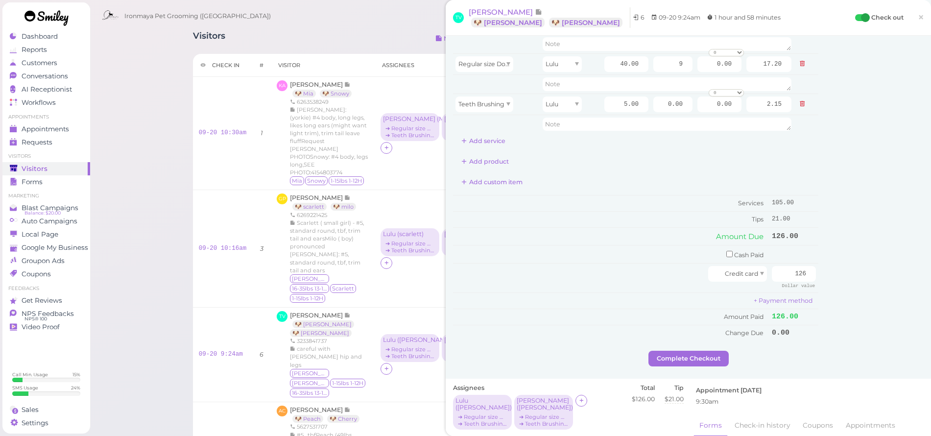
scroll to position [103, 0]
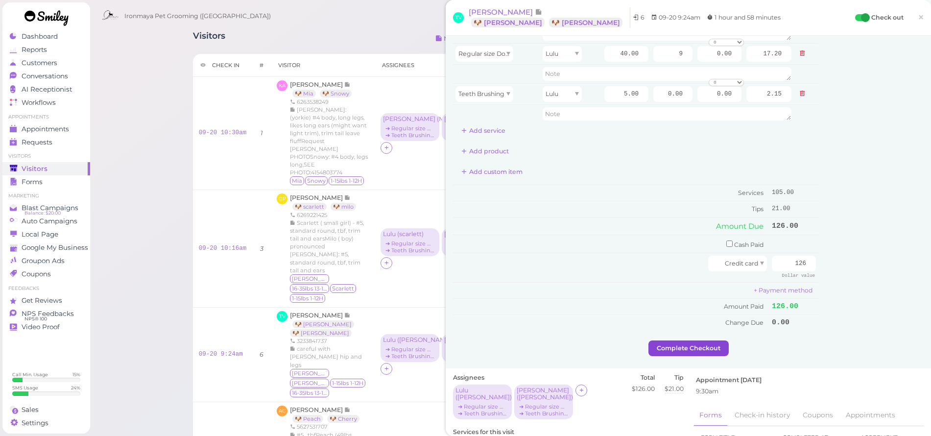
click at [705, 340] on button "Complete Checkout" at bounding box center [688, 348] width 80 height 16
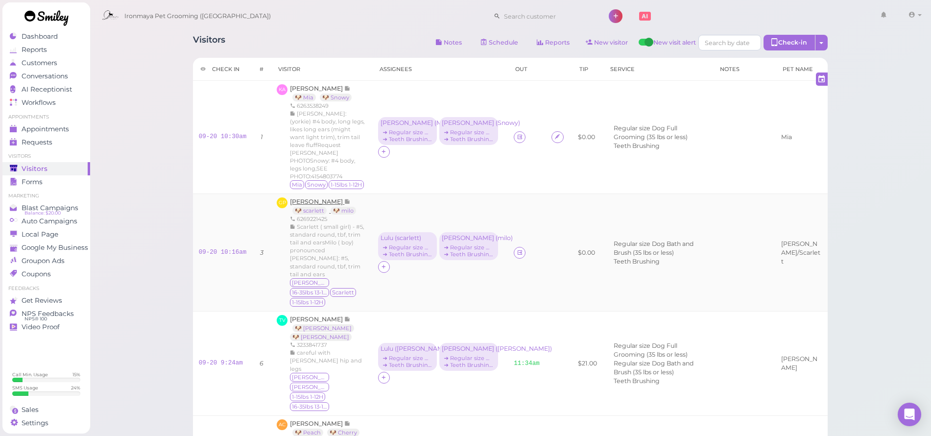
click at [313, 203] on span "[PERSON_NAME]" at bounding box center [317, 201] width 54 height 7
click at [313, 315] on span "[PERSON_NAME]" at bounding box center [317, 318] width 54 height 7
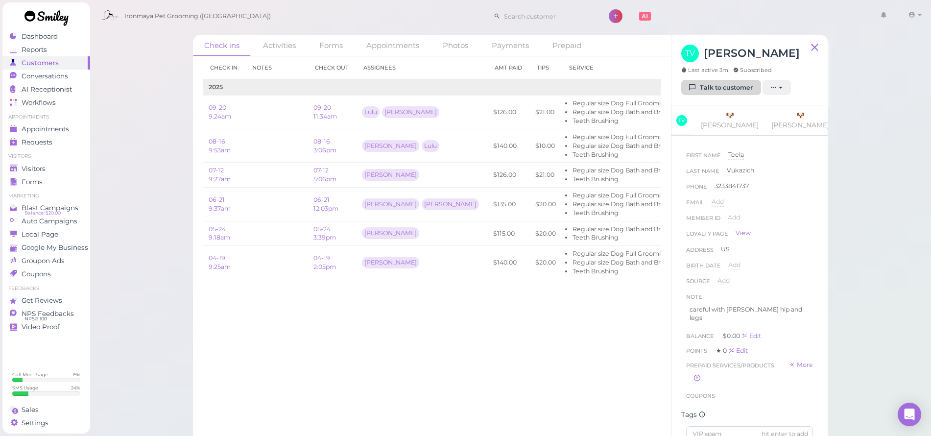
click at [722, 90] on link "Talk to customer" at bounding box center [721, 88] width 80 height 16
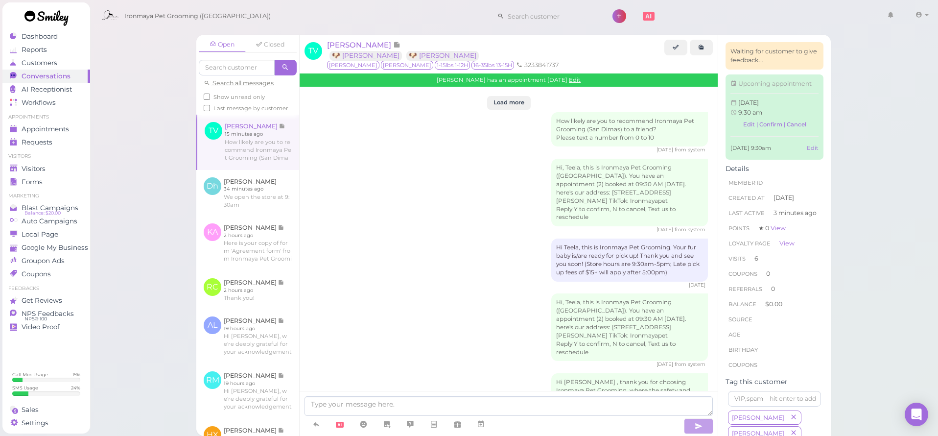
scroll to position [1842, 0]
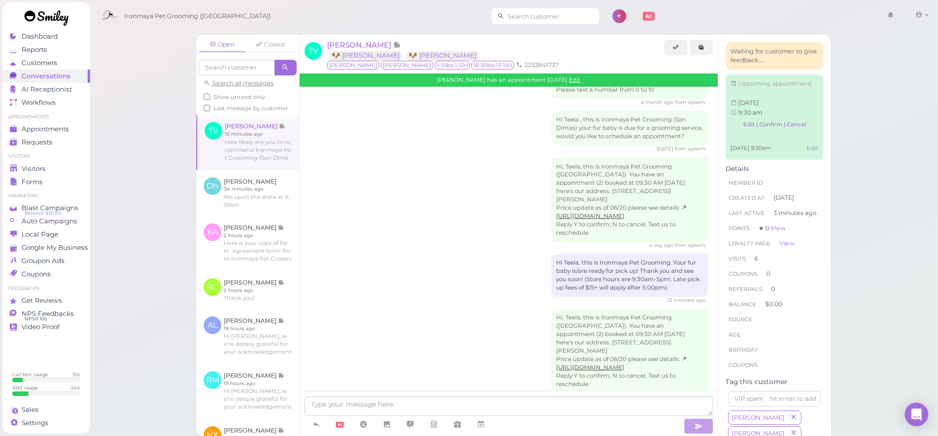
click at [523, 15] on input at bounding box center [551, 16] width 95 height 16
type input "9099734558"
click at [76, 127] on div "Appointments" at bounding box center [45, 129] width 71 height 8
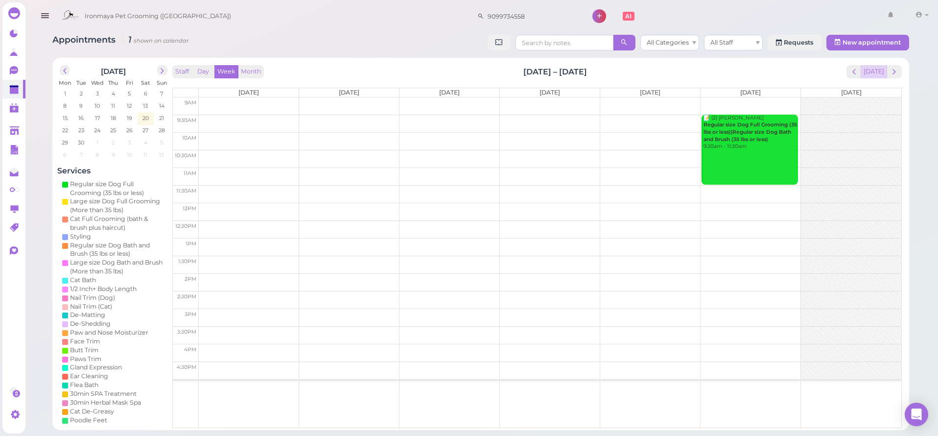
click at [881, 71] on button "[DATE]" at bounding box center [874, 71] width 26 height 13
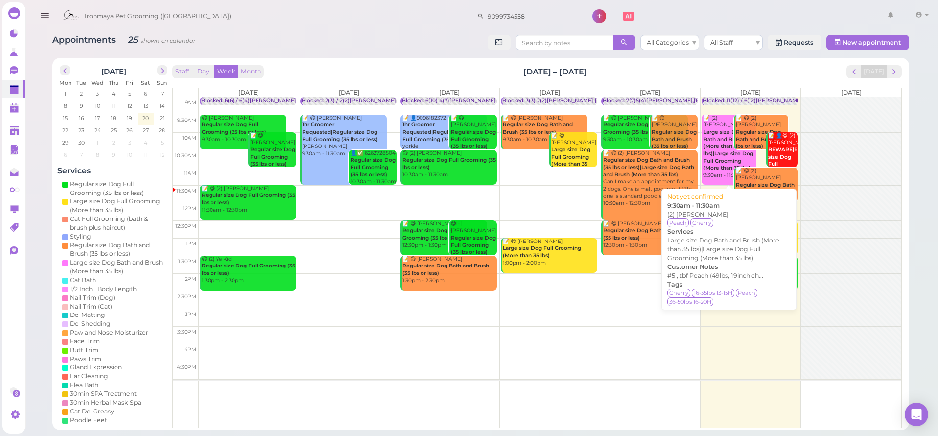
click at [728, 153] on b "Large size Dog Bath and Brush (More than 35 lbs)|Large size Dog Full Grooming (…" at bounding box center [729, 150] width 50 height 42
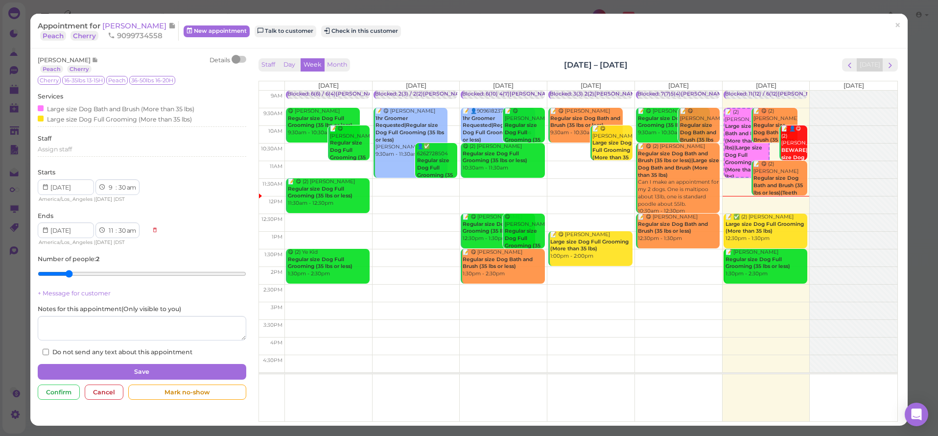
click at [129, 29] on span "[PERSON_NAME]" at bounding box center [135, 25] width 66 height 9
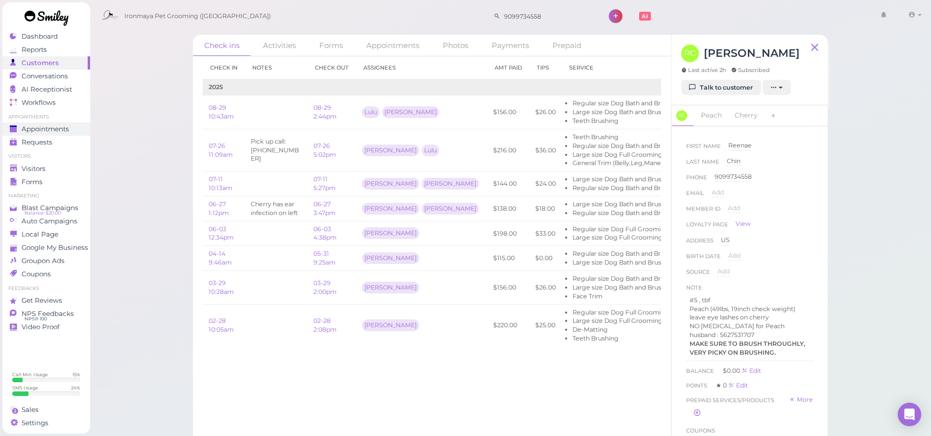
click at [29, 133] on span "Appointments" at bounding box center [45, 129] width 47 height 8
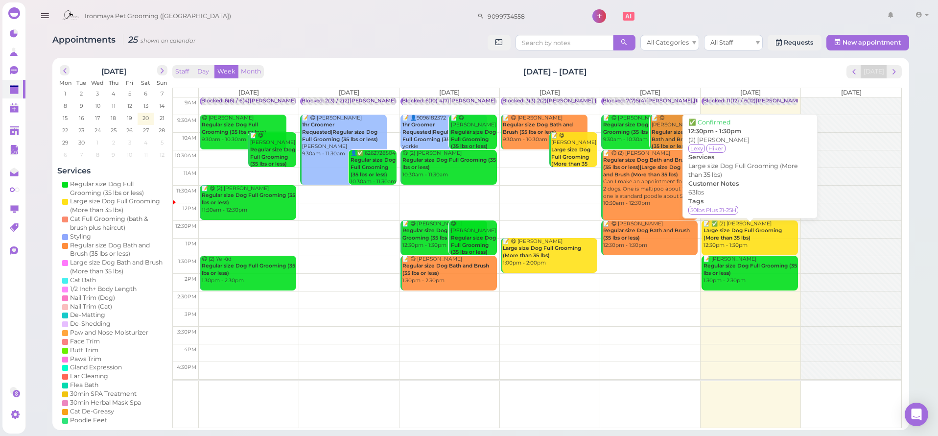
click at [774, 237] on div "📝 ✅ (2) [PERSON_NAME] Large size Dog Full Grooming (More than 35 lbs) 12:30pm -…" at bounding box center [750, 234] width 95 height 29
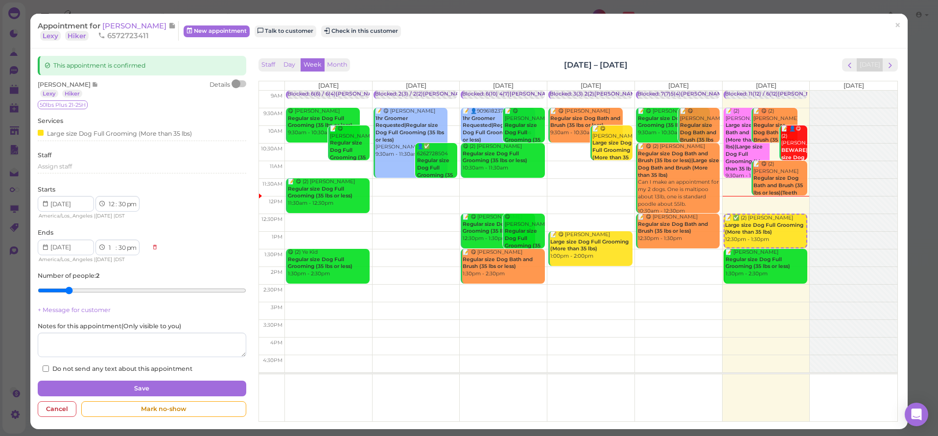
click at [128, 27] on span "[PERSON_NAME]" at bounding box center [135, 25] width 66 height 9
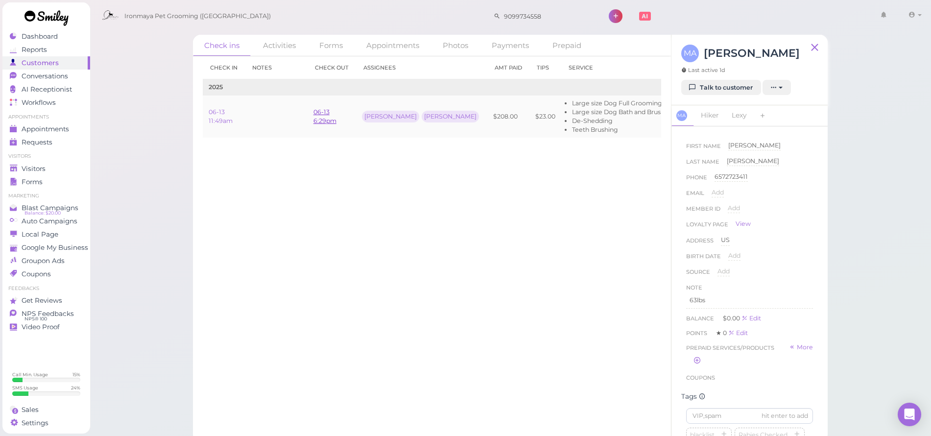
click at [319, 119] on link "06-13 6:29pm" at bounding box center [324, 116] width 23 height 16
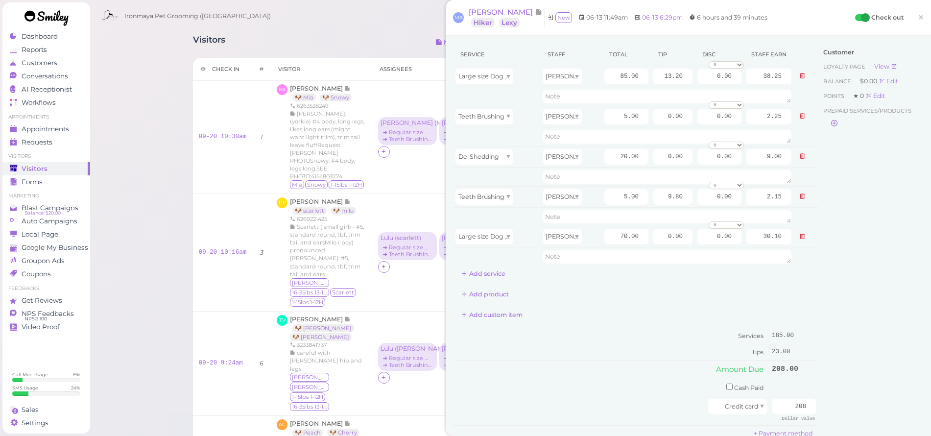
drag, startPoint x: 910, startPoint y: 16, endPoint x: 774, endPoint y: 28, distance: 137.2
click at [918, 16] on span "×" at bounding box center [921, 17] width 6 height 14
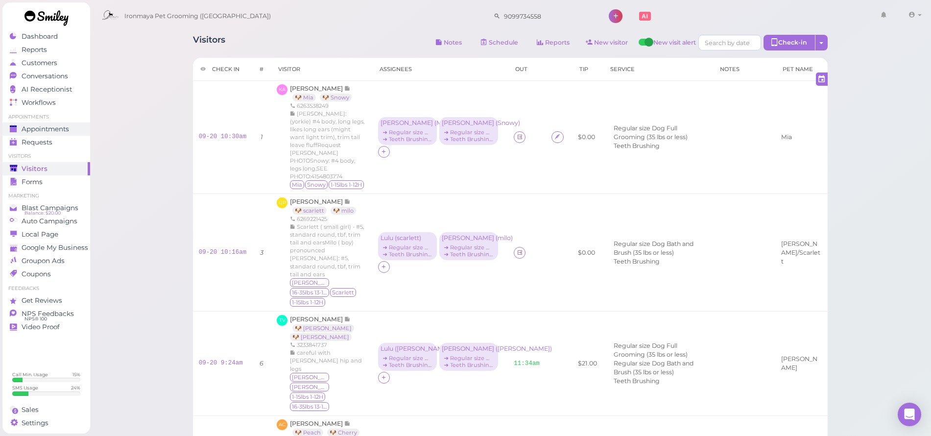
click at [36, 130] on span "Appointments" at bounding box center [45, 129] width 47 height 8
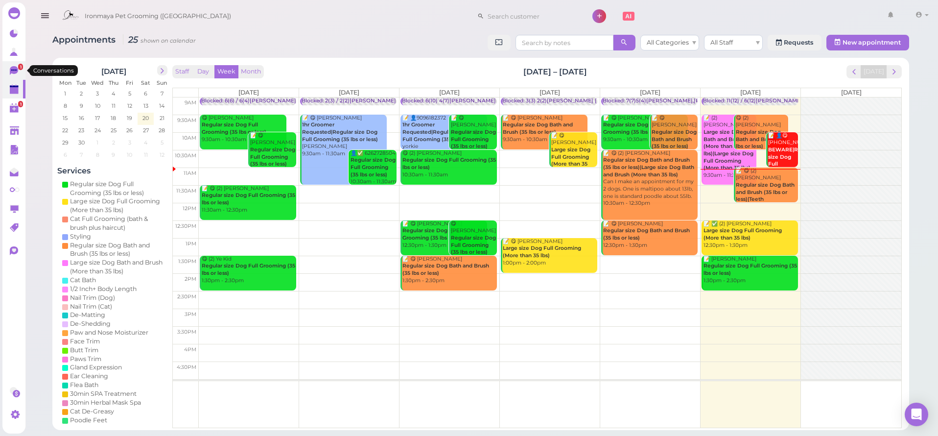
click at [17, 71] on icon at bounding box center [14, 70] width 8 height 9
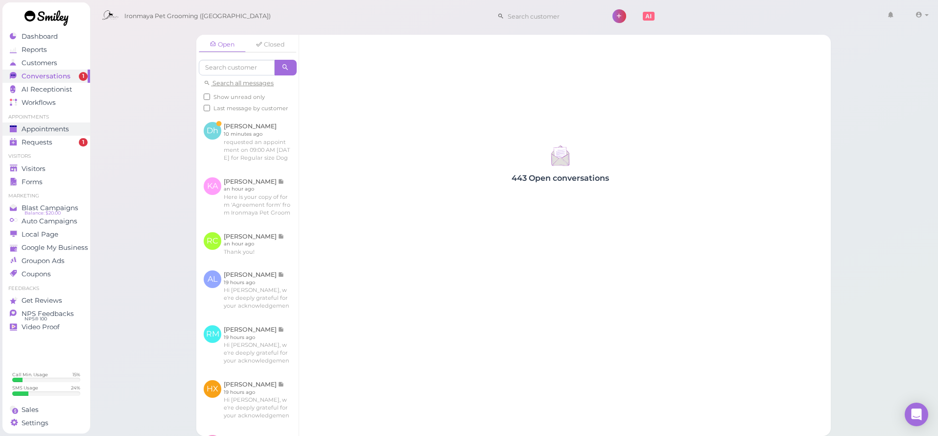
click at [78, 127] on div "Appointments" at bounding box center [45, 129] width 71 height 8
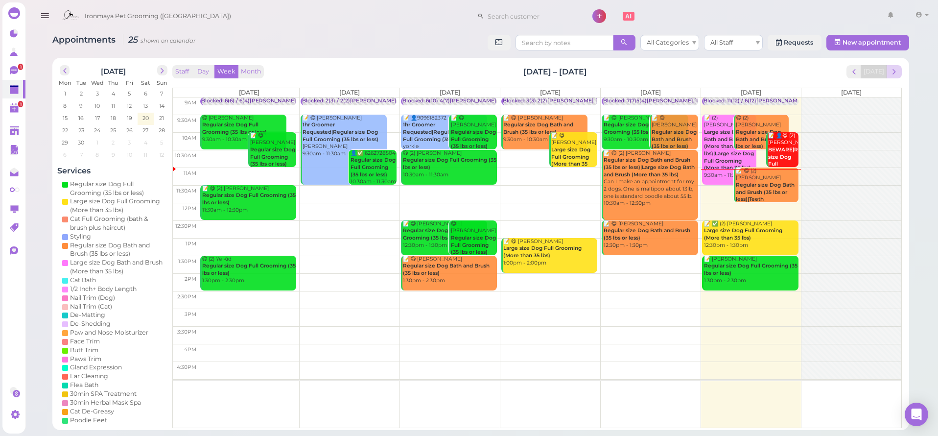
click at [892, 72] on span "next" at bounding box center [894, 71] width 9 height 9
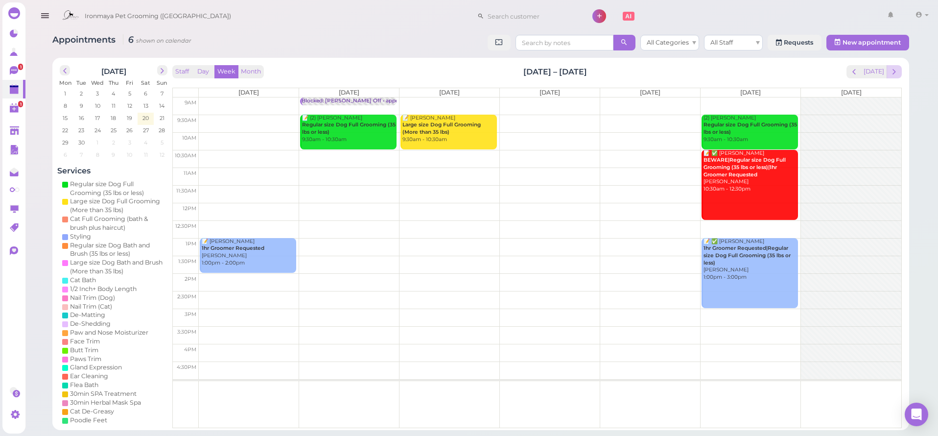
click at [902, 71] on button "next" at bounding box center [894, 71] width 15 height 13
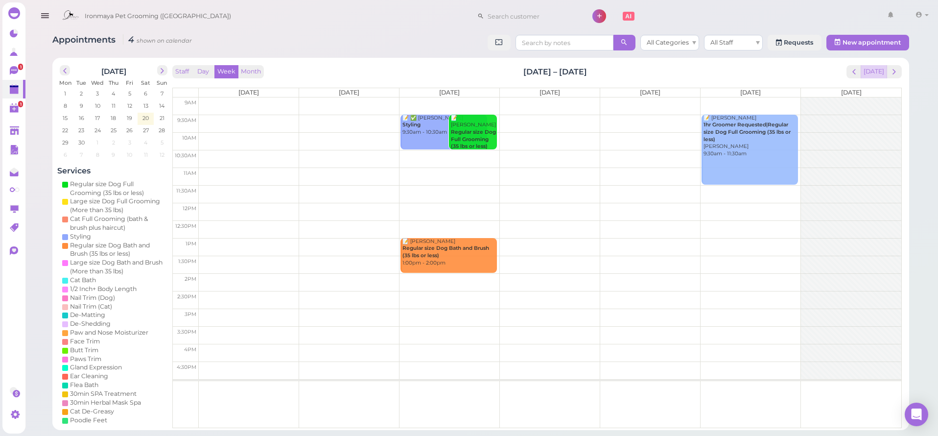
click at [865, 73] on button "[DATE]" at bounding box center [874, 71] width 26 height 13
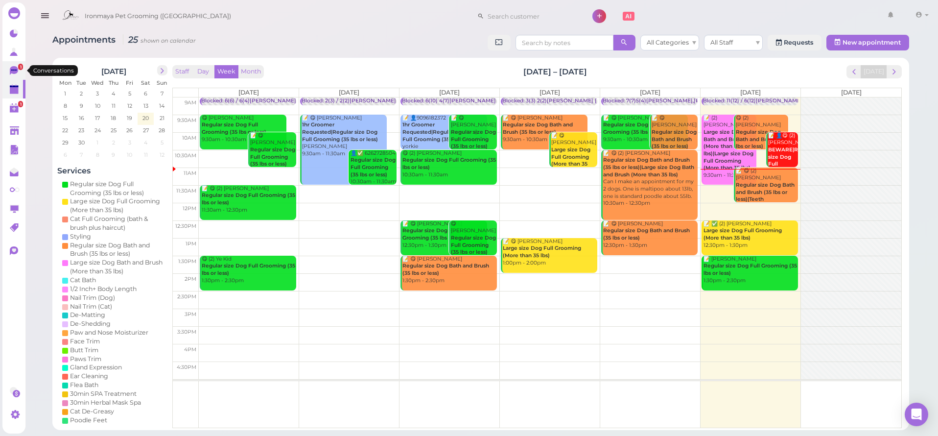
click at [12, 73] on icon at bounding box center [14, 70] width 8 height 9
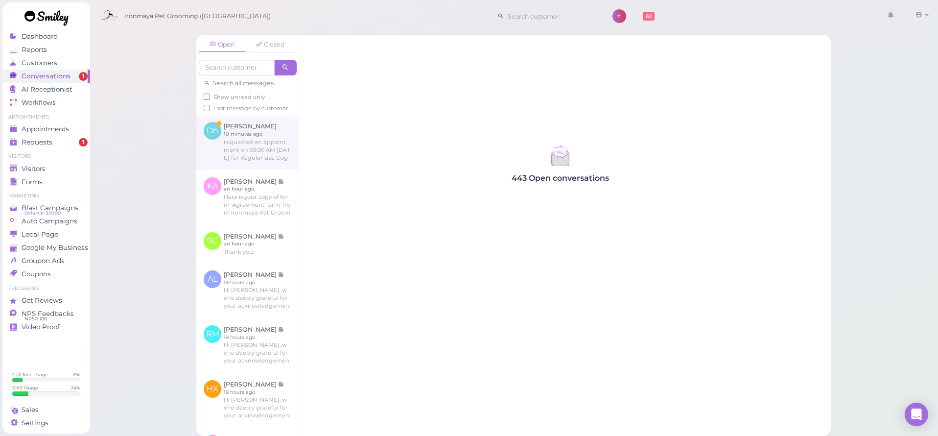
click at [254, 137] on link at bounding box center [247, 142] width 102 height 55
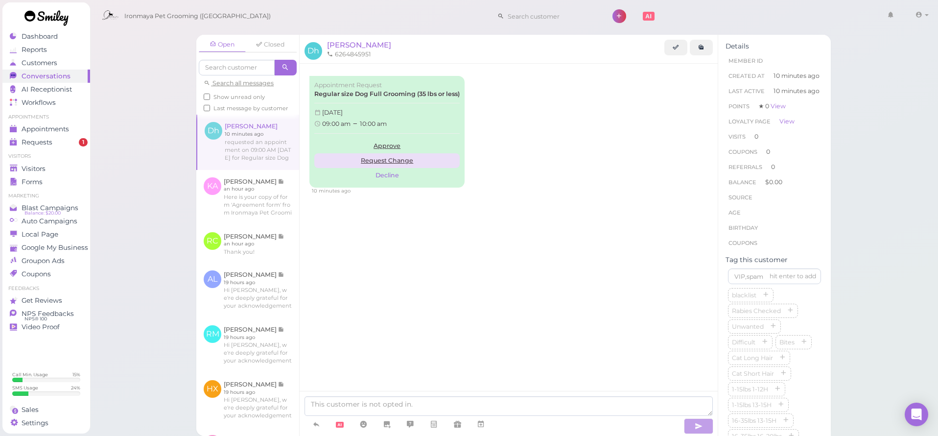
click at [406, 162] on link "Request Change" at bounding box center [386, 160] width 145 height 15
type textarea "Hi, this is Ironmaya Pet Grooming (San Dimas). The appointment times you've sug…"
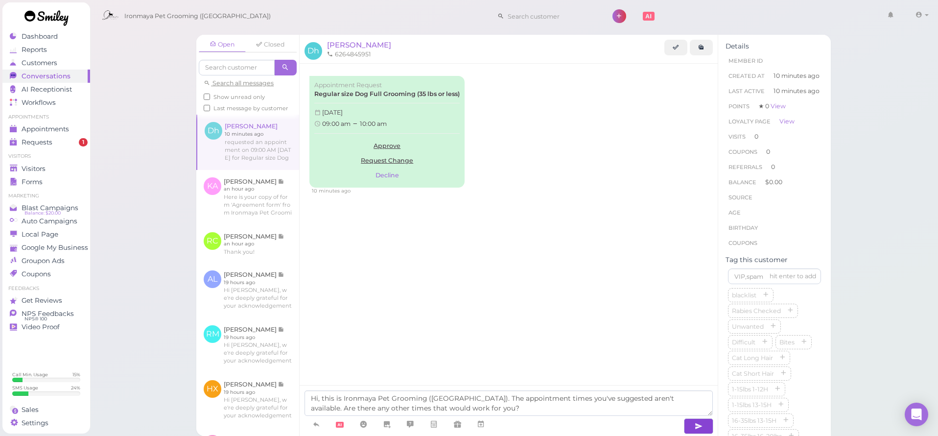
click at [699, 426] on icon "button" at bounding box center [699, 426] width 8 height 10
click at [512, 409] on textarea at bounding box center [509, 406] width 408 height 20
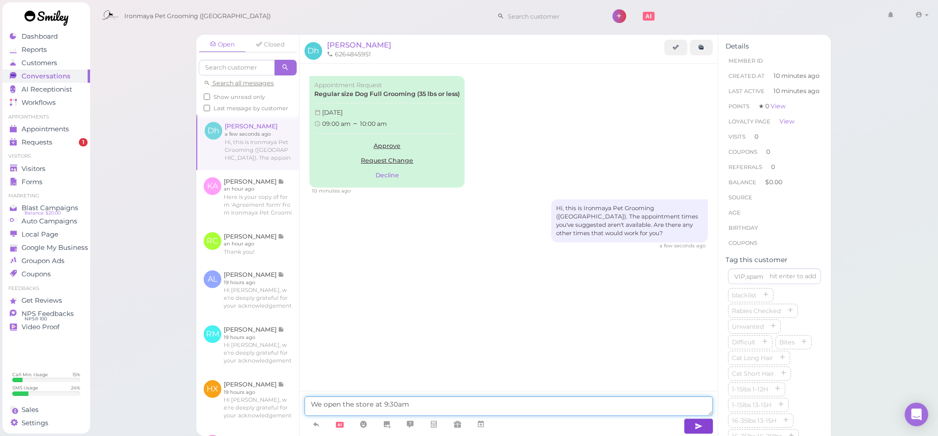
type textarea "We open the store at 9:30am"
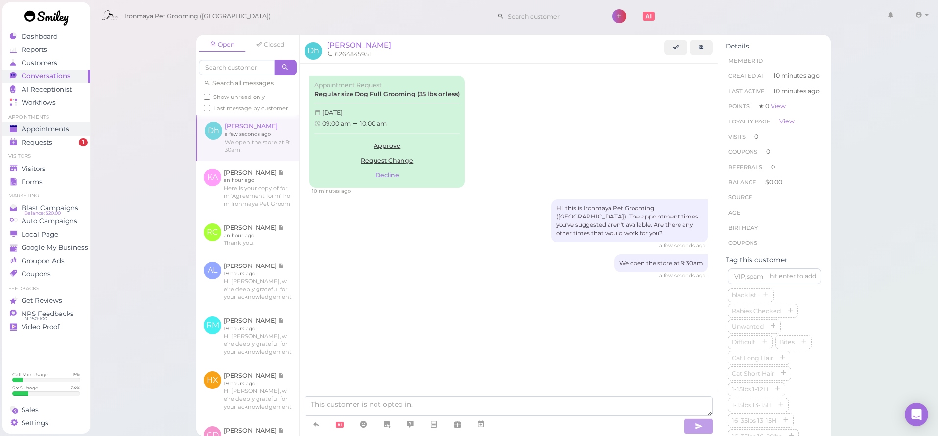
click at [66, 131] on span "Appointments" at bounding box center [45, 129] width 47 height 8
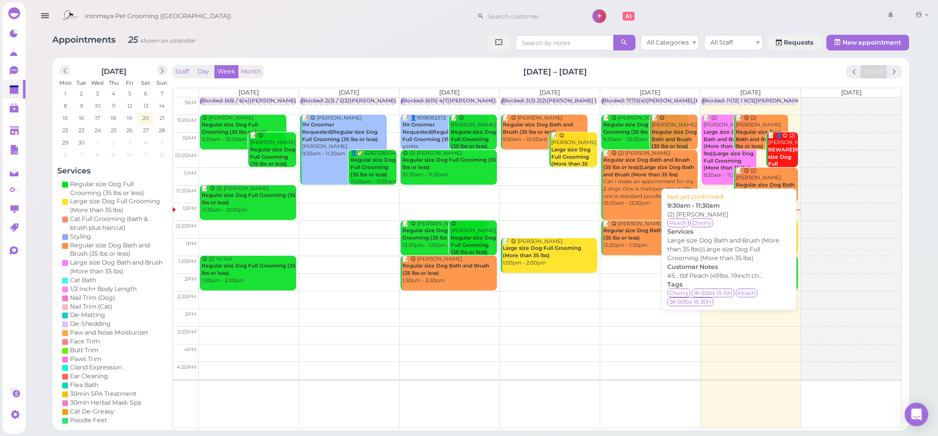
click at [723, 157] on b "Large size Dog Bath and Brush (More than 35 lbs)|Large size Dog Full Grooming (…" at bounding box center [729, 150] width 50 height 42
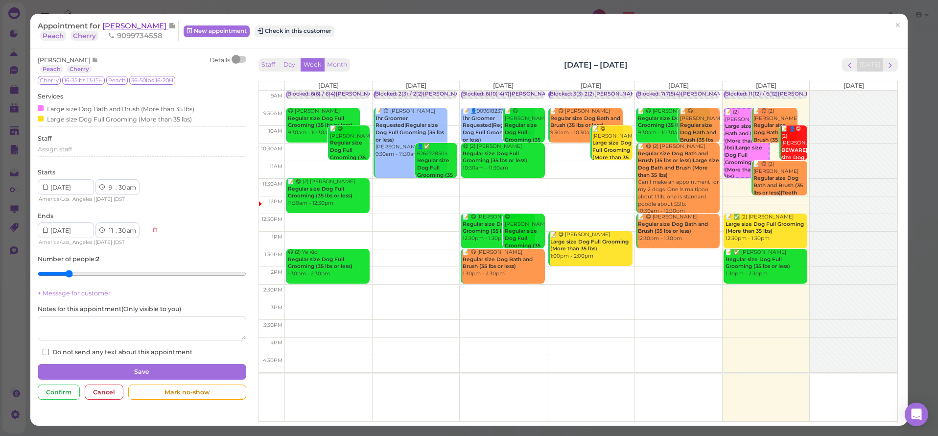
click at [115, 27] on span "[PERSON_NAME]" at bounding box center [135, 25] width 66 height 9
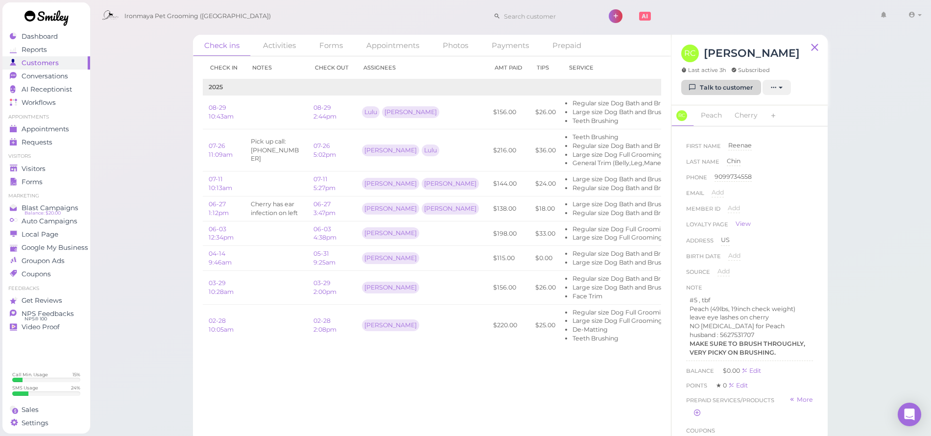
click at [714, 91] on link "Talk to customer" at bounding box center [721, 88] width 80 height 16
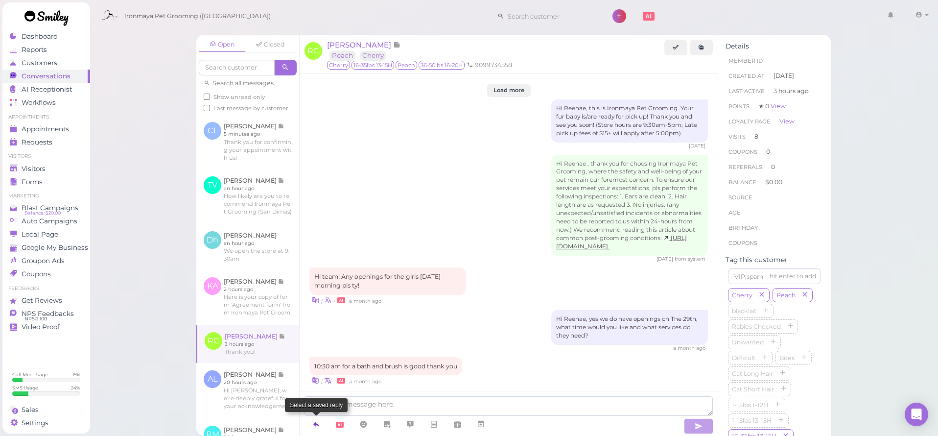
scroll to position [1316, 0]
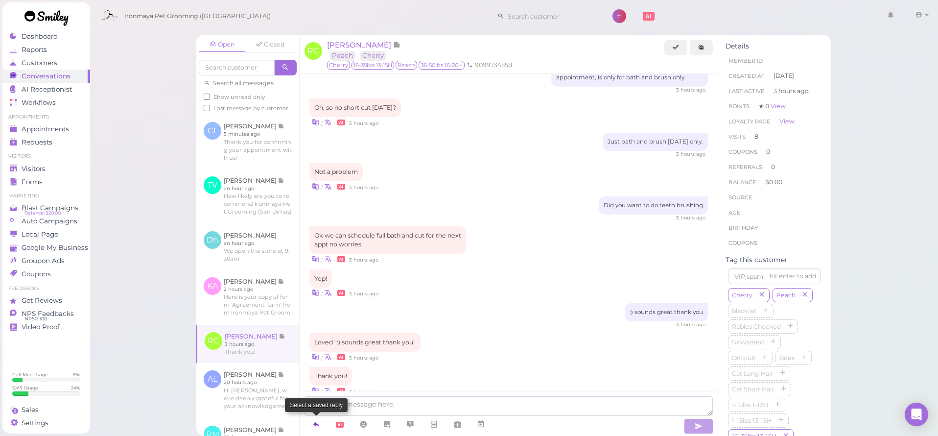
click at [320, 422] on icon at bounding box center [316, 424] width 8 height 10
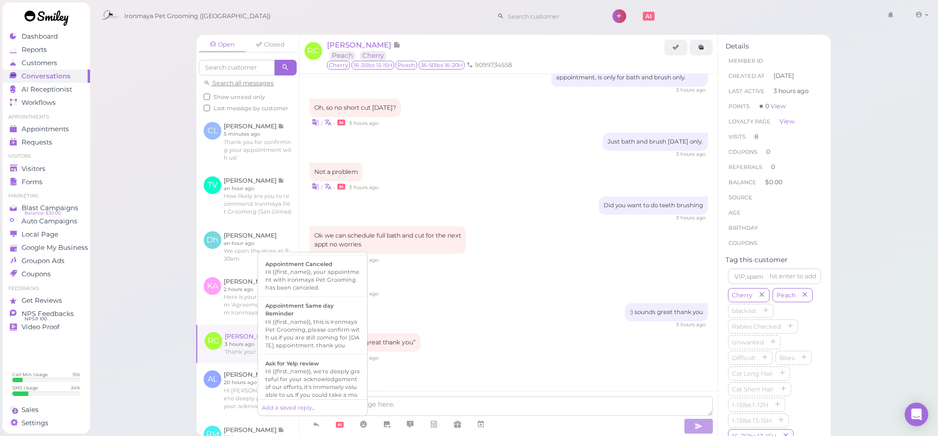
scroll to position [0, 0]
drag, startPoint x: 381, startPoint y: 262, endPoint x: 354, endPoint y: 244, distance: 32.9
click at [381, 269] on div "Yep! | • 3 hours ago" at bounding box center [508, 283] width 399 height 29
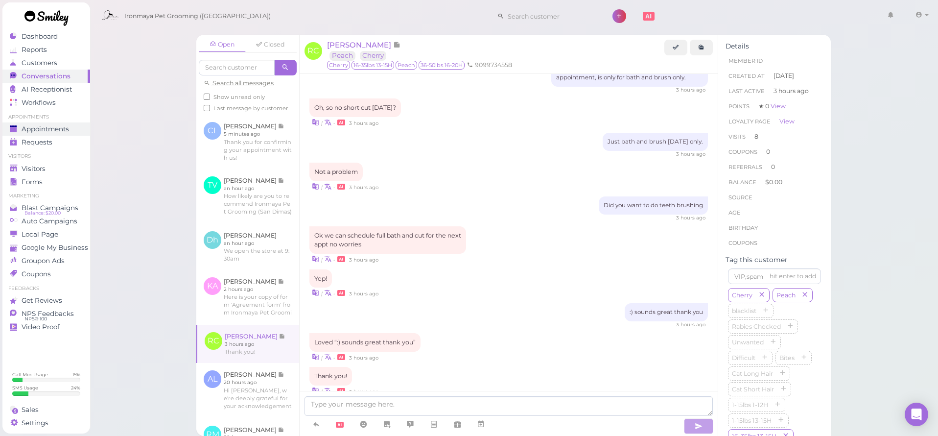
click at [41, 129] on span "Appointments" at bounding box center [45, 129] width 47 height 8
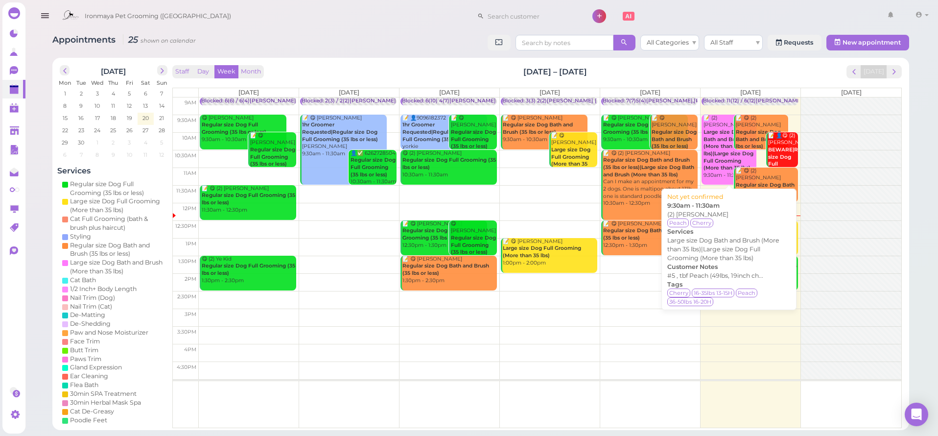
click at [732, 152] on b "Large size Dog Bath and Brush (More than 35 lbs)|Large size Dog Full Grooming (…" at bounding box center [729, 150] width 50 height 42
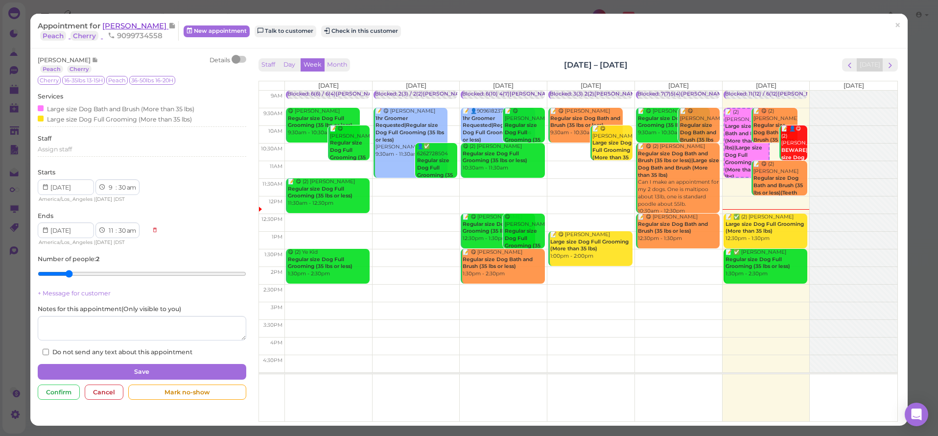
click at [144, 22] on span "[PERSON_NAME]" at bounding box center [135, 25] width 66 height 9
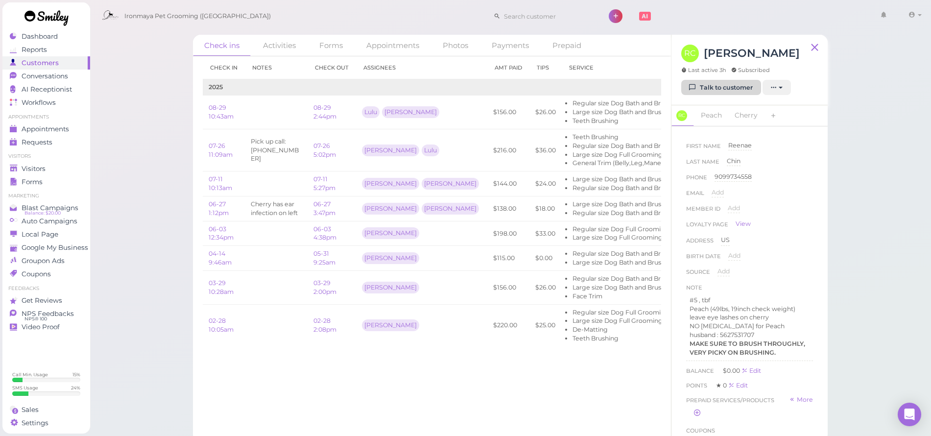
drag, startPoint x: 737, startPoint y: 89, endPoint x: 732, endPoint y: 93, distance: 6.3
click at [737, 89] on link "Talk to customer" at bounding box center [721, 88] width 80 height 16
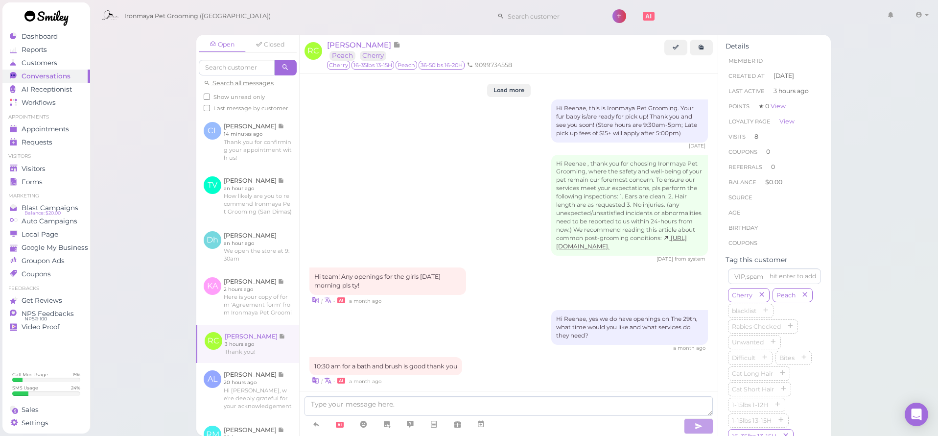
scroll to position [1316, 0]
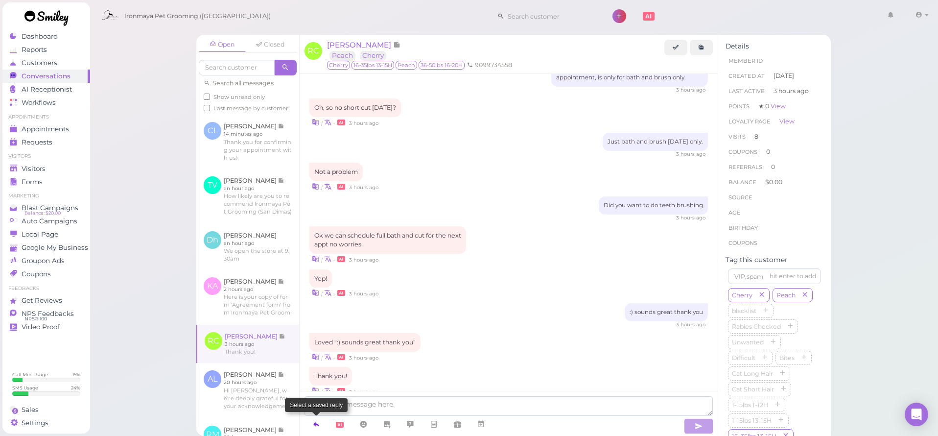
click at [319, 420] on icon at bounding box center [316, 424] width 8 height 10
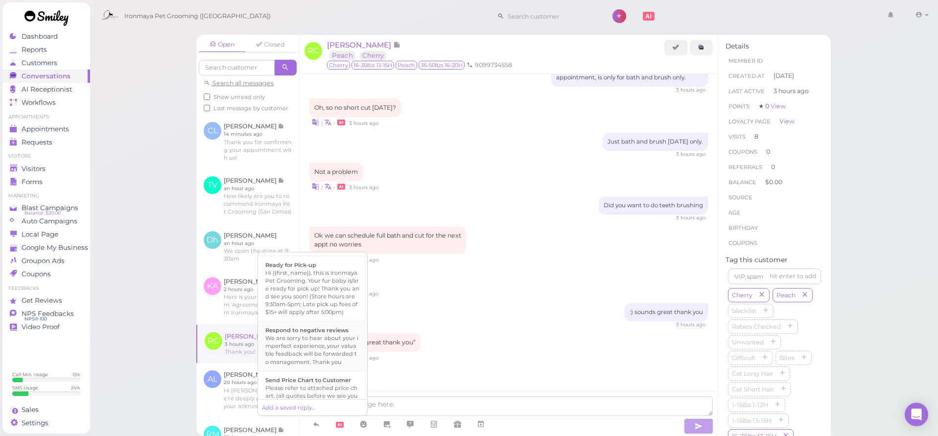
scroll to position [295, 0]
click at [341, 314] on div "Hi {{first_name}}, this is Ironmaya Pet Grooming. Your fur baby is/are ready fo…" at bounding box center [312, 290] width 95 height 47
type textarea "Hi {{first_name}}, this is Ironmaya Pet Grooming. Your fur baby is/are ready fo…"
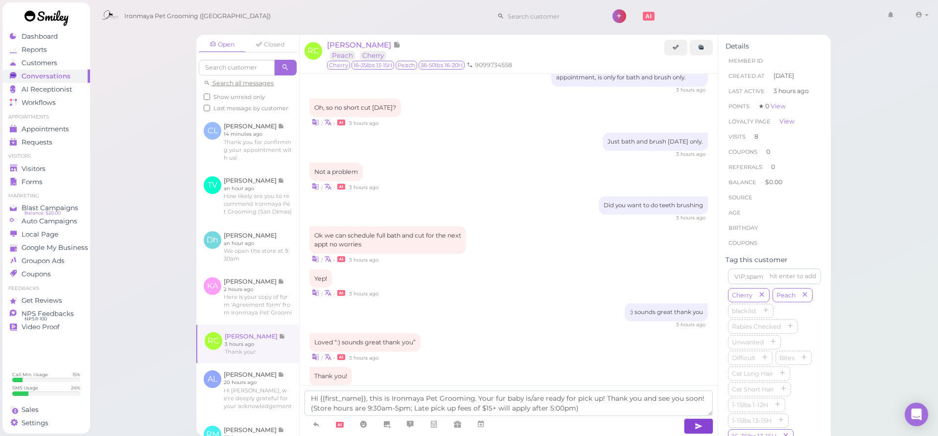
click at [702, 421] on icon "button" at bounding box center [699, 426] width 8 height 10
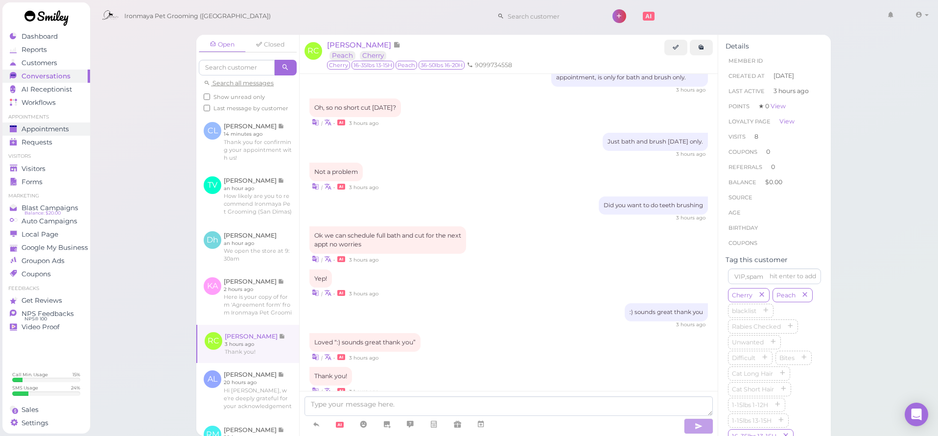
click at [33, 132] on span "Appointments" at bounding box center [45, 129] width 47 height 8
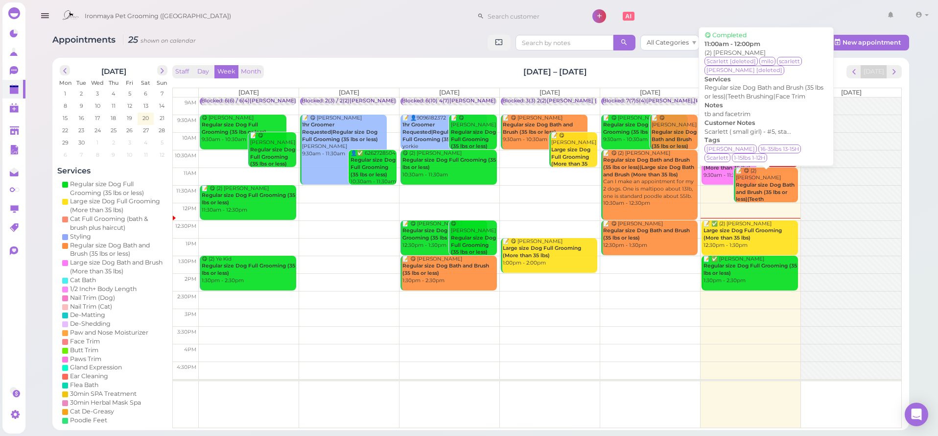
click at [772, 183] on b "Regular size Dog Bath and Brush (35 lbs or less)|Teeth Brushing|Face Trim" at bounding box center [765, 196] width 59 height 28
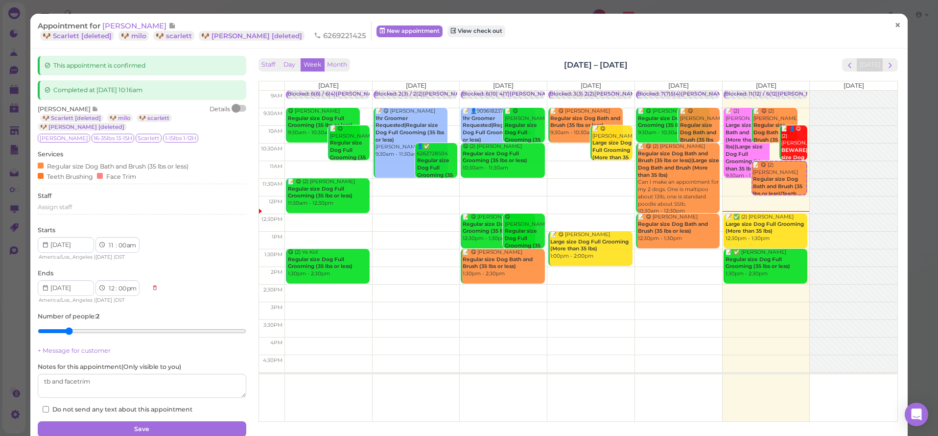
click at [895, 21] on span "×" at bounding box center [898, 26] width 6 height 14
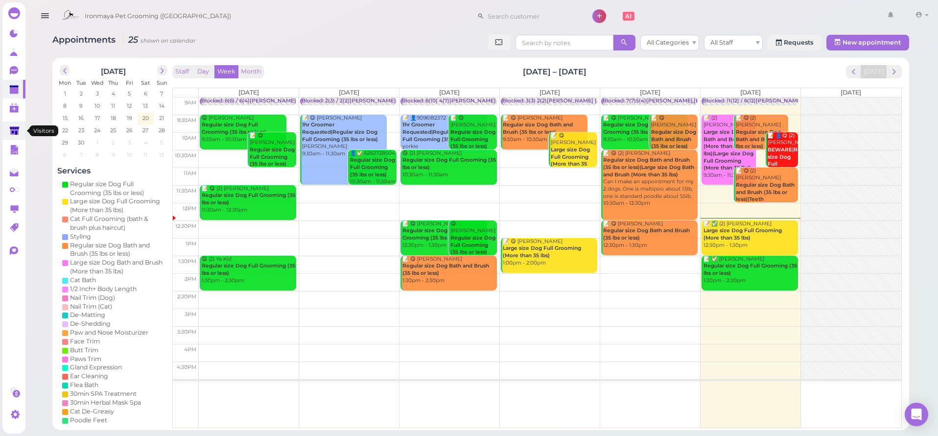
click at [10, 127] on link at bounding box center [13, 130] width 23 height 19
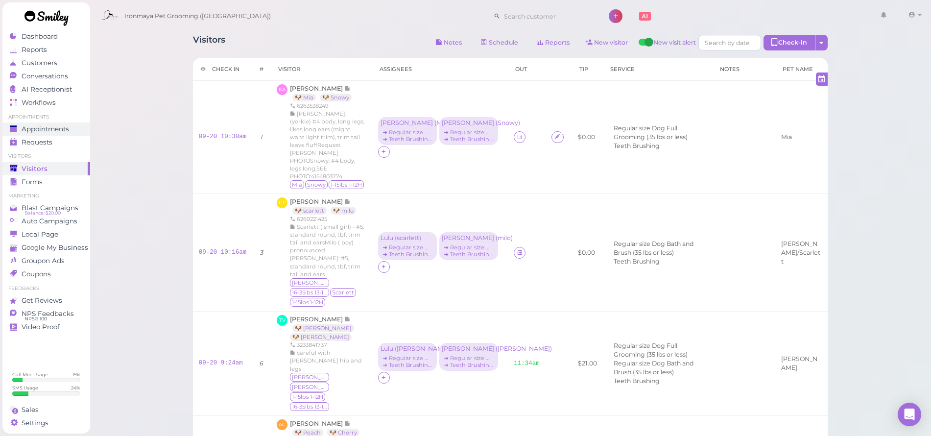
click at [59, 132] on span "Appointments" at bounding box center [45, 129] width 47 height 8
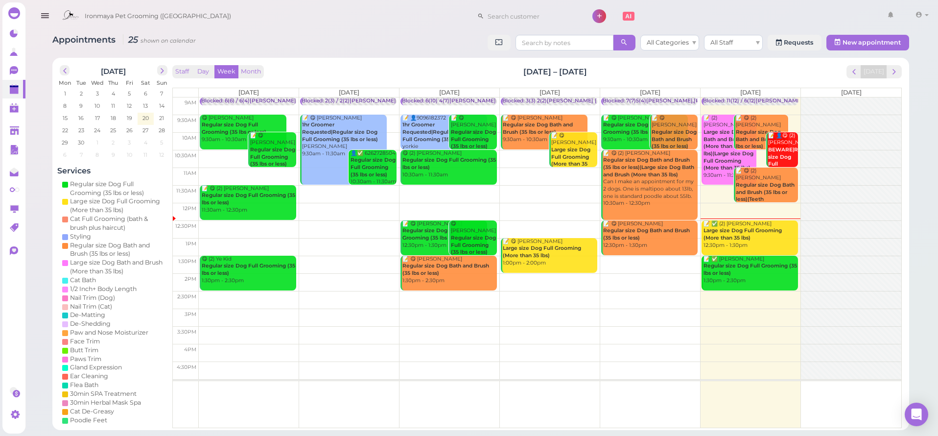
click at [248, 0] on div "Ironmaya Pet Grooming ([GEOGRAPHIC_DATA]) 1 Account" at bounding box center [482, 13] width 915 height 27
click at [7, 72] on link "0" at bounding box center [13, 70] width 23 height 19
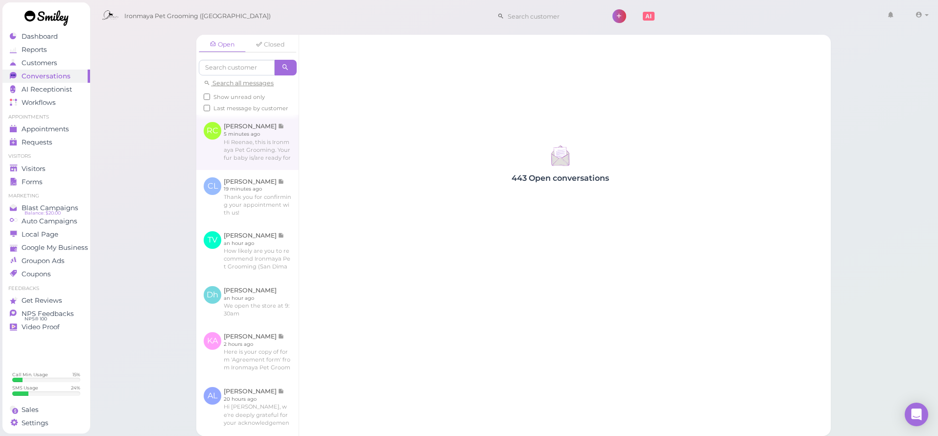
click at [255, 155] on link at bounding box center [247, 142] width 102 height 55
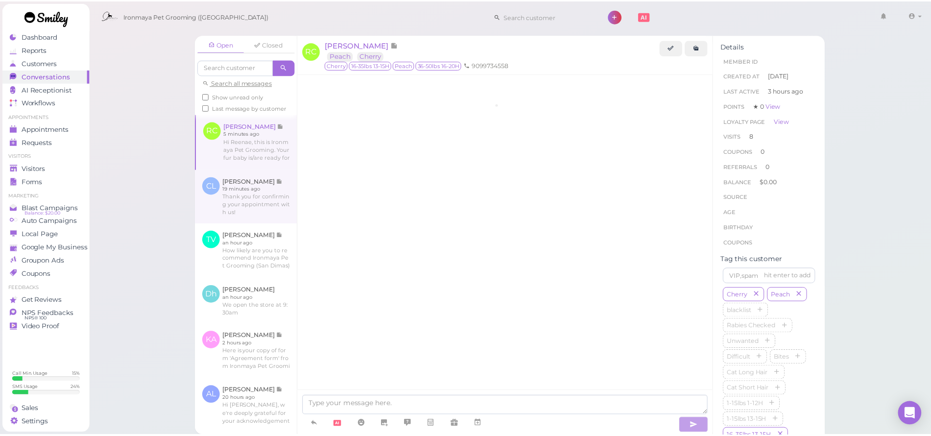
scroll to position [1316, 0]
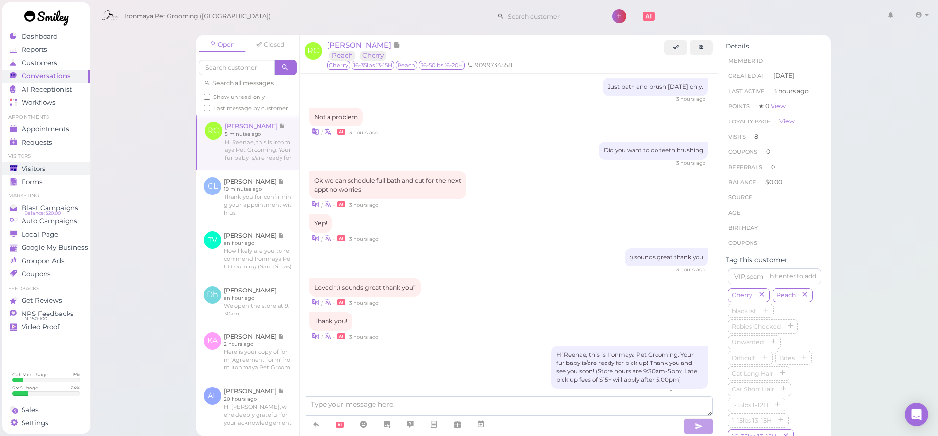
click at [67, 166] on div "Visitors" at bounding box center [45, 169] width 71 height 8
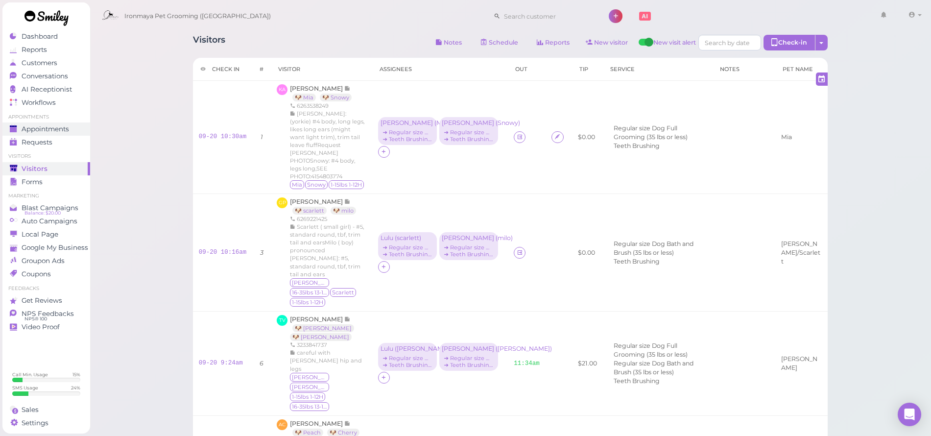
click at [53, 128] on span "Appointments" at bounding box center [45, 129] width 47 height 8
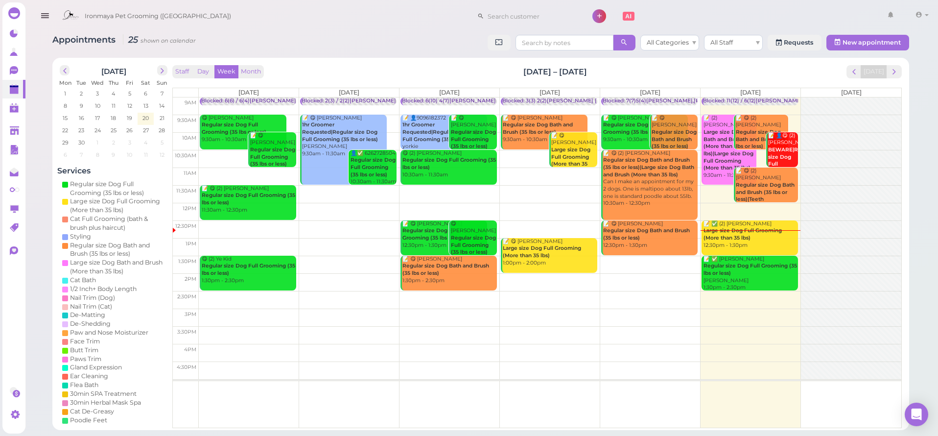
click at [783, 237] on div "📝 ✅ (2) [PERSON_NAME] Large size Dog Full Grooming (More than 35 lbs) 12:30pm -…" at bounding box center [750, 234] width 95 height 29
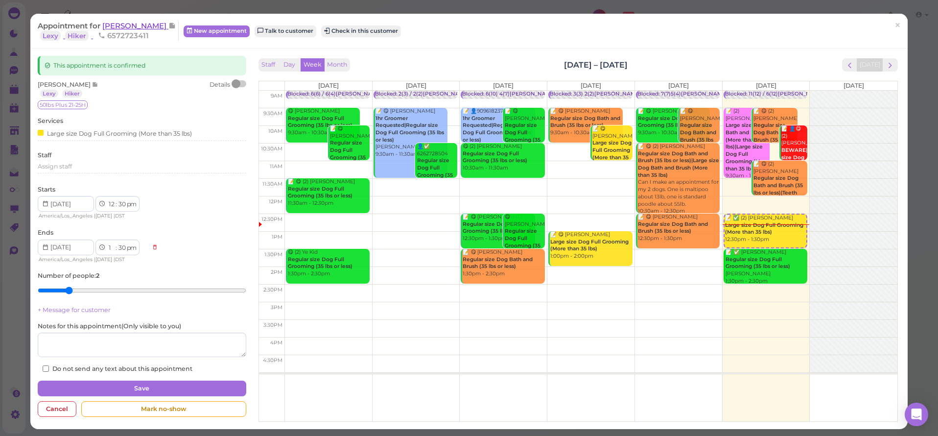
click at [135, 25] on span "[PERSON_NAME]" at bounding box center [135, 25] width 66 height 9
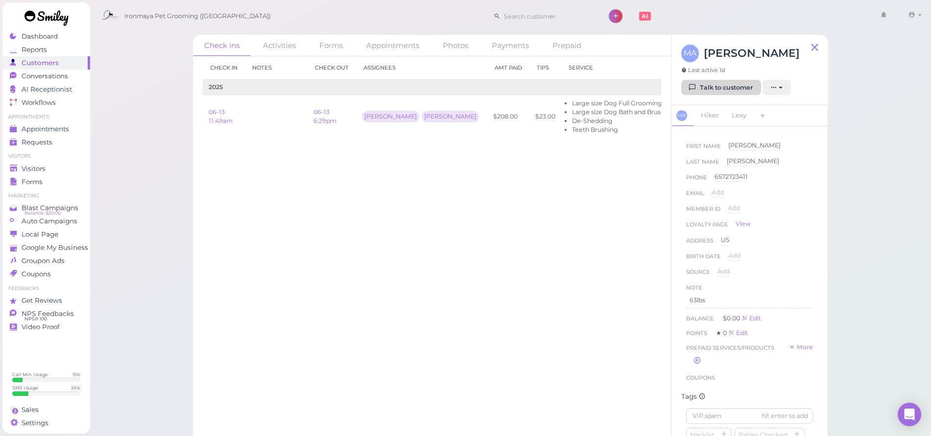
click at [739, 83] on link "Talk to customer" at bounding box center [721, 88] width 80 height 16
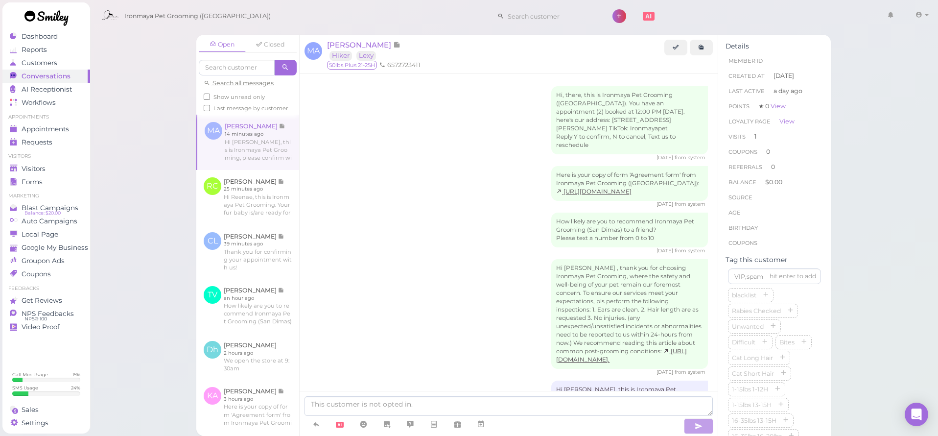
scroll to position [450, 0]
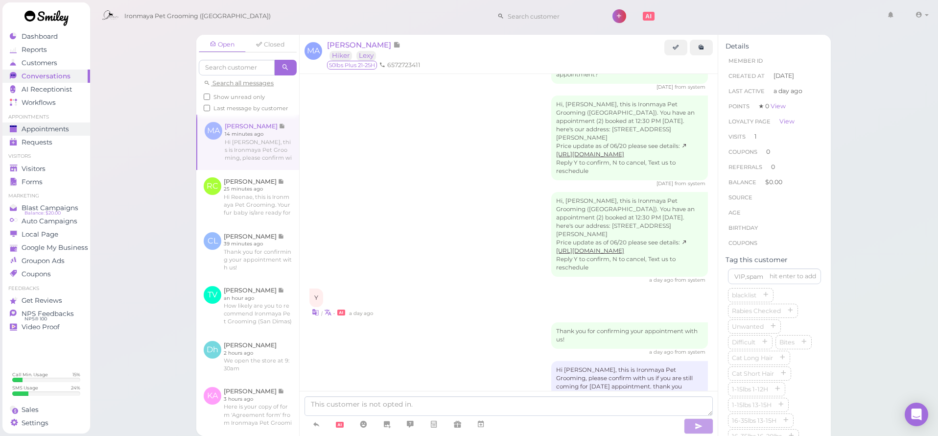
click at [82, 127] on link "Appointments" at bounding box center [46, 128] width 88 height 13
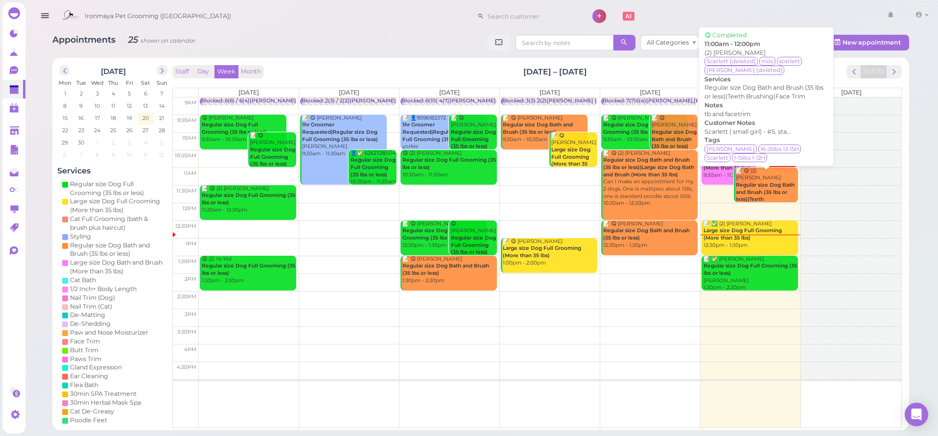
click at [771, 192] on b "Regular size Dog Bath and Brush (35 lbs or less)|Teeth Brushing|Face Trim" at bounding box center [765, 196] width 59 height 28
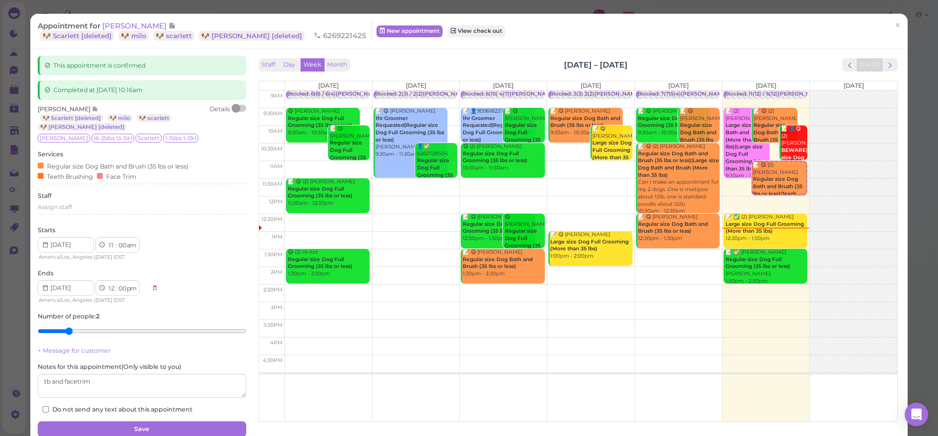
click at [138, 27] on span "[PERSON_NAME]" at bounding box center [135, 25] width 66 height 9
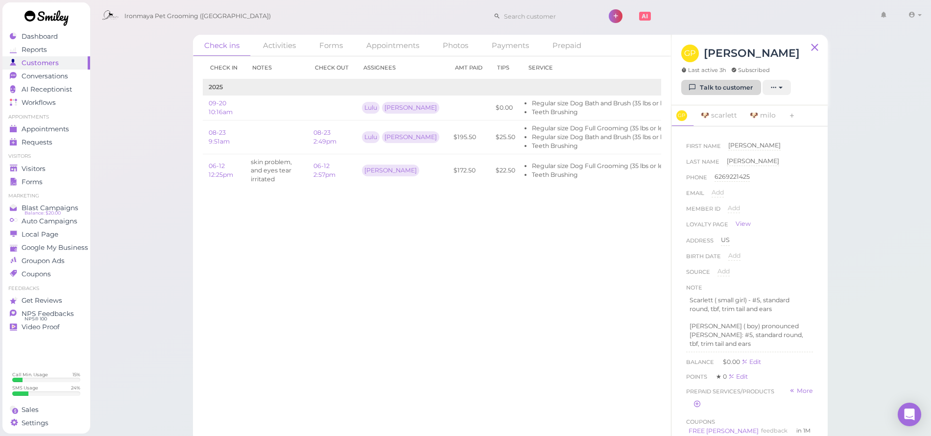
click at [725, 86] on link "Talk to customer" at bounding box center [721, 88] width 80 height 16
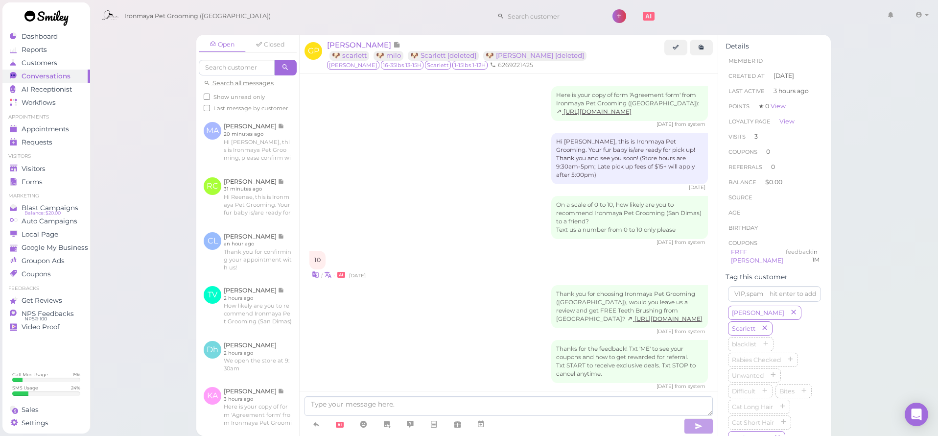
scroll to position [1041, 0]
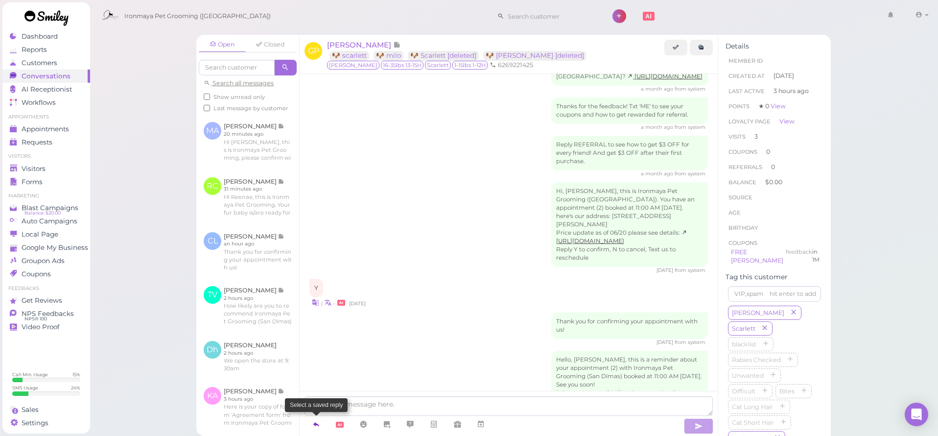
click at [313, 425] on icon at bounding box center [316, 424] width 8 height 10
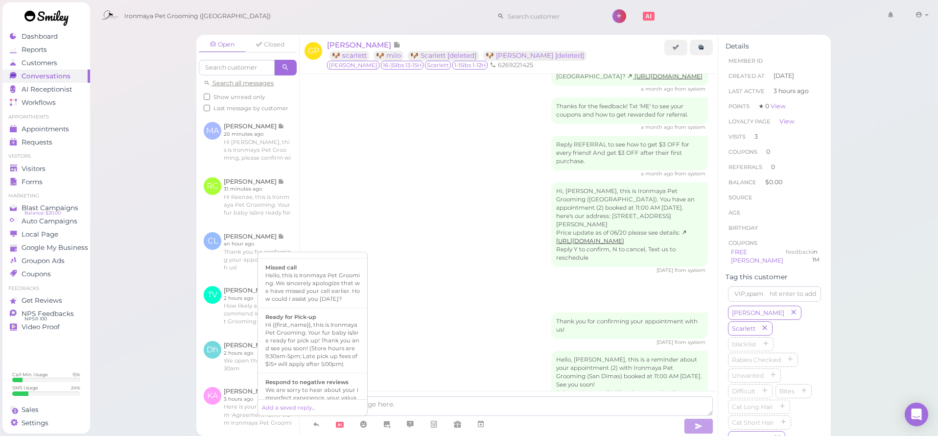
scroll to position [254, 0]
click at [342, 355] on div "Hi {{first_name}}, this is Ironmaya Pet Grooming. Your fur baby is/are ready fo…" at bounding box center [312, 331] width 95 height 47
type textarea "Hi {{first_name}}, this is Ironmaya Pet Grooming. Your fur baby is/are ready fo…"
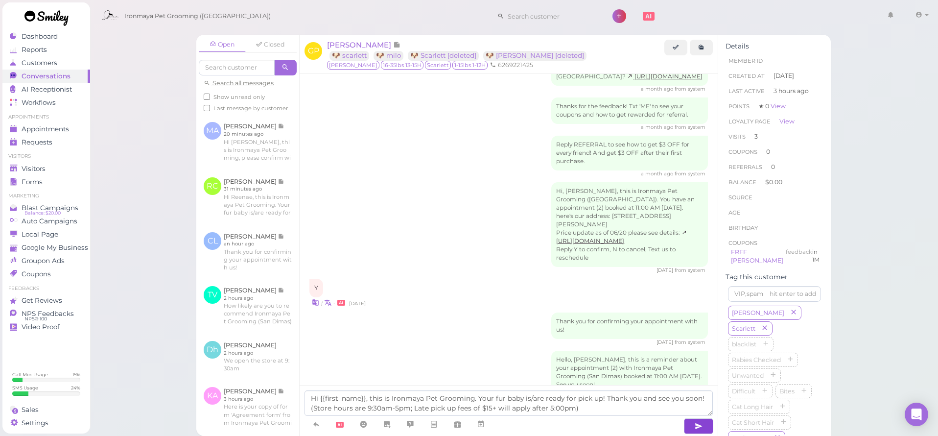
click at [691, 428] on button "button" at bounding box center [698, 426] width 29 height 16
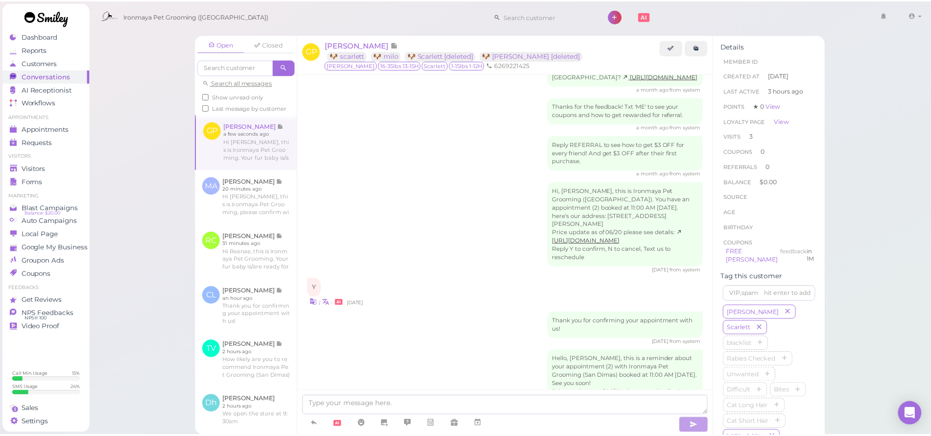
scroll to position [1087, 0]
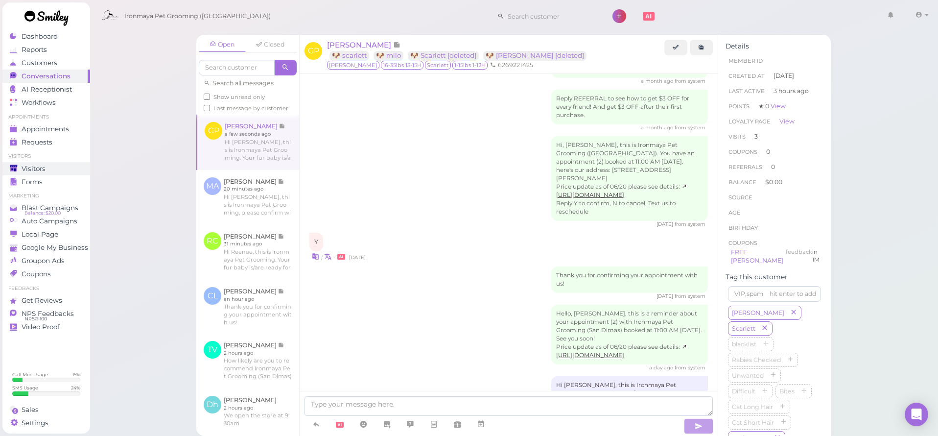
click at [37, 173] on link "Visitors" at bounding box center [46, 168] width 88 height 13
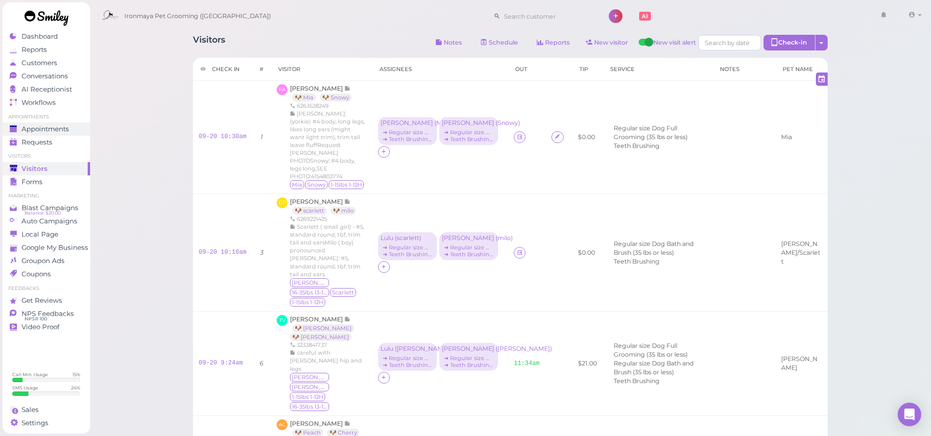
click at [38, 125] on span "Appointments" at bounding box center [45, 129] width 47 height 8
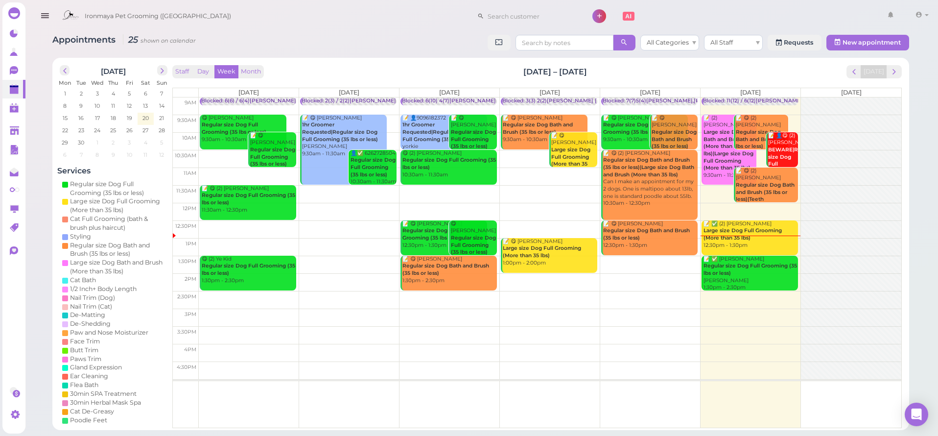
click at [739, 247] on link "📝 ✅ (2) [PERSON_NAME] Large size Dog Full Grooming (More than 35 lbs) 12:30pm -…" at bounding box center [750, 237] width 96 height 35
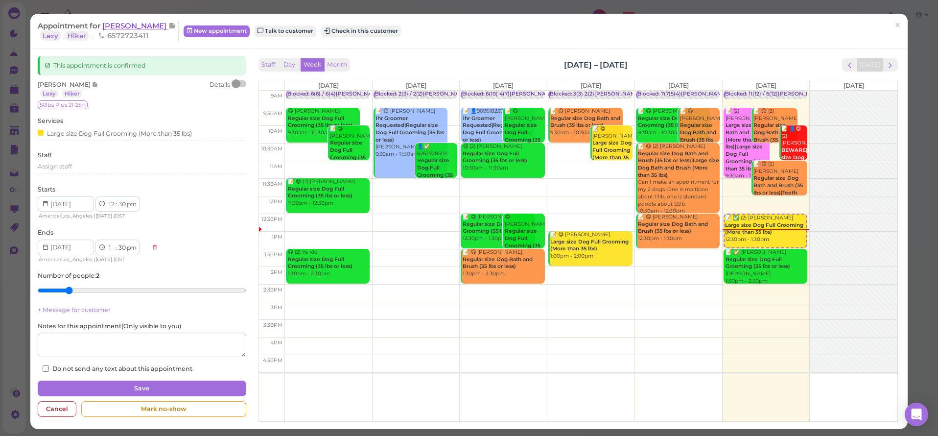
click at [130, 26] on span "[PERSON_NAME]" at bounding box center [135, 25] width 66 height 9
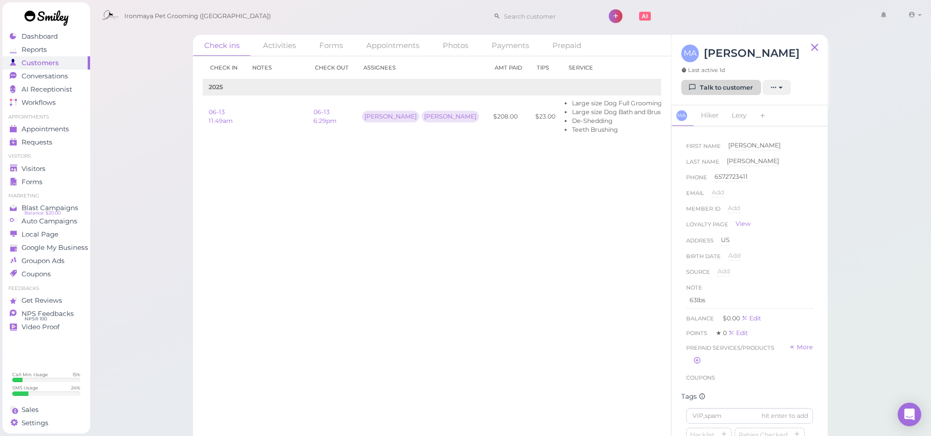
click at [742, 93] on link "Talk to customer" at bounding box center [721, 88] width 80 height 16
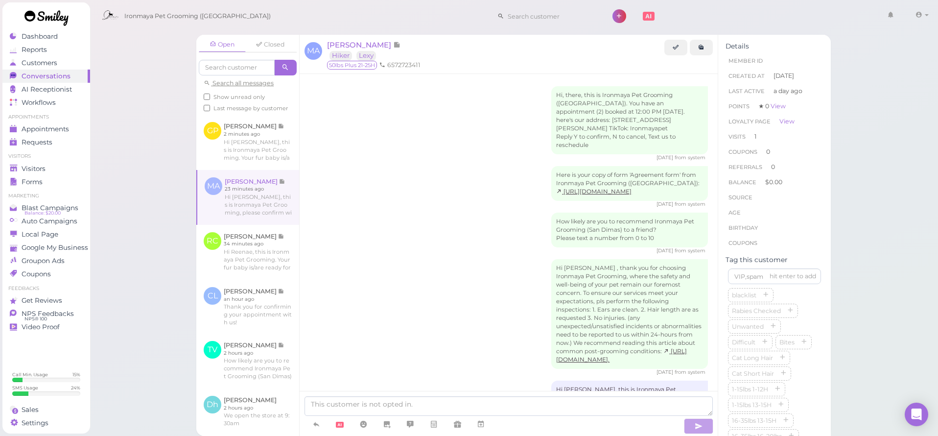
scroll to position [450, 0]
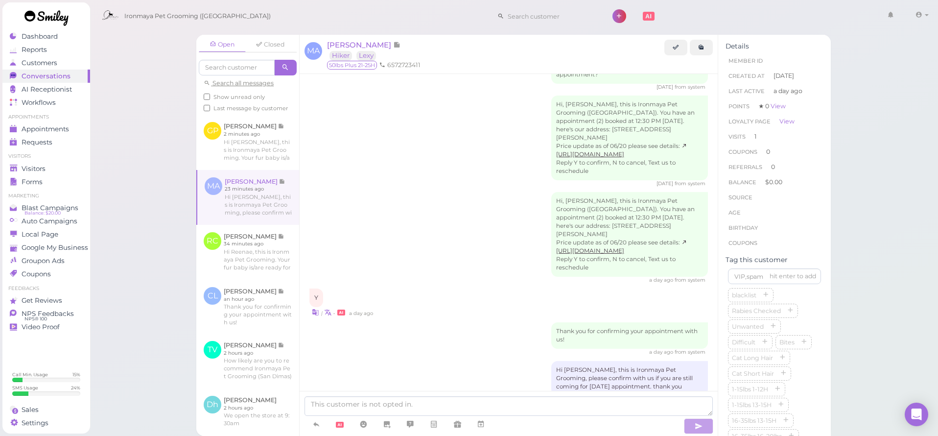
drag, startPoint x: 346, startPoint y: 343, endPoint x: 334, endPoint y: 337, distance: 13.8
click at [346, 361] on div "Hi [PERSON_NAME], this is Ironmaya Pet Grooming, please confirm with us if you …" at bounding box center [508, 382] width 399 height 42
click at [68, 132] on span "Appointments" at bounding box center [45, 129] width 47 height 8
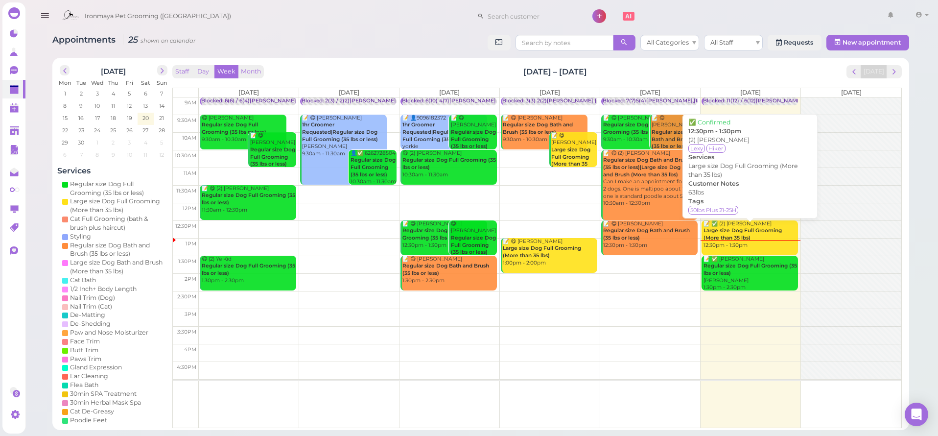
click at [768, 235] on div "📝 ✅ (2) [PERSON_NAME] Large size Dog Full Grooming (More than 35 lbs) 12:30pm -…" at bounding box center [750, 234] width 95 height 29
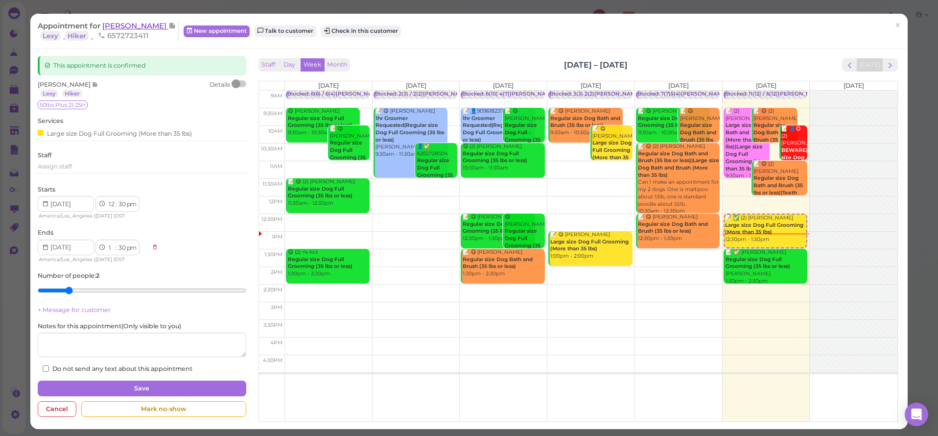
click at [127, 26] on span "[PERSON_NAME]" at bounding box center [135, 25] width 66 height 9
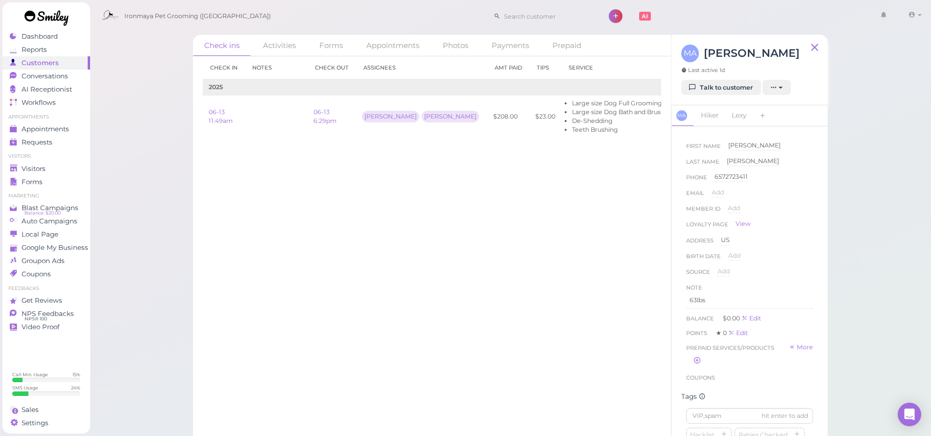
click at [721, 99] on div "MA [PERSON_NAME] Last active 1d Talk to customer New appointment Add stamps Add…" at bounding box center [749, 70] width 156 height 71
click at [714, 93] on link "Talk to customer" at bounding box center [721, 88] width 80 height 16
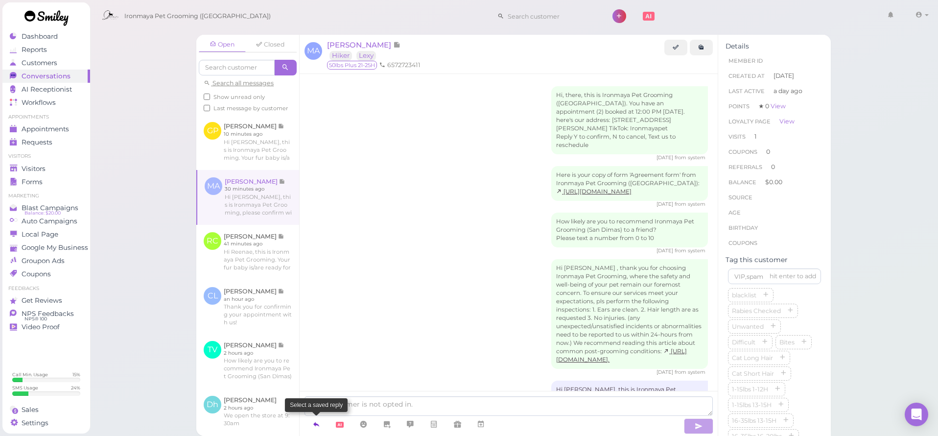
scroll to position [450, 0]
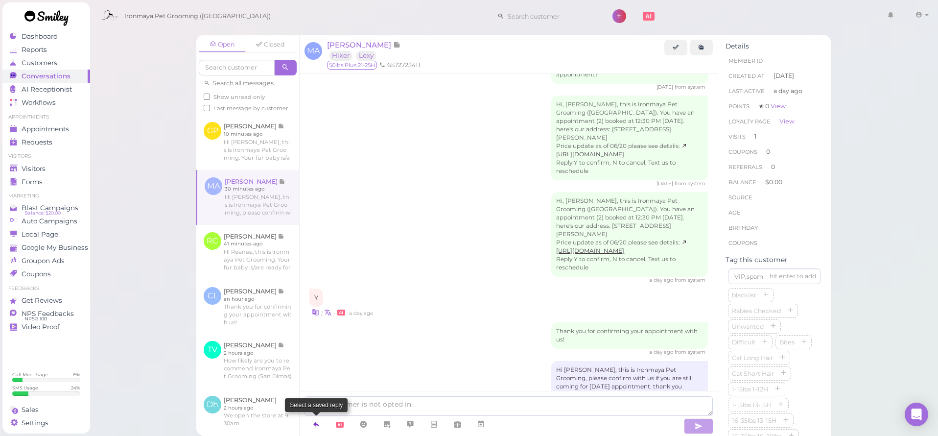
click at [313, 422] on icon at bounding box center [316, 424] width 8 height 10
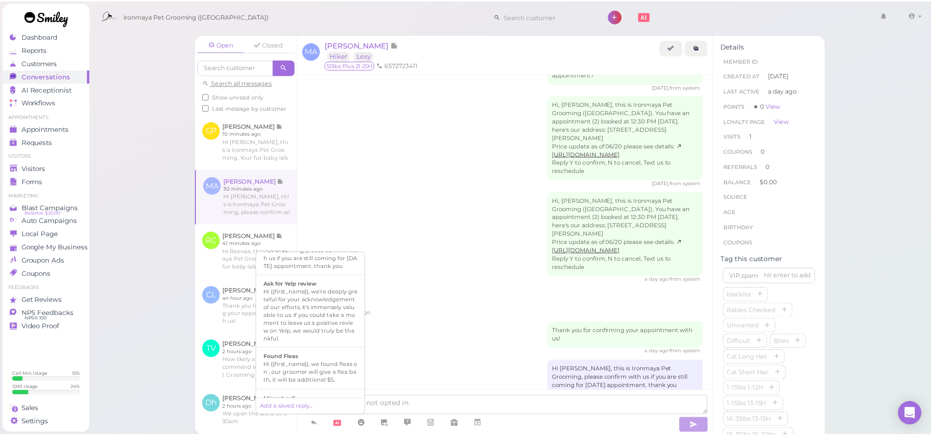
scroll to position [110, 0]
click at [454, 288] on div "Y | • a day ago" at bounding box center [508, 302] width 399 height 29
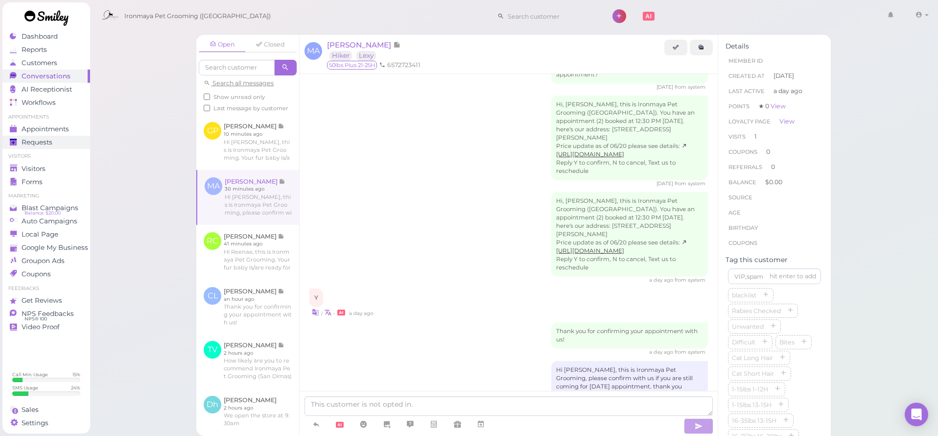
click at [59, 136] on link "Requests 0" at bounding box center [46, 142] width 88 height 13
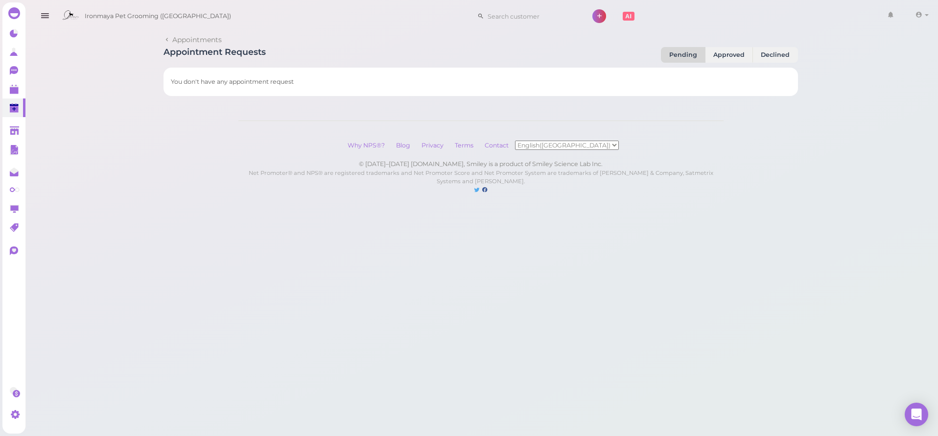
click at [59, 135] on div "Appointments Appointment Requests Pending Approved Declined You don't have any …" at bounding box center [481, 107] width 915 height 214
click at [9, 96] on link at bounding box center [13, 89] width 23 height 19
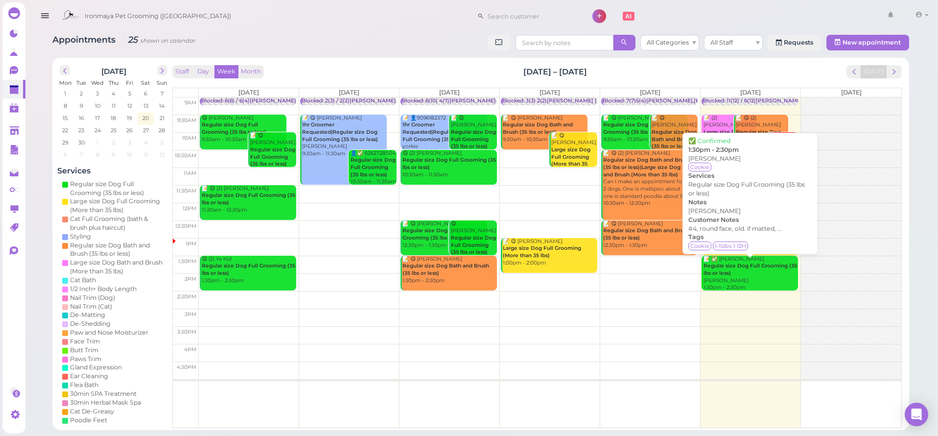
click at [756, 282] on div "📝 ✅ [PERSON_NAME] Regular size Dog Full Grooming (35 lbs or less) [PERSON_NAME]…" at bounding box center [750, 274] width 95 height 36
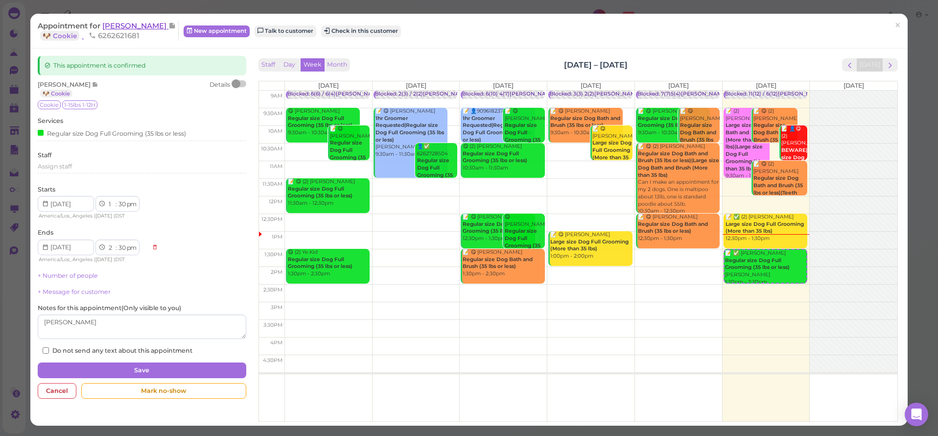
click at [125, 22] on span "[PERSON_NAME]" at bounding box center [135, 25] width 66 height 9
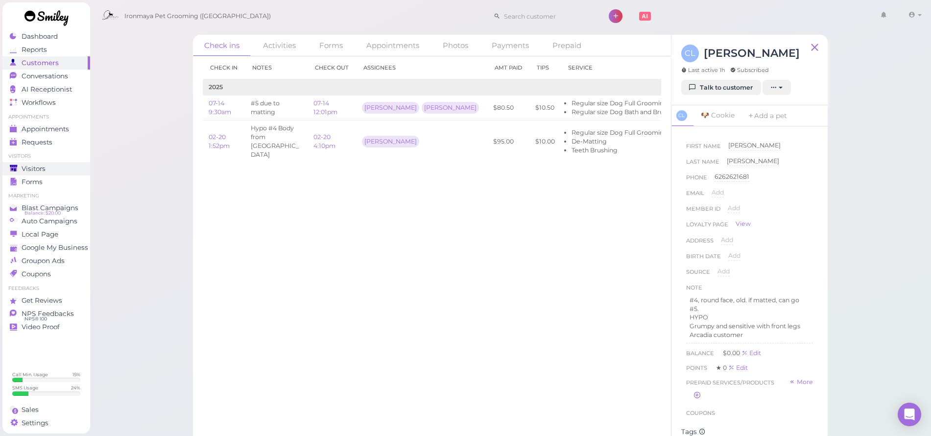
click at [56, 171] on div "Visitors" at bounding box center [45, 169] width 71 height 8
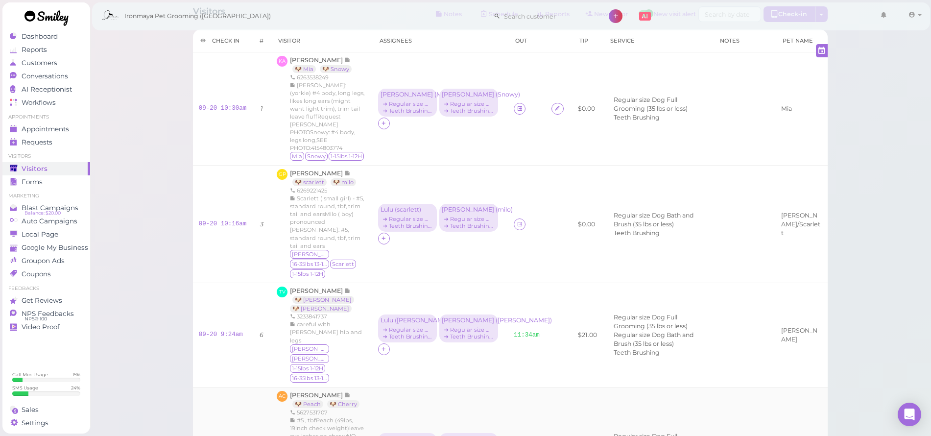
scroll to position [32, 0]
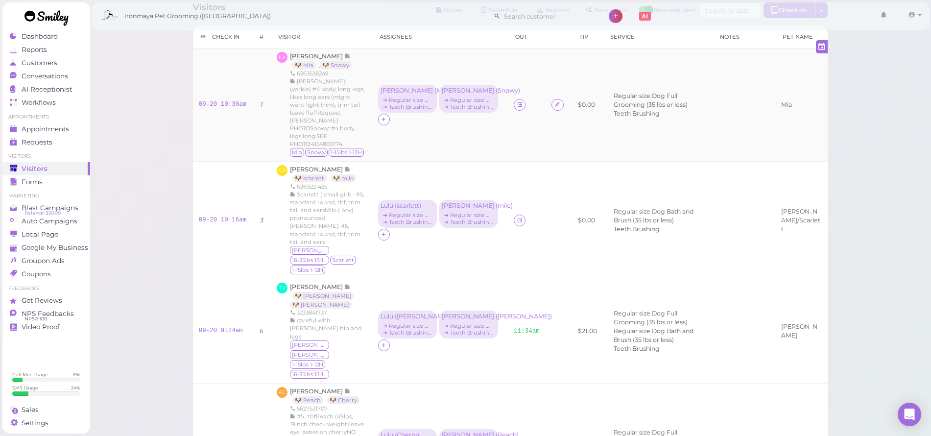
click at [310, 56] on span "[PERSON_NAME]" at bounding box center [317, 55] width 54 height 7
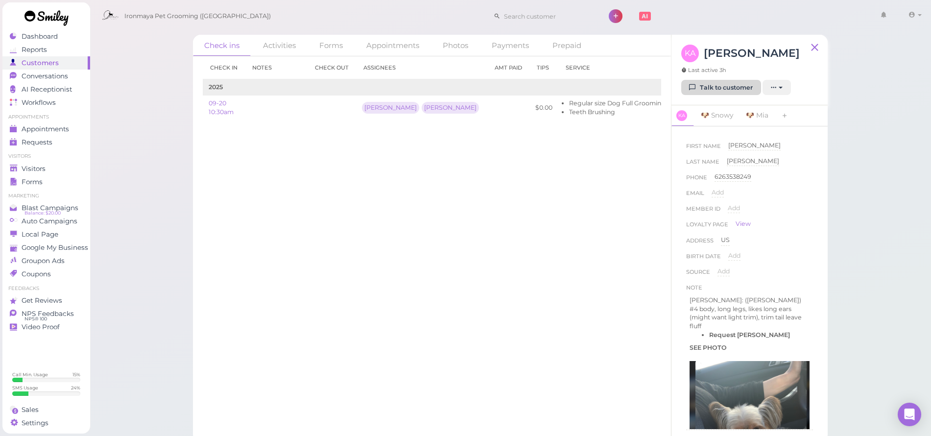
click at [721, 81] on link "Talk to customer" at bounding box center [721, 88] width 80 height 16
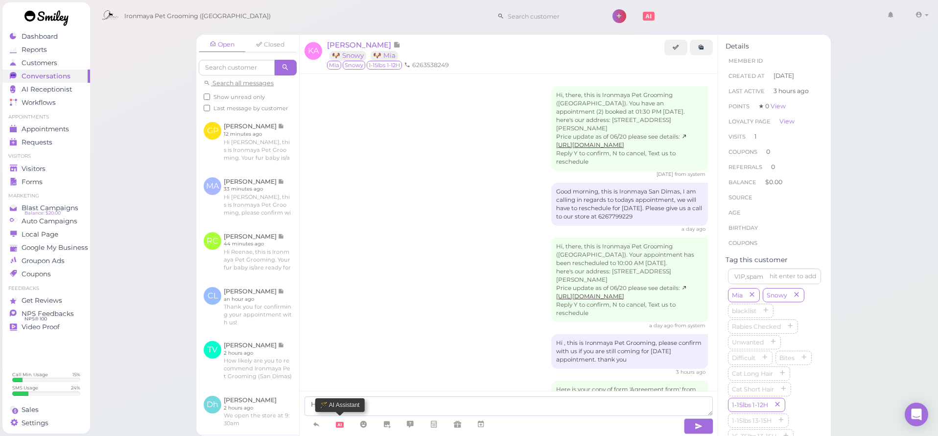
scroll to position [44, 0]
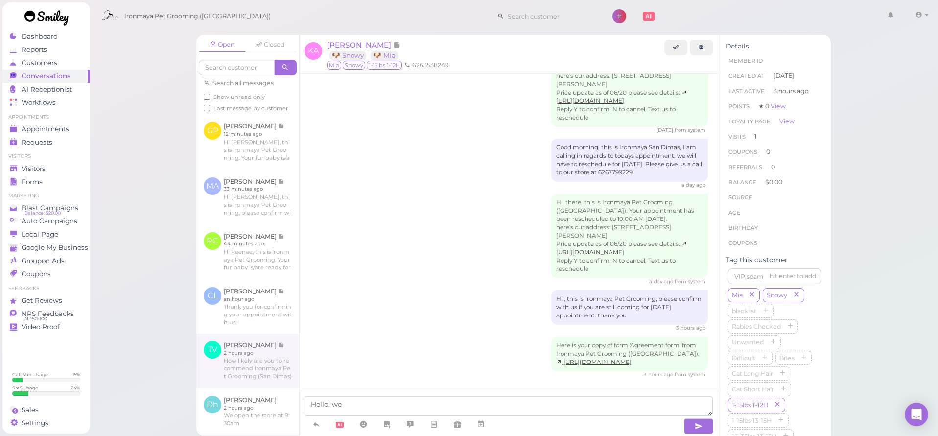
drag, startPoint x: 368, startPoint y: 403, endPoint x: 219, endPoint y: 387, distance: 149.8
click at [219, 387] on div "Open Closed Search all messages Show unread only Last message by customer GP Ga…" at bounding box center [513, 235] width 635 height 401
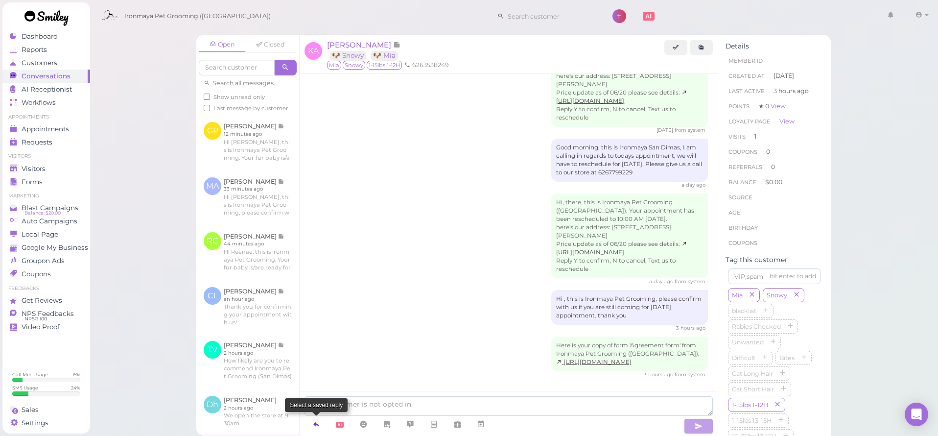
click at [313, 422] on icon at bounding box center [316, 424] width 8 height 10
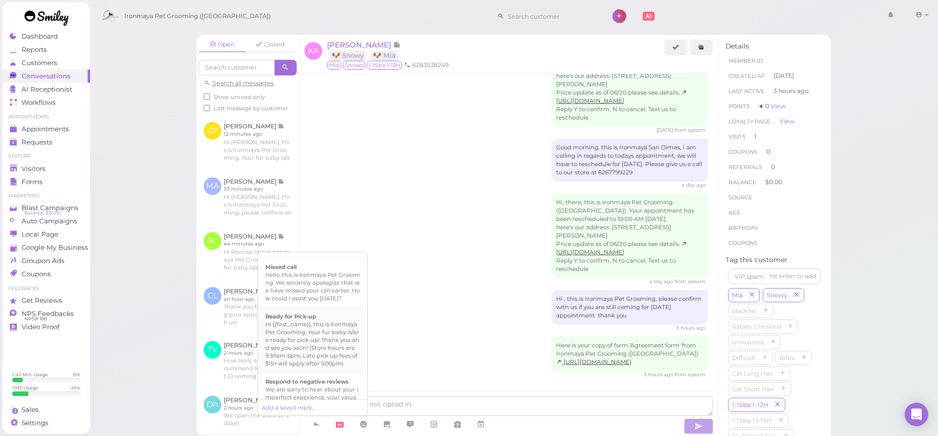
scroll to position [244, 0]
click at [331, 345] on div "Hi {{first_name}}, this is Ironmaya Pet Grooming. Your fur baby is/are ready fo…" at bounding box center [312, 341] width 95 height 47
type textarea "Hi {{first_name}}, this is Ironmaya Pet Grooming. Your fur baby is/are ready fo…"
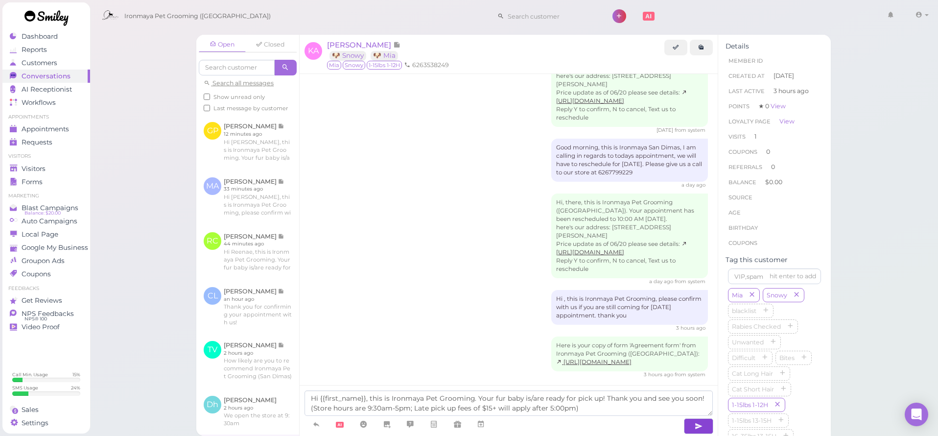
click at [698, 423] on icon "button" at bounding box center [699, 426] width 8 height 10
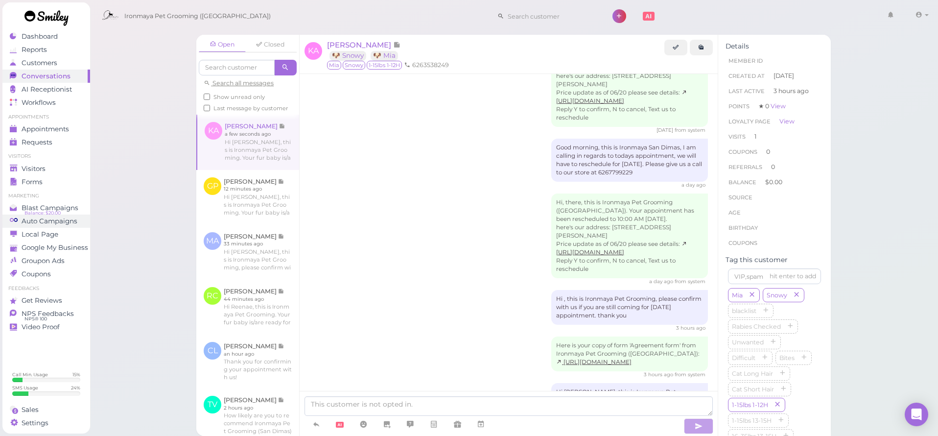
scroll to position [90, 0]
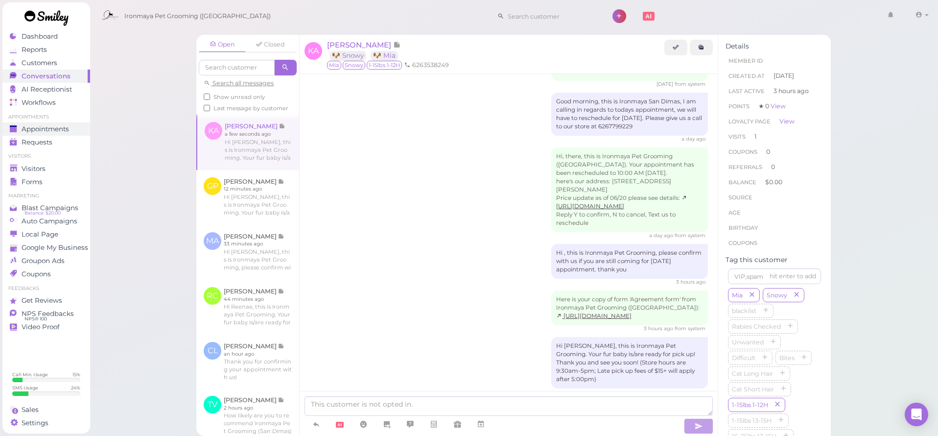
click at [50, 130] on span "Appointments" at bounding box center [45, 129] width 47 height 8
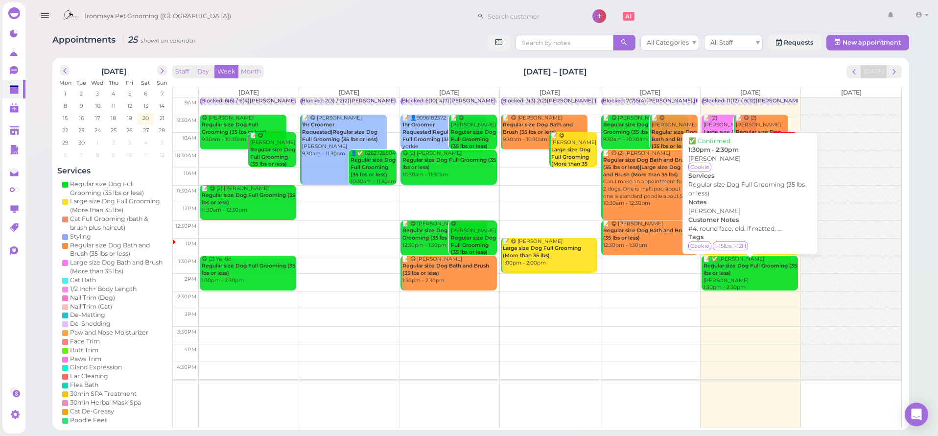
click at [765, 274] on div "📝 ✅ Cindy Lin Regular size Dog Full Grooming (35 lbs or less) ida 1:30pm - 2:30…" at bounding box center [750, 274] width 95 height 36
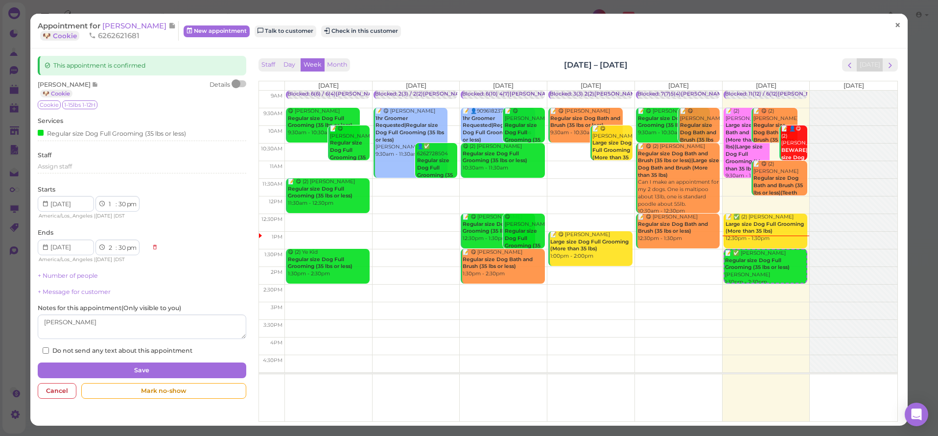
click at [895, 27] on span "×" at bounding box center [898, 26] width 6 height 14
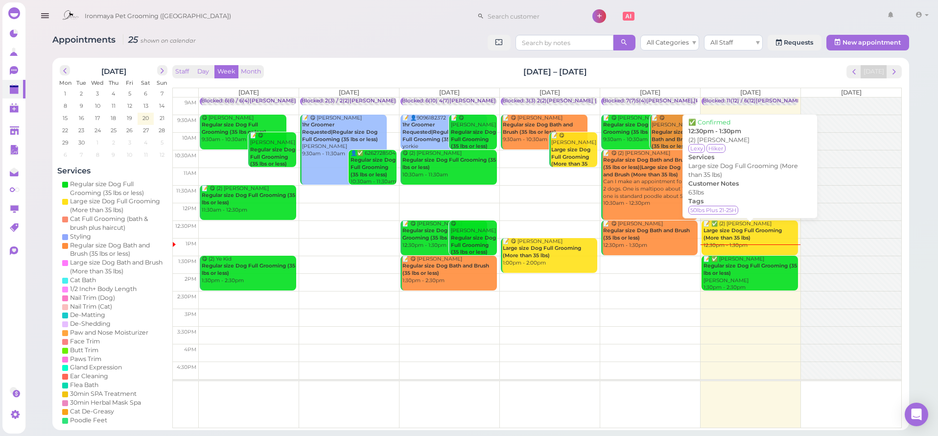
click at [746, 239] on b "Large size Dog Full Grooming (More than 35 lbs)" at bounding box center [743, 234] width 78 height 14
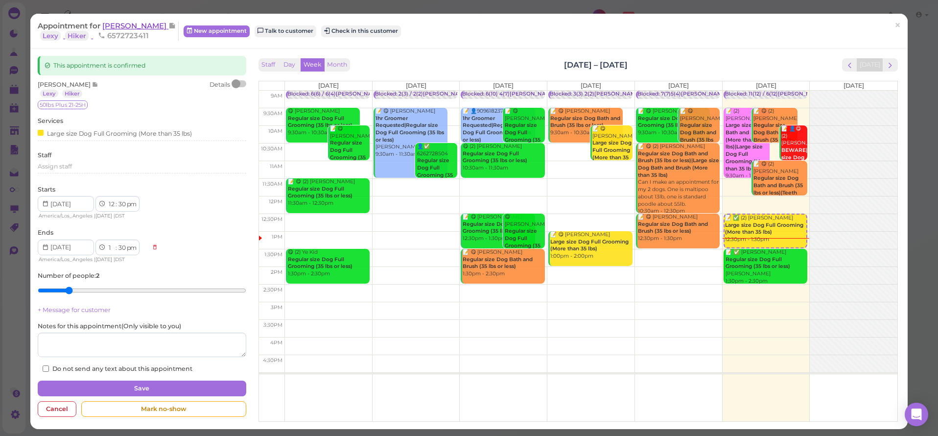
click at [145, 30] on span "[PERSON_NAME]" at bounding box center [135, 25] width 66 height 9
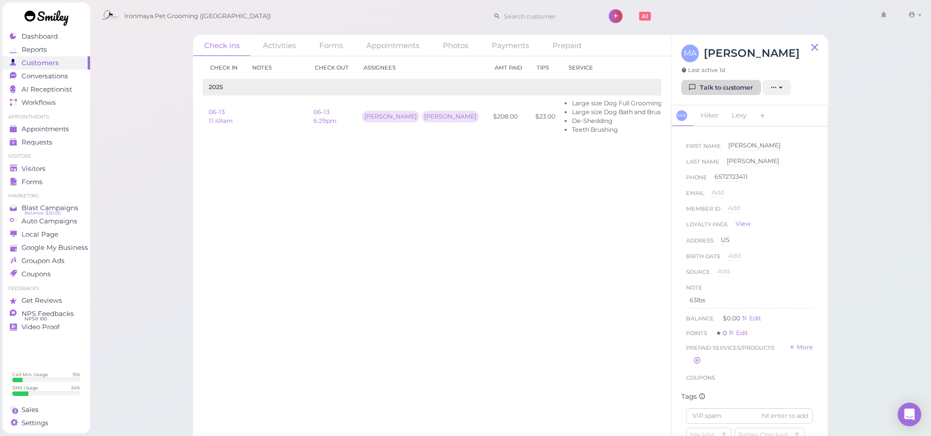
click at [724, 82] on link "Talk to customer" at bounding box center [721, 88] width 80 height 16
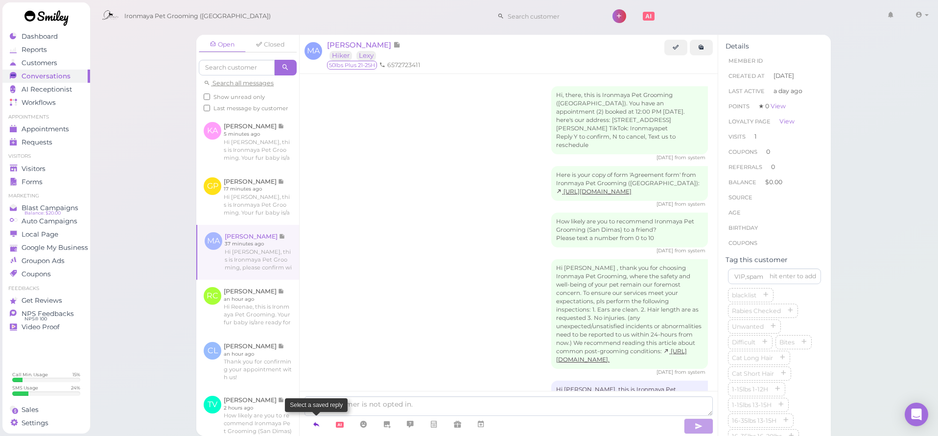
scroll to position [450, 0]
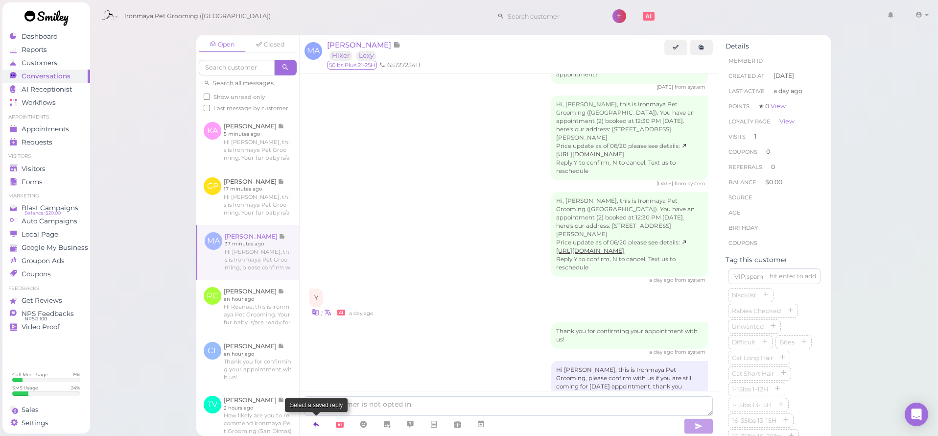
click at [314, 424] on icon at bounding box center [316, 424] width 8 height 10
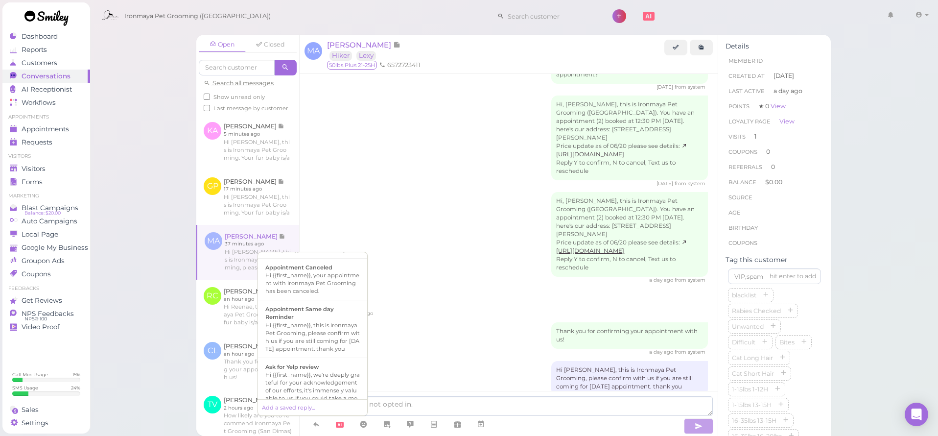
scroll to position [21, 0]
click at [342, 302] on div "Hi {{first_name}}, your appointment with Ironmaya Pet Grooming has been cancele…" at bounding box center [312, 290] width 95 height 24
type textarea "Hi {{first_name}}, your appointment with Ironmaya Pet Grooming has been cancele…"
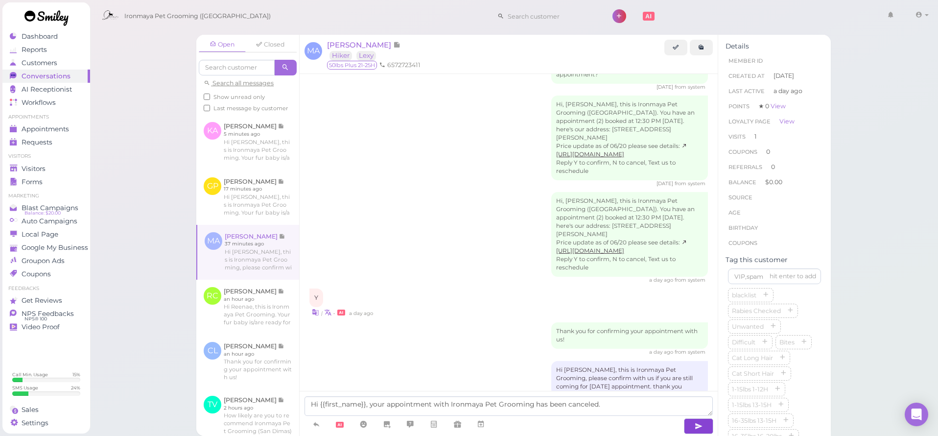
click at [690, 422] on button "button" at bounding box center [698, 426] width 29 height 16
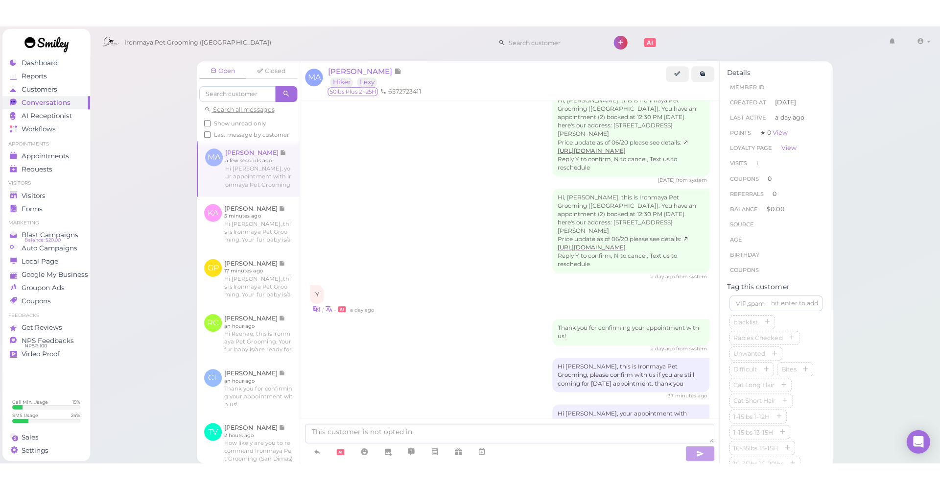
scroll to position [433, 0]
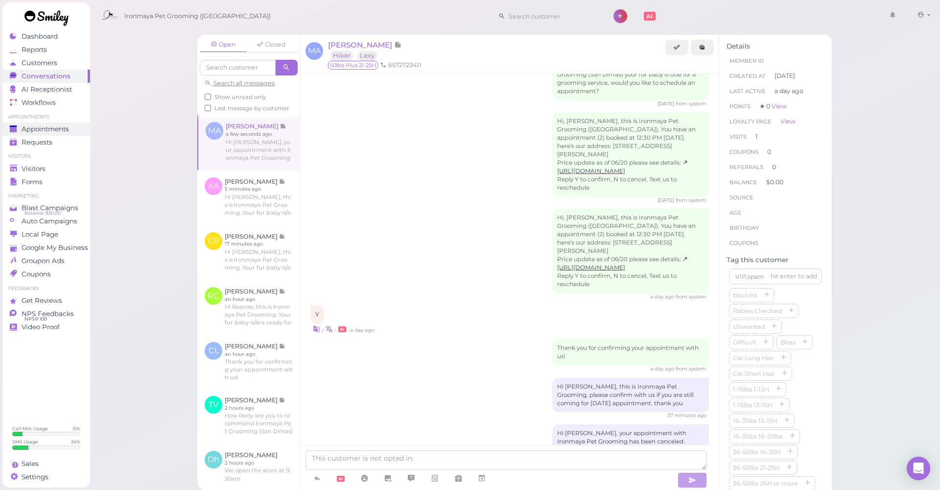
click at [61, 126] on span "Appointments" at bounding box center [45, 129] width 47 height 8
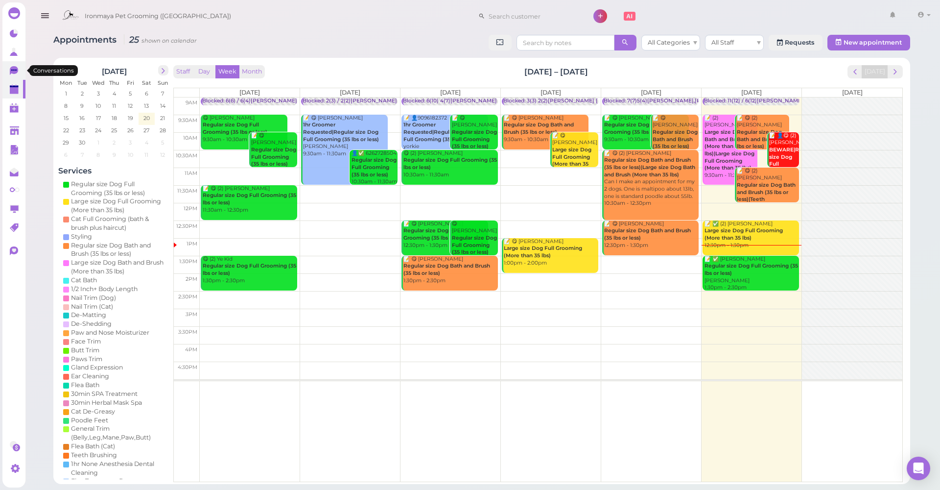
click at [16, 76] on link "0" at bounding box center [13, 70] width 23 height 19
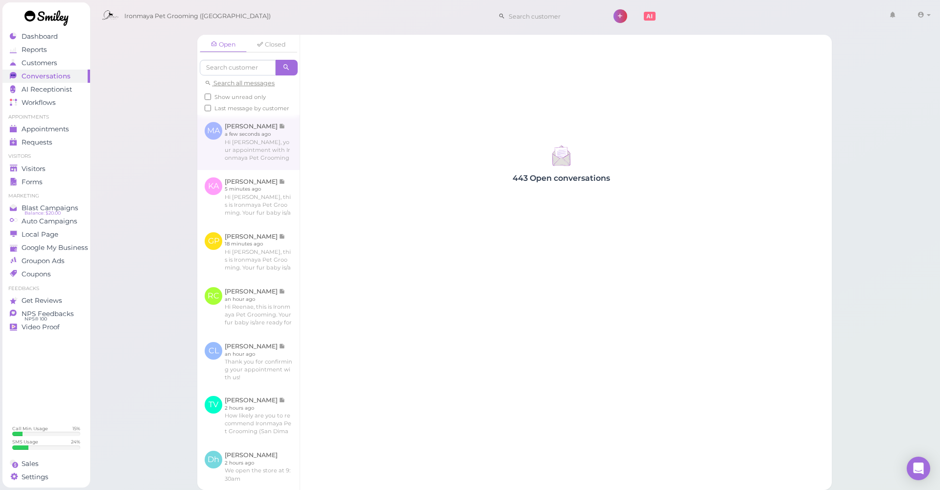
click at [260, 146] on link at bounding box center [248, 142] width 102 height 55
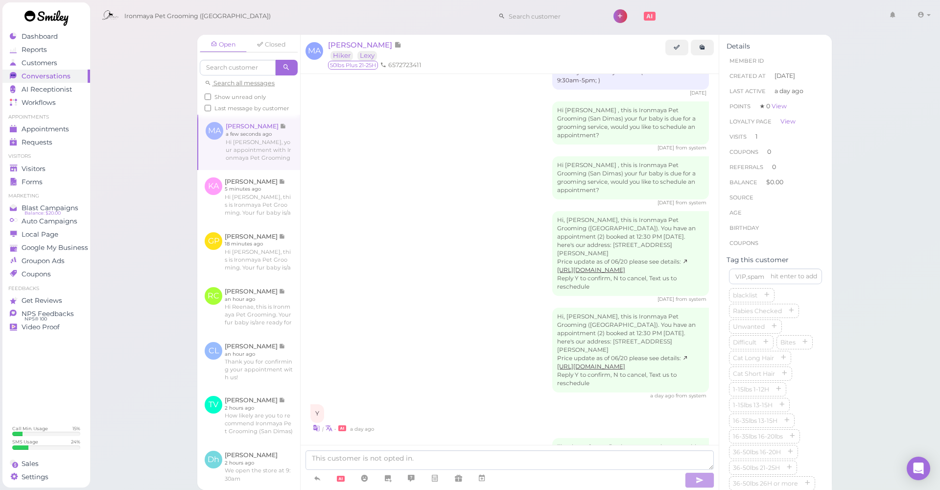
scroll to position [433, 0]
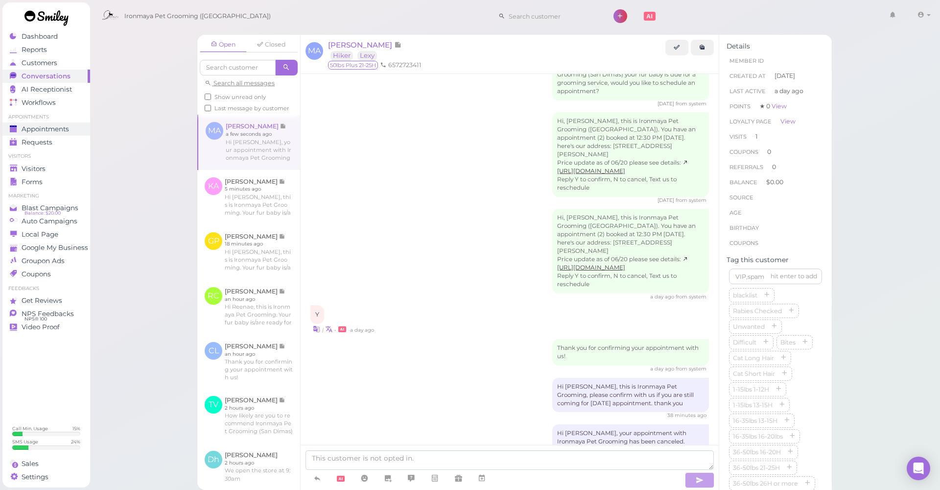
click at [38, 129] on span "Appointments" at bounding box center [45, 129] width 47 height 8
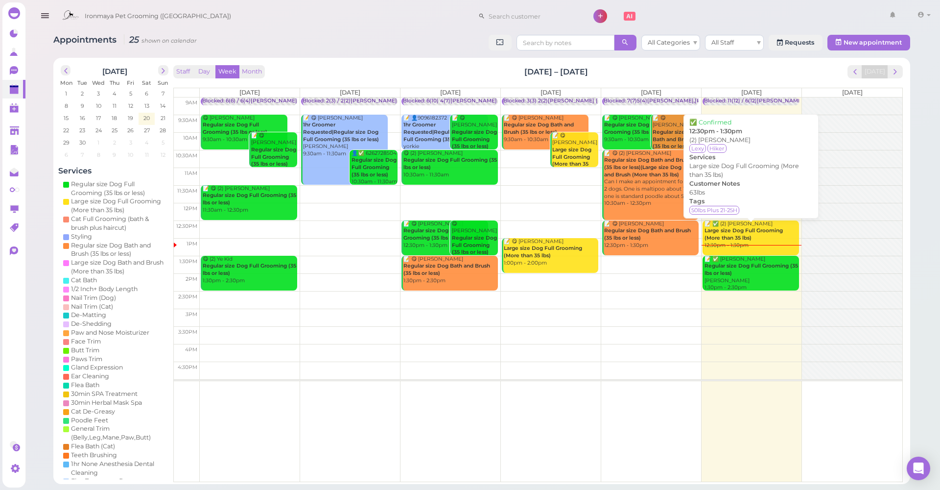
click at [734, 239] on b "Large size Dog Full Grooming (More than 35 lbs)" at bounding box center [744, 234] width 78 height 14
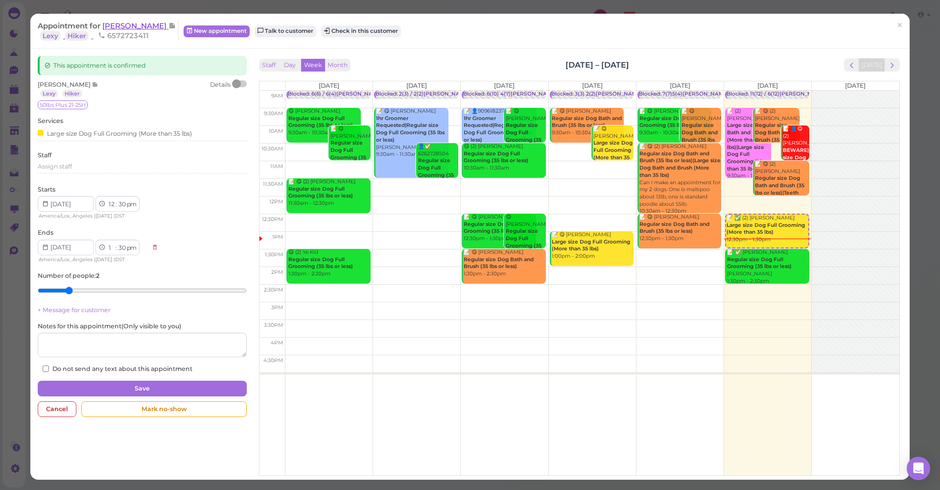
click at [150, 30] on span "[PERSON_NAME]" at bounding box center [135, 25] width 66 height 9
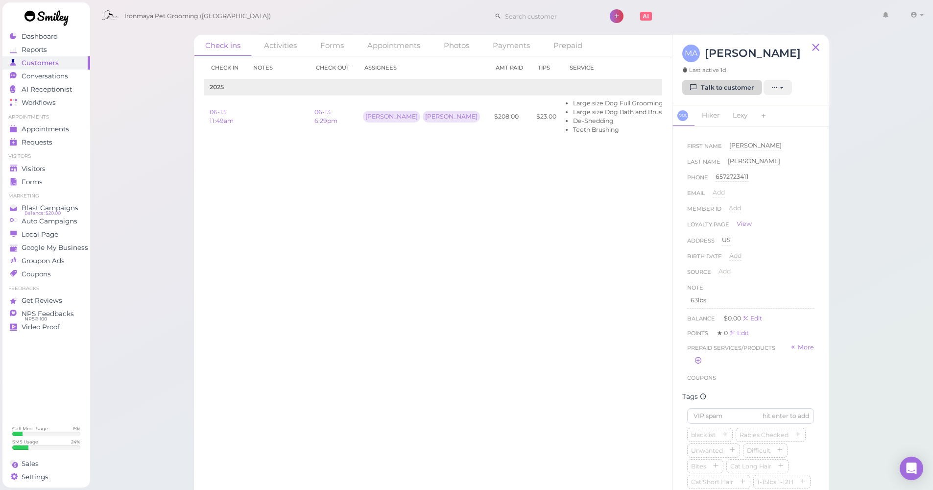
click at [737, 86] on link "Talk to customer" at bounding box center [722, 88] width 80 height 16
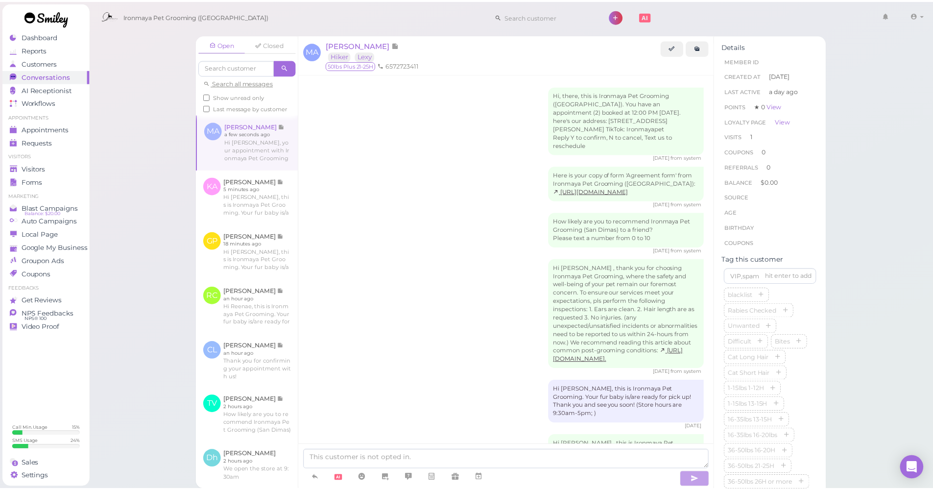
scroll to position [433, 0]
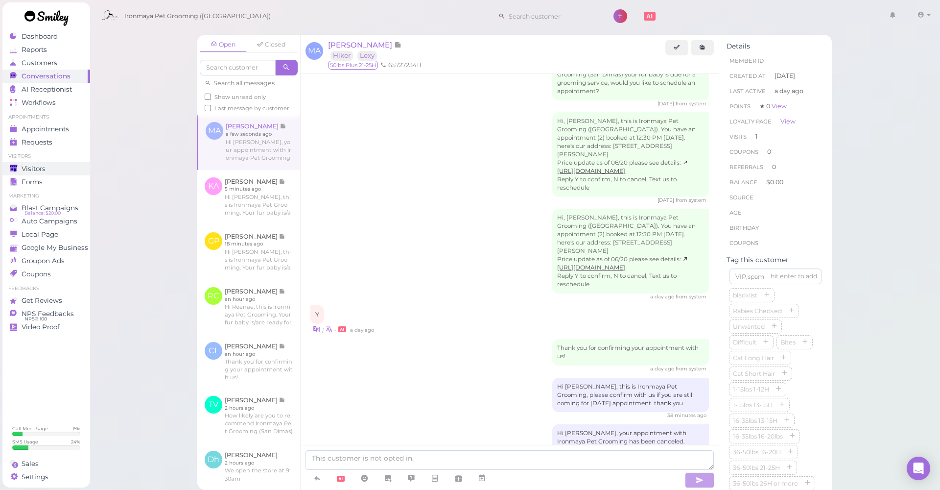
click at [60, 169] on div "Visitors" at bounding box center [45, 169] width 71 height 8
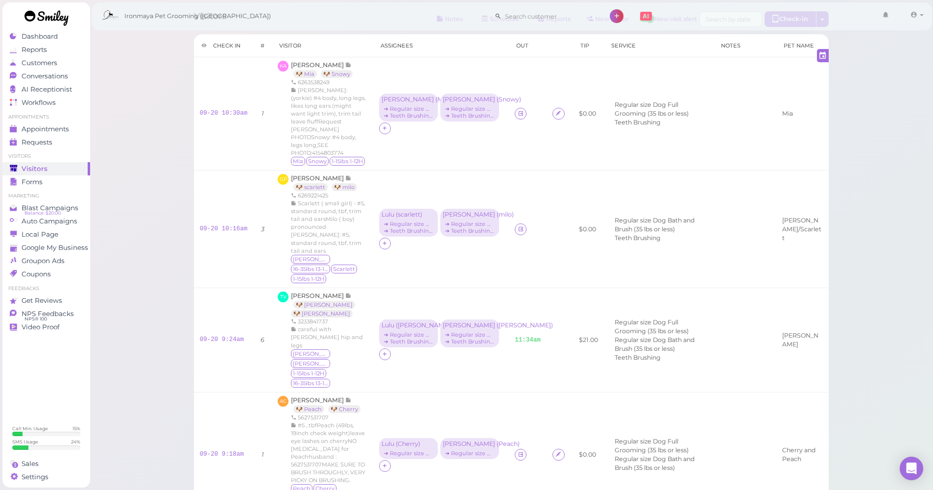
scroll to position [18, 0]
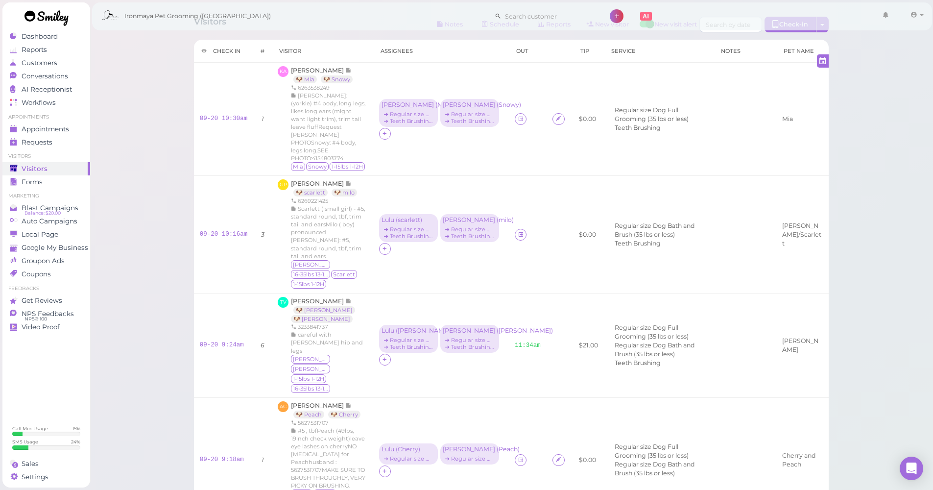
click at [188, 104] on div "Visitors Notes Schedule Reports New visitor New visit alert Check-in Customer c…" at bounding box center [511, 292] width 659 height 567
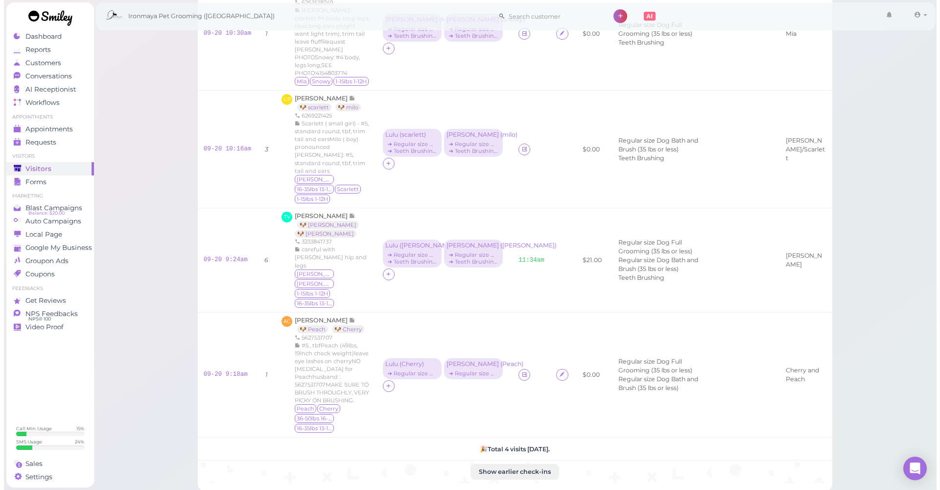
scroll to position [0, 0]
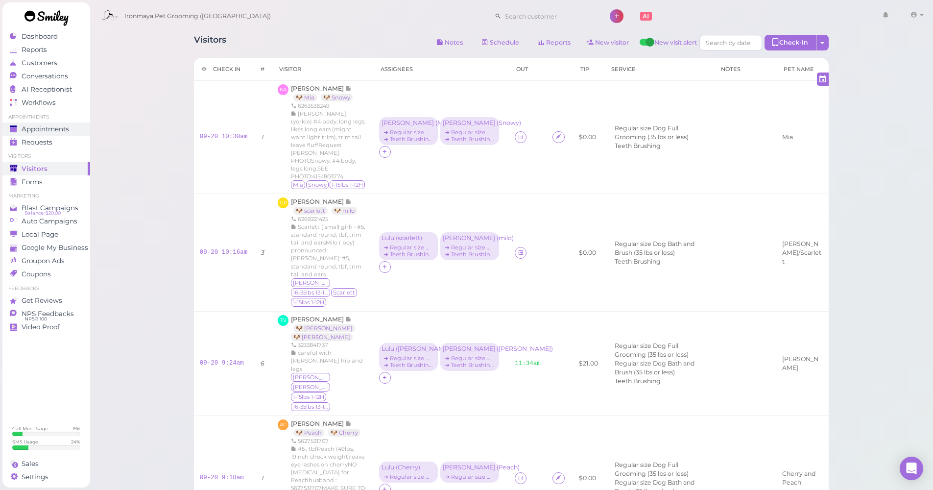
click at [65, 127] on span "Appointments" at bounding box center [45, 129] width 47 height 8
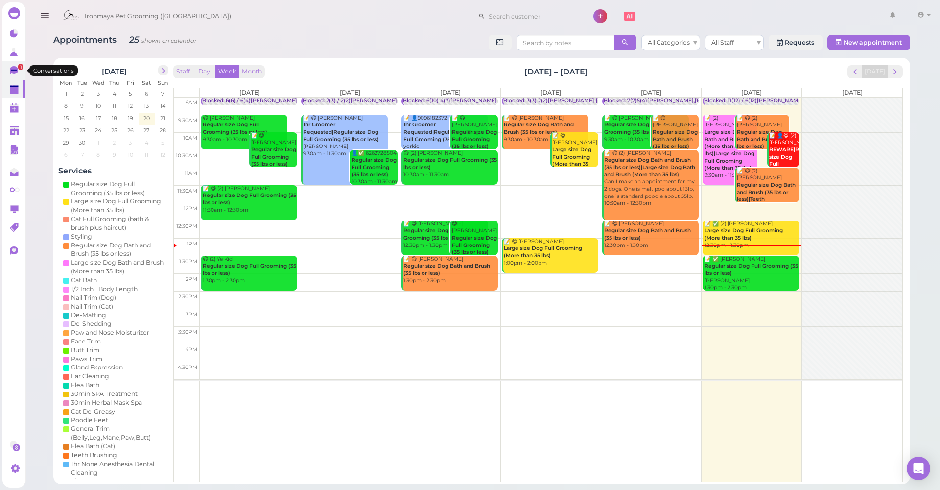
click at [14, 71] on icon at bounding box center [14, 70] width 8 height 9
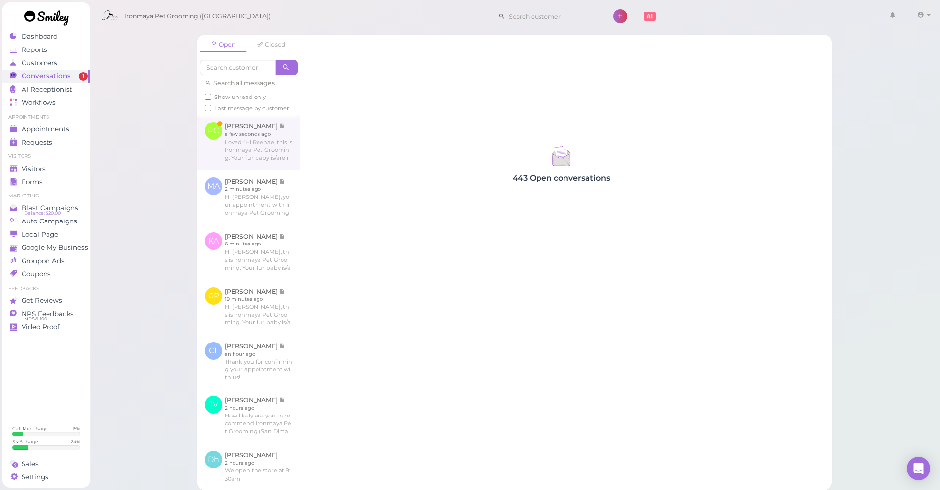
click at [236, 145] on link at bounding box center [248, 142] width 102 height 55
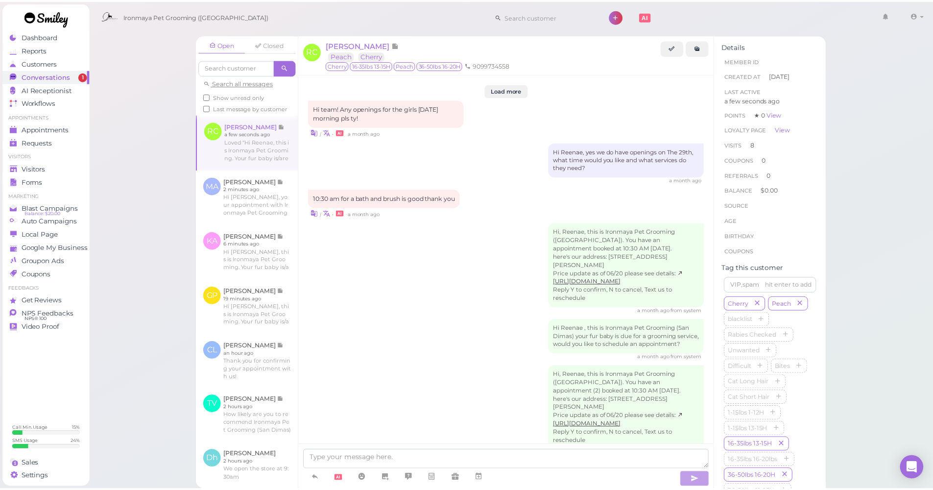
scroll to position [1213, 0]
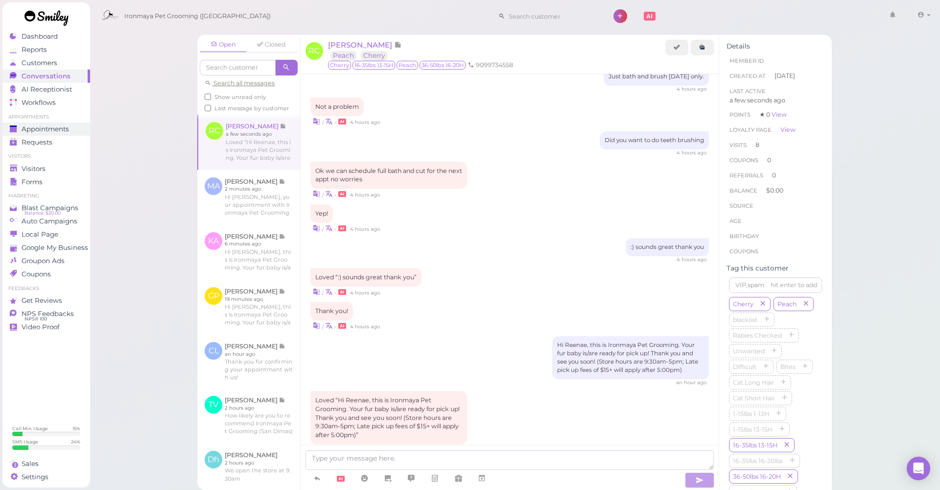
click at [22, 130] on span "Appointments" at bounding box center [45, 129] width 47 height 8
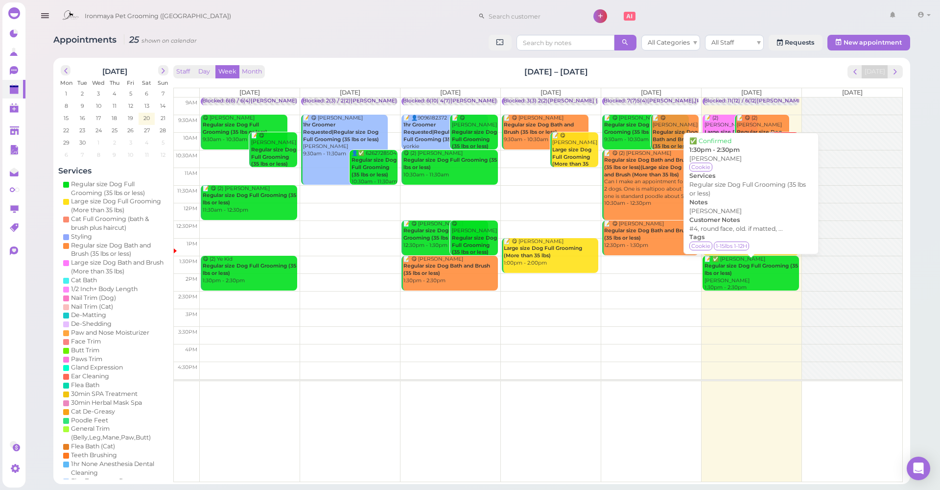
click at [749, 264] on b "Regular size Dog Full Grooming (35 lbs or less)" at bounding box center [752, 269] width 94 height 14
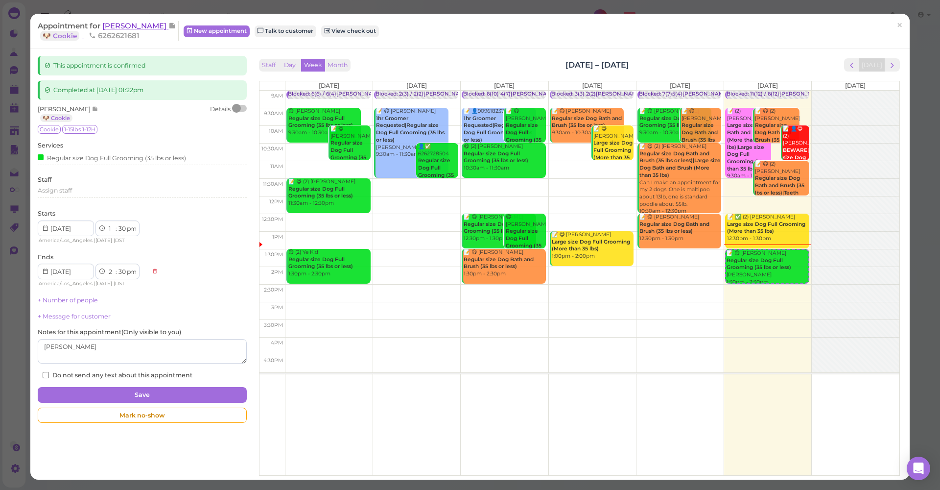
click at [112, 27] on span "[PERSON_NAME]" at bounding box center [135, 25] width 66 height 9
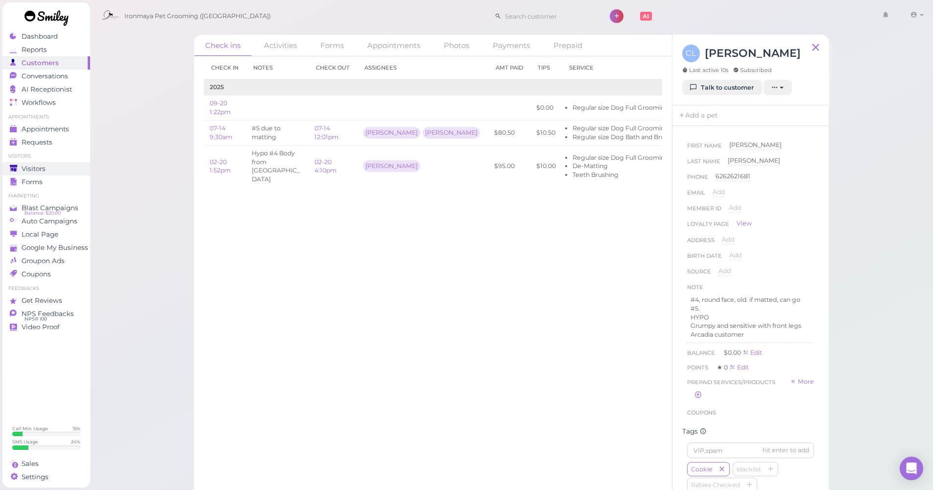
click at [51, 166] on div "Visitors" at bounding box center [45, 169] width 71 height 8
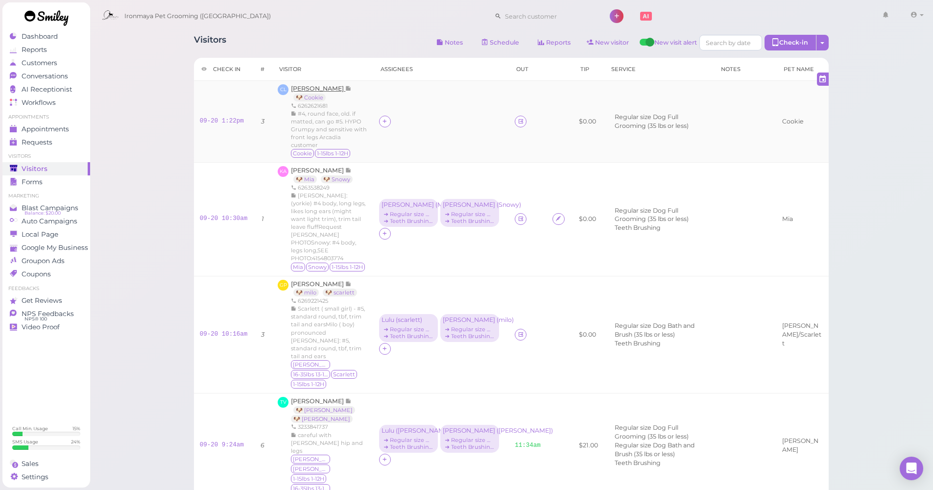
click at [312, 91] on span "[PERSON_NAME]" at bounding box center [318, 88] width 54 height 7
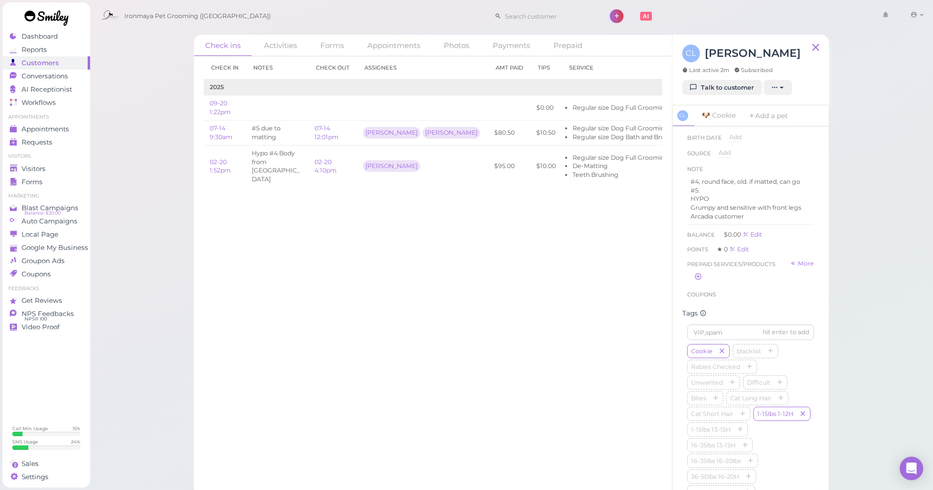
scroll to position [122, 0]
click at [55, 166] on div "Visitors" at bounding box center [45, 169] width 71 height 8
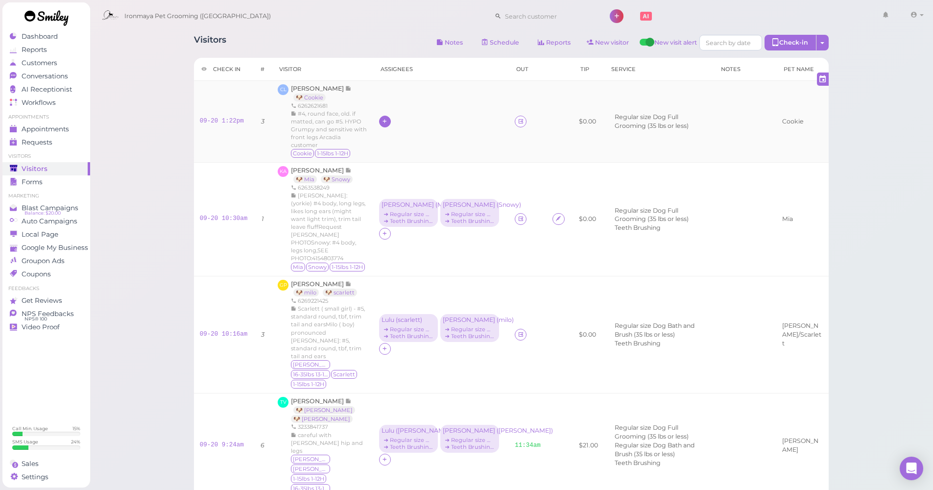
click at [381, 119] on icon at bounding box center [384, 121] width 6 height 7
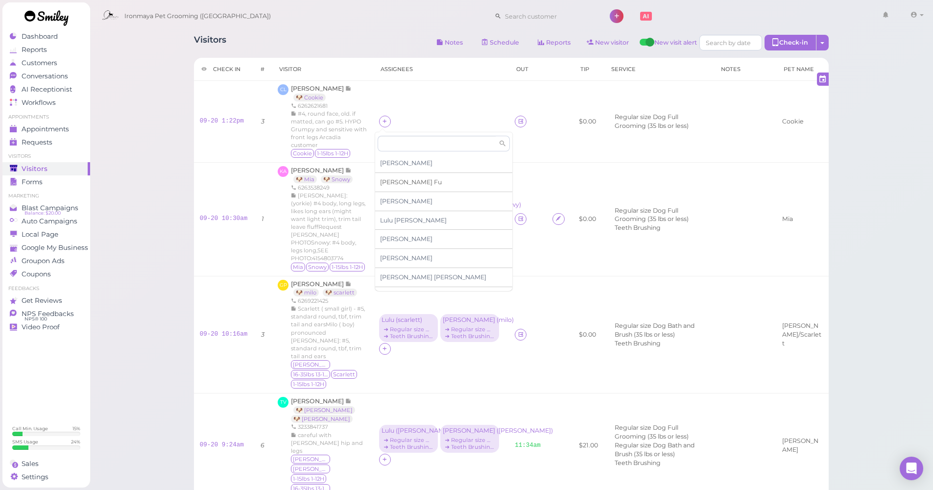
click at [390, 185] on div "Ida Fu" at bounding box center [443, 182] width 137 height 19
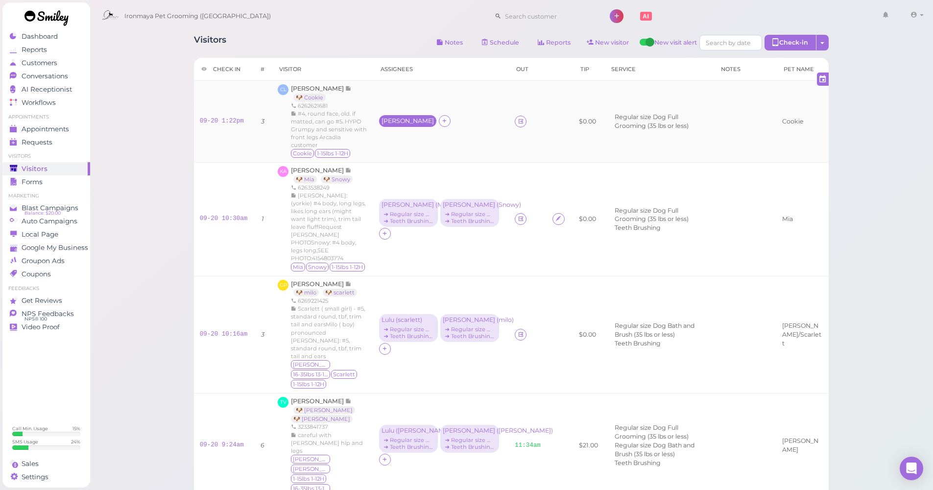
click at [382, 120] on div "Ida" at bounding box center [407, 121] width 52 height 7
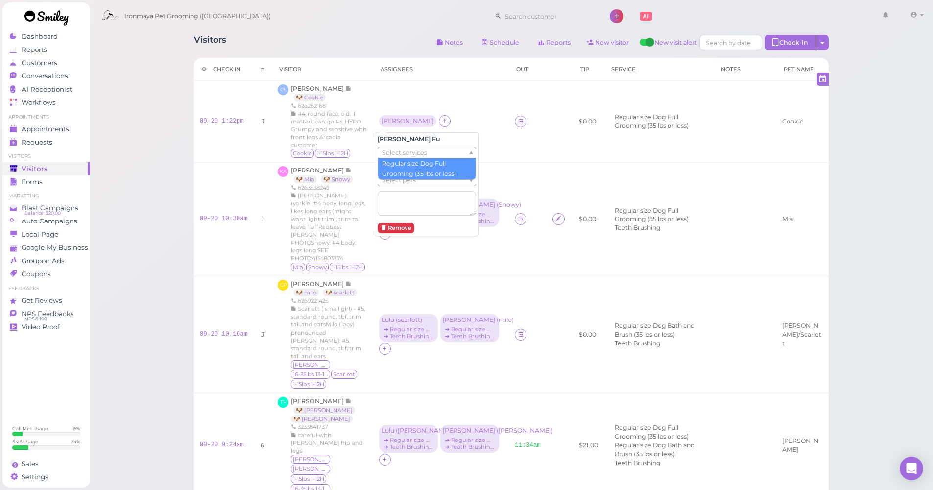
click at [397, 147] on div "Select services" at bounding box center [427, 153] width 98 height 12
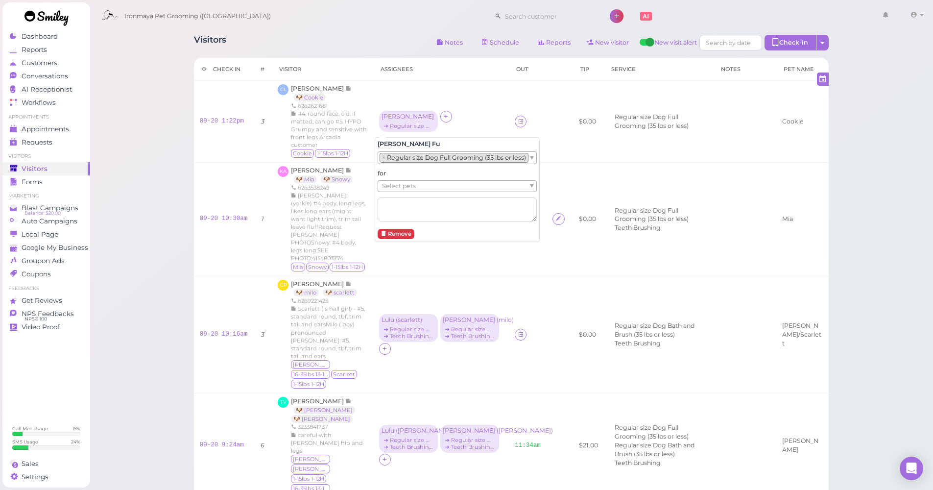
click at [407, 177] on div "for Select pets" at bounding box center [457, 195] width 159 height 52
click at [408, 183] on span "Select pets" at bounding box center [399, 186] width 34 height 11
click at [349, 40] on div "Visitors Notes Schedule Reports New visitor New visit alert Check-in Customer c…" at bounding box center [511, 44] width 635 height 18
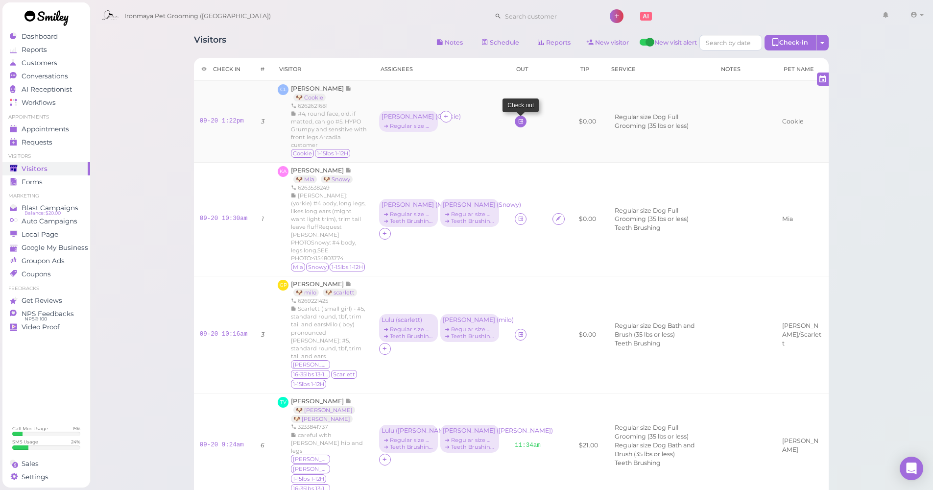
click at [518, 123] on icon at bounding box center [521, 121] width 6 height 7
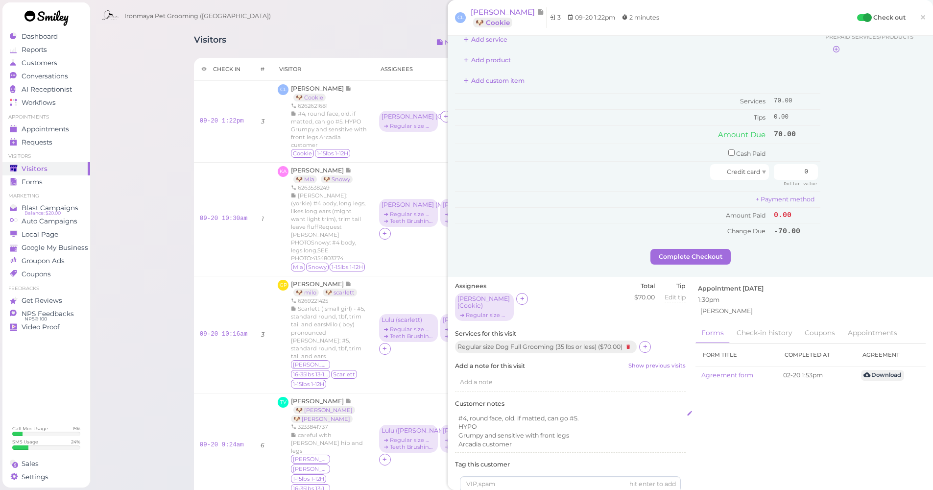
scroll to position [151, 0]
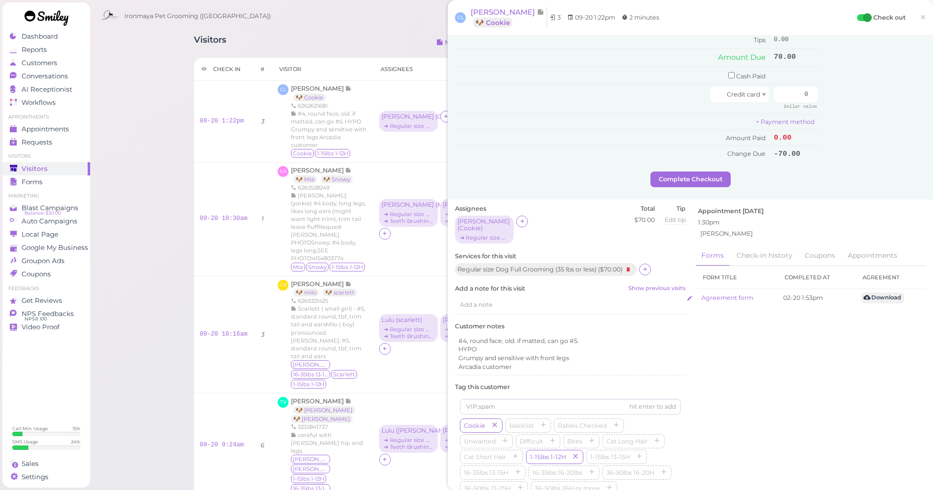
click at [512, 295] on div "Add a note" at bounding box center [570, 304] width 231 height 19
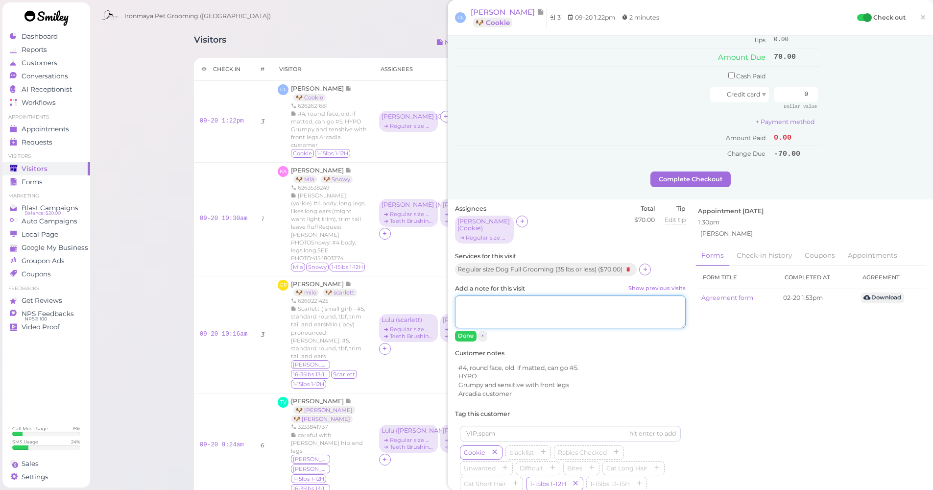
click at [511, 301] on textarea "Add a note for this visit Show previous visits" at bounding box center [570, 311] width 231 height 33
type textarea "#4"
click at [468, 331] on button "Done" at bounding box center [466, 336] width 22 height 10
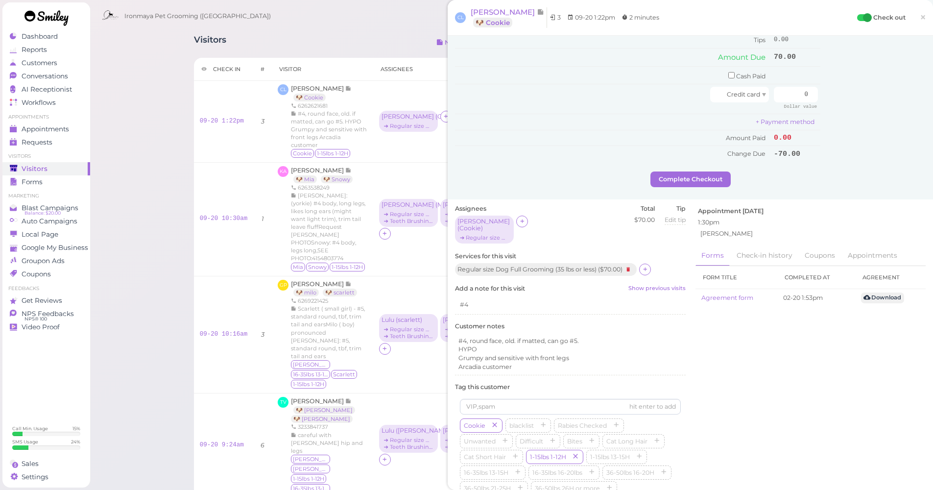
scroll to position [0, 0]
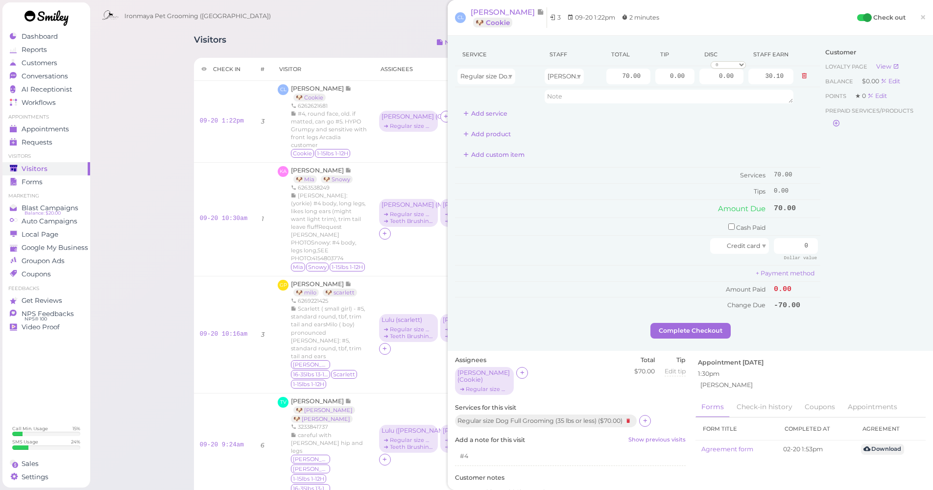
click at [921, 14] on link "×" at bounding box center [923, 17] width 18 height 23
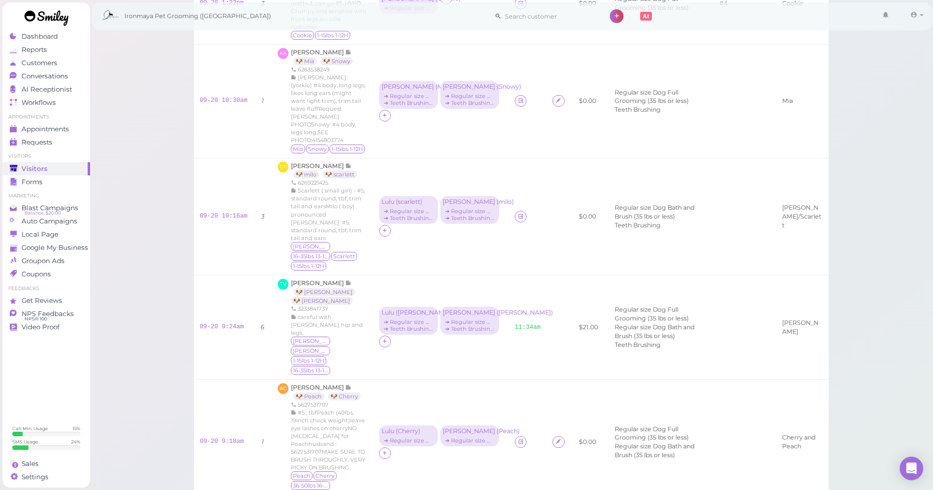
scroll to position [268, 0]
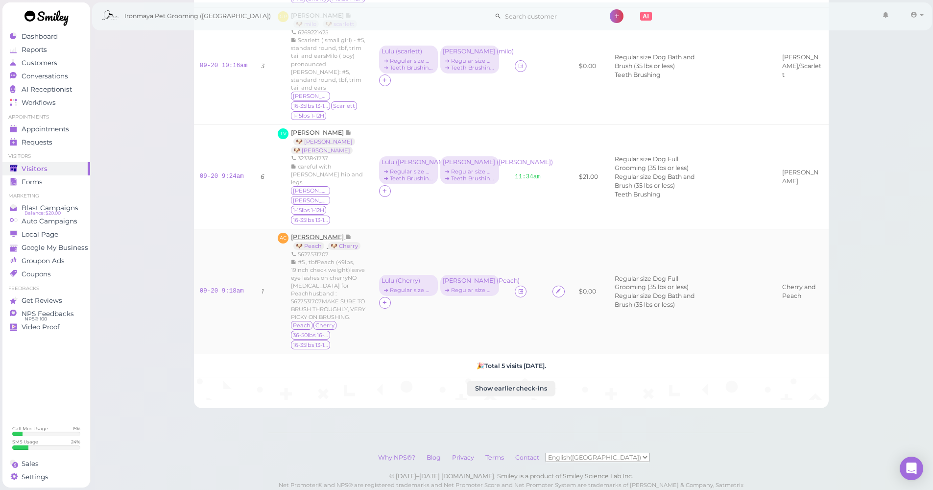
click at [320, 233] on span "Andy Chin" at bounding box center [318, 236] width 54 height 7
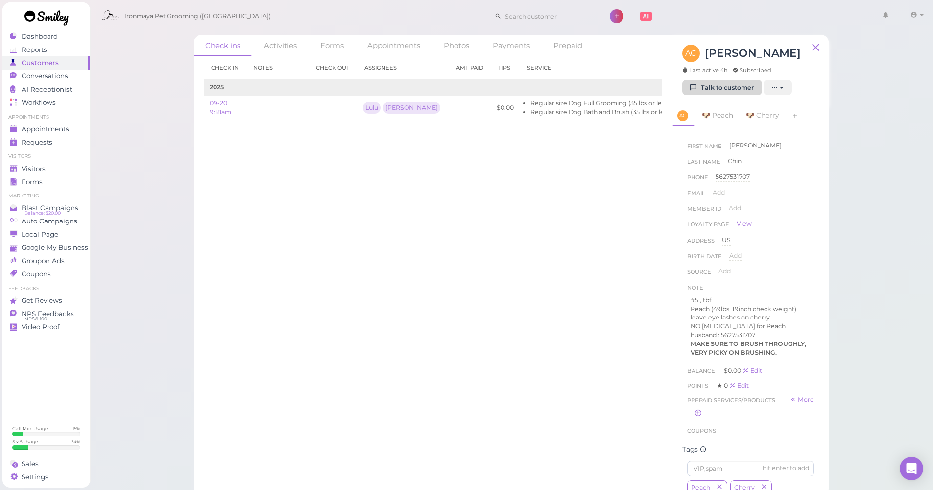
click at [751, 82] on link "Talk to customer" at bounding box center [722, 88] width 80 height 16
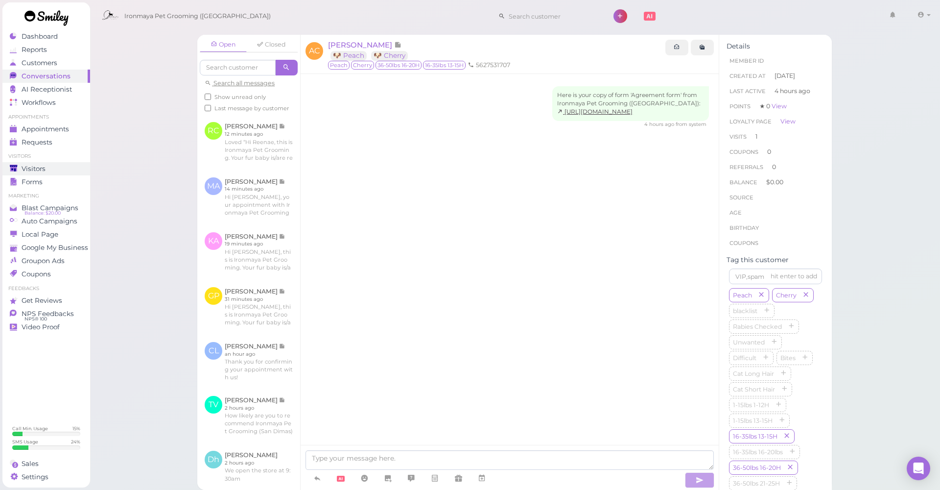
click at [46, 167] on div "Visitors" at bounding box center [45, 169] width 71 height 8
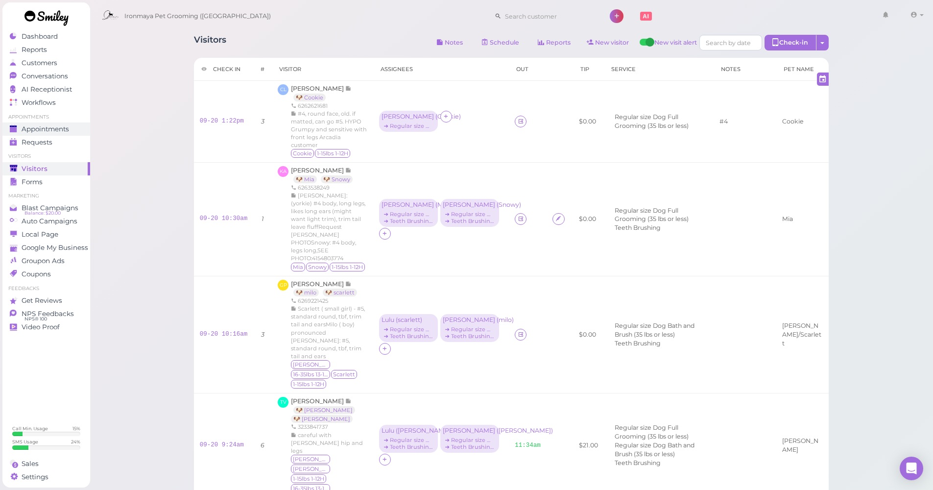
click at [55, 128] on span "Appointments" at bounding box center [45, 129] width 47 height 8
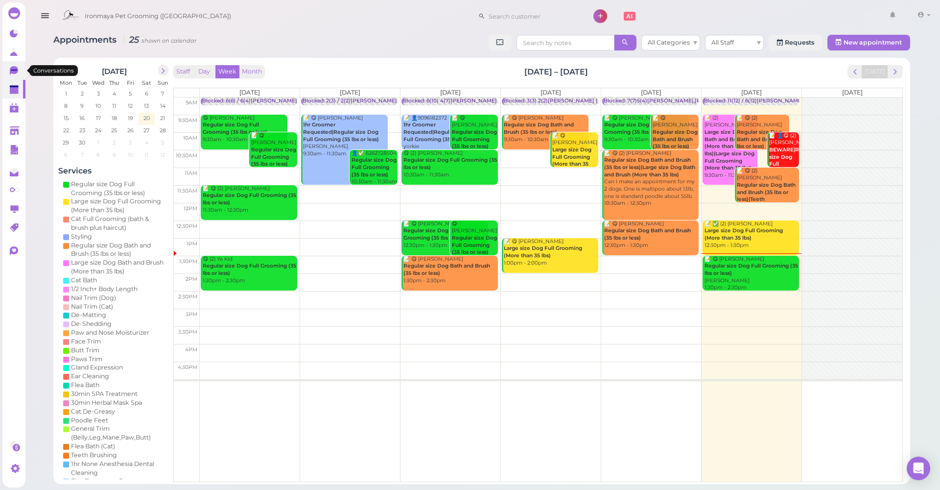
click at [6, 76] on link "0" at bounding box center [13, 70] width 23 height 19
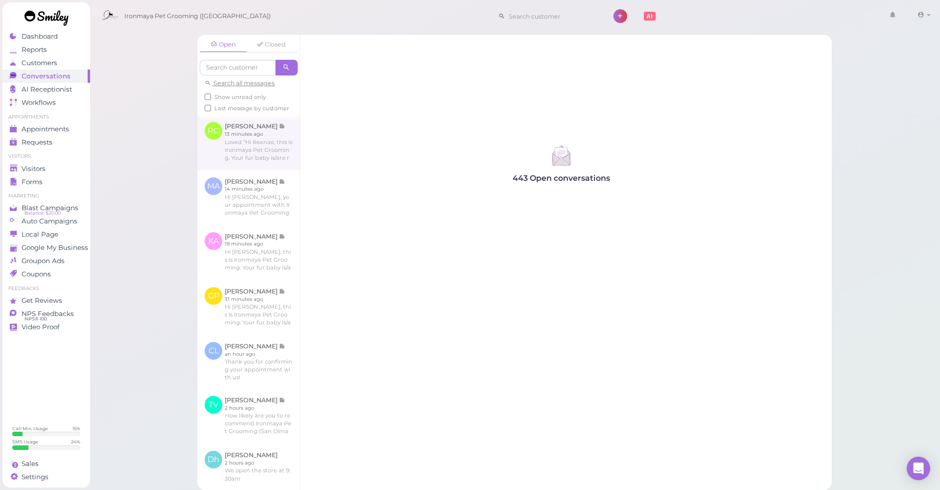
click at [232, 132] on link at bounding box center [248, 142] width 102 height 55
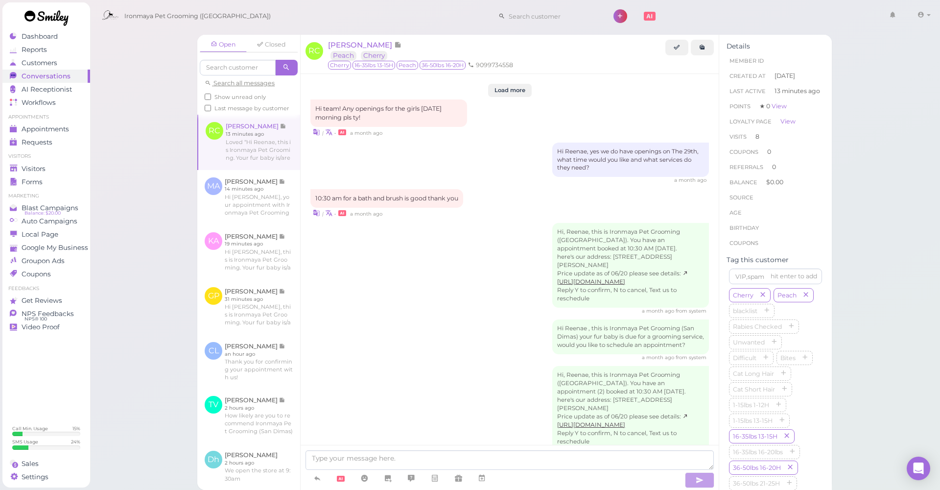
scroll to position [1213, 0]
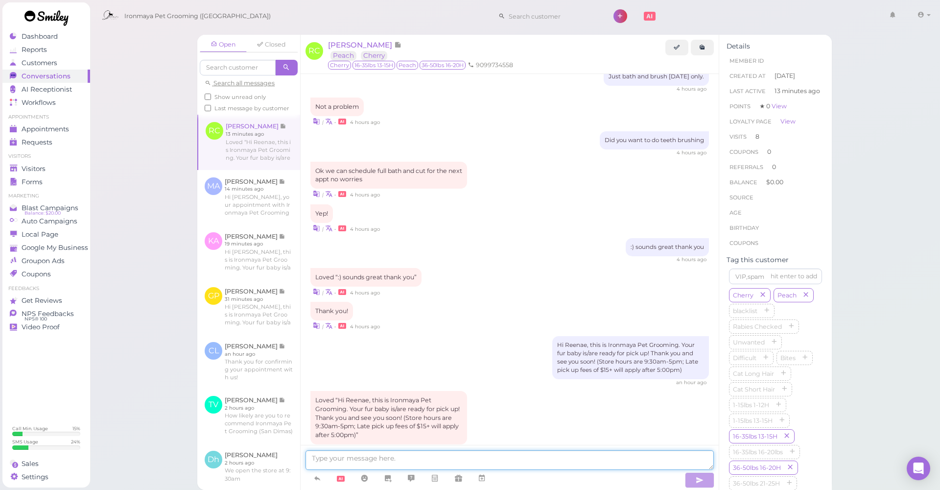
click at [400, 435] on textarea at bounding box center [510, 460] width 408 height 20
type textarea "S"
click at [45, 125] on span "Appointments" at bounding box center [45, 129] width 47 height 8
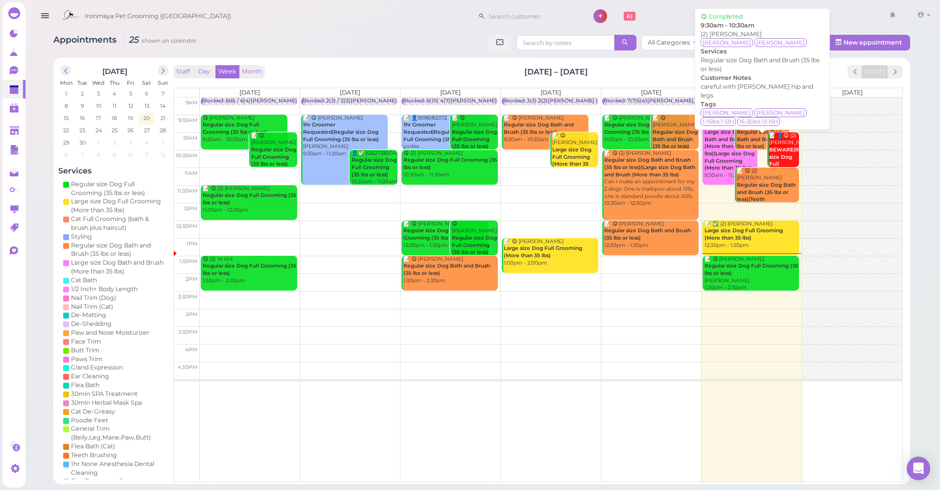
click at [748, 129] on b "Regular size Dog Bath and Brush (35 lbs or less)" at bounding box center [761, 139] width 49 height 21
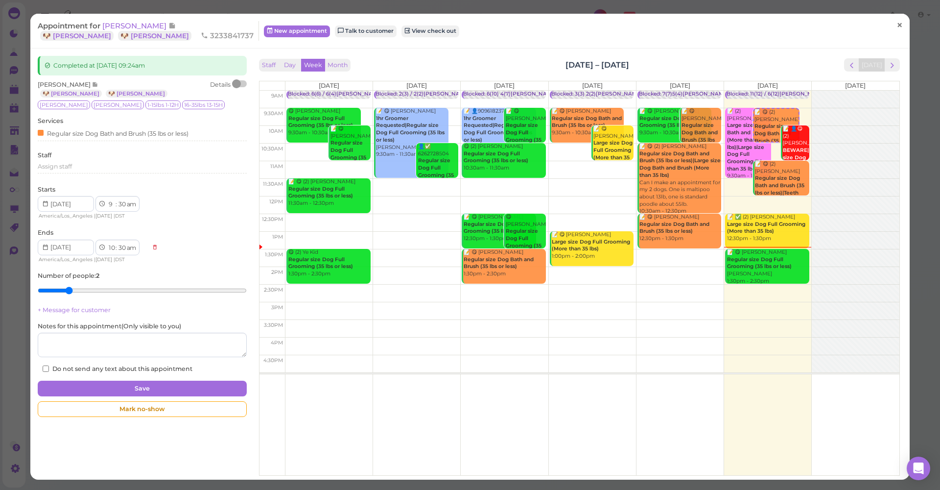
click at [891, 31] on link "×" at bounding box center [900, 25] width 18 height 23
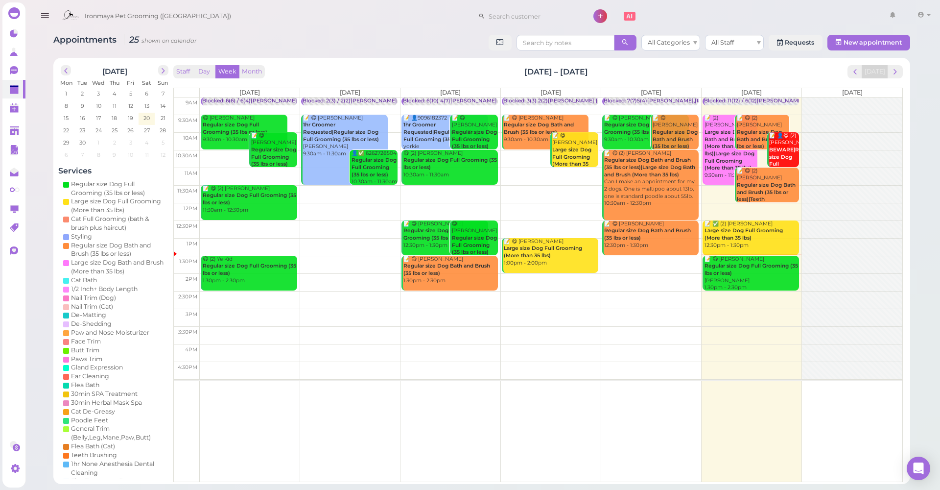
click at [713, 135] on b "Large size Dog Bath and Brush (More than 35 lbs)|Large size Dog Full Grooming (…" at bounding box center [730, 150] width 50 height 42
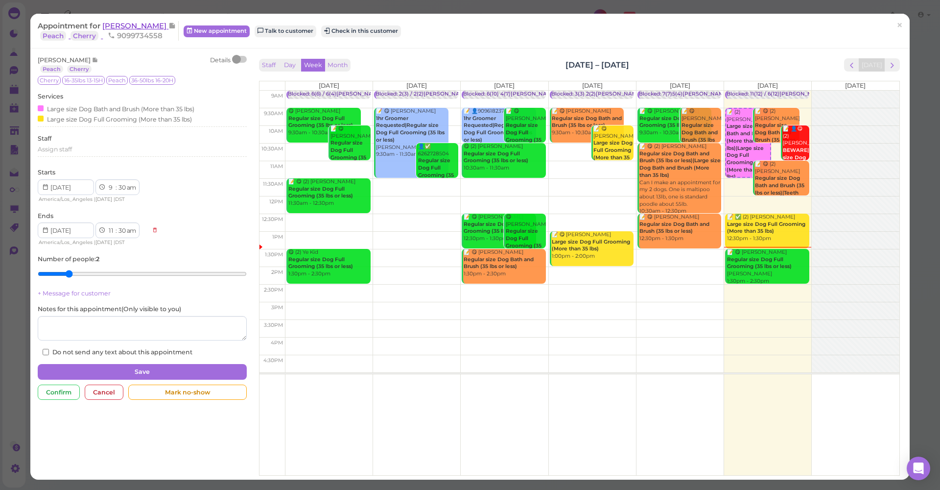
click at [118, 28] on span "Reenae Chin" at bounding box center [135, 25] width 66 height 9
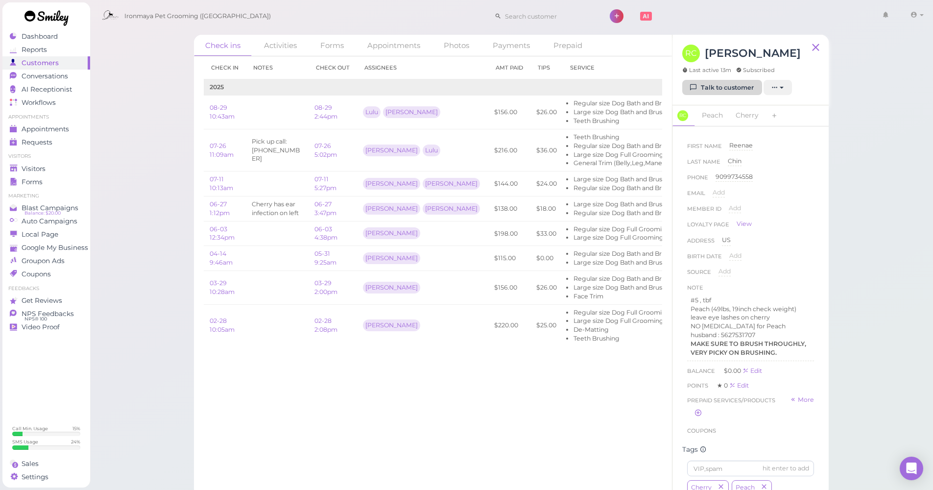
click at [742, 92] on link "Talk to customer" at bounding box center [722, 88] width 80 height 16
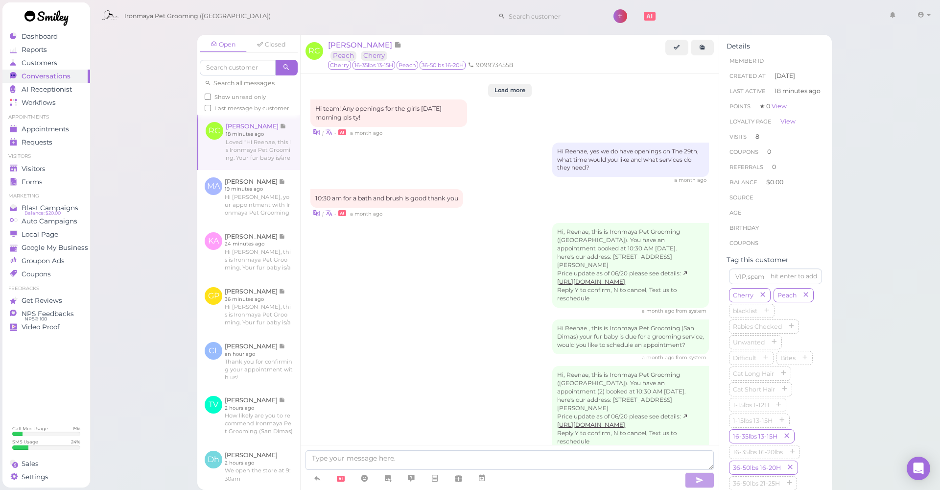
scroll to position [1213, 0]
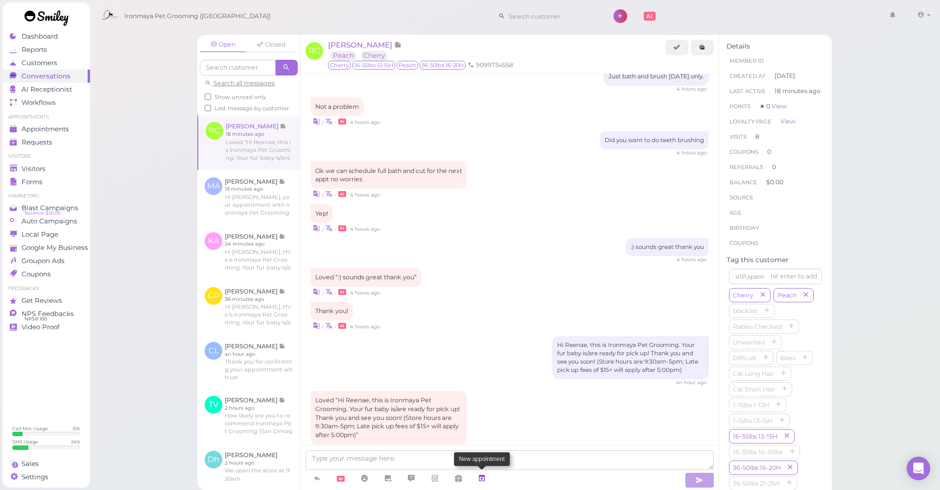
click at [485, 435] on icon at bounding box center [482, 478] width 8 height 10
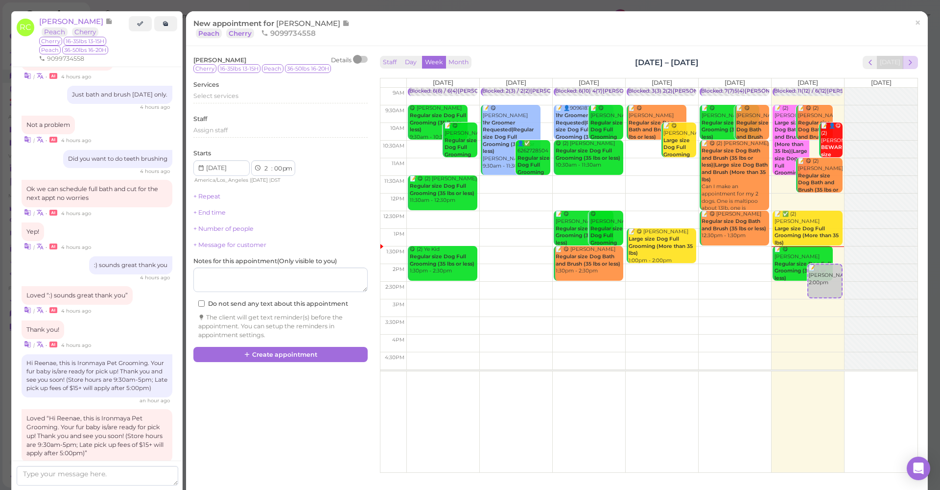
click at [906, 65] on span "next" at bounding box center [910, 62] width 9 height 9
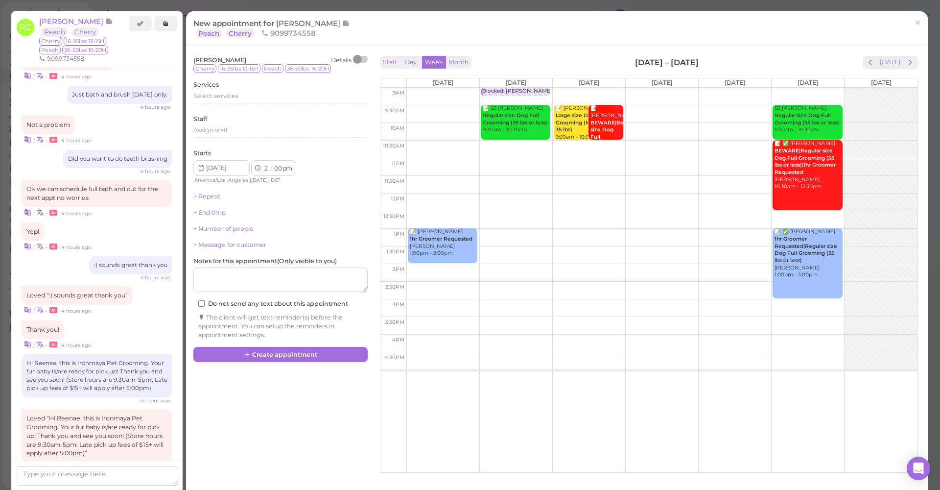
click at [906, 65] on span "next" at bounding box center [910, 62] width 9 height 9
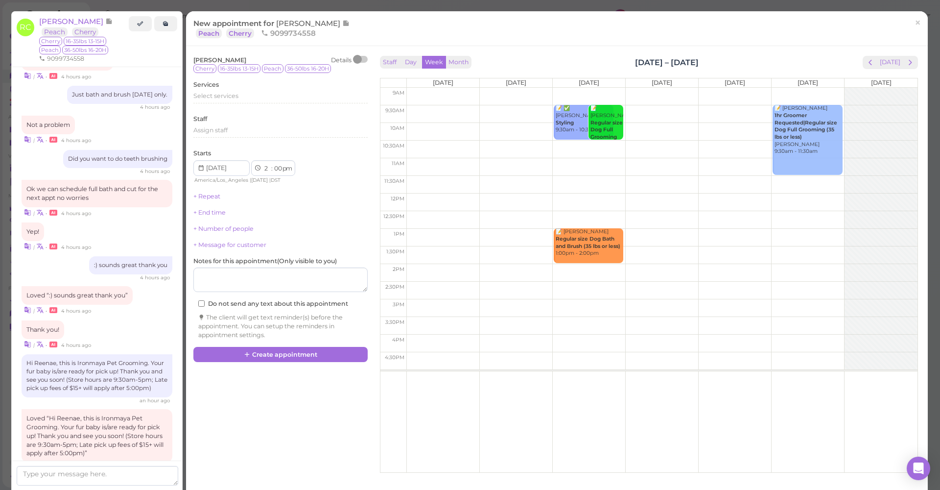
click at [837, 105] on td at bounding box center [661, 114] width 511 height 18
type input "2025-10-04"
select select "9"
select select "30"
select select "am"
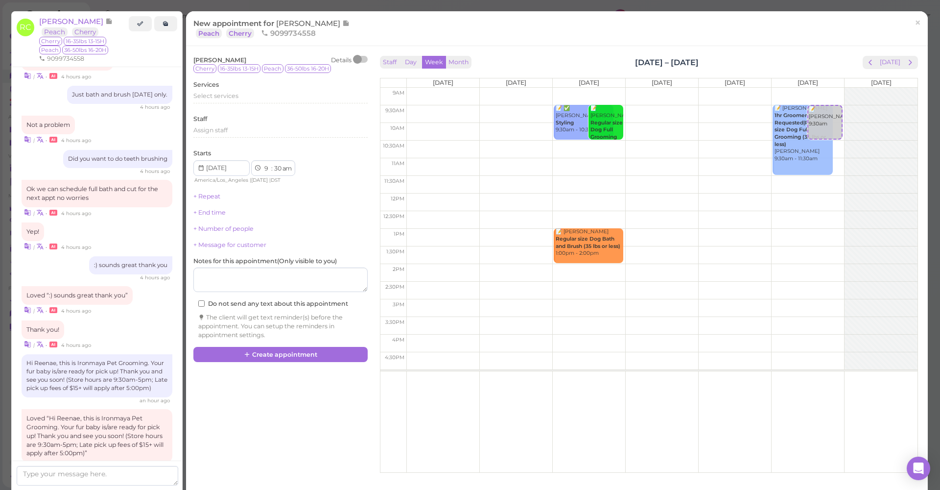
click at [195, 102] on div "Select services" at bounding box center [280, 100] width 174 height 16
click at [200, 97] on span "Select services" at bounding box center [215, 95] width 45 height 7
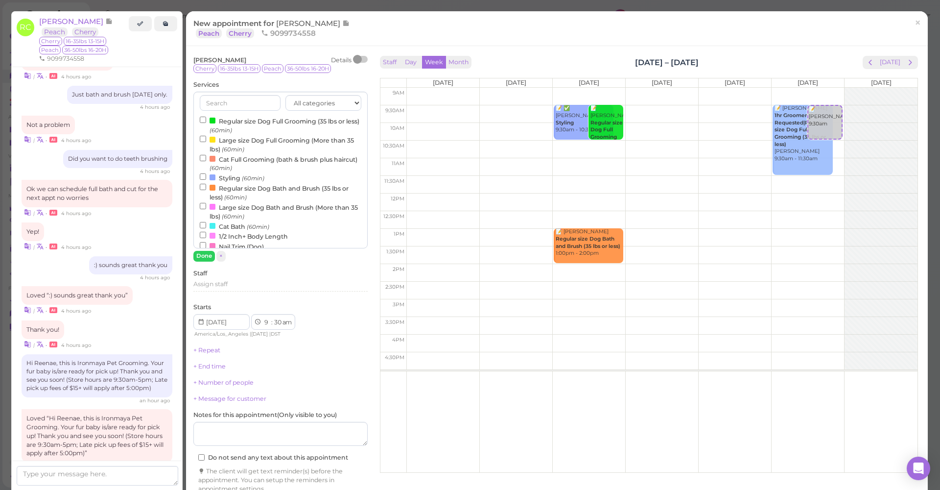
click at [234, 146] on small "(60min)" at bounding box center [233, 149] width 23 height 7
click at [206, 142] on input "Large size Dog Full Grooming (More than 35 lbs) (60min)" at bounding box center [203, 139] width 6 height 6
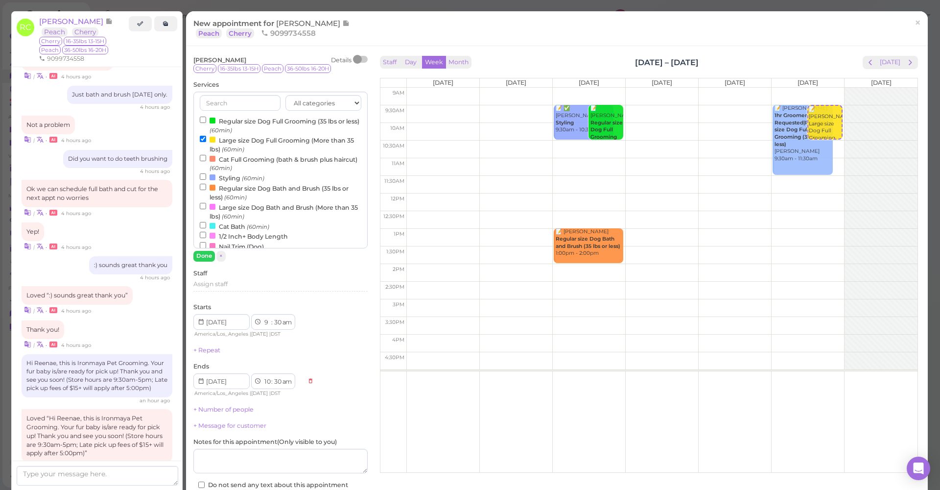
click at [230, 124] on label "Regular size Dog Full Grooming (35 lbs or less) (60min)" at bounding box center [281, 125] width 162 height 19
click at [206, 123] on input "Regular size Dog Full Grooming (35 lbs or less) (60min)" at bounding box center [203, 120] width 6 height 6
select select "11"
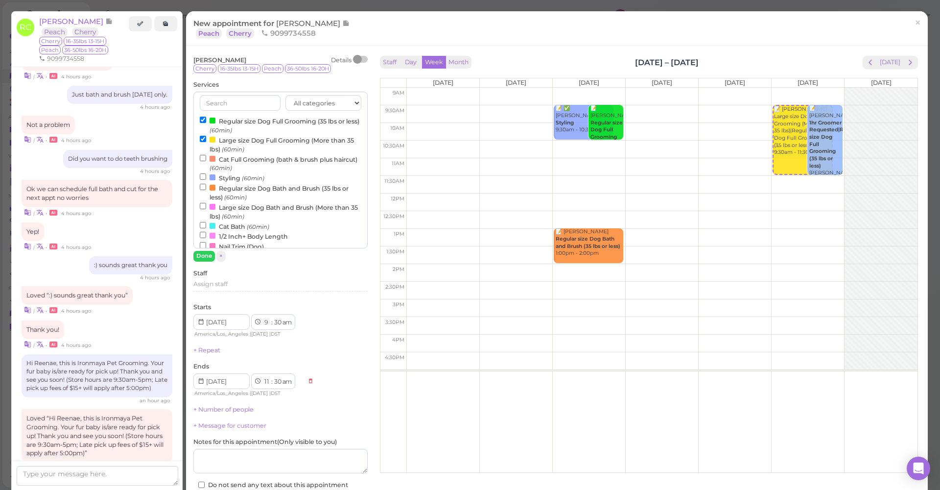
click at [209, 253] on button "Done" at bounding box center [204, 256] width 22 height 10
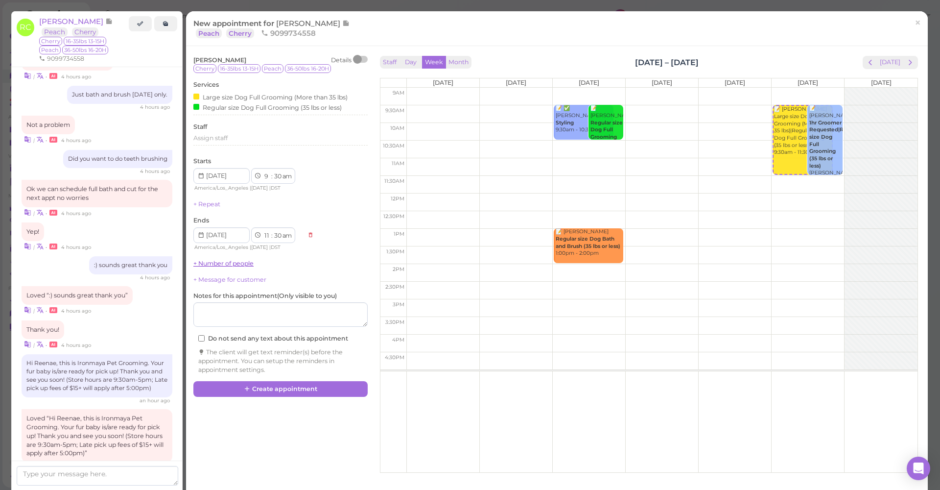
click at [210, 260] on link "+ Number of people" at bounding box center [223, 263] width 60 height 7
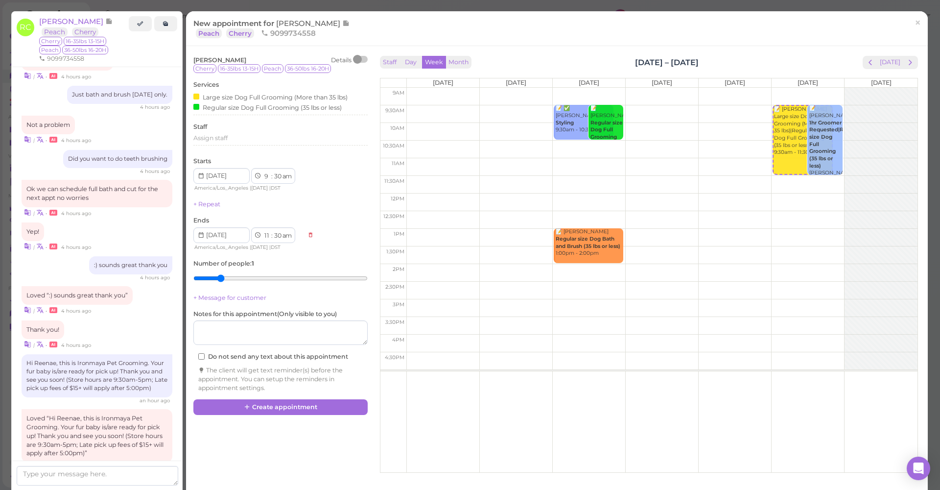
type input "2"
click at [213, 279] on input "range" at bounding box center [280, 278] width 174 height 16
click at [282, 408] on div "Reenae Chin Details Cherry 16-35lbs 13-15H Peach 36-50lbs 16-20H Services Large…" at bounding box center [557, 261] width 737 height 416
click at [283, 403] on button "Create appointment" at bounding box center [280, 407] width 174 height 16
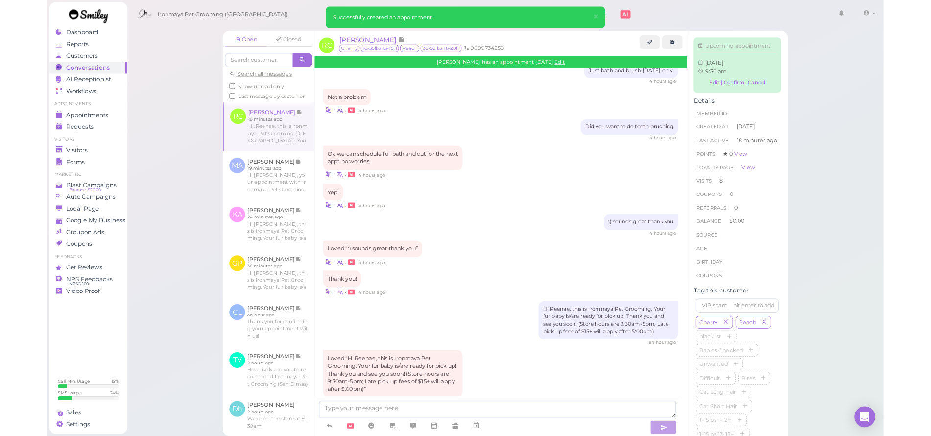
scroll to position [1309, 0]
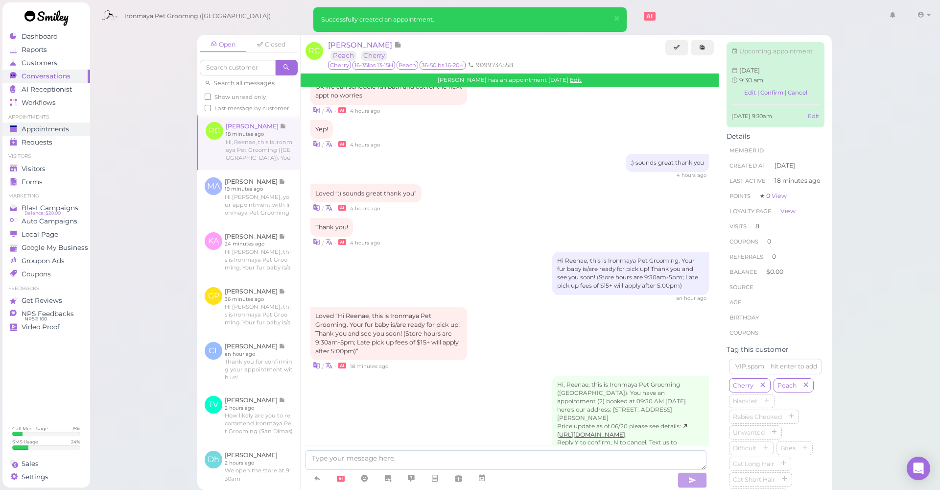
click at [65, 126] on span "Appointments" at bounding box center [45, 129] width 47 height 8
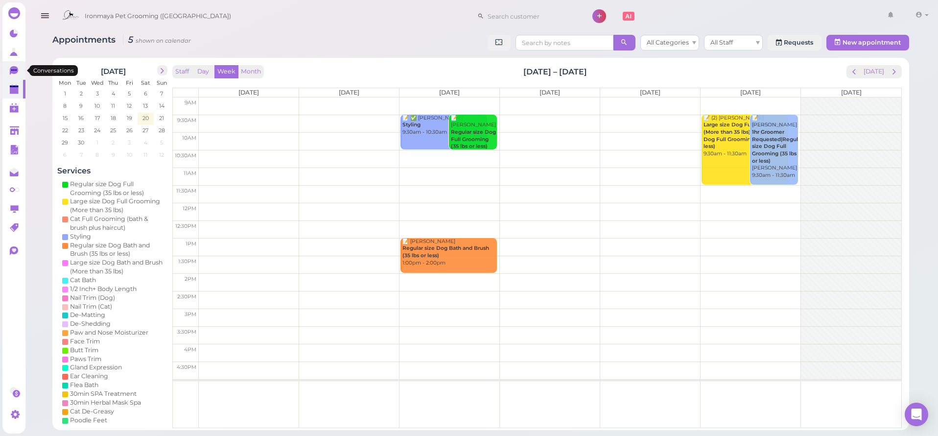
click at [14, 72] on icon at bounding box center [14, 70] width 8 height 9
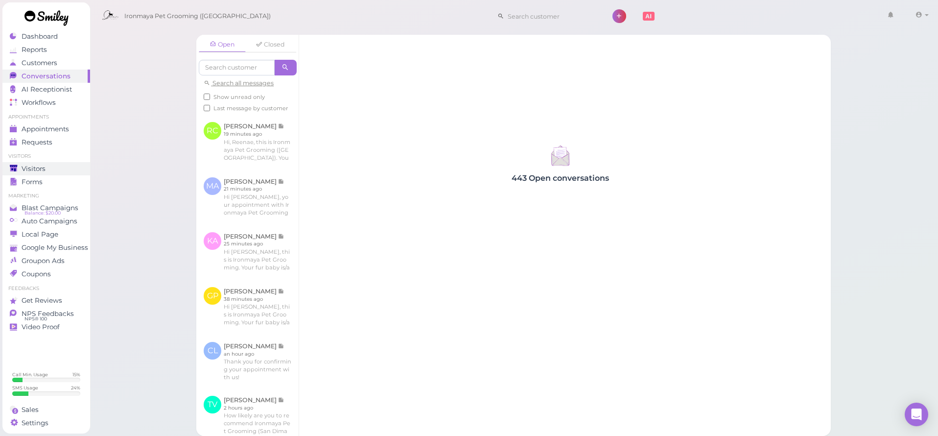
click at [71, 172] on div "Visitors" at bounding box center [45, 169] width 71 height 8
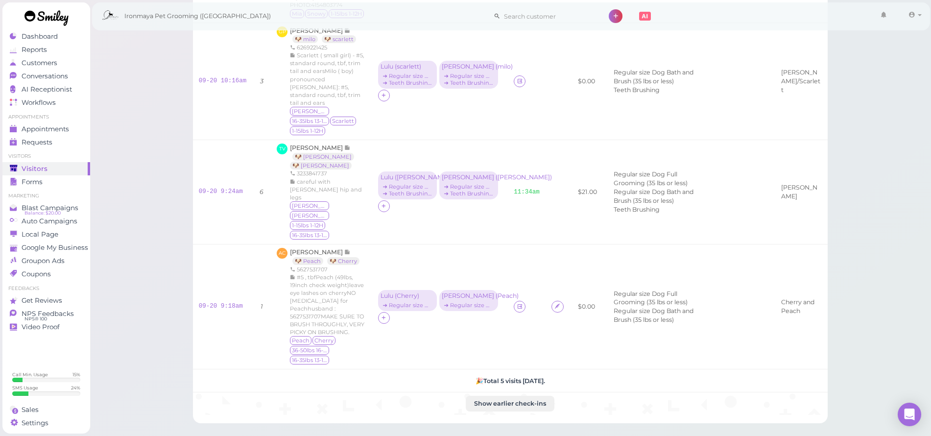
scroll to position [273, 0]
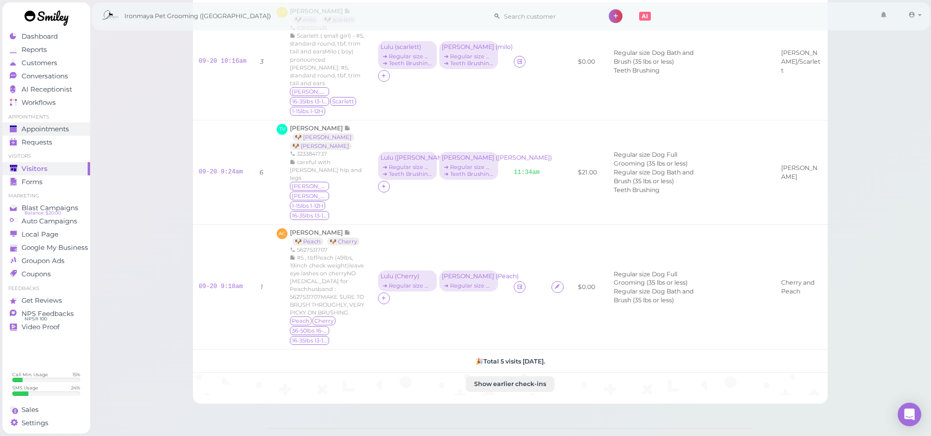
click at [60, 128] on span "Appointments" at bounding box center [45, 129] width 47 height 8
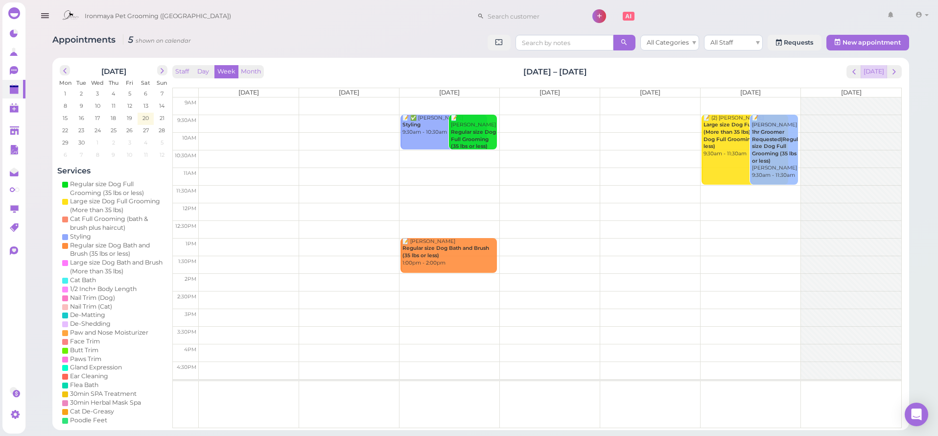
click at [882, 70] on button "[DATE]" at bounding box center [874, 71] width 26 height 13
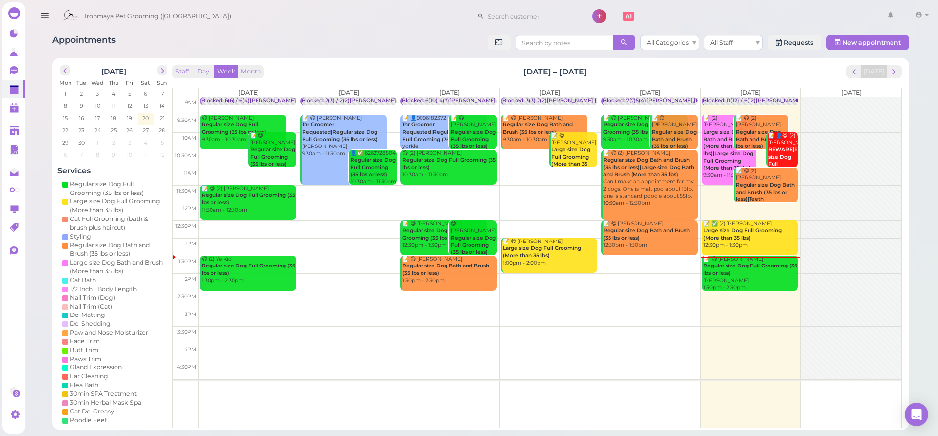
click at [718, 234] on b "Large size Dog Full Grooming (More than 35 lbs)" at bounding box center [743, 234] width 78 height 14
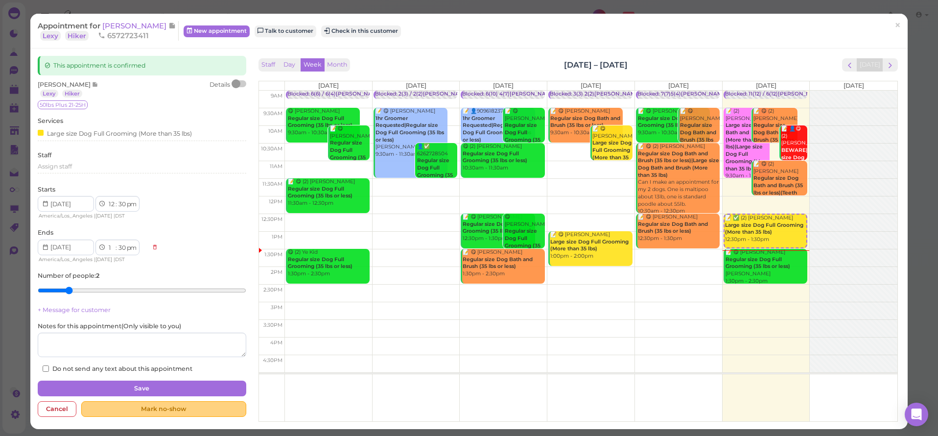
click at [133, 403] on div "Mark no-show" at bounding box center [163, 409] width 165 height 16
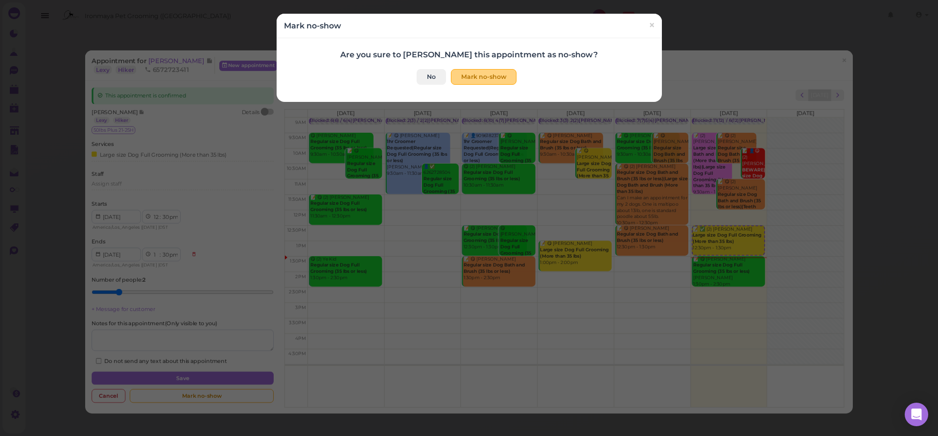
click at [467, 79] on button "Mark no-show" at bounding box center [484, 77] width 66 height 16
checkbox input "true"
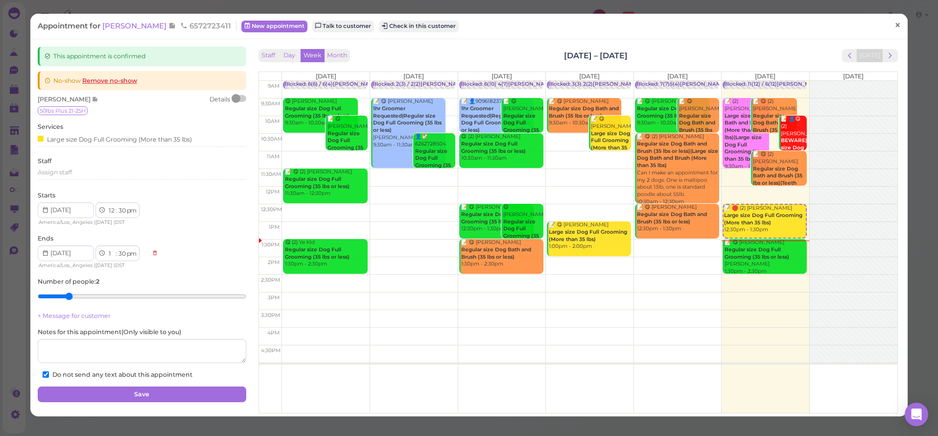
click at [895, 25] on span "×" at bounding box center [898, 26] width 6 height 14
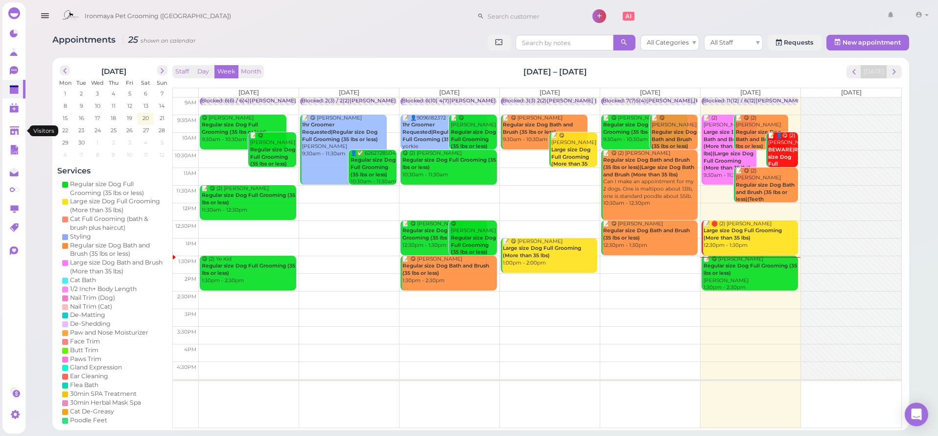
drag, startPoint x: 10, startPoint y: 131, endPoint x: 87, endPoint y: 166, distance: 83.9
click at [10, 131] on polygon at bounding box center [14, 130] width 9 height 8
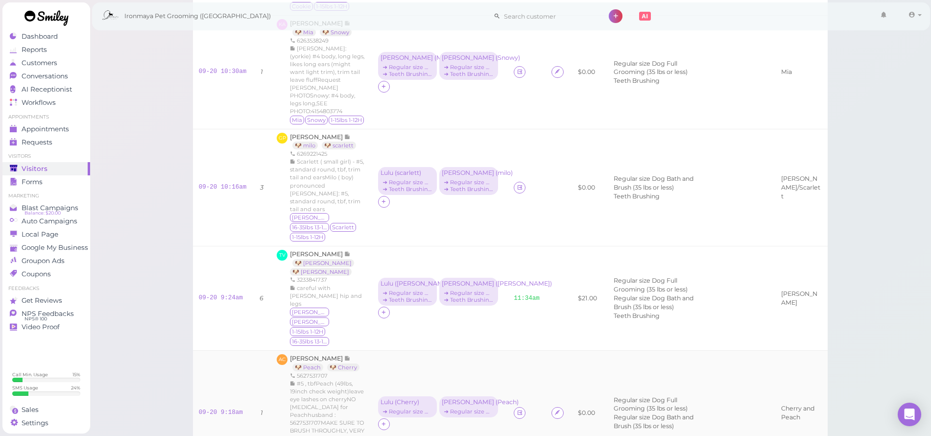
scroll to position [164, 0]
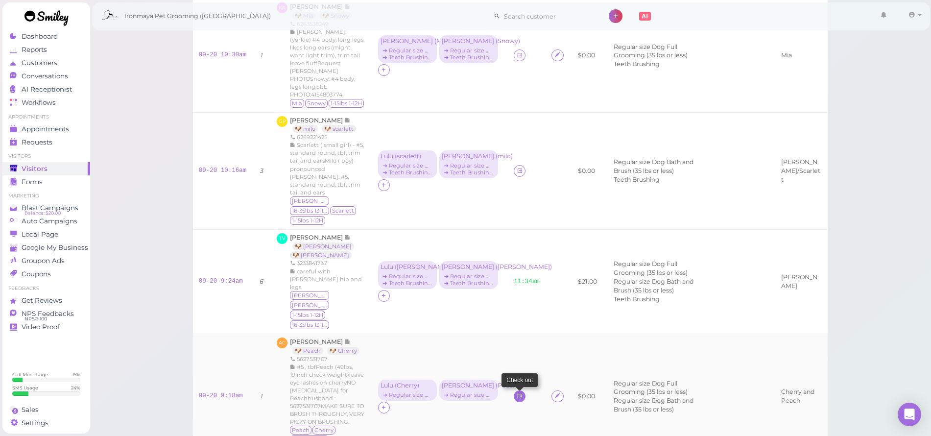
click at [517, 392] on icon at bounding box center [520, 395] width 6 height 7
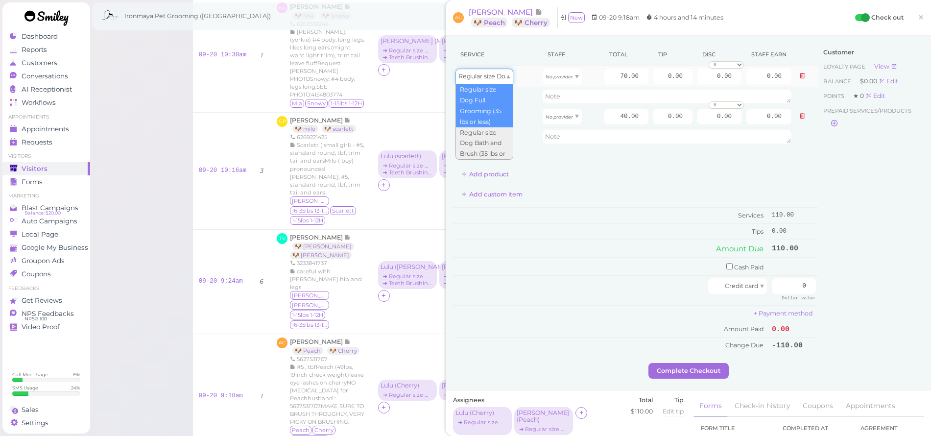
click at [501, 72] on span "Regular size Dog Full Grooming (35 lbs or less)" at bounding box center [527, 75] width 139 height 7
drag, startPoint x: 795, startPoint y: 80, endPoint x: 745, endPoint y: 73, distance: 51.0
click at [796, 80] on button at bounding box center [802, 76] width 12 height 10
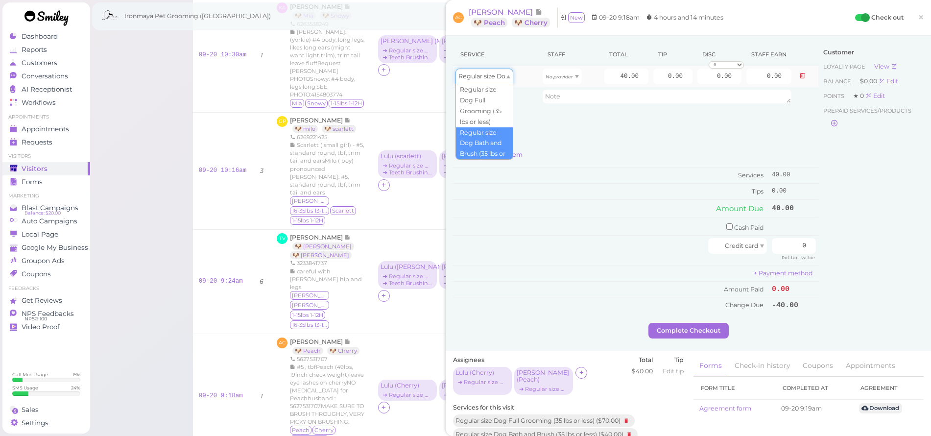
click at [502, 70] on div "Regular size Dog Bath and Brush (35 lbs or less)" at bounding box center [484, 77] width 58 height 16
click at [548, 80] on div "No provider" at bounding box center [562, 77] width 39 height 16
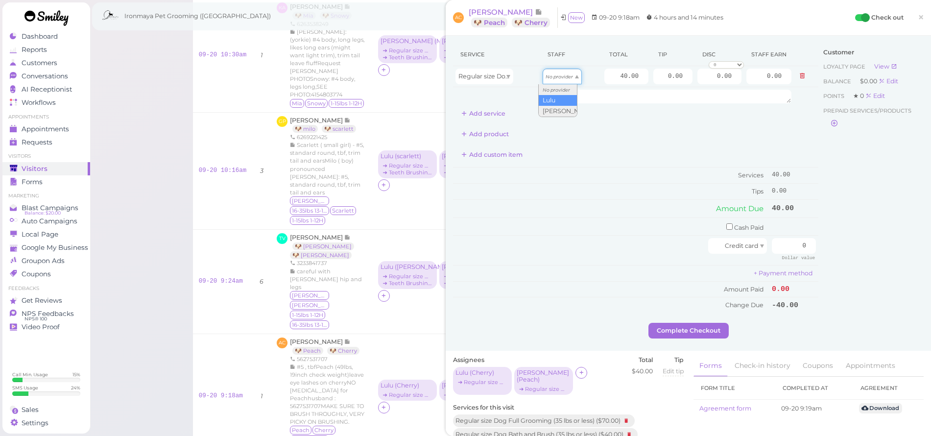
type input "17.20"
click at [604, 78] on input "40.00" at bounding box center [626, 77] width 44 height 16
click at [604, 79] on input "40.00" at bounding box center [626, 77] width 44 height 16
type input "55"
type input "23.65"
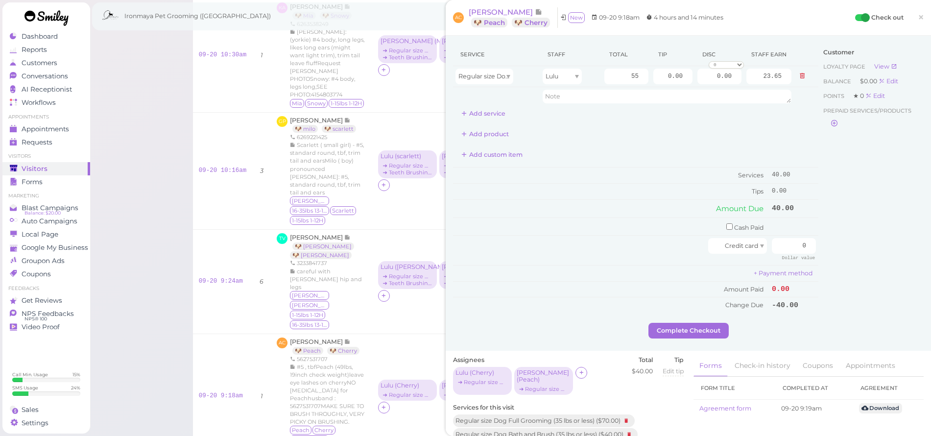
click at [857, 192] on div "Customer Loyalty page View Balance $0.00 Edit Points ★ 0 Edit Prepaid services/…" at bounding box center [870, 183] width 105 height 280
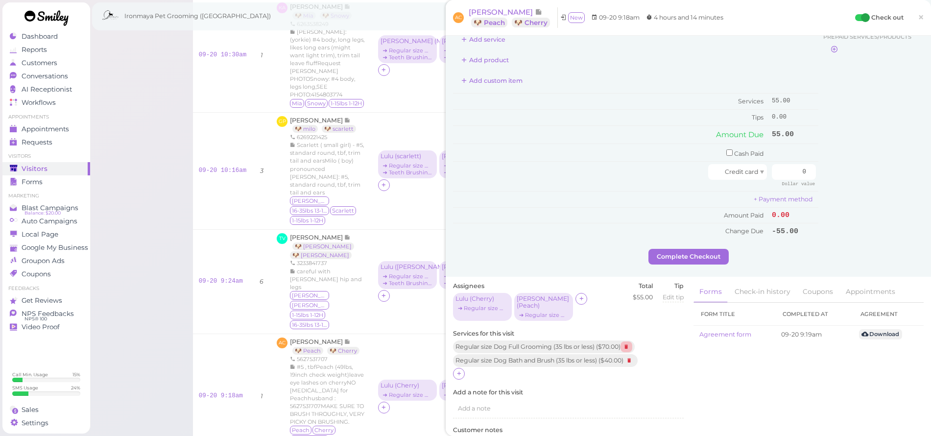
click at [631, 341] on icon at bounding box center [626, 346] width 12 height 11
click at [652, 341] on div at bounding box center [646, 347] width 12 height 12
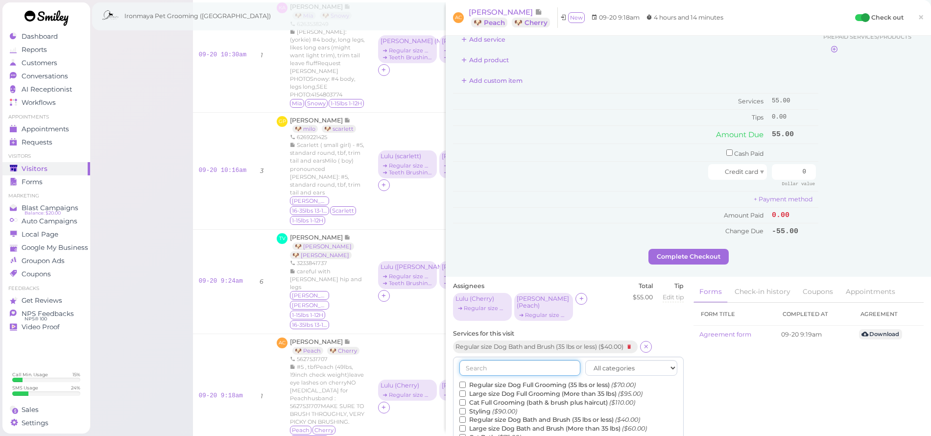
click at [559, 360] on input "text" at bounding box center [519, 368] width 121 height 16
click at [513, 424] on label "Large size Dog Bath and Brush (More than 35 lbs) ($60.00)" at bounding box center [553, 428] width 188 height 9
click at [466, 425] on input "Large size Dog Bath and Brush (More than 35 lbs) ($60.00)" at bounding box center [462, 428] width 6 height 6
click at [515, 360] on input "text" at bounding box center [519, 368] width 121 height 16
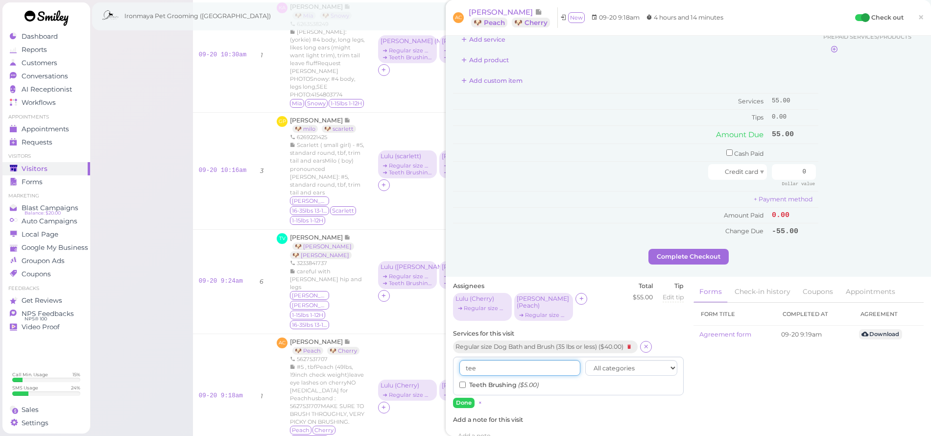
type input "tee"
click at [520, 381] on icon "($5.00)" at bounding box center [528, 384] width 21 height 7
click at [466, 381] on input "Teeth Brushing ($5.00)" at bounding box center [462, 384] width 6 height 6
click at [468, 398] on button "Done" at bounding box center [464, 403] width 22 height 10
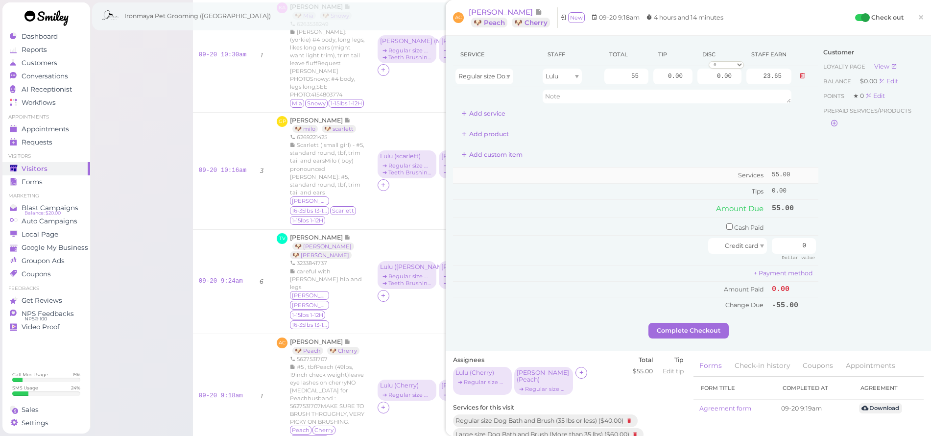
scroll to position [0, 0]
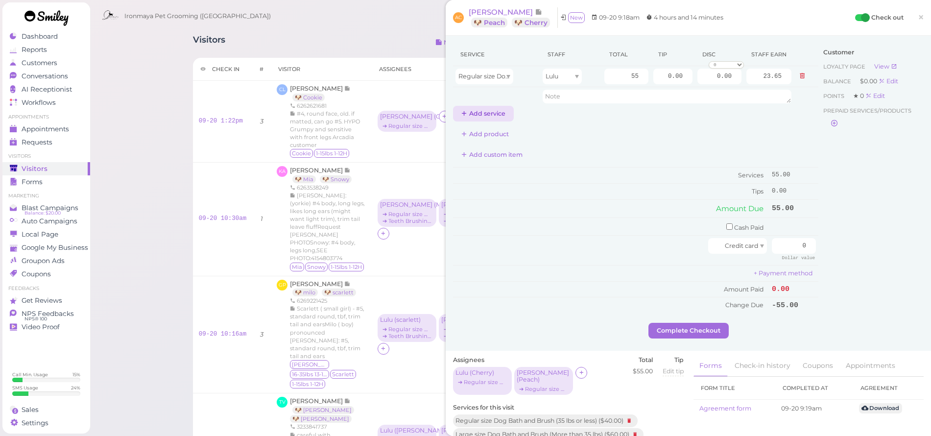
click at [475, 119] on button "Add service" at bounding box center [483, 114] width 61 height 16
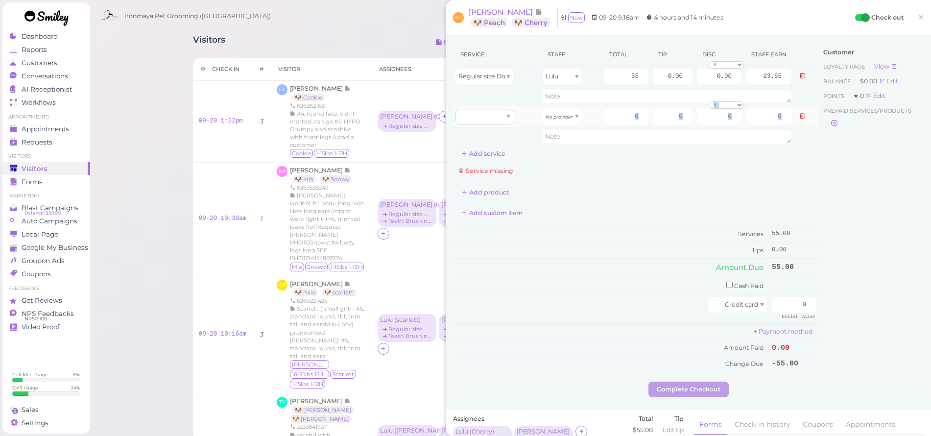
click at [482, 123] on tbody "Regular size Dog Bath and Brush (35 lbs or less) Lulu 55 0.00 0.00 0 10% off 15…" at bounding box center [635, 106] width 365 height 80
click at [482, 123] on div at bounding box center [484, 117] width 58 height 16
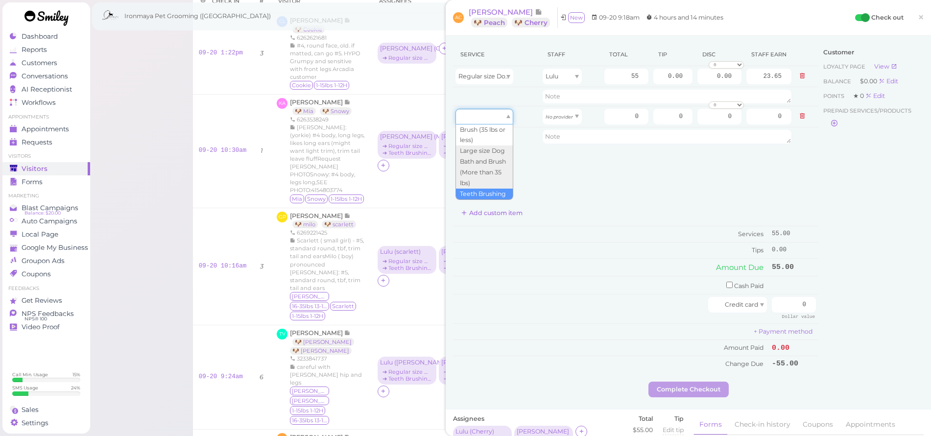
type input "5.00"
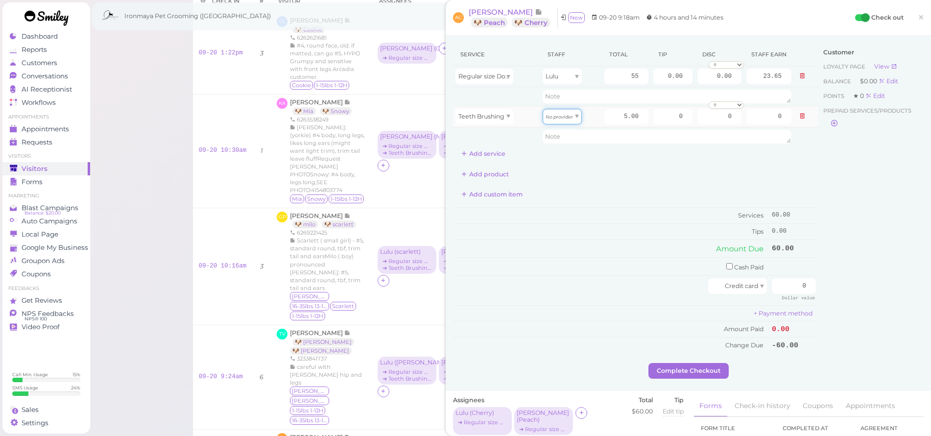
click at [557, 118] on icon "No provider" at bounding box center [559, 116] width 27 height 5
type input "2.15"
click at [653, 80] on input "0.00" at bounding box center [672, 77] width 39 height 16
click at [317, 0] on div "Ironmaya Pet Grooming (San Dimas) 1 Account" at bounding box center [511, 13] width 843 height 27
click at [659, 73] on input "0.00" at bounding box center [672, 77] width 39 height 16
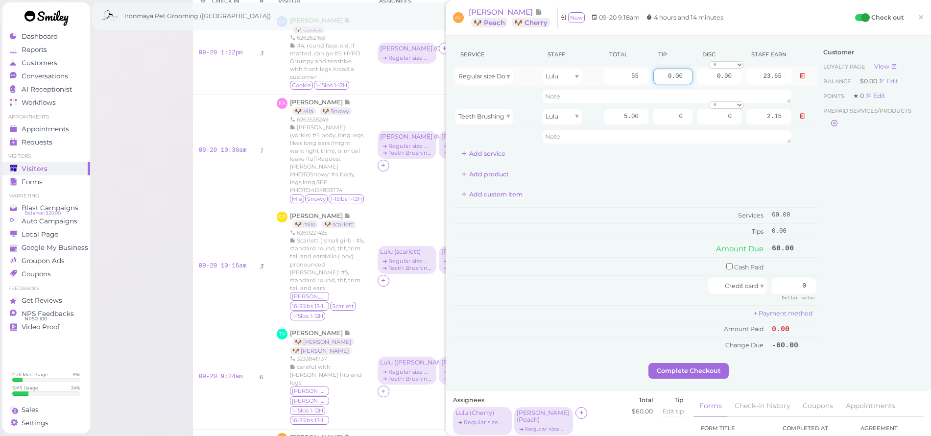
click at [659, 73] on input "0.00" at bounding box center [672, 77] width 39 height 16
type input "12"
drag, startPoint x: 853, startPoint y: 225, endPoint x: 848, endPoint y: 226, distance: 5.0
click at [853, 225] on div "Customer Loyalty page View Balance $0.00 Edit Points ★ 0 Edit Prepaid services/…" at bounding box center [870, 203] width 105 height 320
click at [495, 155] on button "Add service" at bounding box center [483, 154] width 61 height 16
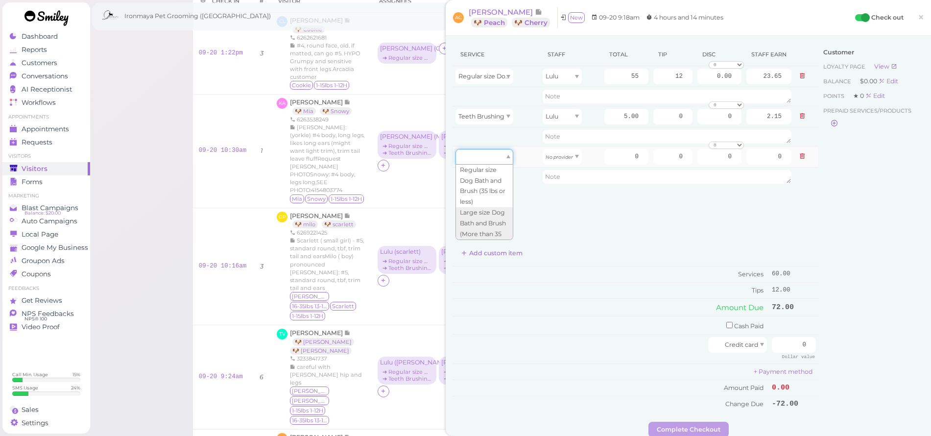
drag, startPoint x: 496, startPoint y: 157, endPoint x: 498, endPoint y: 162, distance: 5.1
click at [496, 157] on div at bounding box center [484, 157] width 58 height 16
type input "60.00"
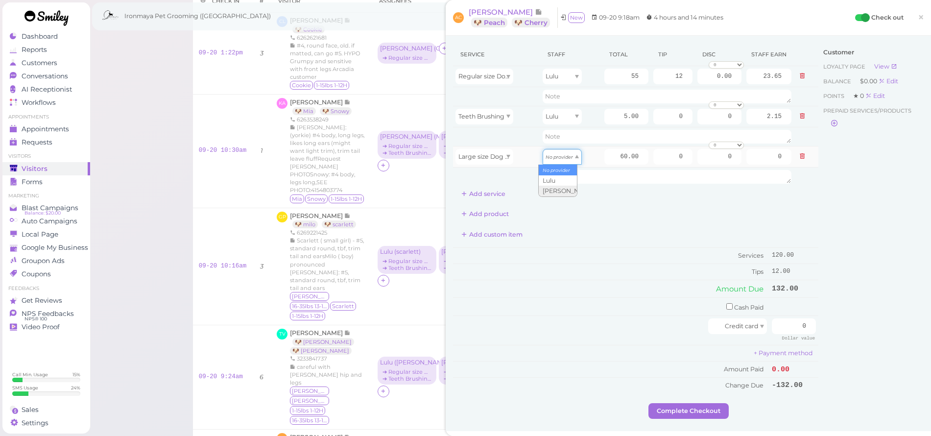
drag, startPoint x: 564, startPoint y: 158, endPoint x: 564, endPoint y: 164, distance: 5.9
click at [564, 158] on icon "No provider" at bounding box center [559, 156] width 27 height 5
type input "25.80"
click at [604, 157] on input "60.00" at bounding box center [626, 157] width 44 height 16
click at [604, 158] on input "60.00" at bounding box center [626, 157] width 44 height 16
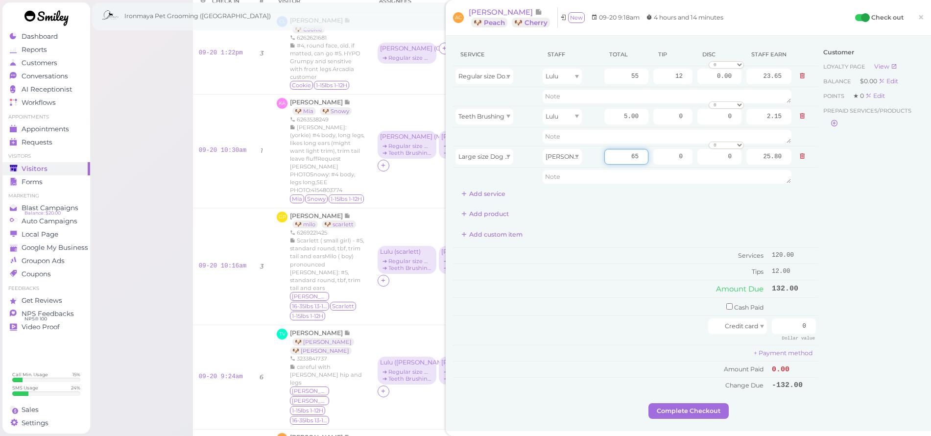
type input "65"
type input "27.95"
click at [907, 188] on div "Customer Loyalty page View Balance $0.00 Edit Points ★ 0 Edit Prepaid services/…" at bounding box center [870, 223] width 105 height 360
click at [479, 197] on button "Add service" at bounding box center [483, 194] width 61 height 16
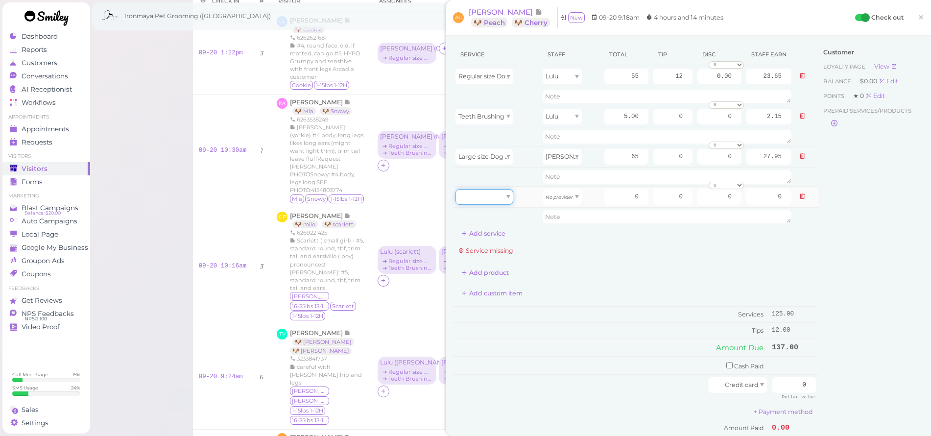
click at [486, 199] on div at bounding box center [484, 197] width 58 height 16
type input "5.00"
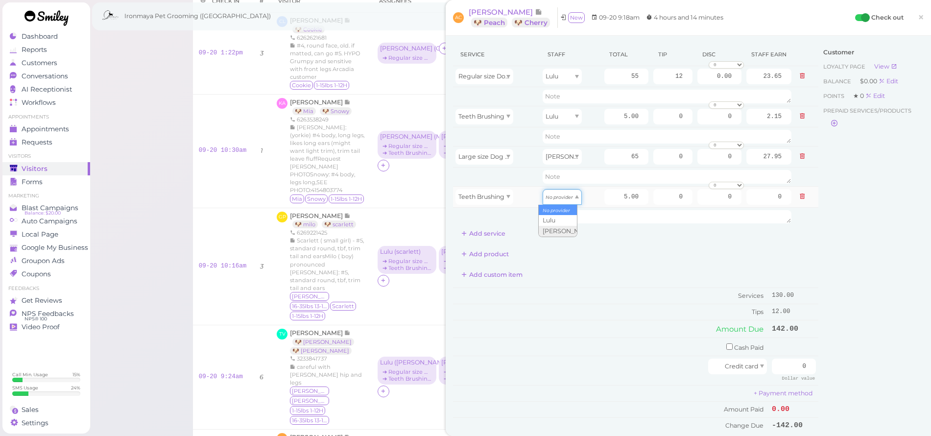
click at [563, 191] on div "No provider" at bounding box center [562, 197] width 39 height 16
type input "2.15"
click at [665, 156] on input "0" at bounding box center [672, 157] width 39 height 16
click at [666, 156] on input "0" at bounding box center [672, 157] width 39 height 16
type input "14"
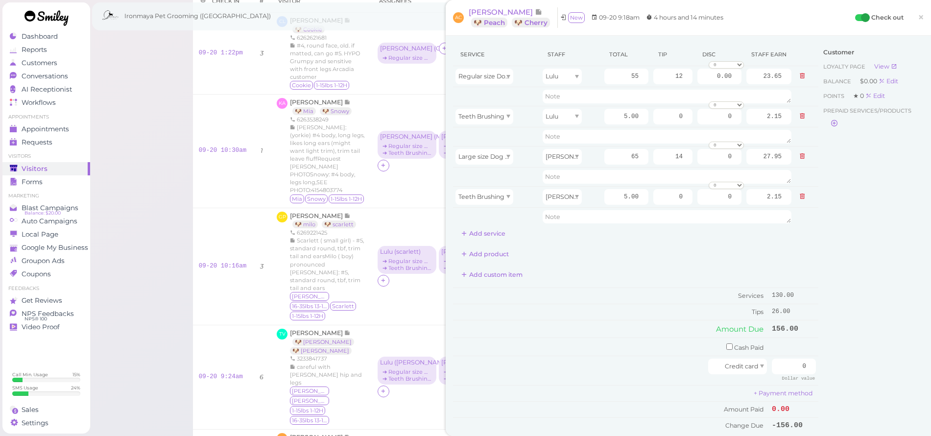
click at [800, 232] on div "Service Staff Total Tip Disc Staff earn Regular size Dog Bath and Brush (35 lbs…" at bounding box center [635, 142] width 365 height 198
click at [784, 366] on input "0" at bounding box center [794, 366] width 44 height 16
click at [783, 366] on input "0" at bounding box center [794, 366] width 44 height 16
type input "156"
click at [818, 348] on div "Customer Loyalty page View Balance $0.00 Edit Points ★ 0 Edit Prepaid services/…" at bounding box center [870, 243] width 105 height 400
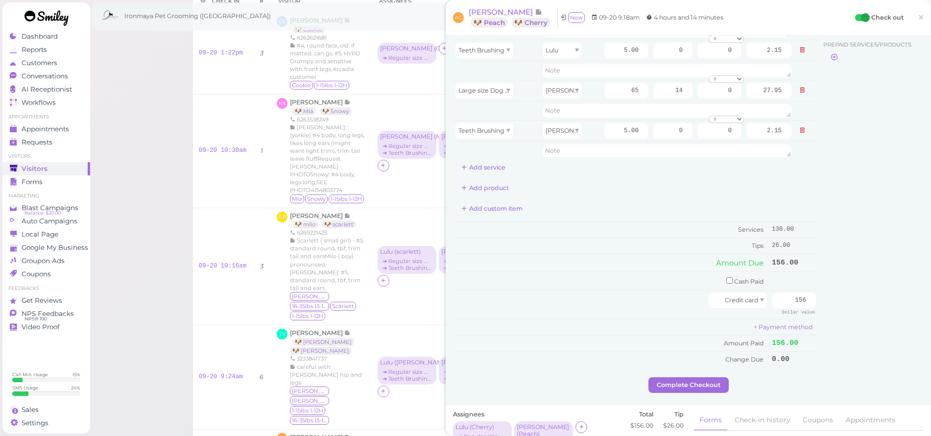
scroll to position [118, 0]
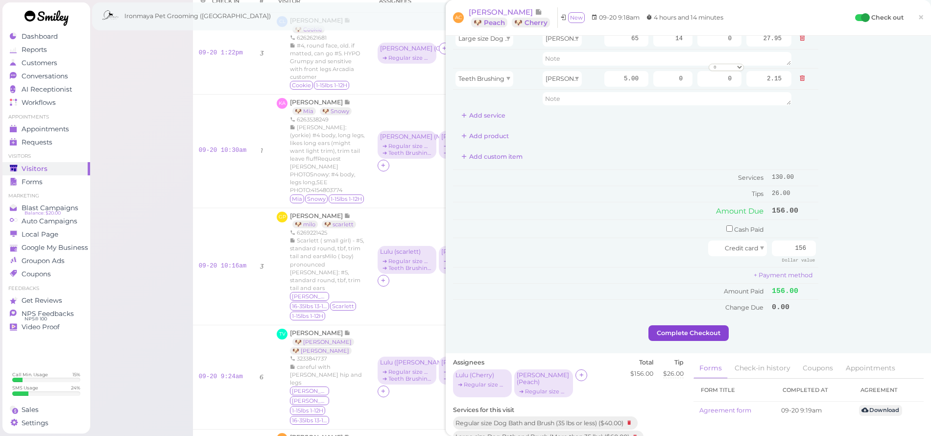
click at [704, 325] on button "Complete Checkout" at bounding box center [688, 333] width 80 height 16
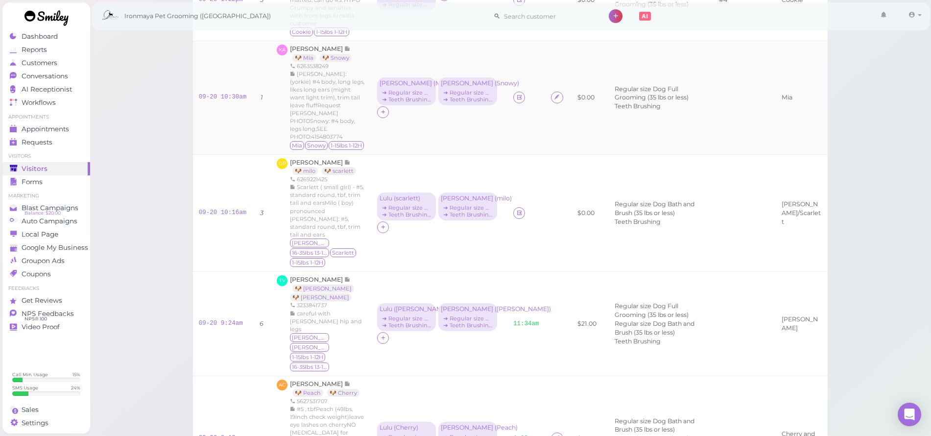
scroll to position [180, 0]
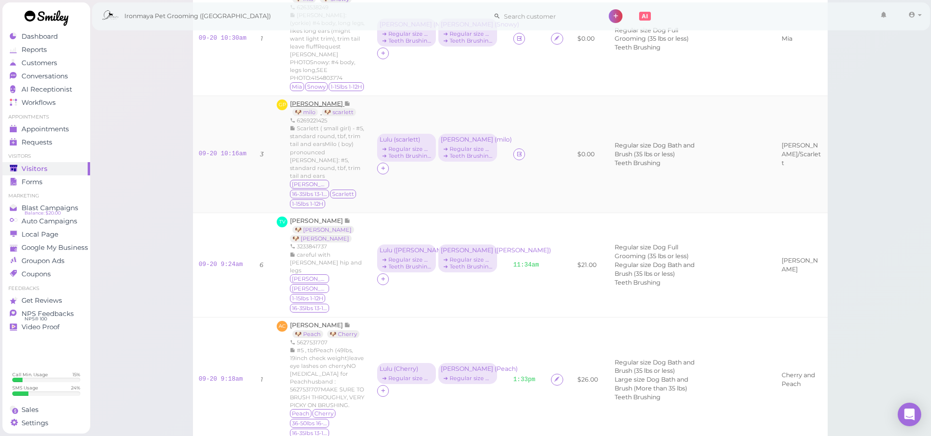
click at [314, 100] on span "Gabriel Padilla" at bounding box center [317, 103] width 54 height 7
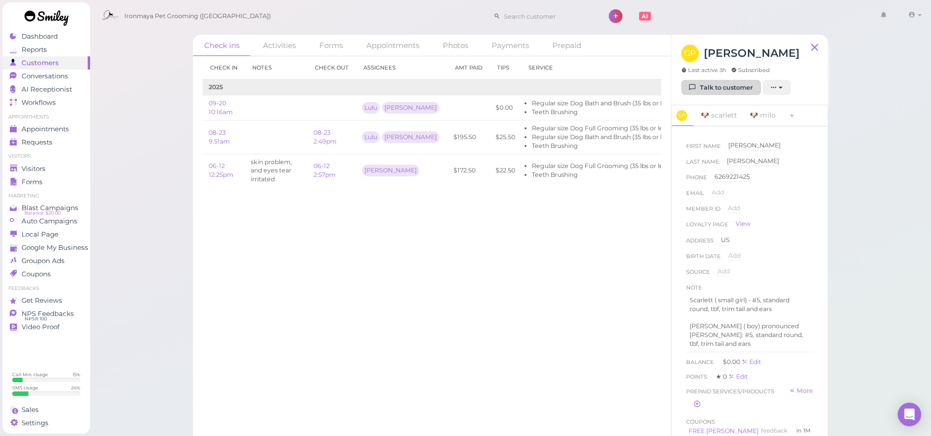
click at [701, 82] on link "Talk to customer" at bounding box center [721, 88] width 80 height 16
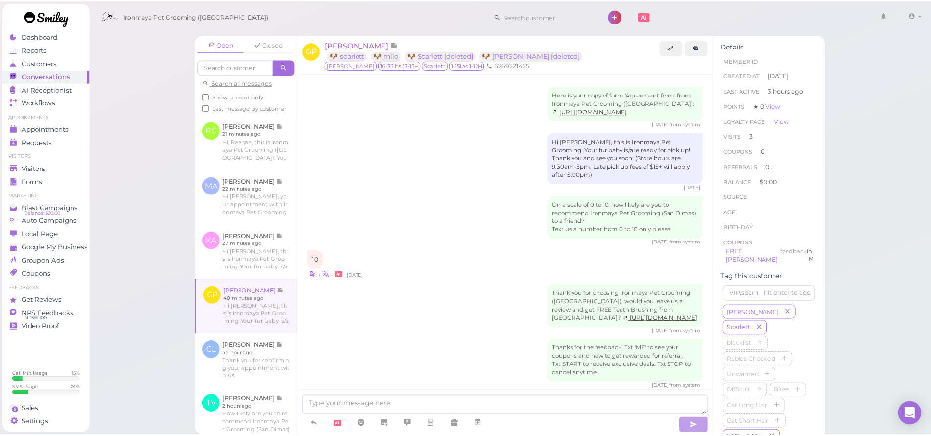
scroll to position [1094, 0]
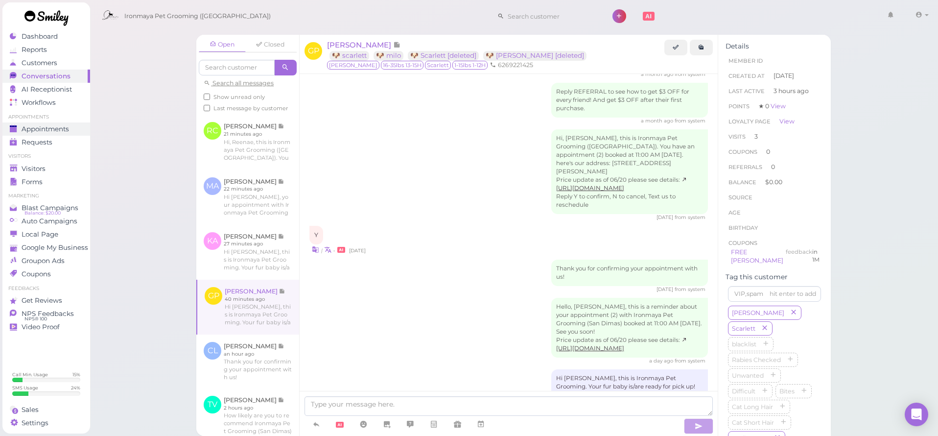
click at [37, 131] on span "Appointments" at bounding box center [45, 129] width 47 height 8
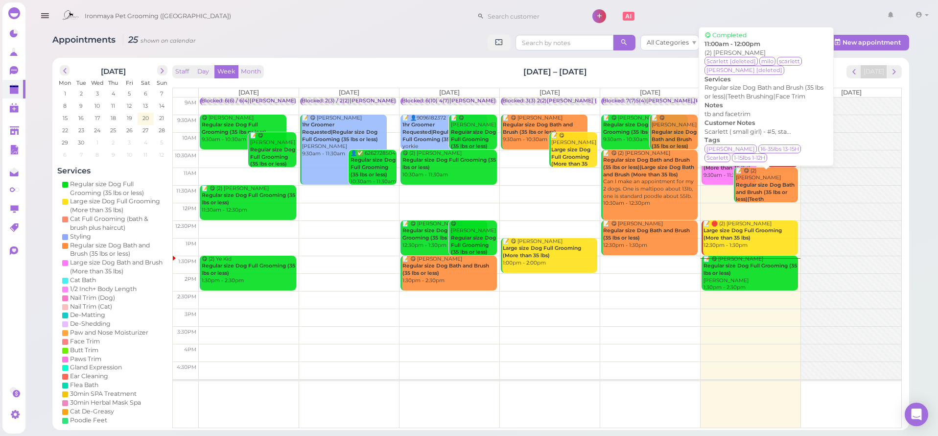
click at [778, 179] on div "📝 😋 (2) Gabriel Padilla Regular size Dog Bath and Brush (35 lbs or less)|Teeth …" at bounding box center [767, 196] width 63 height 58
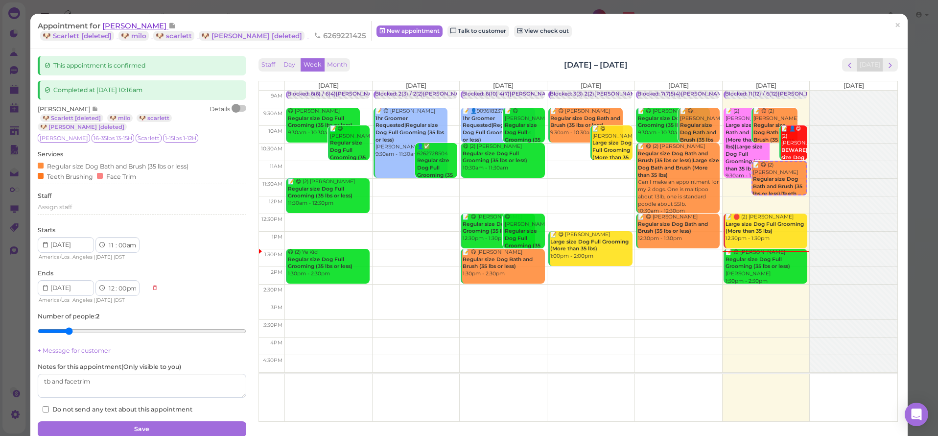
click at [132, 29] on span "Gabriel Padilla" at bounding box center [135, 25] width 66 height 9
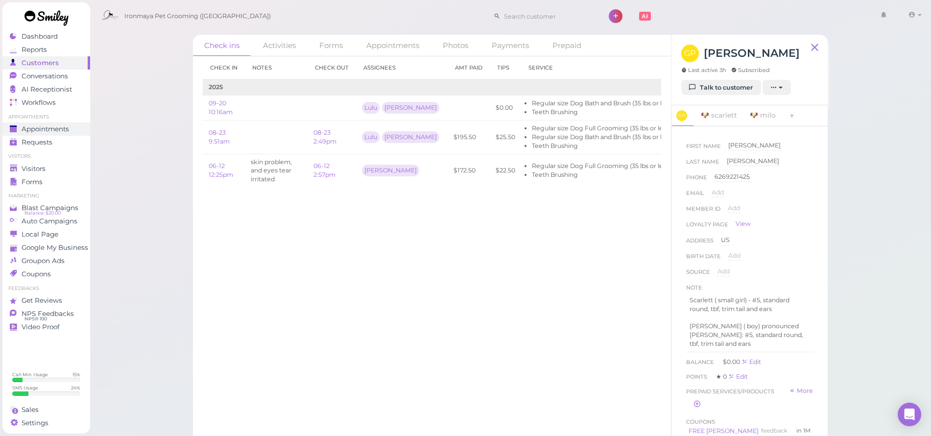
click at [36, 126] on span "Appointments" at bounding box center [45, 129] width 47 height 8
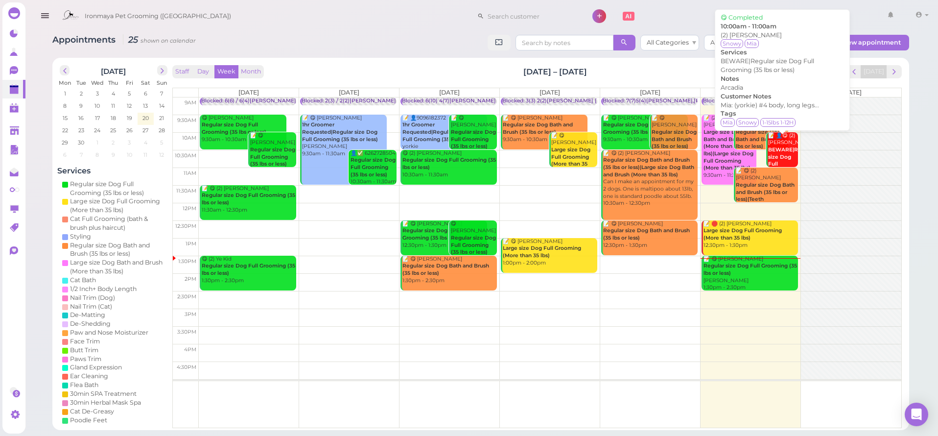
click at [781, 154] on b "BEWARE|Regular size Dog Full Grooming (35 lbs or less)" at bounding box center [791, 167] width 47 height 42
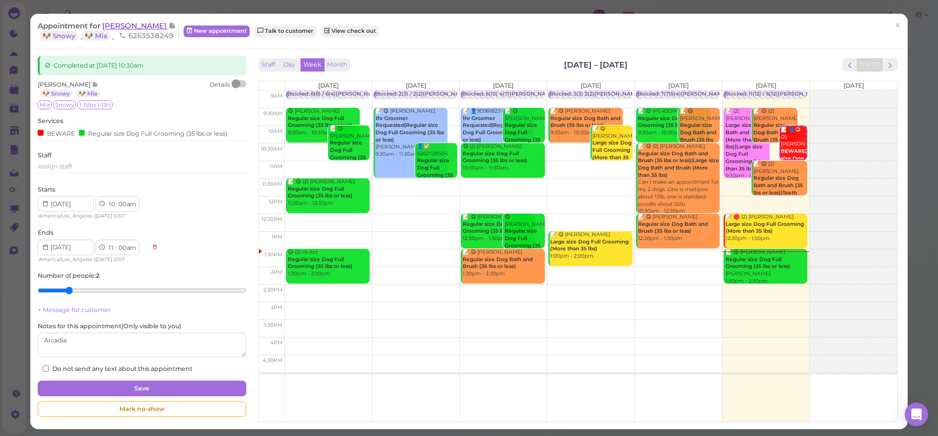
click at [128, 28] on span "Krystal Alvarez" at bounding box center [135, 25] width 66 height 9
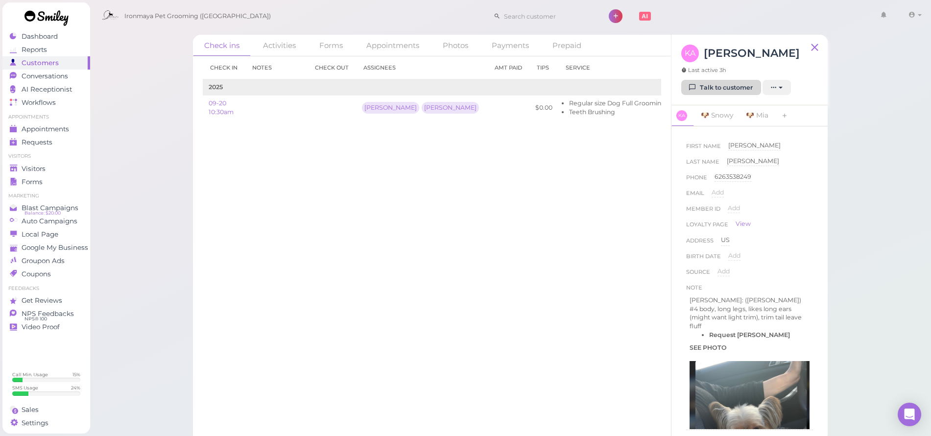
click at [729, 87] on link "Talk to customer" at bounding box center [721, 88] width 80 height 16
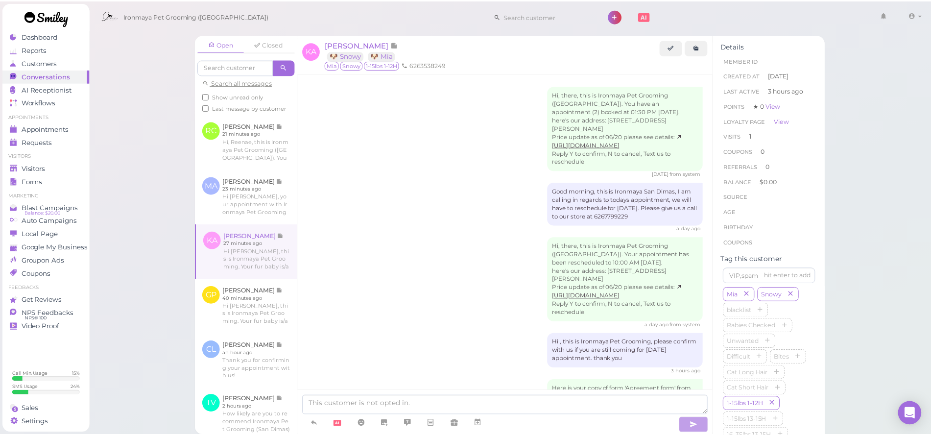
scroll to position [97, 0]
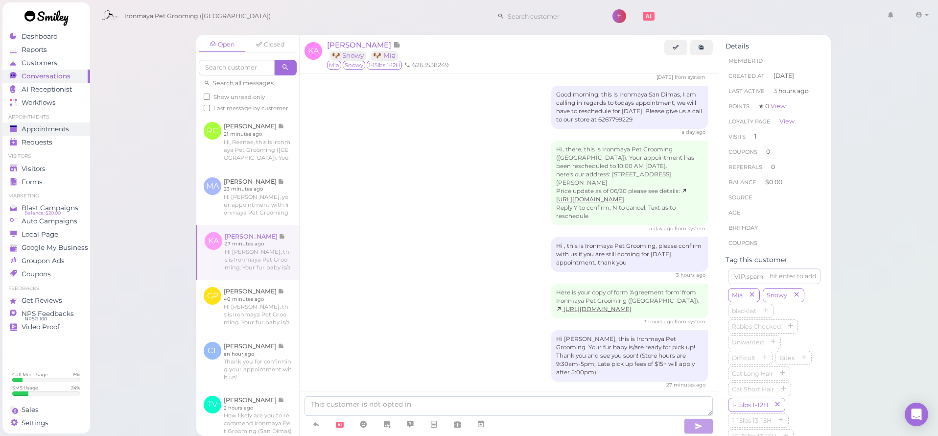
click at [68, 125] on span "Appointments" at bounding box center [45, 129] width 47 height 8
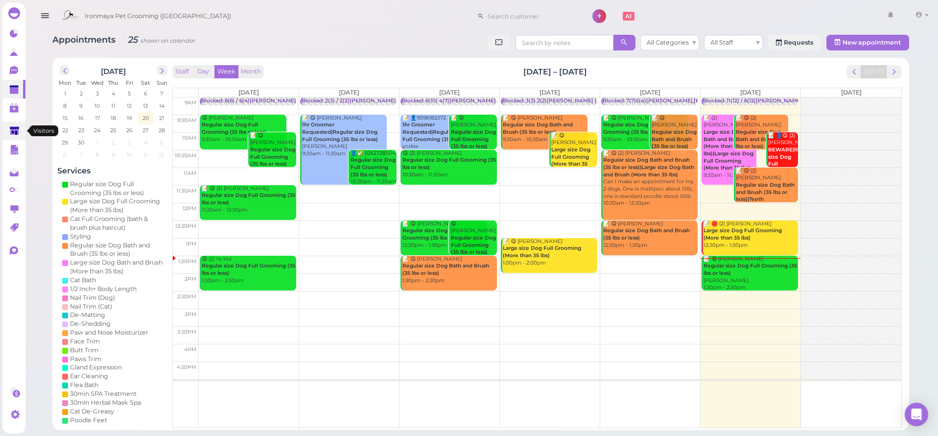
click at [15, 128] on icon at bounding box center [14, 130] width 9 height 7
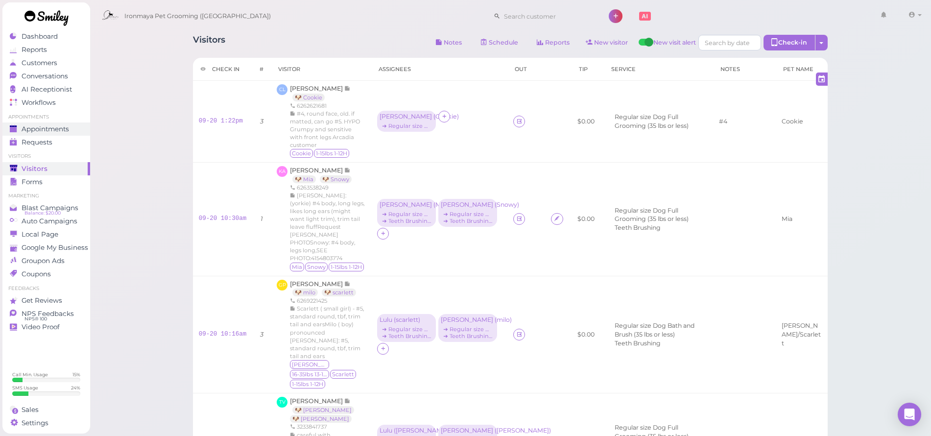
click at [64, 126] on span "Appointments" at bounding box center [45, 129] width 47 height 8
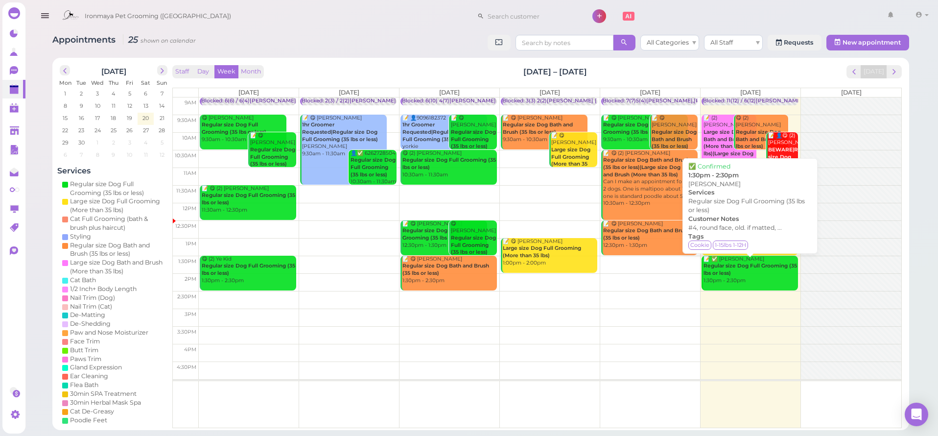
click at [759, 267] on b "Regular size Dog Full Grooming (35 lbs or less)" at bounding box center [751, 269] width 94 height 14
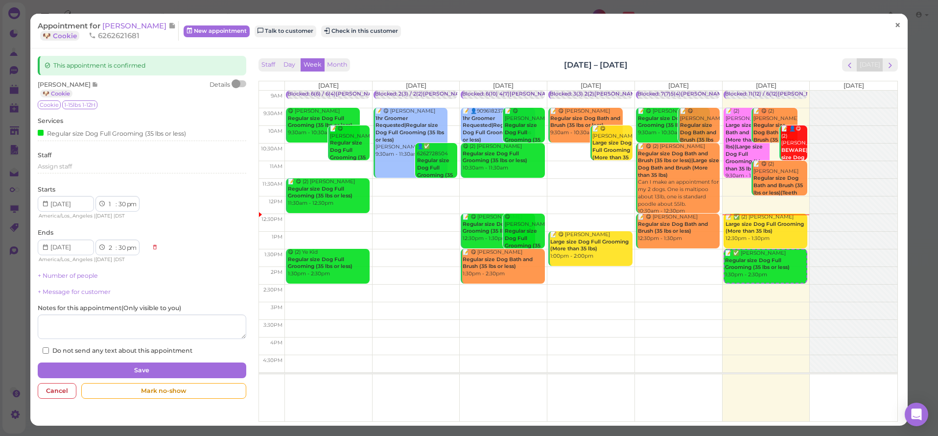
click at [895, 25] on link "×" at bounding box center [898, 25] width 18 height 23
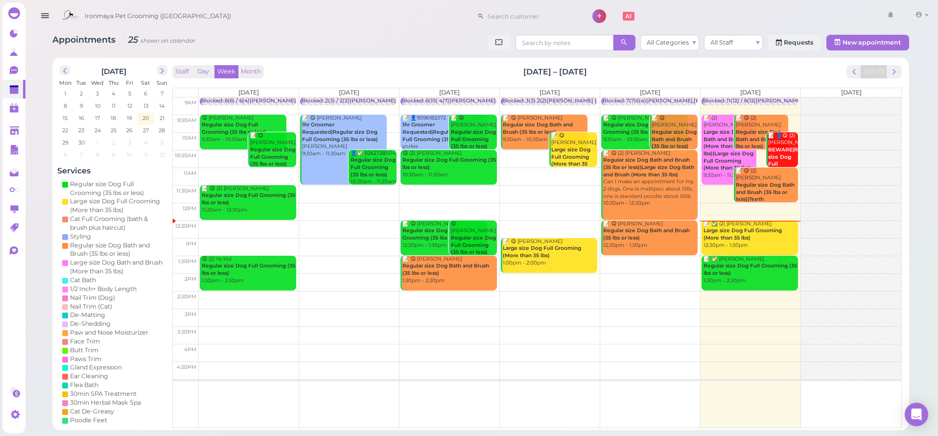
click at [756, 227] on b "Large size Dog Full Grooming (More than 35 lbs)" at bounding box center [743, 234] width 78 height 14
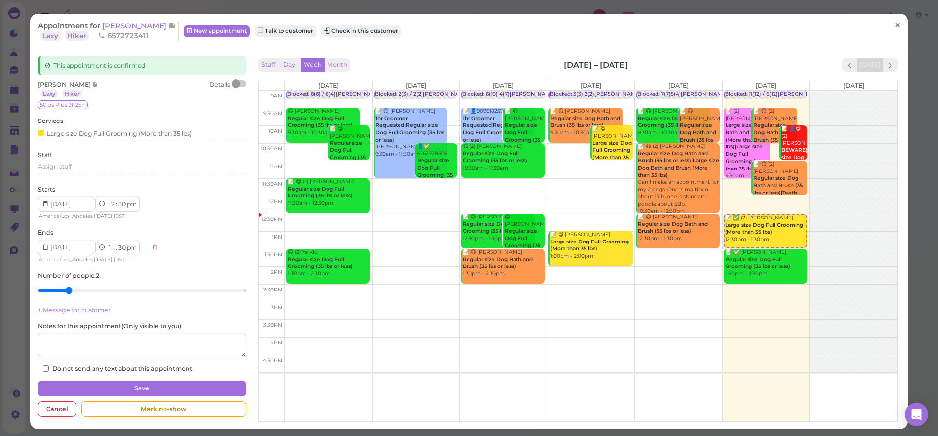
click at [895, 28] on span "×" at bounding box center [898, 26] width 6 height 14
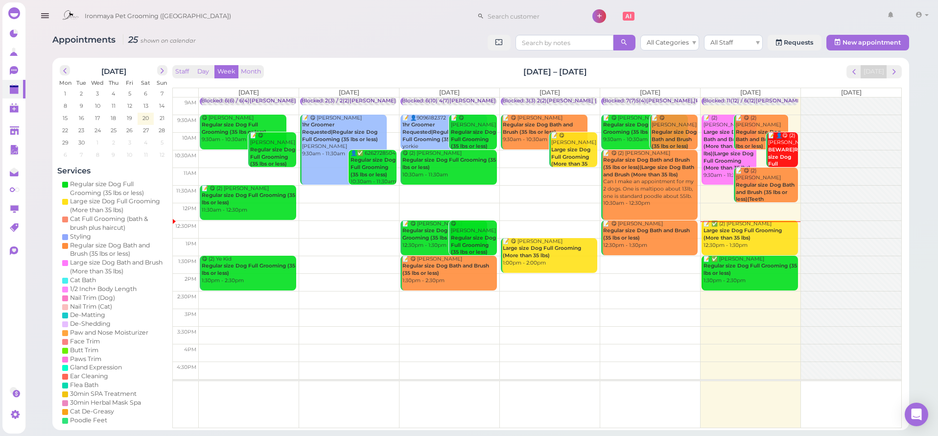
click at [759, 230] on b "Large size Dog Full Grooming (More than 35 lbs)" at bounding box center [743, 234] width 78 height 14
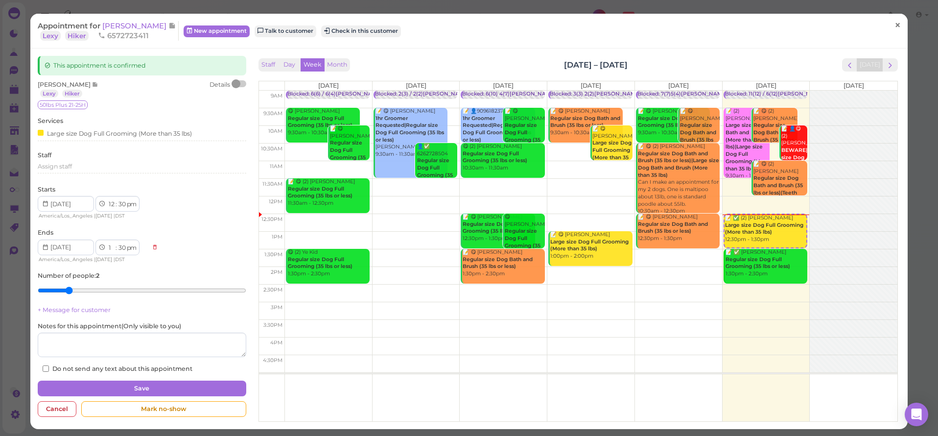
click at [896, 25] on link "×" at bounding box center [898, 25] width 18 height 23
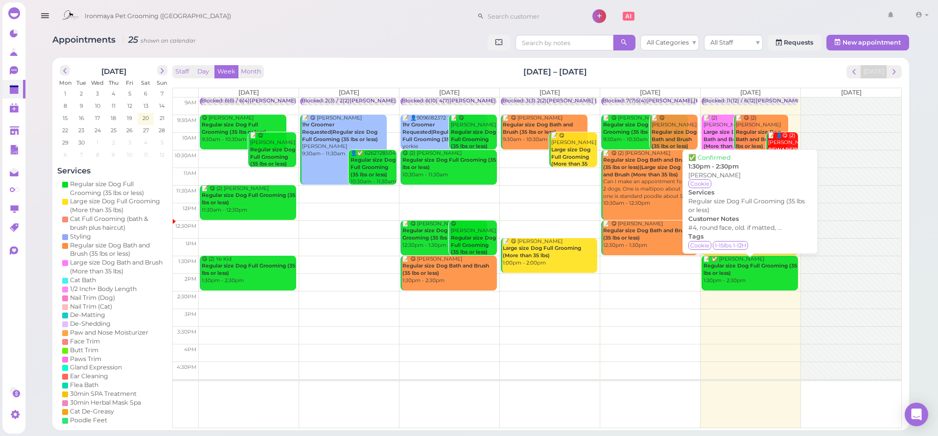
click at [760, 266] on b "Regular size Dog Full Grooming (35 lbs or less)" at bounding box center [751, 269] width 94 height 14
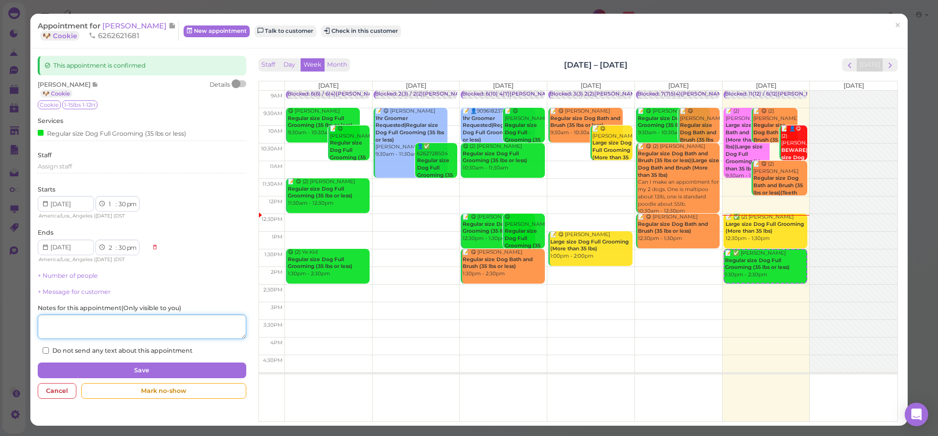
click at [108, 316] on textarea at bounding box center [142, 326] width 208 height 24
type textarea "[PERSON_NAME]"
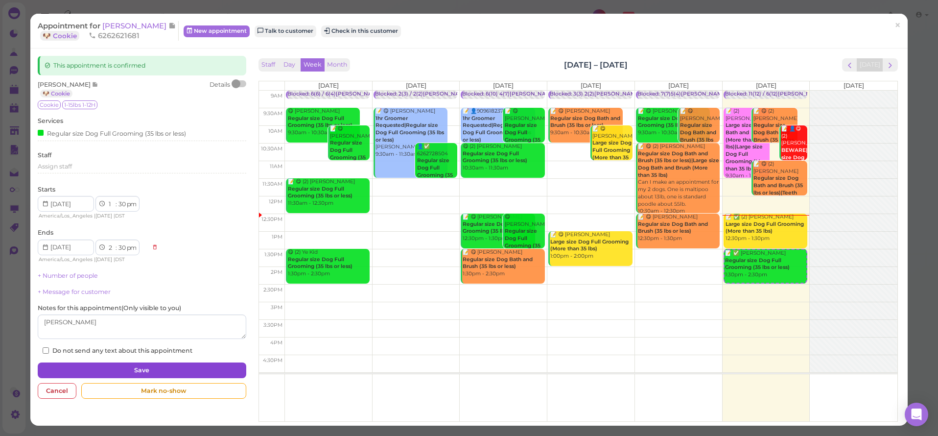
click at [145, 362] on button "Save" at bounding box center [142, 370] width 208 height 16
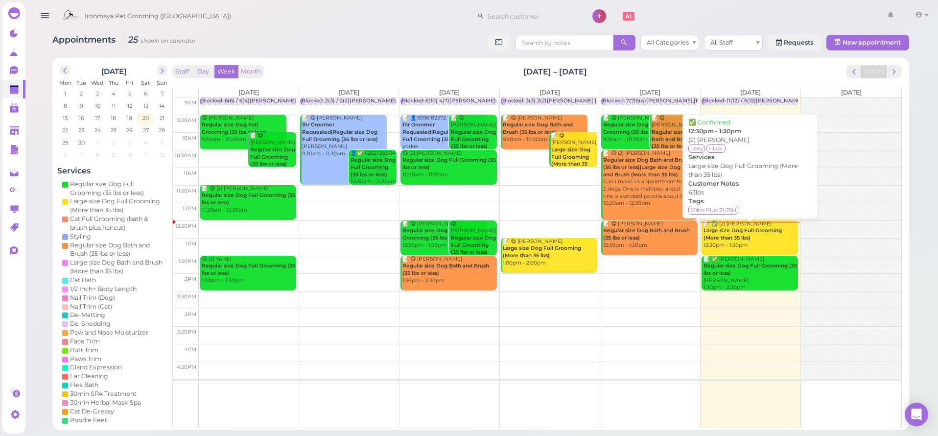
click at [745, 238] on b "Large size Dog Full Grooming (More than 35 lbs)" at bounding box center [743, 234] width 78 height 14
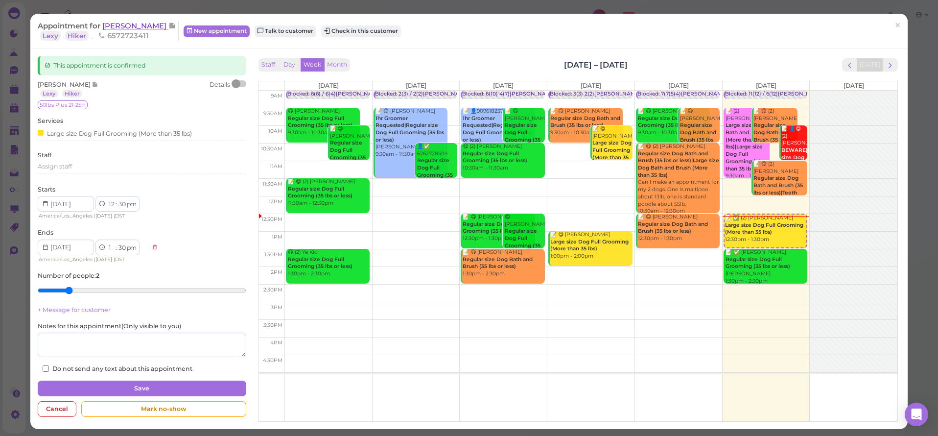
click at [138, 24] on span "Maritsa Arroyo" at bounding box center [135, 25] width 66 height 9
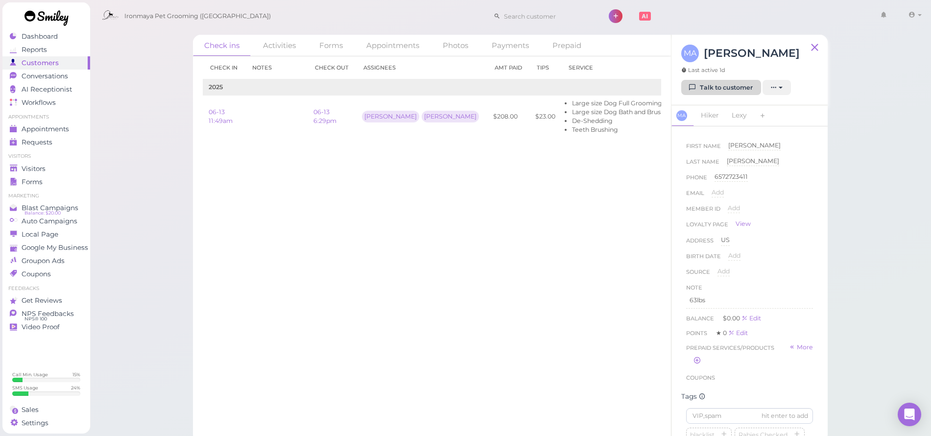
click at [733, 84] on link "Talk to customer" at bounding box center [721, 88] width 80 height 16
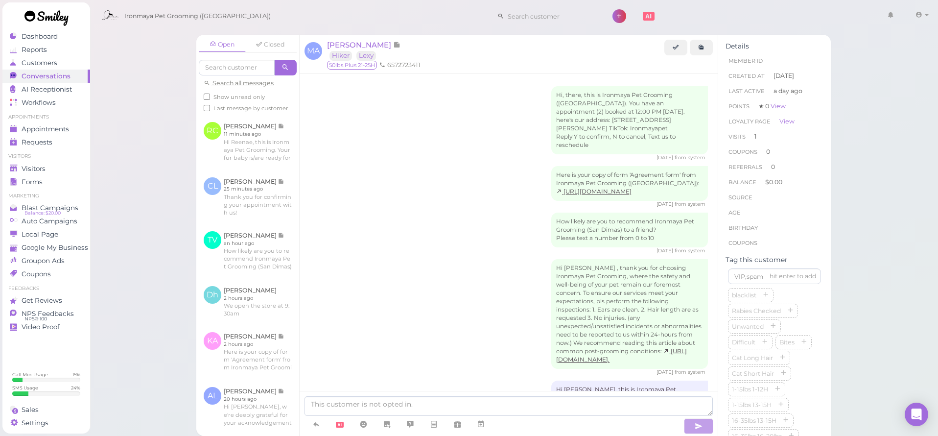
scroll to position [404, 0]
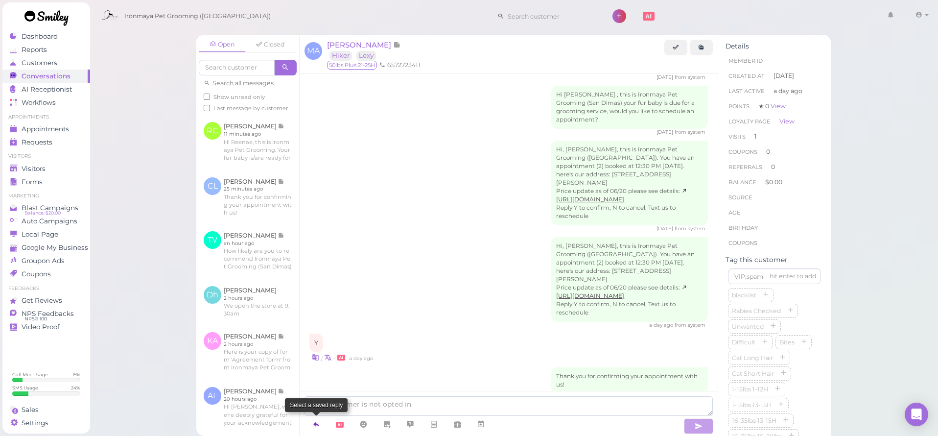
click at [318, 423] on icon at bounding box center [316, 424] width 8 height 10
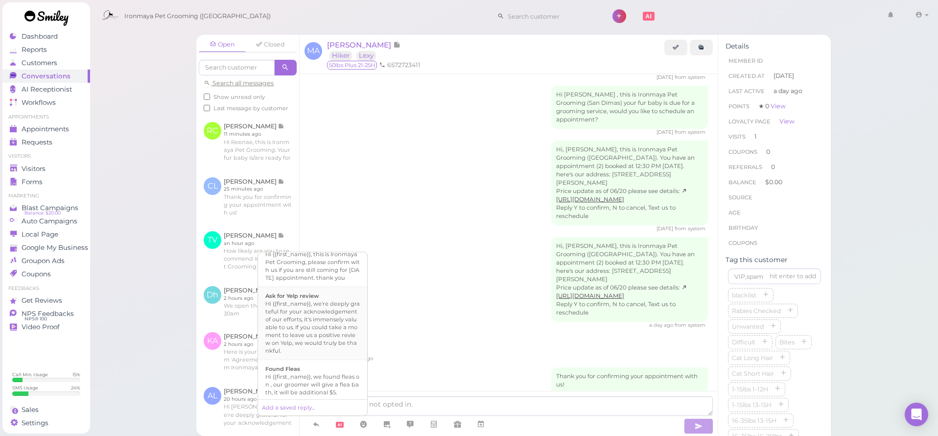
scroll to position [96, 0]
click at [324, 284] on div "Hi {{first_name}}, this is Ironmaya Pet Grooming, please confirm with us if you…" at bounding box center [312, 267] width 95 height 31
type textarea "Hi {{first_name}}, this is Ironmaya Pet Grooming, please confirm with us if you…"
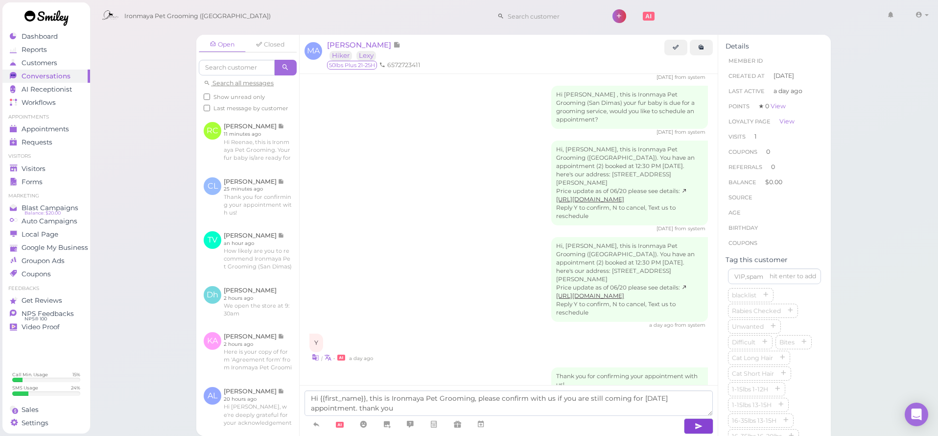
click at [700, 425] on icon "button" at bounding box center [699, 426] width 8 height 10
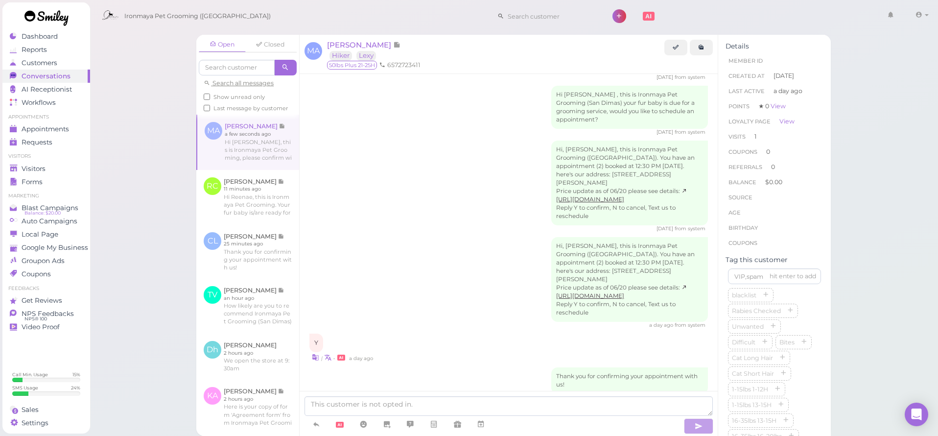
scroll to position [443, 0]
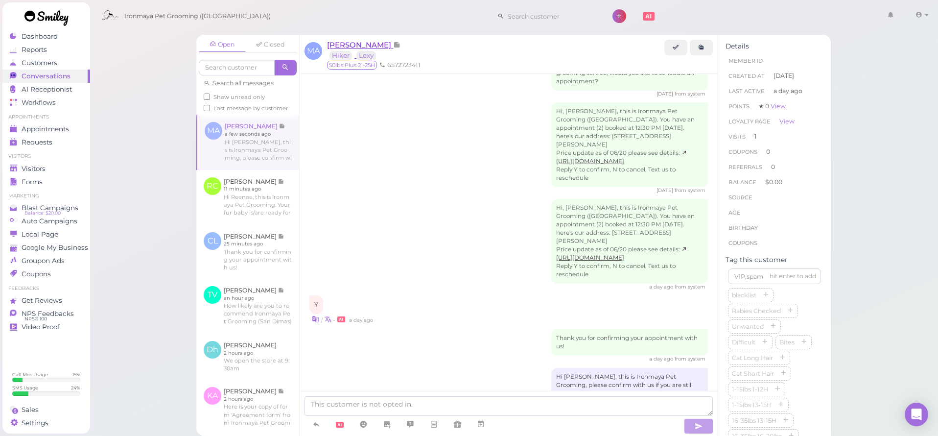
click at [347, 46] on span "Maritsa Arroyo" at bounding box center [360, 44] width 66 height 9
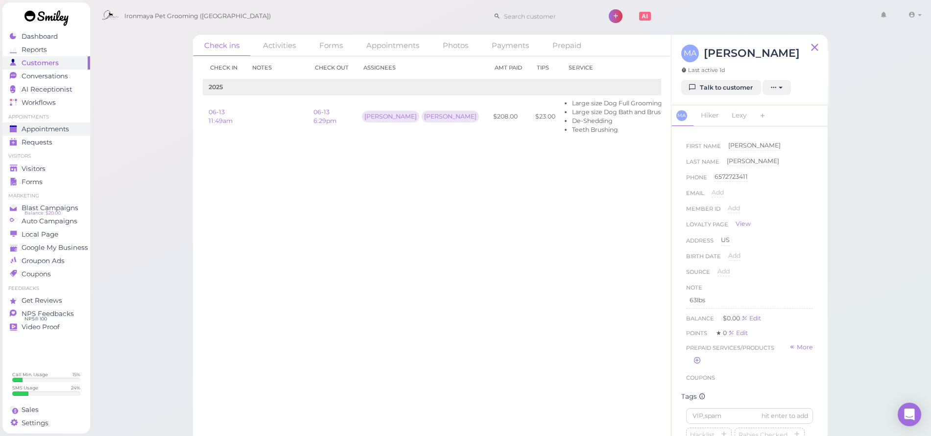
click at [67, 125] on span "Appointments" at bounding box center [45, 129] width 47 height 8
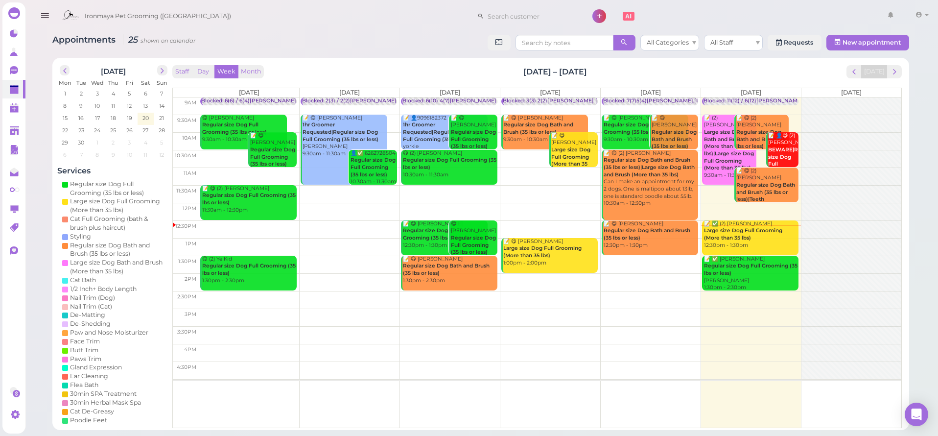
click at [752, 234] on div "📝 ✅ (2) Maritsa Arroyo Large size Dog Full Grooming (More than 35 lbs) 12:30pm …" at bounding box center [750, 234] width 95 height 29
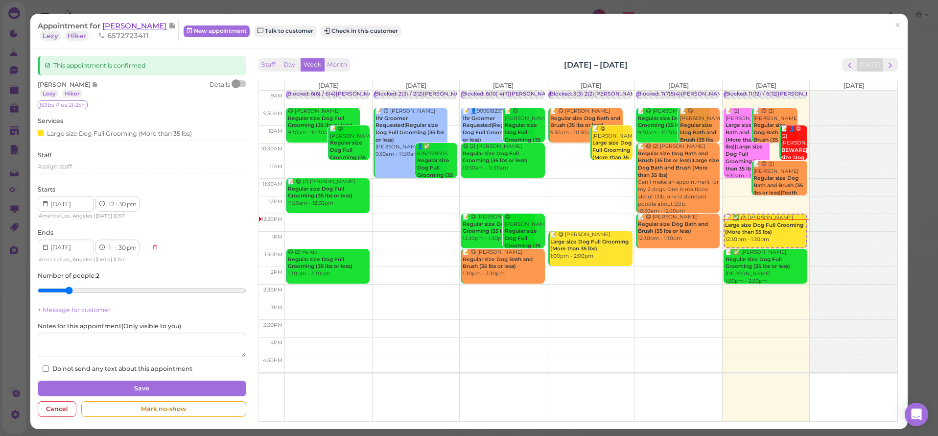
click at [118, 25] on span "Maritsa Arroyo" at bounding box center [135, 25] width 66 height 9
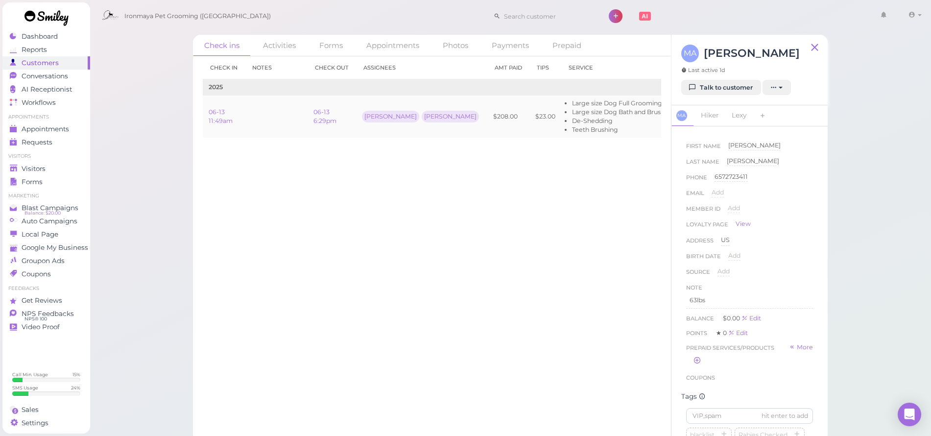
click at [572, 108] on li "Large size Dog Bath and Brush (More than 35 lbs)" at bounding box center [645, 112] width 147 height 9
click at [572, 133] on li "Teeth Brushing" at bounding box center [645, 129] width 147 height 9
click at [700, 87] on link "Talk to customer" at bounding box center [721, 88] width 80 height 16
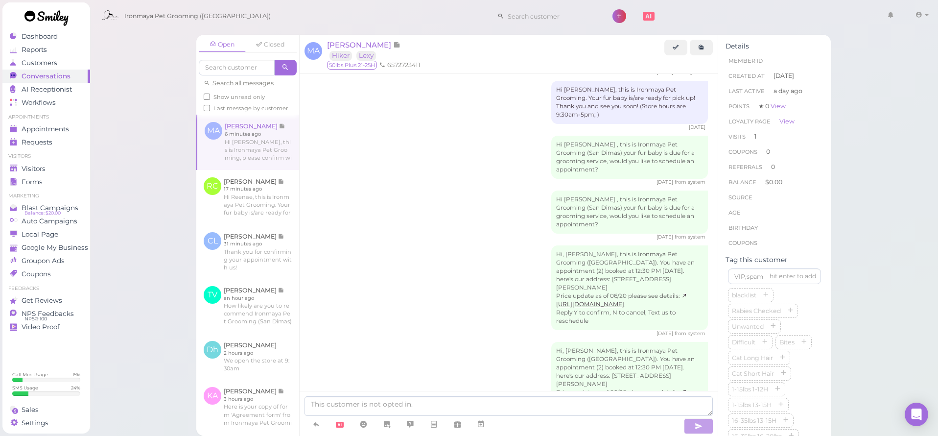
scroll to position [450, 0]
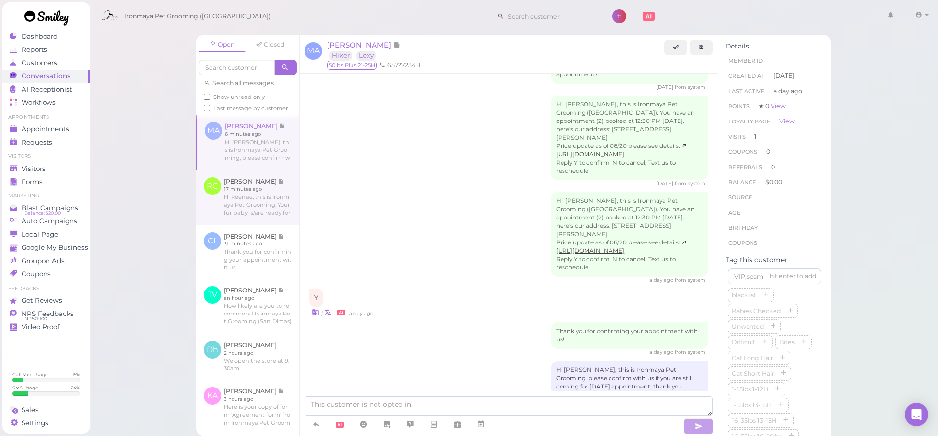
click at [256, 200] on link at bounding box center [247, 197] width 103 height 55
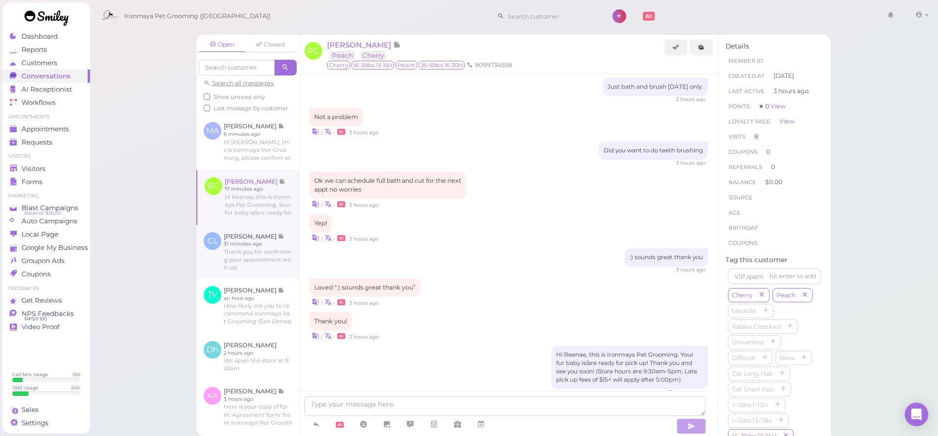
click at [260, 252] on link at bounding box center [247, 252] width 103 height 54
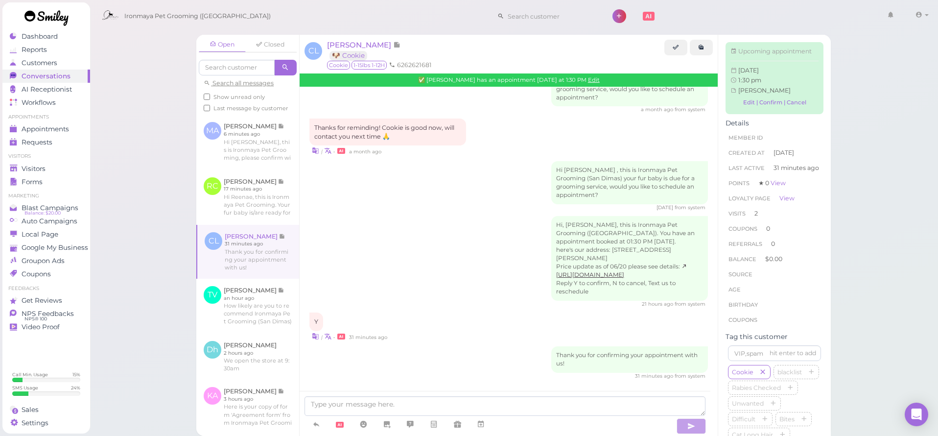
scroll to position [1126, 0]
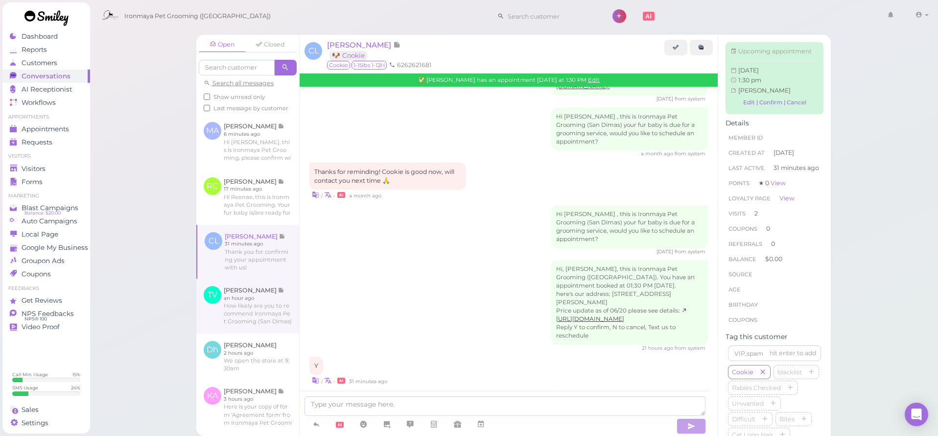
click at [257, 303] on link at bounding box center [247, 306] width 103 height 55
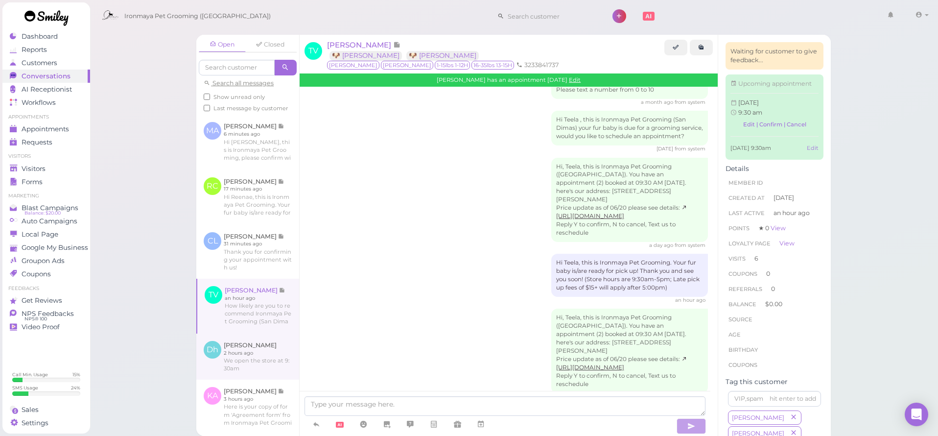
click at [258, 352] on link at bounding box center [247, 356] width 103 height 46
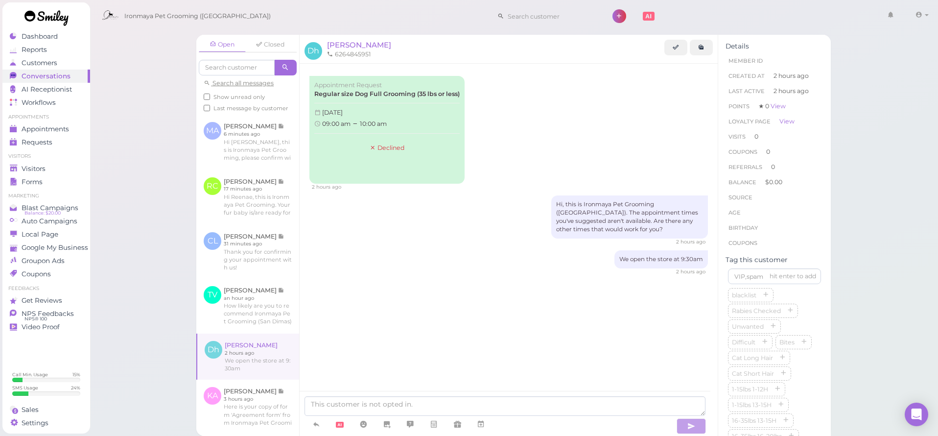
click at [49, 35] on link at bounding box center [46, 19] width 88 height 34
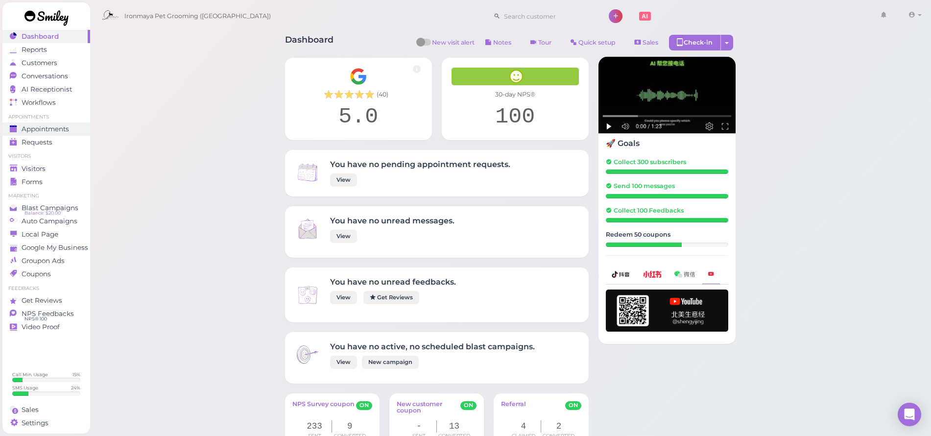
click at [64, 125] on span "Appointments" at bounding box center [45, 129] width 47 height 8
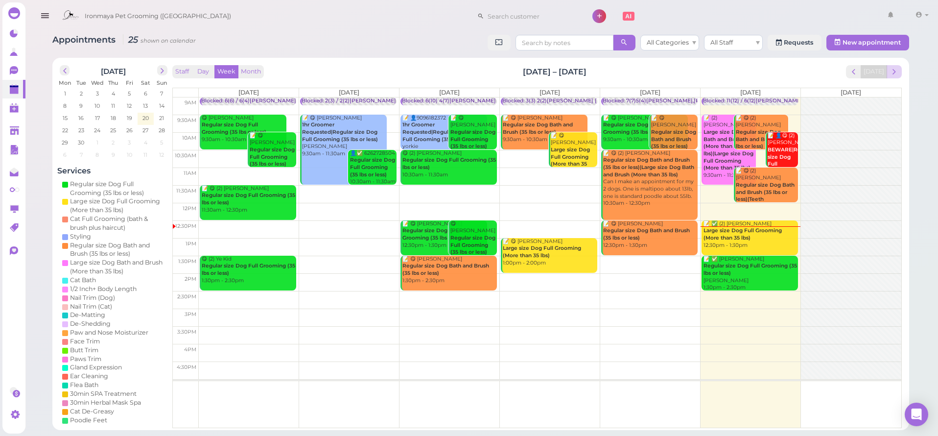
click at [896, 73] on span "next" at bounding box center [894, 71] width 9 height 9
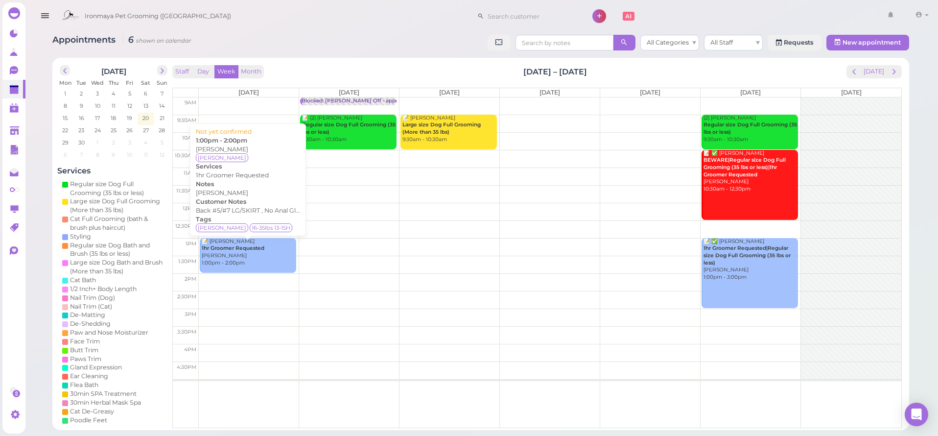
click at [233, 245] on b "1hr Groomer Requested" at bounding box center [233, 248] width 63 height 6
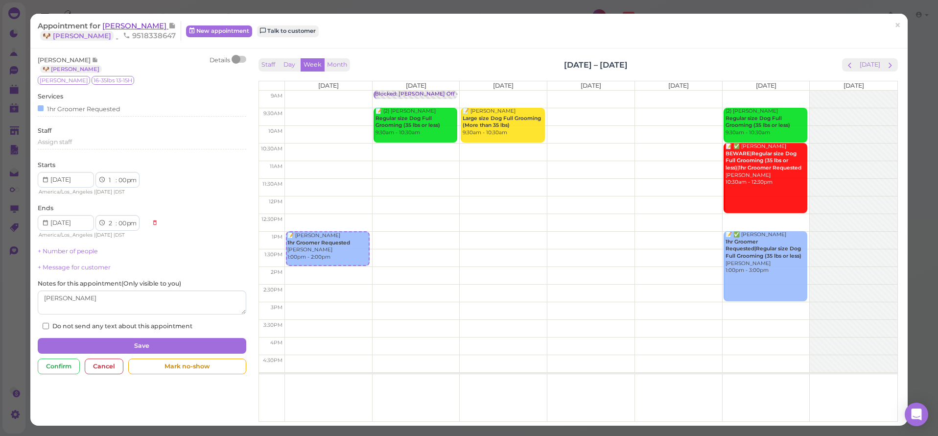
click at [140, 27] on span "Christine Robertson" at bounding box center [135, 25] width 66 height 9
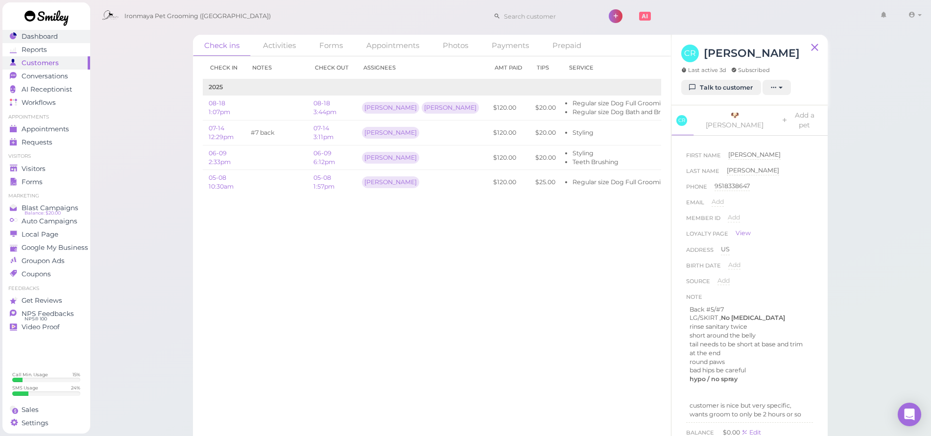
click at [51, 41] on link "Dashboard" at bounding box center [46, 36] width 88 height 13
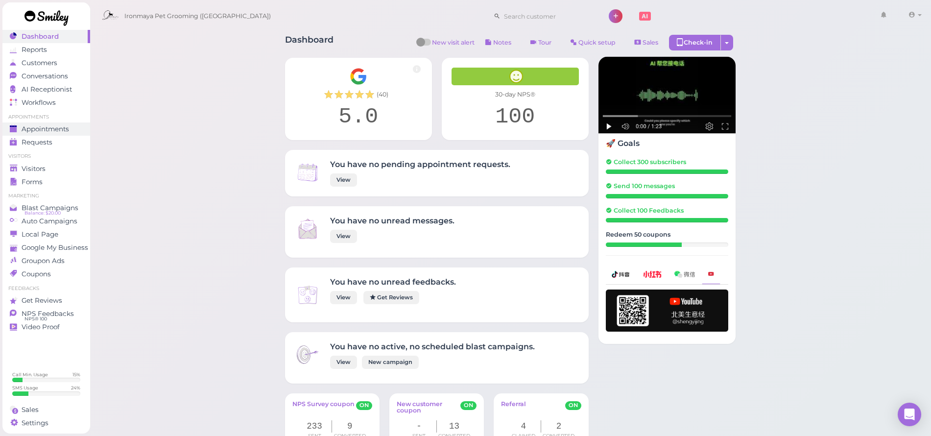
click at [54, 129] on span "Appointments" at bounding box center [45, 129] width 47 height 8
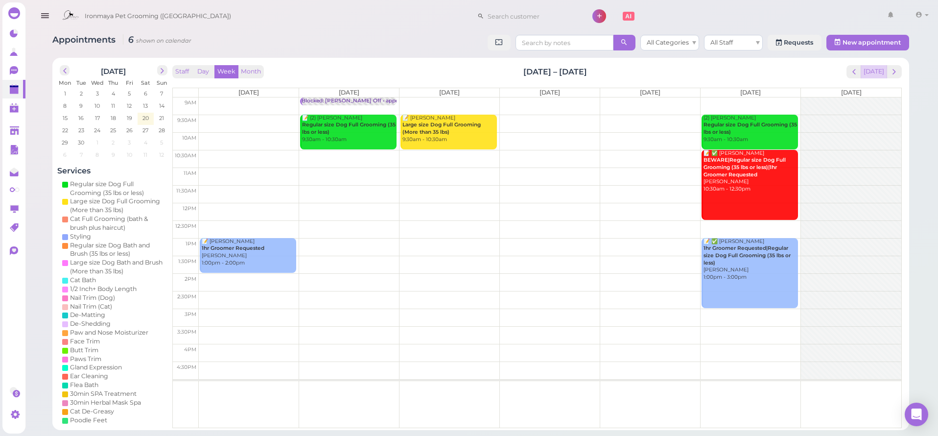
click at [870, 68] on button "[DATE]" at bounding box center [874, 71] width 26 height 13
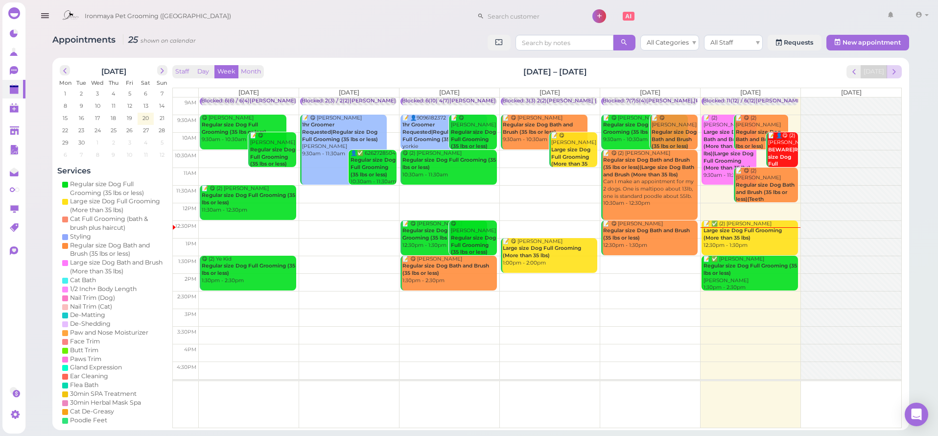
click at [897, 67] on span "next" at bounding box center [894, 71] width 9 height 9
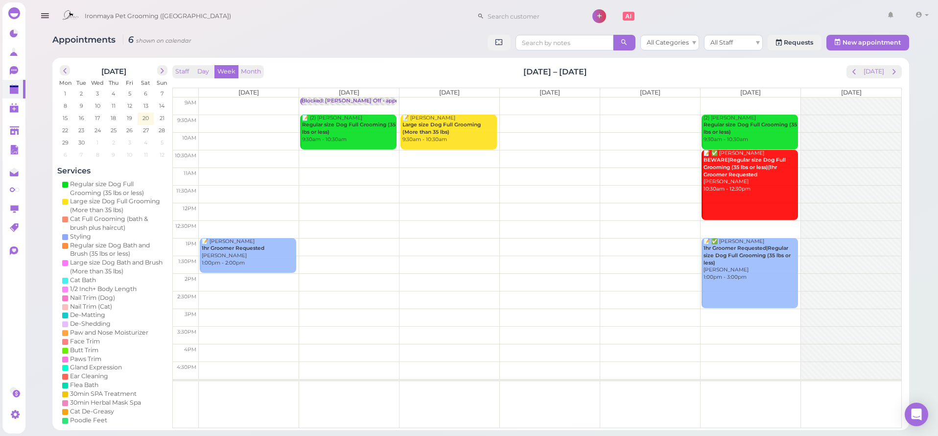
click at [321, 174] on td at bounding box center [550, 176] width 703 height 18
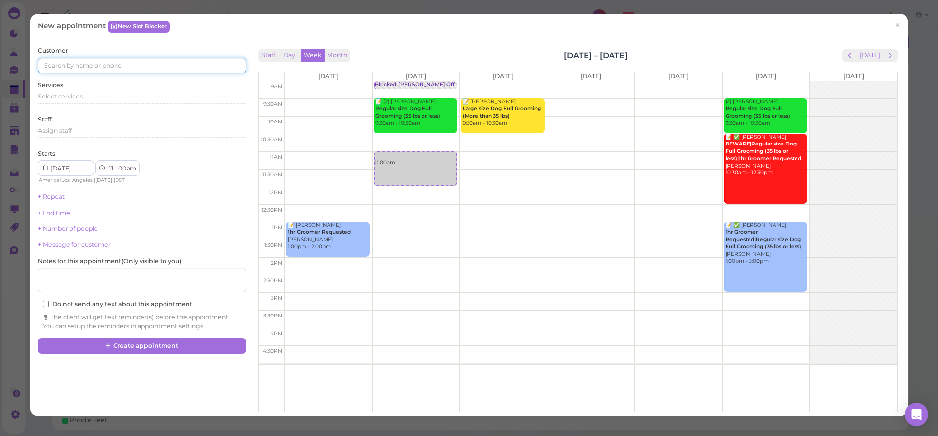
click at [210, 64] on input at bounding box center [142, 66] width 208 height 16
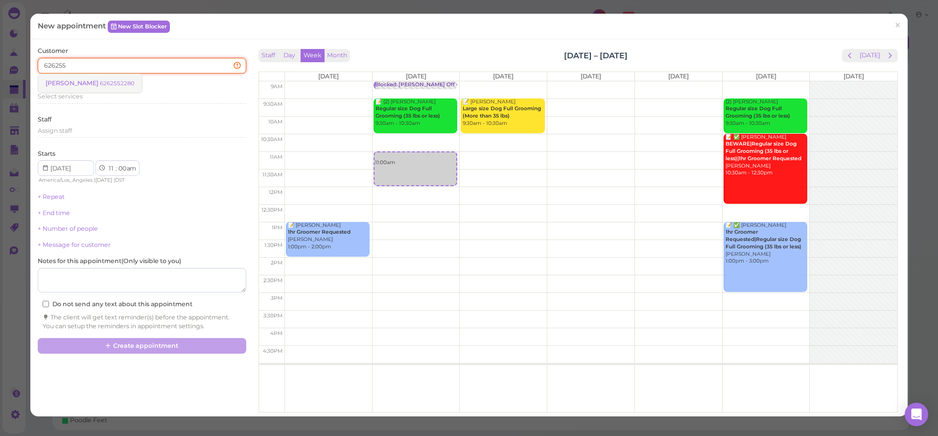
type input "626255"
click at [126, 82] on small "6262552280" at bounding box center [117, 83] width 35 height 7
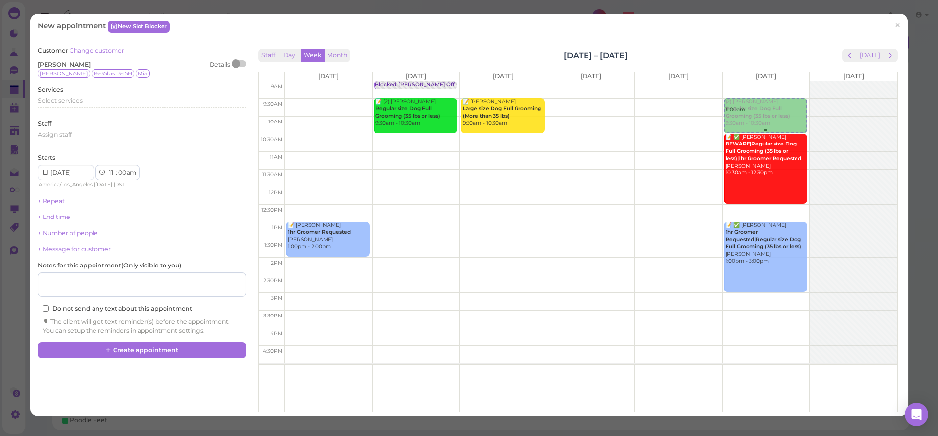
drag, startPoint x: 414, startPoint y: 173, endPoint x: 771, endPoint y: 118, distance: 361.7
click at [771, 81] on tr "📝 Christine Robertson 1hr Groomer Requested Isaac 1:00pm - 2:00pm Blocked: Isaa…" at bounding box center [578, 81] width 639 height 0
type input "2025-09-27"
select select "9"
select select "30"
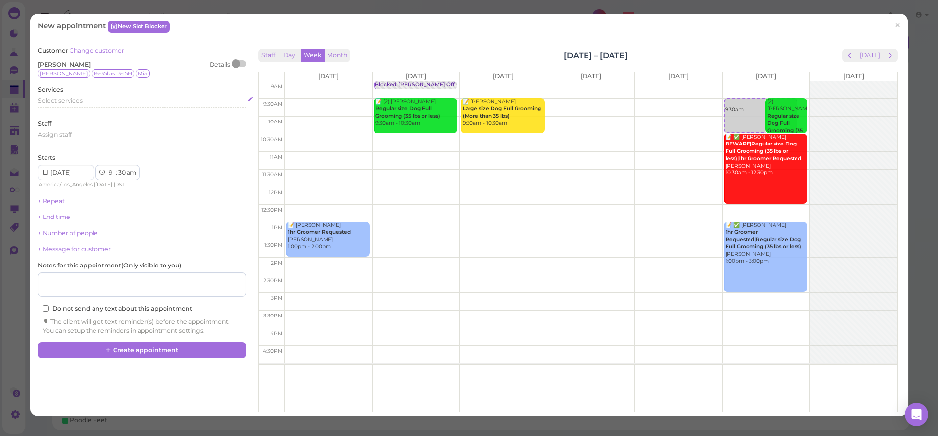
click at [65, 104] on div "Select services" at bounding box center [142, 102] width 208 height 12
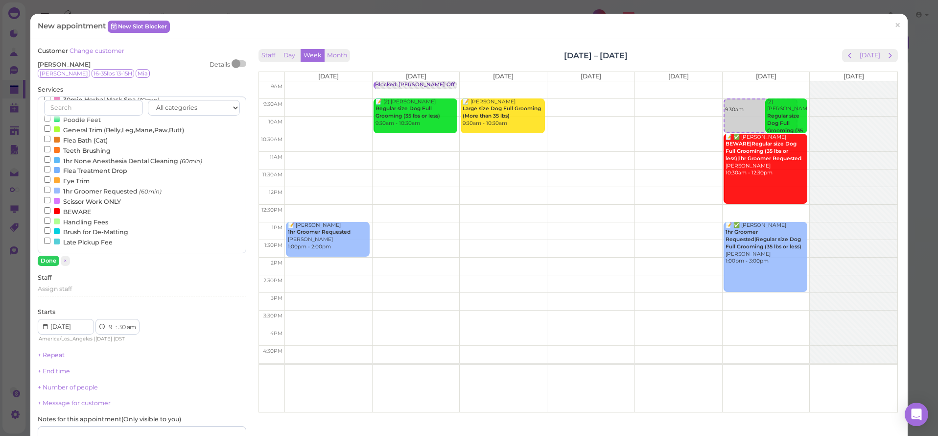
scroll to position [234, 0]
drag, startPoint x: 745, startPoint y: 118, endPoint x: 493, endPoint y: 113, distance: 251.7
click at [493, 81] on tr "📝 Christine Robertson 1hr Groomer Requested Isaac 1:00pm - 2:00pm Blocked: Isaa…" at bounding box center [578, 81] width 639 height 0
type input "2025-09-24"
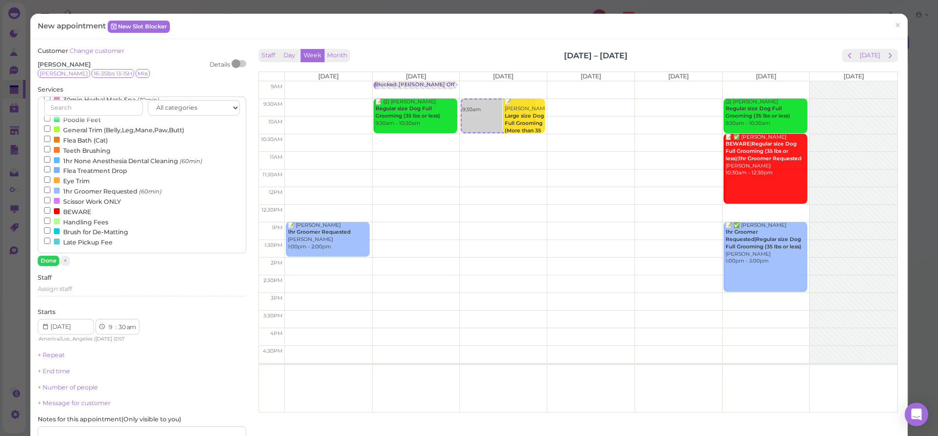
click at [88, 216] on label "BEWARE" at bounding box center [67, 211] width 47 height 10
click at [50, 214] on input "BEWARE" at bounding box center [47, 210] width 6 height 6
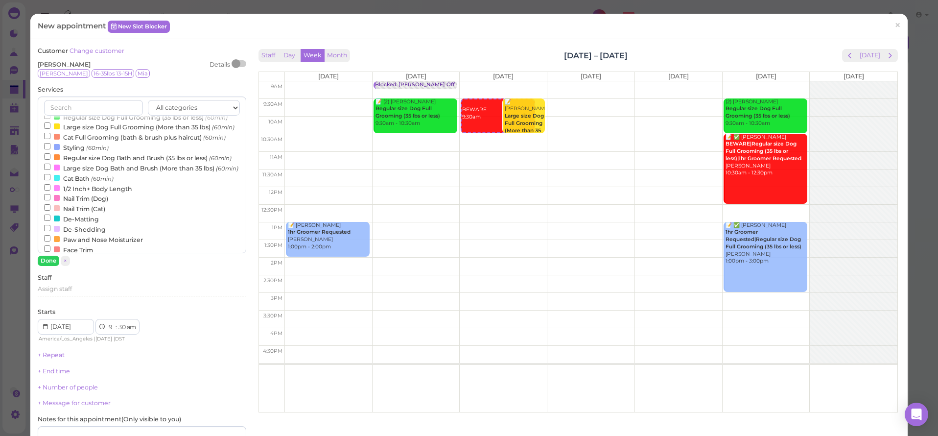
scroll to position [0, 0]
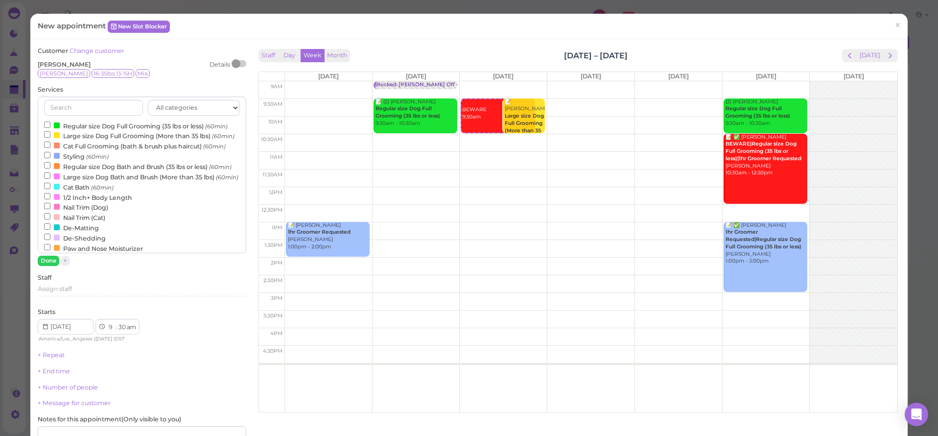
click at [175, 120] on label "Regular size Dog Full Grooming (35 lbs or less) (60min)" at bounding box center [136, 125] width 184 height 10
click at [50, 121] on input "Regular size Dog Full Grooming (35 lbs or less) (60min)" at bounding box center [47, 124] width 6 height 6
click at [53, 256] on button "Done" at bounding box center [49, 261] width 22 height 10
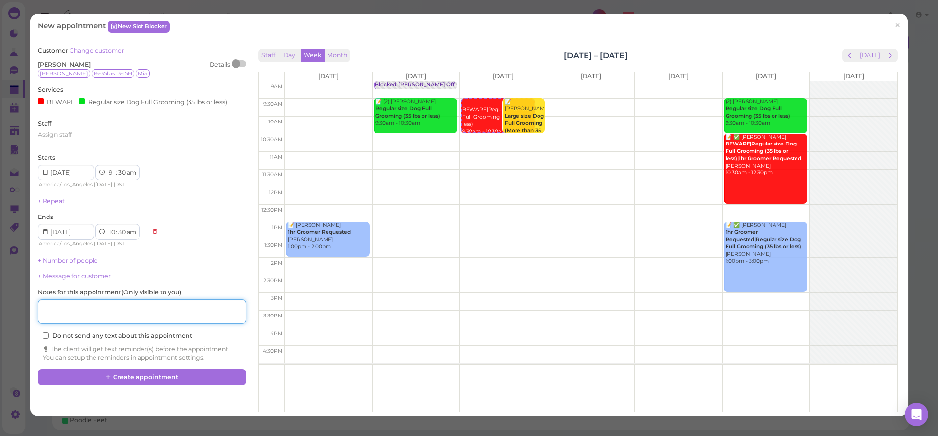
click at [93, 306] on textarea at bounding box center [142, 311] width 208 height 24
type textarea "new schnauzer Molly"
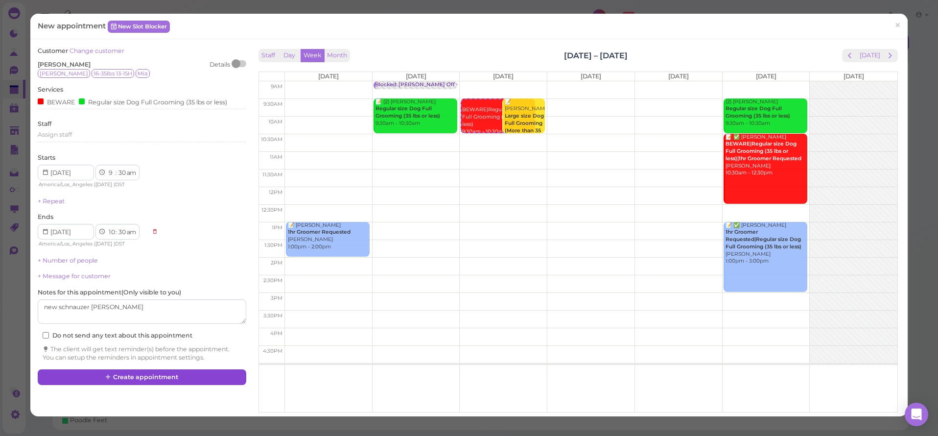
click at [124, 376] on button "Create appointment" at bounding box center [142, 377] width 208 height 16
